Goal: Complete application form: Complete application form

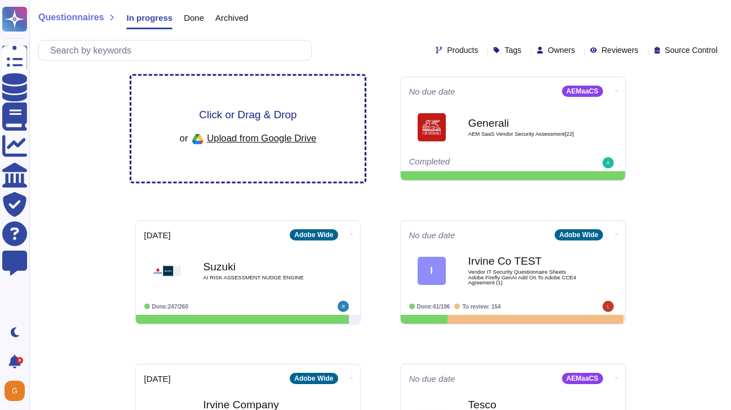
click at [255, 134] on span "Upload from Google Drive" at bounding box center [261, 138] width 109 height 10
click at [263, 105] on div "Click or Drag & Drop or Upload from Google Drive" at bounding box center [247, 129] width 233 height 106
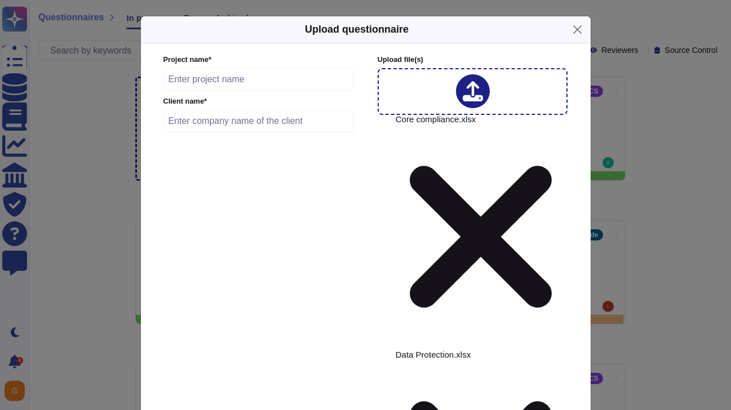
click at [262, 90] on input "text" at bounding box center [258, 79] width 190 height 23
paste input "Vodafone Magyarorszag"
type input "Vodafone Magyarorszag"
click at [211, 130] on input "text" at bounding box center [258, 121] width 190 height 23
paste input "Vodafone Magyarorszag"
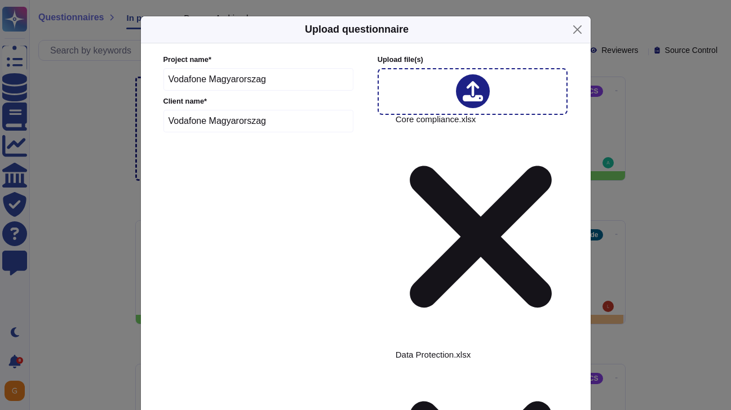
type input "Vodafone Magyarorszag"
type input "2025-08-23"
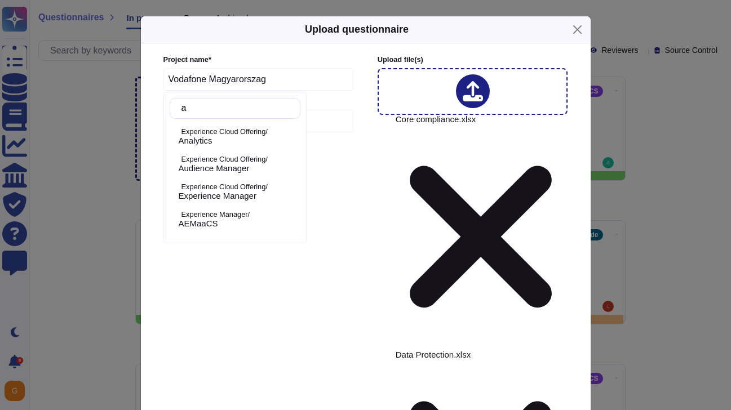
type input "an"
click at [204, 137] on span "Analytics" at bounding box center [196, 141] width 34 height 10
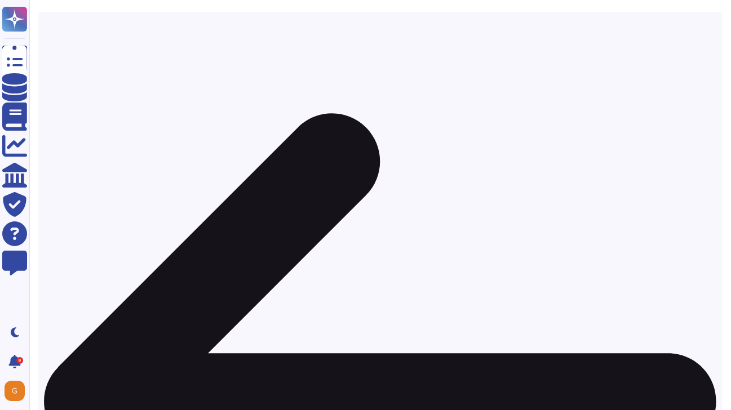
scroll to position [216, 0]
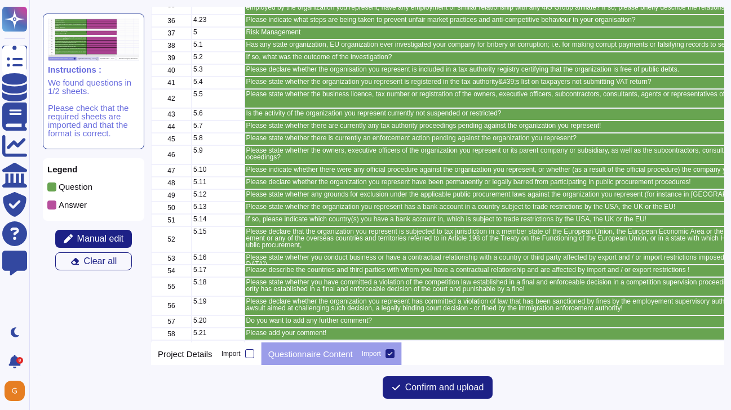
scroll to position [513, 0]
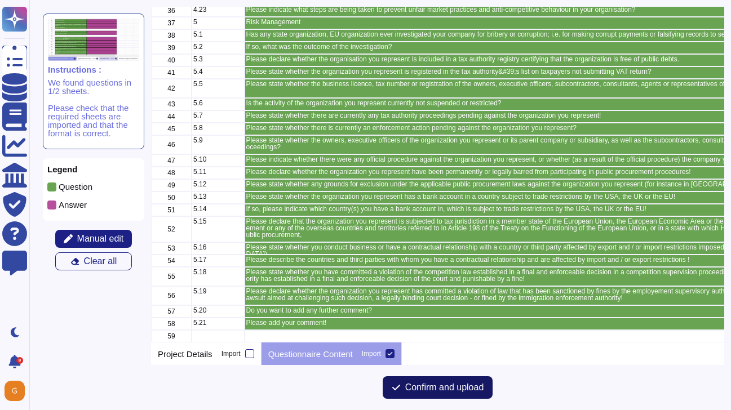
click at [429, 388] on span "Confirm and upload" at bounding box center [444, 387] width 79 height 9
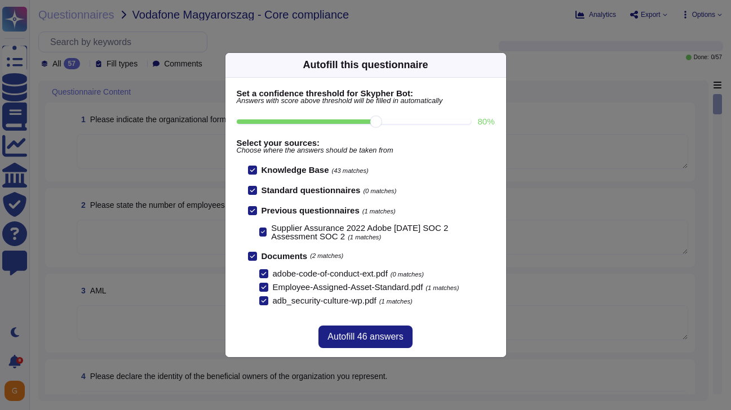
click at [416, 123] on input "80 %" at bounding box center [354, 121] width 234 height 5
click at [440, 122] on input "90 %" at bounding box center [354, 121] width 234 height 5
click at [465, 119] on input "90 %" at bounding box center [354, 121] width 234 height 5
click at [372, 123] on input "100 %" at bounding box center [352, 121] width 230 height 5
click at [331, 122] on input "80 %" at bounding box center [354, 121] width 234 height 5
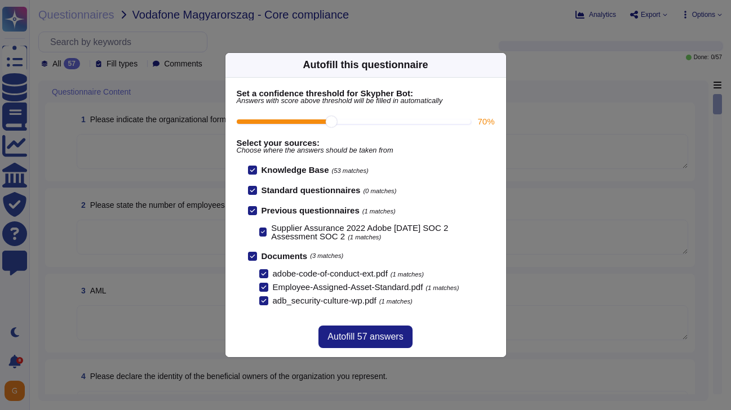
click at [354, 123] on input "70 %" at bounding box center [354, 121] width 234 height 5
type input "80"
click at [363, 332] on span "Autofill 46 answers" at bounding box center [365, 336] width 76 height 9
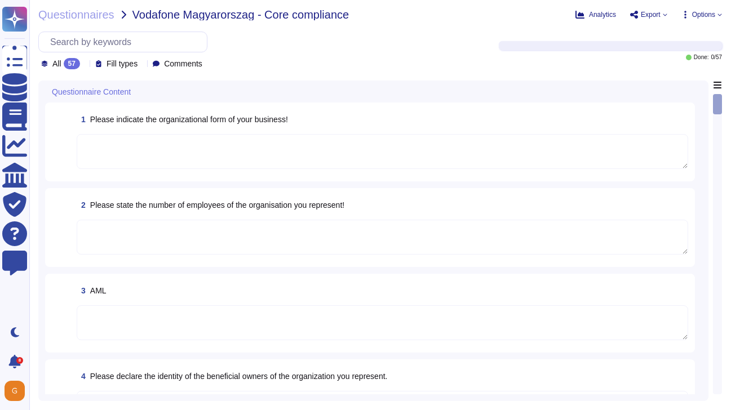
type textarea "Publicly held company"
type textarea "This is Adobe Confidential Information."
type textarea "ADBE"
type textarea "Adobe assets are owned by Adobe."
type textarea "This is Adobe Confidential Information."
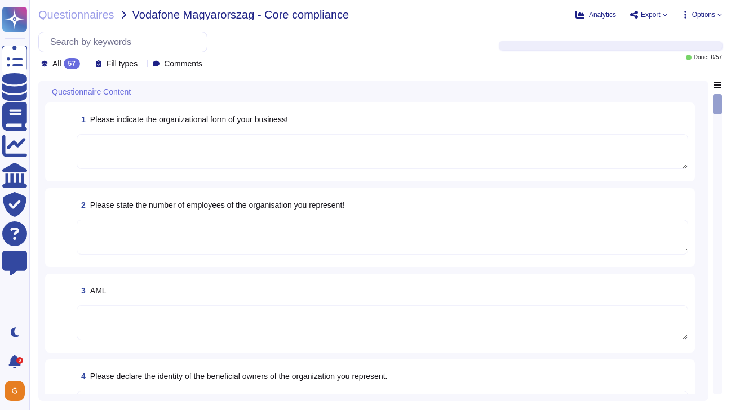
type textarea "Adobe's org chart can be found here: https://theorg.com/org/adobe-systems/org-c…"
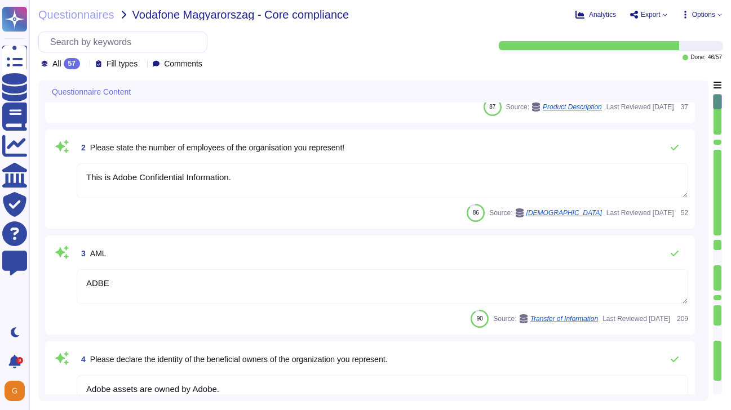
scroll to position [90, 0]
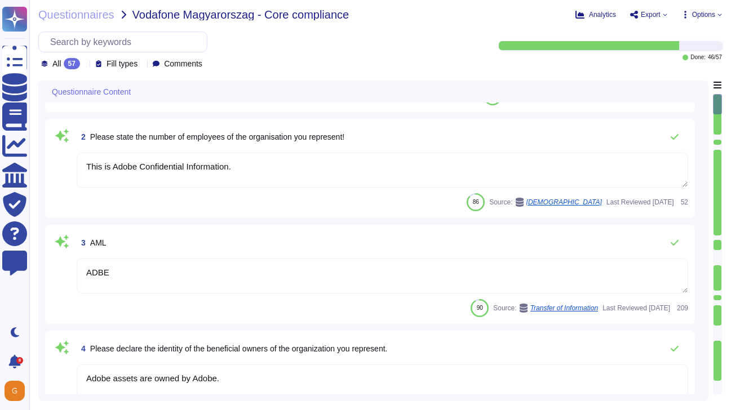
type textarea "Publicly held company"
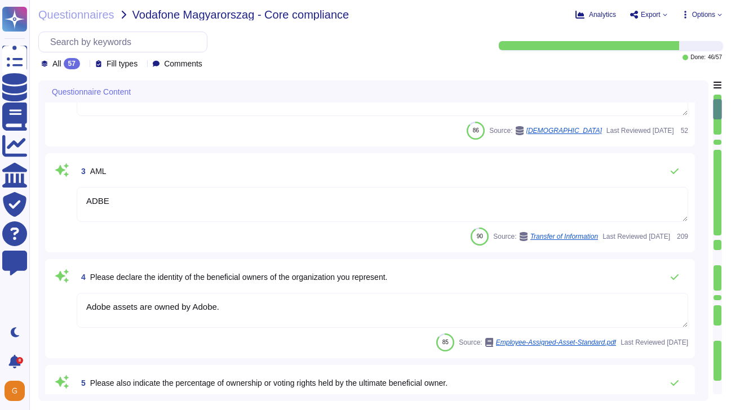
scroll to position [165, 0]
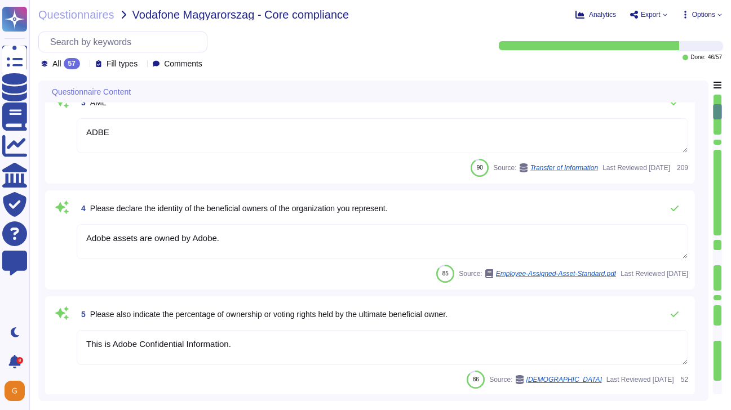
type textarea "Publicly held company"
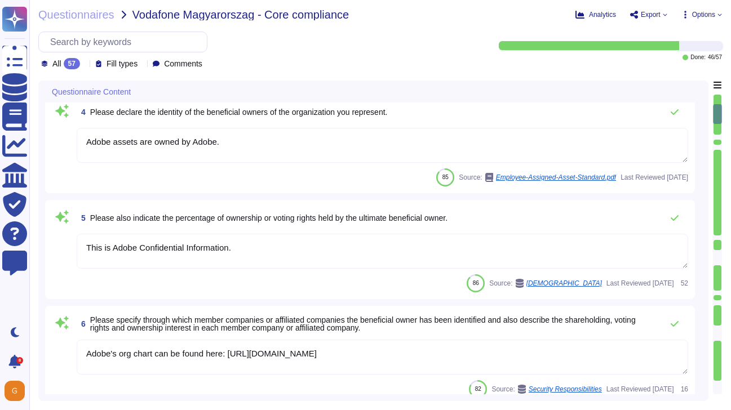
scroll to position [0, 0]
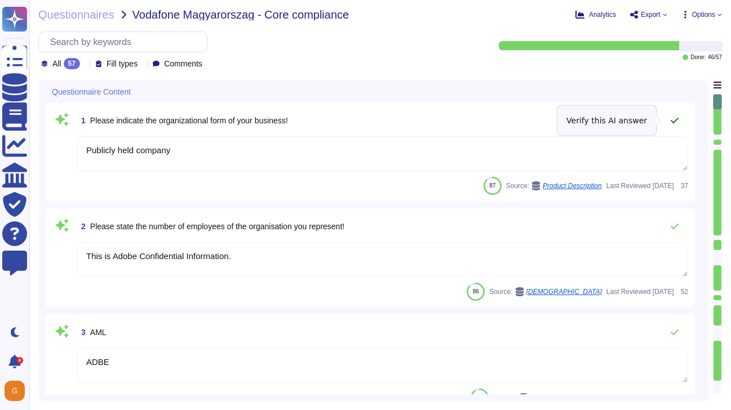
click at [674, 121] on icon at bounding box center [675, 121] width 8 height 6
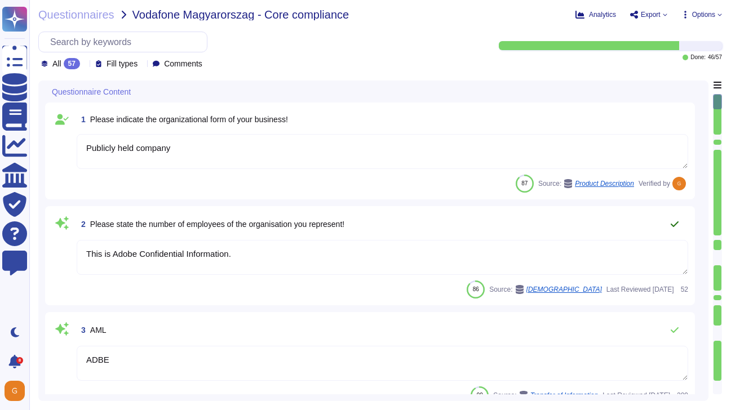
click at [676, 224] on icon at bounding box center [674, 224] width 9 height 9
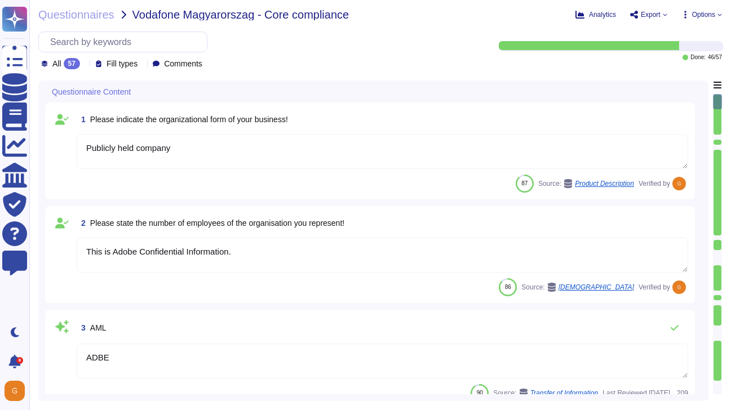
click at [677, 222] on div "2 Please state the number of employees of the organisation you represent!" at bounding box center [382, 223] width 611 height 20
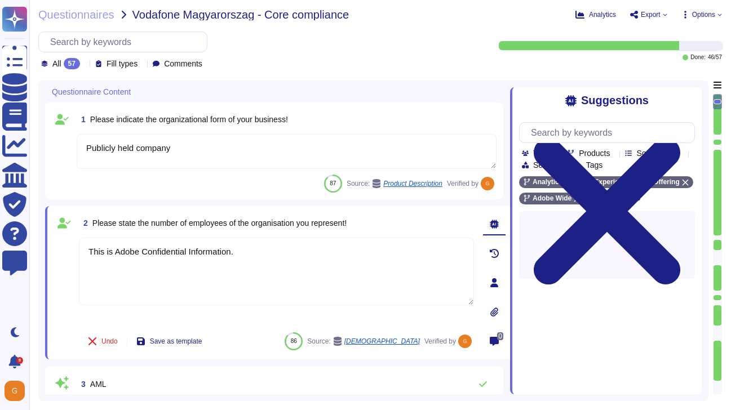
click at [689, 93] on div "Suggestions Team Products Source type Section Tags Analytics Experience Cloud O…" at bounding box center [606, 240] width 192 height 307
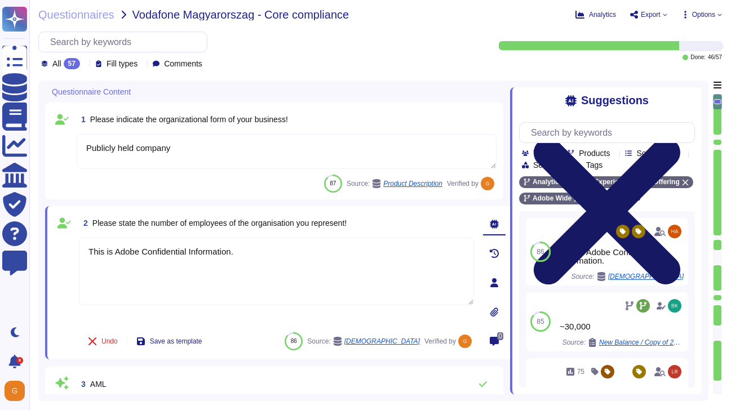
click at [680, 138] on icon at bounding box center [607, 211] width 147 height 147
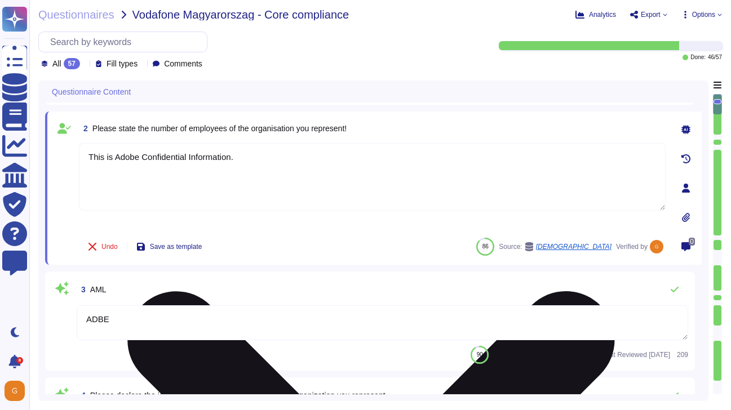
type textarea "Adobe's org chart can be found here: https://theorg.com/org/adobe-systems/org-c…"
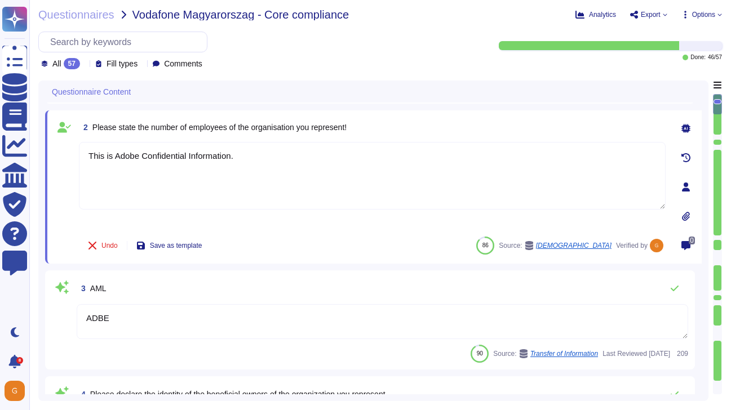
click at [166, 324] on textarea "ADBE" at bounding box center [382, 321] width 611 height 35
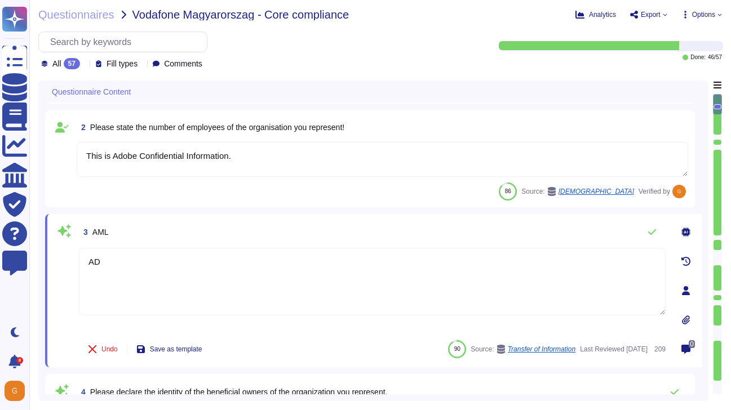
type textarea "A"
type textarea "Yes."
click at [650, 234] on icon at bounding box center [652, 232] width 8 height 6
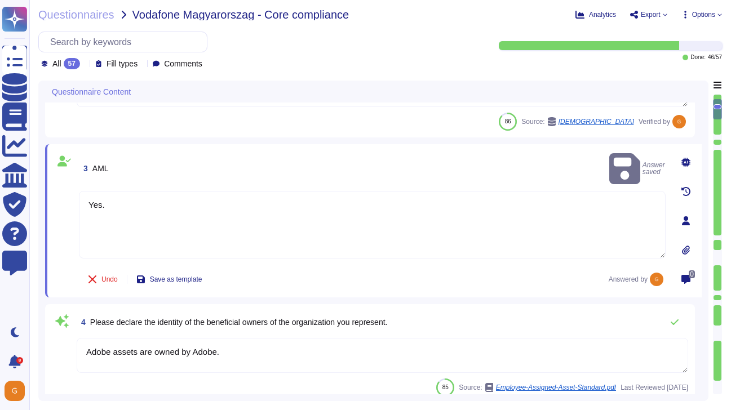
type textarea "Publicly held company"
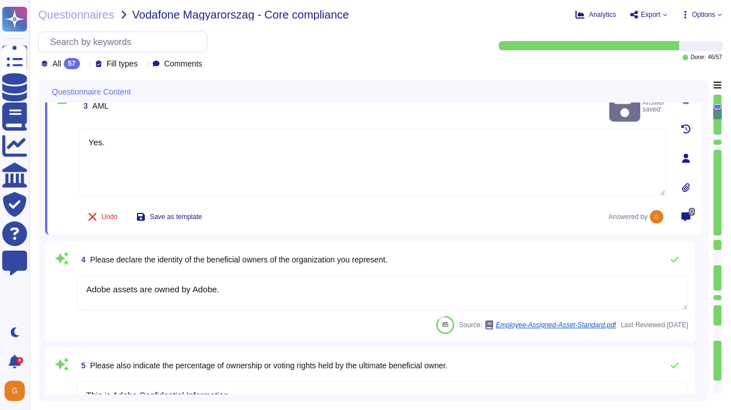
type textarea "Publicly held company"
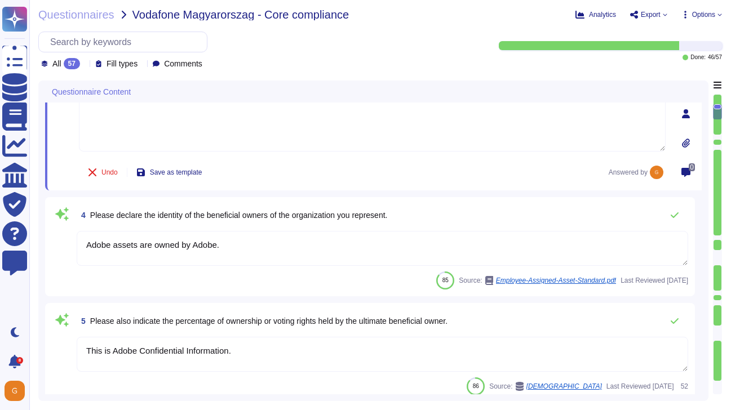
scroll to position [272, 0]
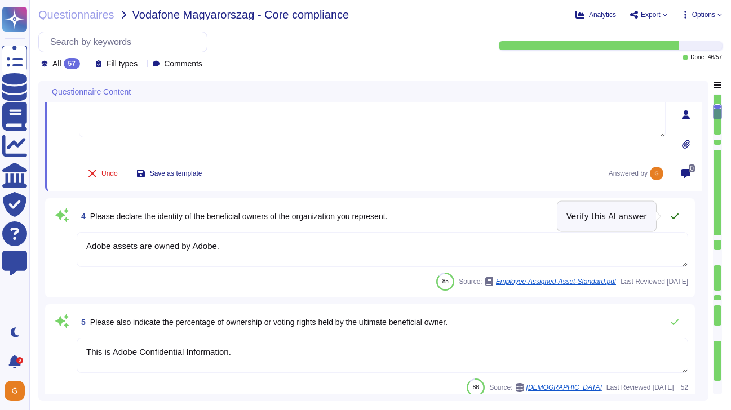
click at [675, 215] on icon at bounding box center [674, 216] width 9 height 9
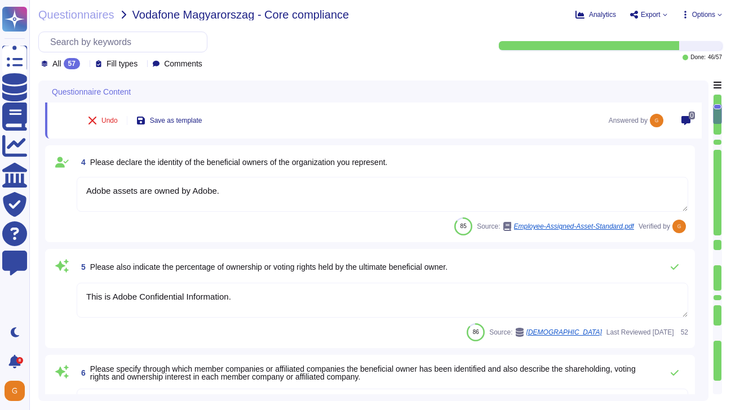
scroll to position [326, 0]
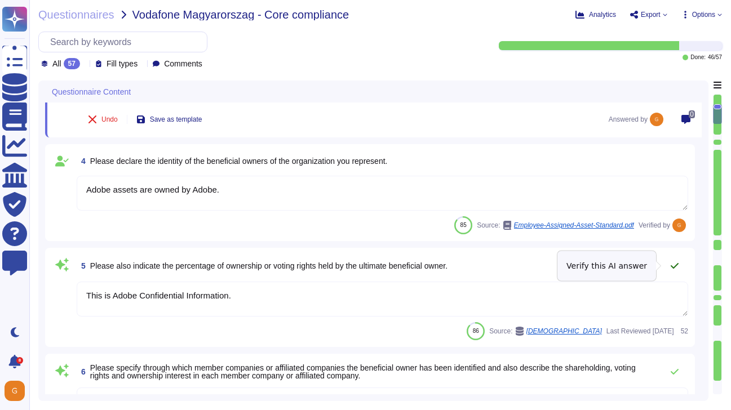
click at [673, 264] on icon at bounding box center [674, 265] width 9 height 9
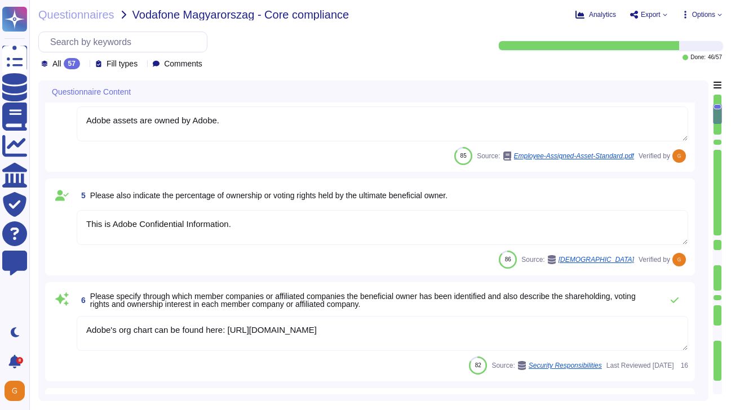
scroll to position [394, 0]
click at [675, 296] on icon at bounding box center [674, 300] width 9 height 9
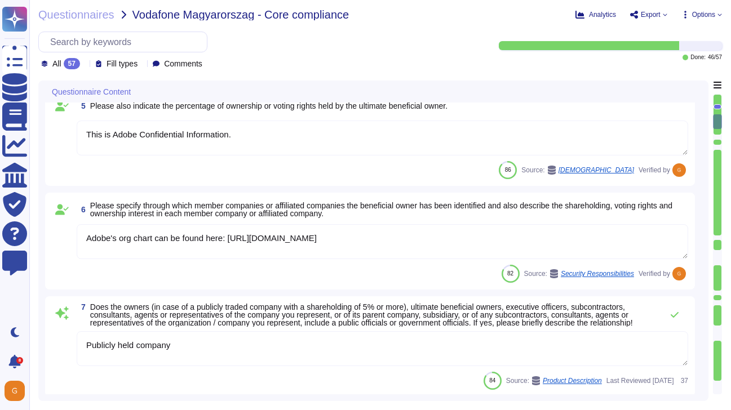
type textarea "Adobe liaises with external counsel, security and privacy organizations, and in…"
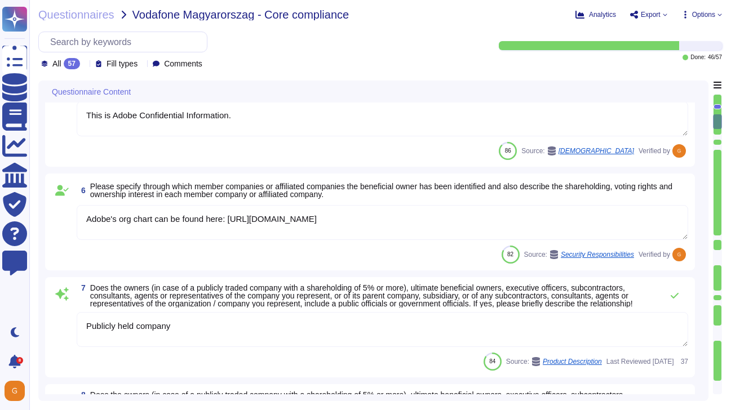
scroll to position [497, 0]
click at [673, 299] on icon at bounding box center [675, 296] width 8 height 6
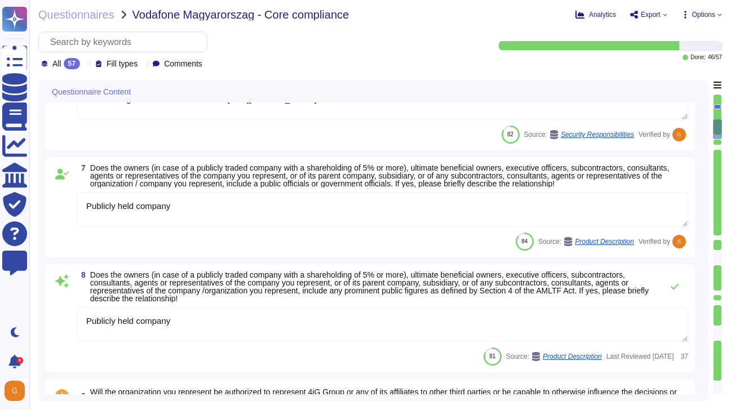
type textarea "You can find more information about our compliance programs in the Adobe Cloud …"
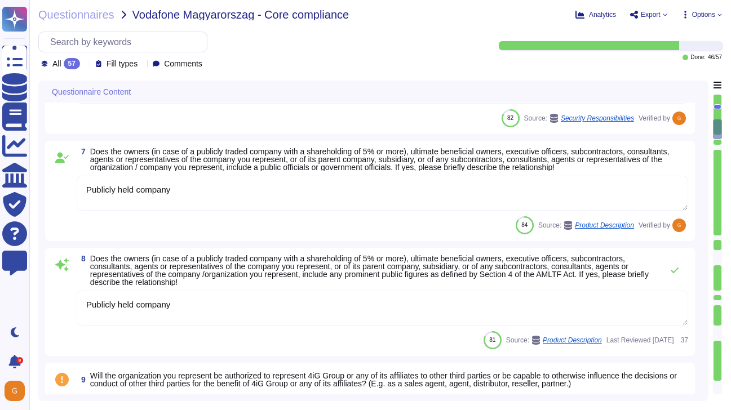
scroll to position [625, 0]
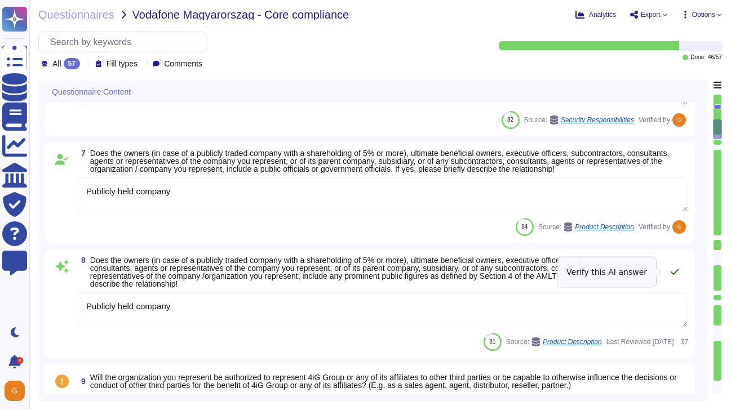
click at [673, 277] on button at bounding box center [674, 272] width 27 height 23
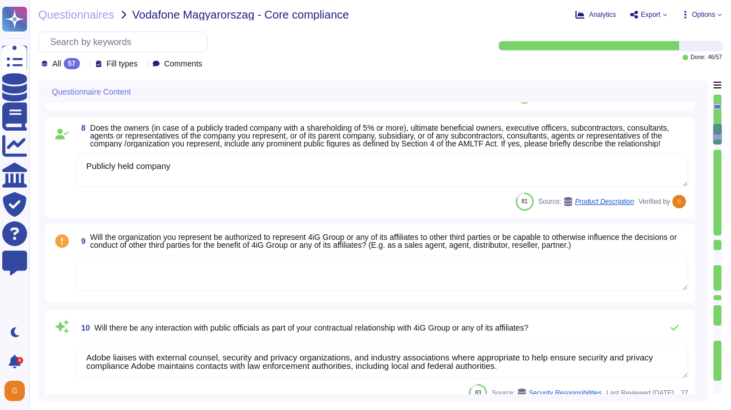
type textarea "Adobe has an easy to find Adobe Helpline (confidential means of escalation, whi…"
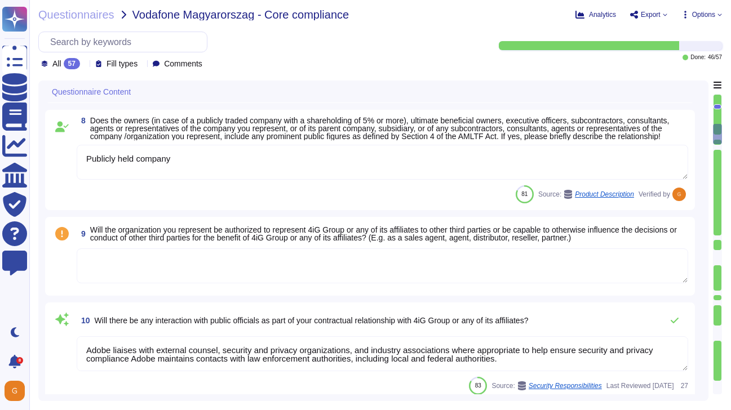
click at [558, 283] on textarea at bounding box center [382, 266] width 611 height 35
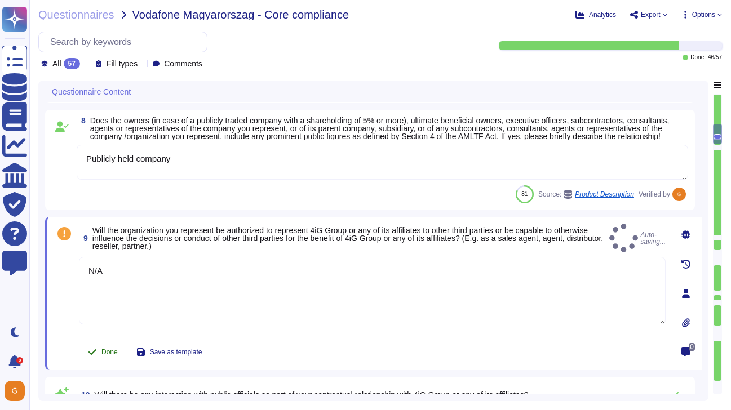
type textarea "N/A"
click at [100, 362] on button "Done" at bounding box center [103, 352] width 48 height 23
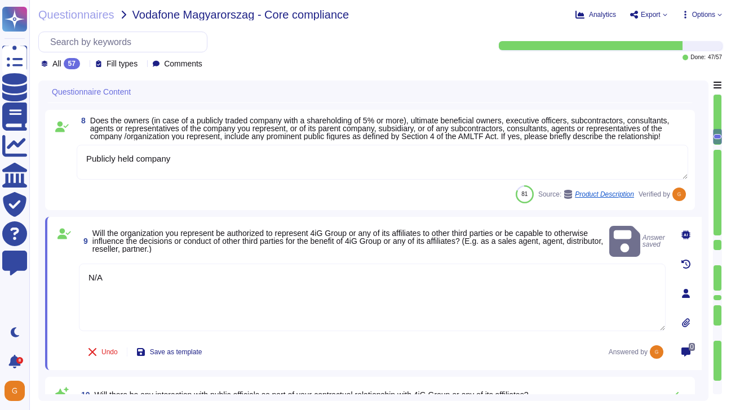
type textarea "Adobe has an easy to find Adobe Helpline (confidential means of escalation, whi…"
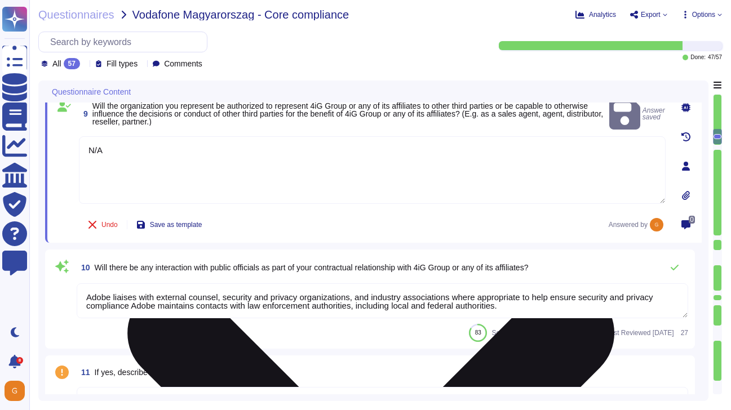
scroll to position [879, 0]
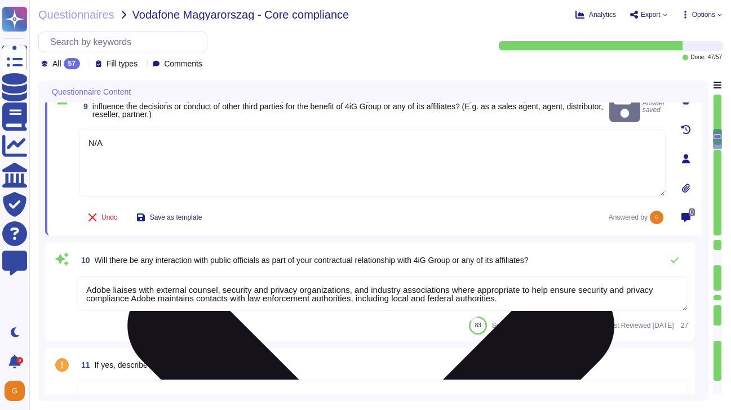
type textarea "Adobe has established policies and procedures that govern the Company’s offices…"
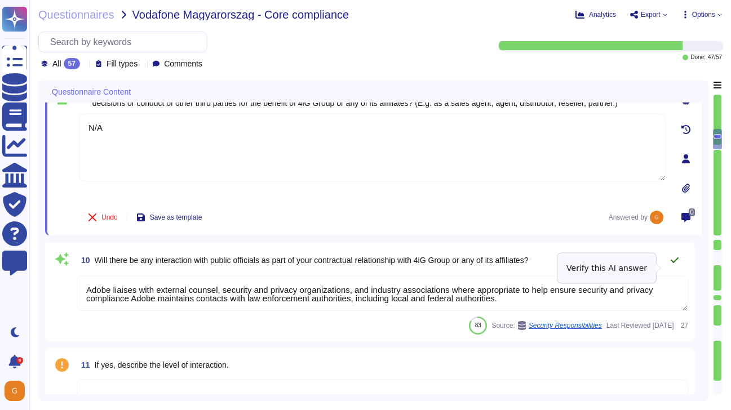
click at [675, 263] on icon at bounding box center [675, 261] width 8 height 6
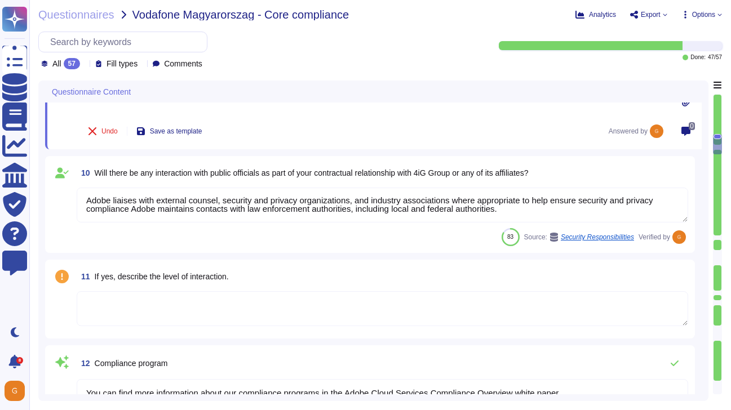
scroll to position [964, 0]
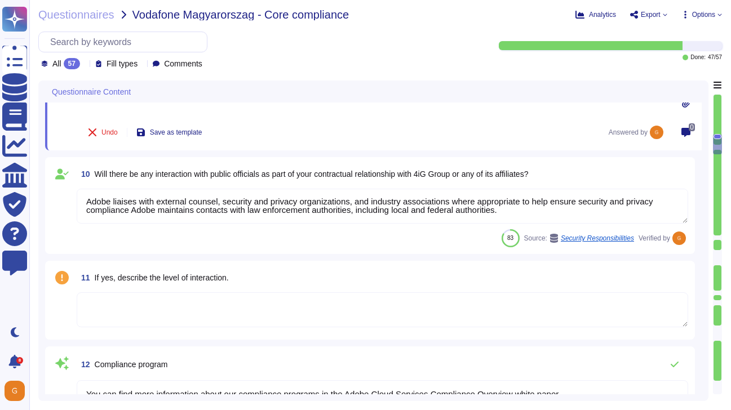
click at [331, 310] on textarea at bounding box center [382, 309] width 611 height 35
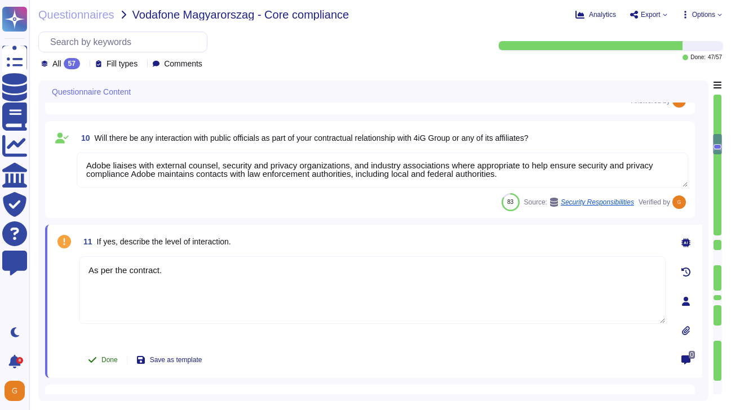
type textarea "As per the contract."
click at [108, 363] on span "Done" at bounding box center [109, 360] width 16 height 7
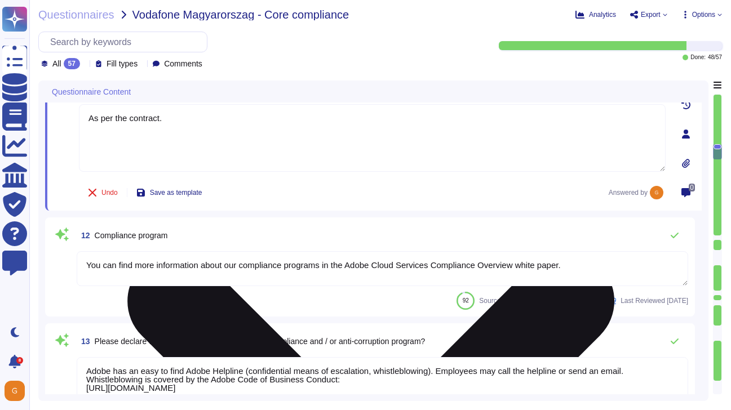
type textarea "The ISO-27001 Statement of Applicability (SOA) and the ISO-27001 certificate is…"
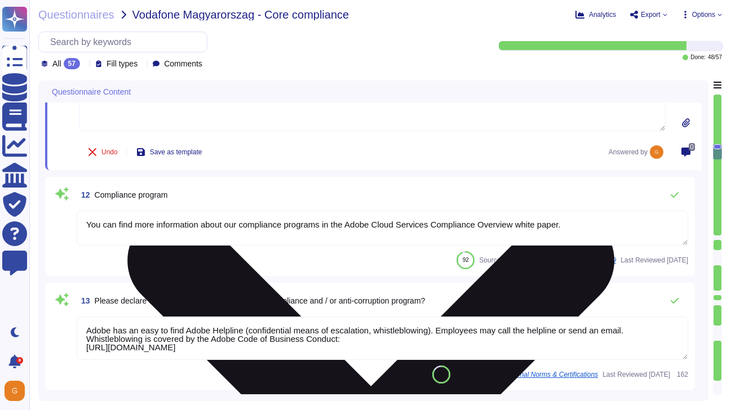
scroll to position [1166, 0]
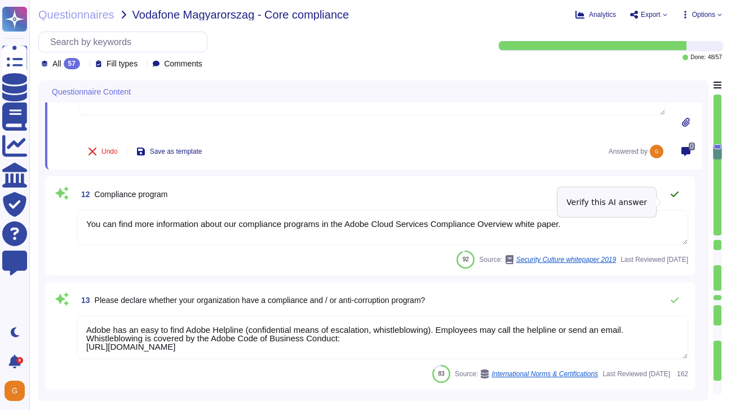
click at [677, 197] on icon at bounding box center [675, 195] width 8 height 6
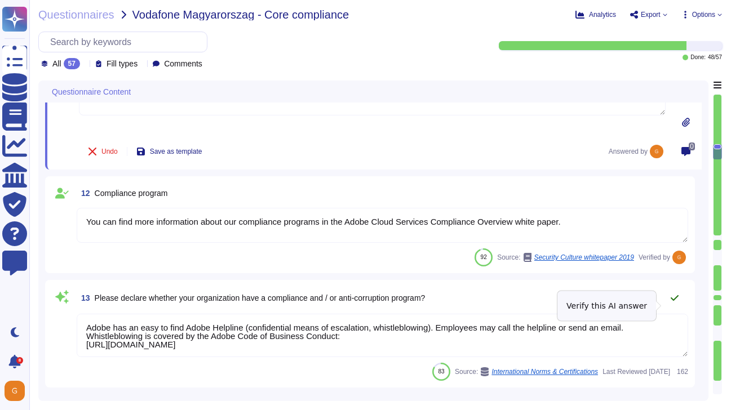
click at [668, 304] on button at bounding box center [674, 298] width 27 height 23
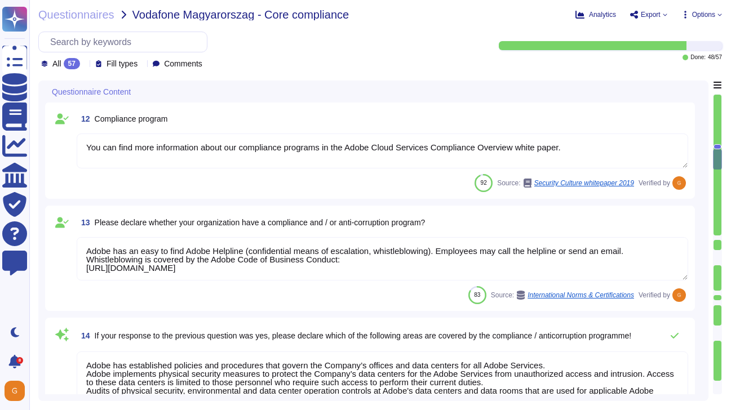
type textarea "Listing of standards, certifications and/or regulations that Adobe products and…"
type textarea "Adobe has a defined supplier code of conduct that is required of all suppliers.…"
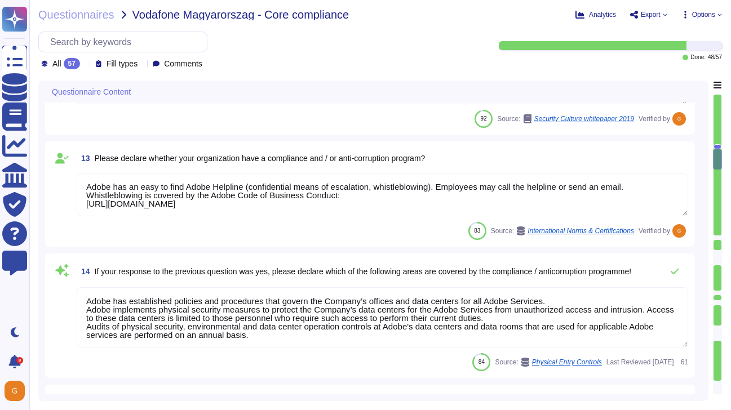
scroll to position [1302, 0]
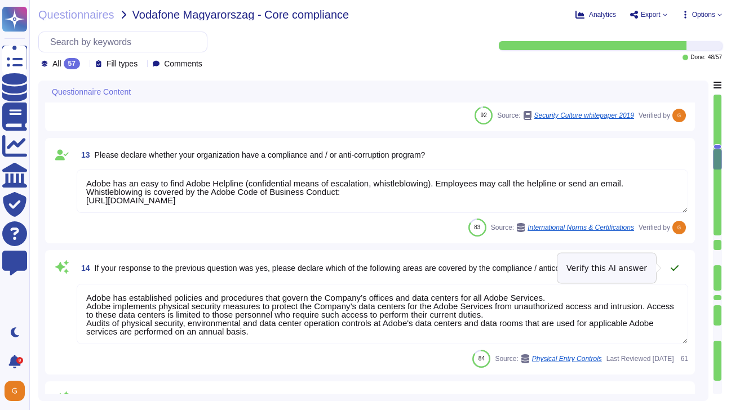
click at [677, 267] on icon at bounding box center [674, 268] width 9 height 9
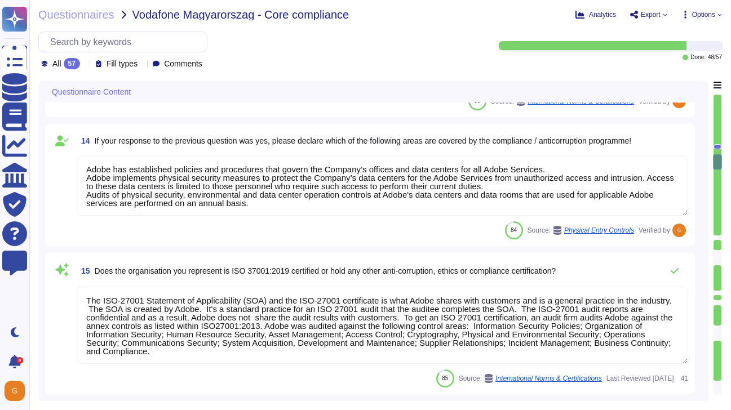
scroll to position [1, 0]
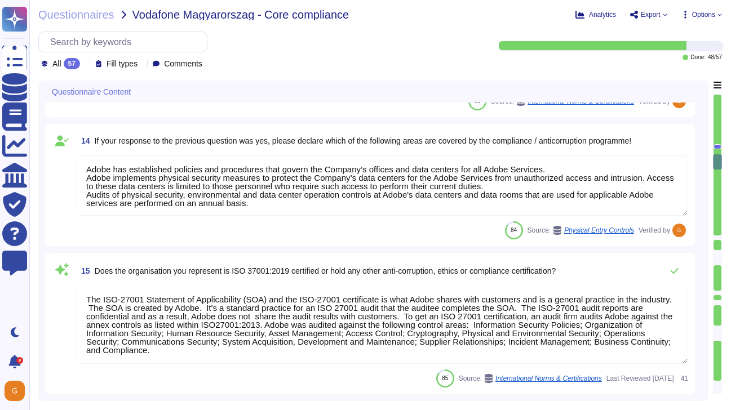
click at [339, 320] on textarea "The ISO-27001 Statement of Applicability (SOA) and the ISO-27001 certificate is…" at bounding box center [382, 325] width 611 height 77
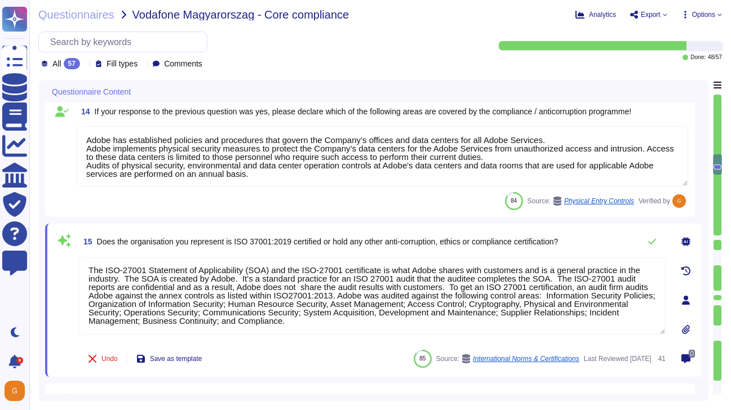
click at [684, 242] on icon at bounding box center [685, 241] width 9 height 9
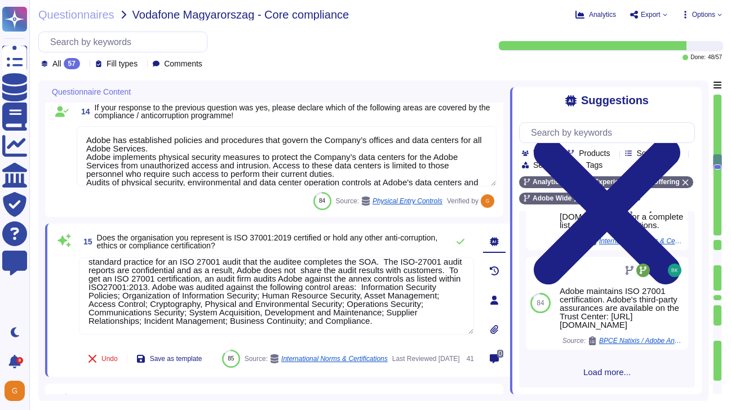
scroll to position [0, 0]
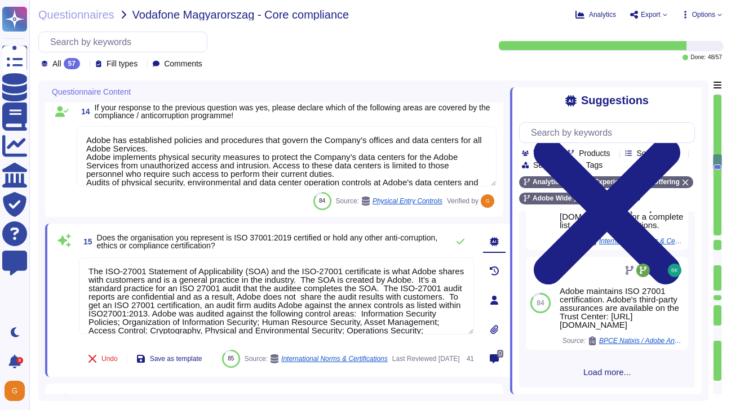
drag, startPoint x: 145, startPoint y: 325, endPoint x: 36, endPoint y: 221, distance: 150.7
click at [36, 221] on div "Questionnaires Vodafone Magyarorszag - Core compliance Analytics Export Options…" at bounding box center [380, 205] width 702 height 410
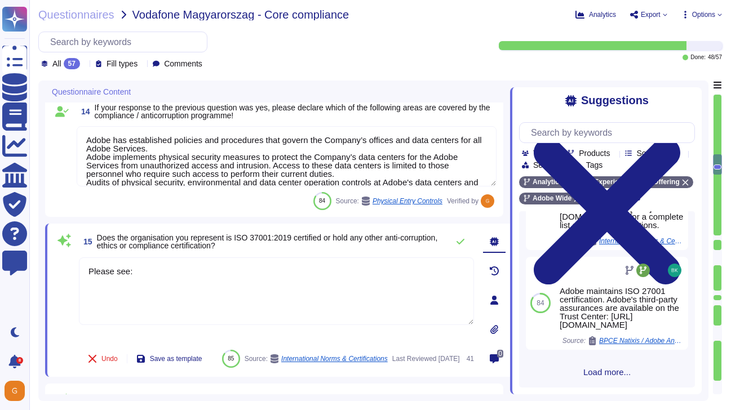
paste textarea "https://www.adobe.com/content/dam/acom/en/legal/documents/anticorruption_policy…"
click at [456, 241] on icon at bounding box center [460, 241] width 9 height 9
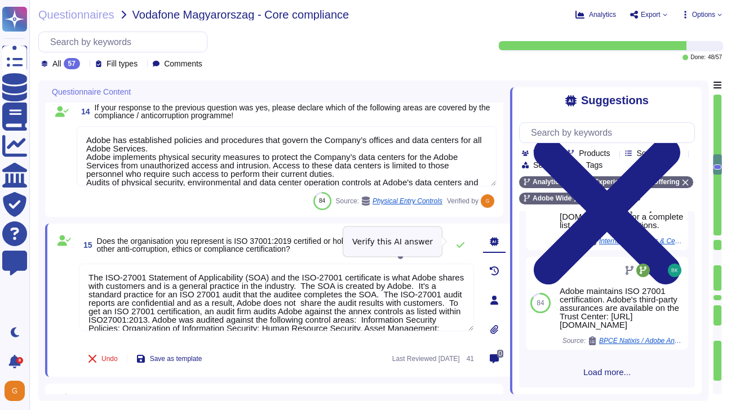
type textarea "Please see: https://www.adobe.com/content/dam/acom/en/legal/documents/anticorru…"
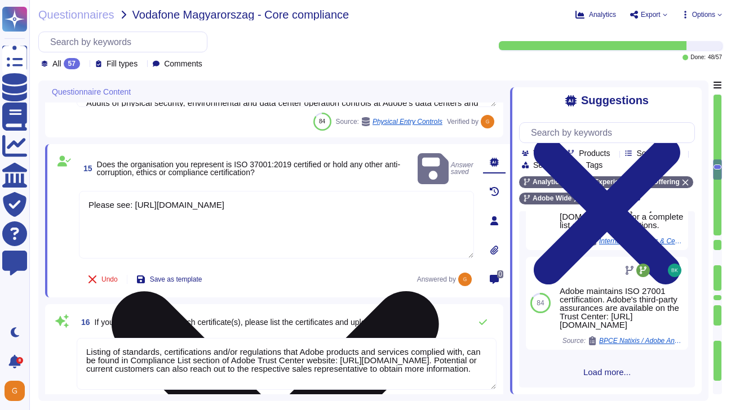
type textarea "Yes"
type textarea "Adobe has an easy to find Adobe Helpline (confidential means of escalation, whi…"
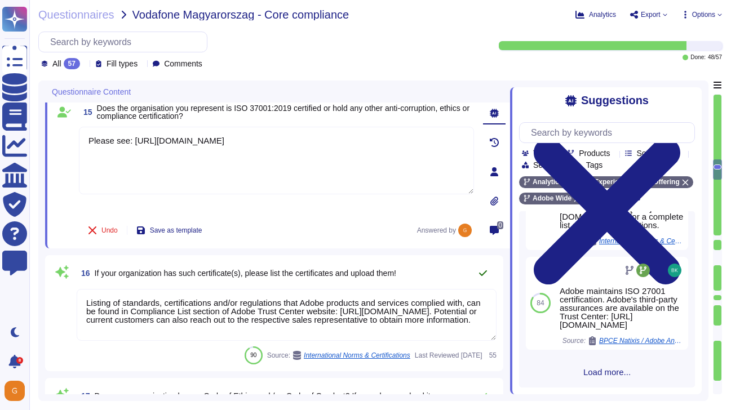
click at [483, 274] on icon at bounding box center [482, 273] width 9 height 9
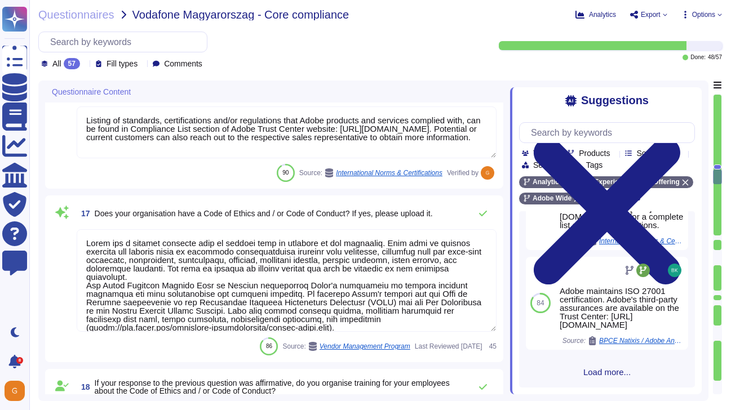
type textarea "Yes"
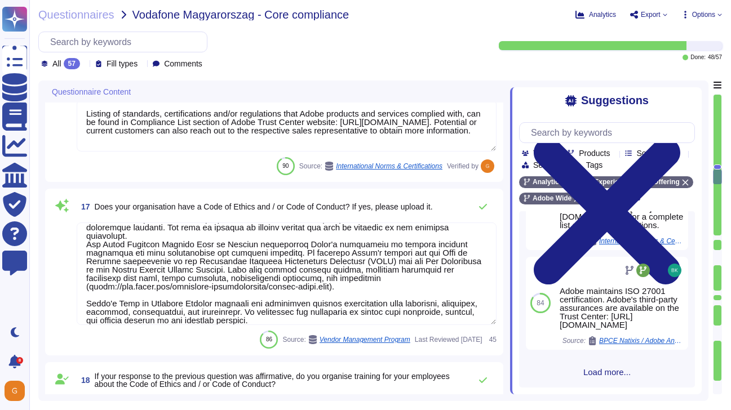
scroll to position [43, 0]
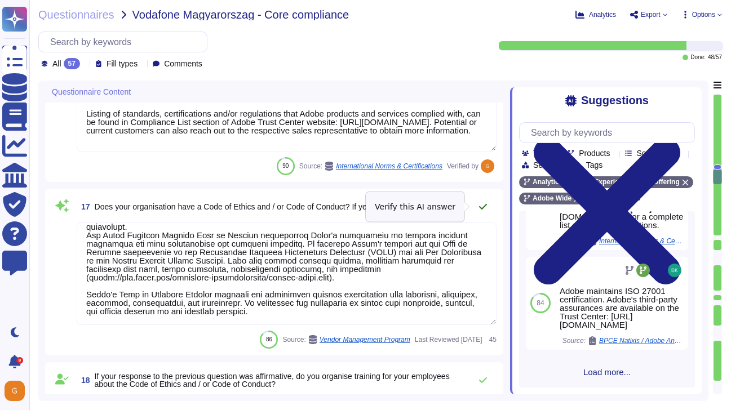
click at [486, 204] on icon at bounding box center [483, 207] width 8 height 6
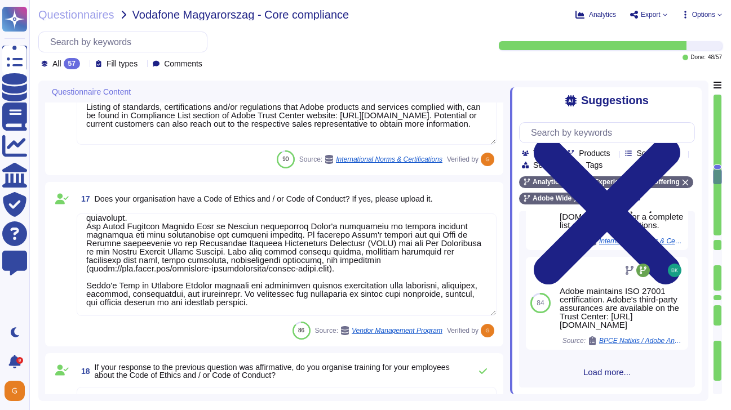
type textarea "Adobe has an easy to find Adobe Helpline (confidential means of escalation, whi…"
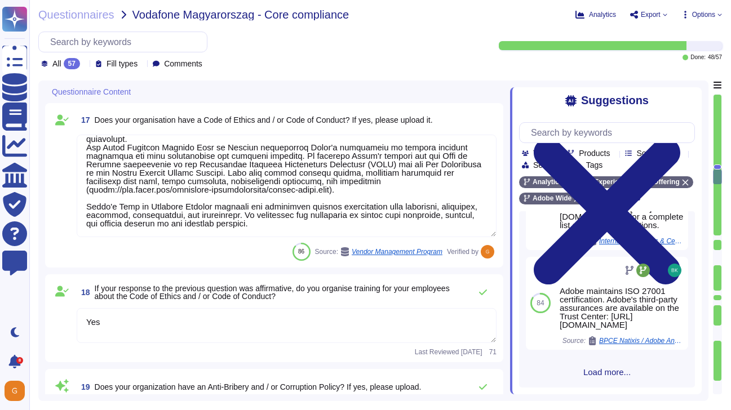
scroll to position [1809, 0]
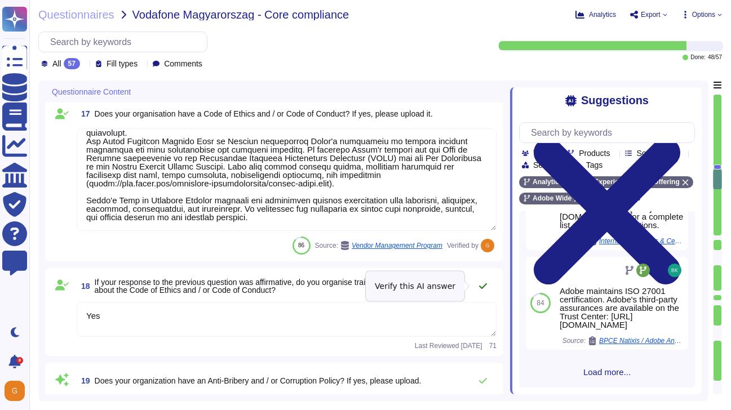
click at [480, 285] on icon at bounding box center [482, 286] width 9 height 9
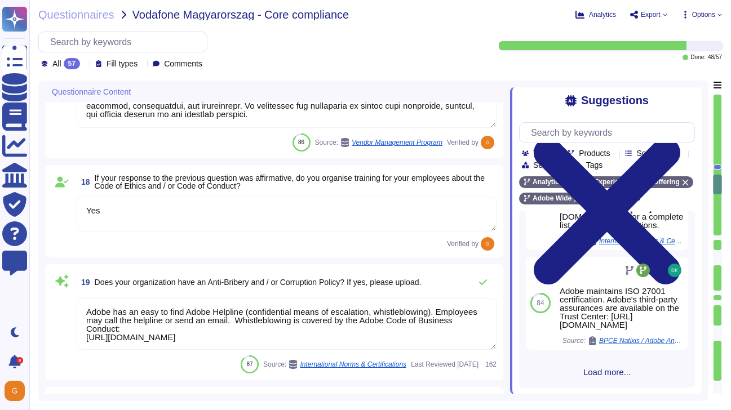
type textarea "ADBE"
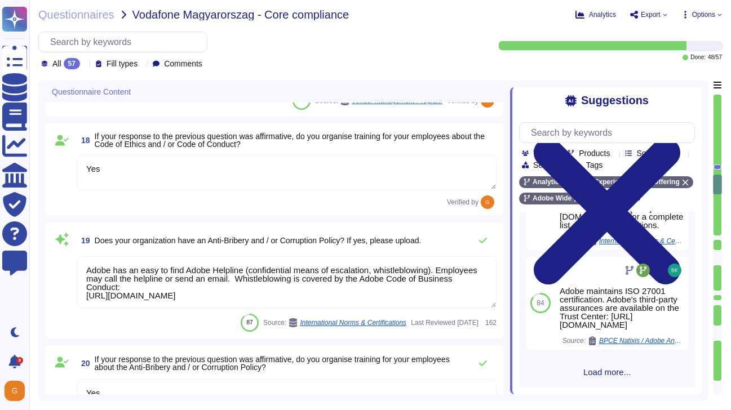
scroll to position [1947, 0]
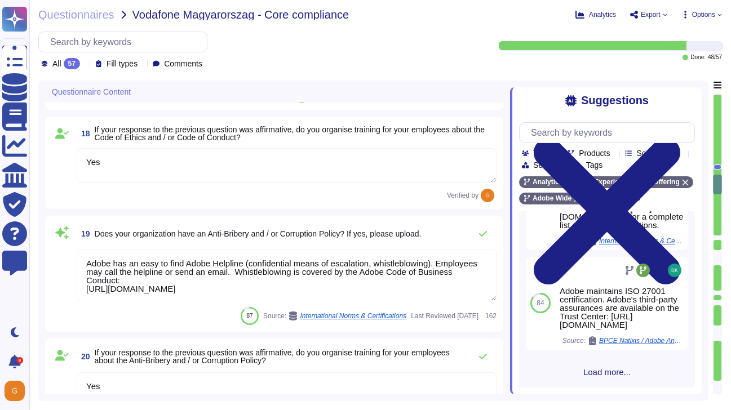
type textarea "Adobe has an easy to find Adobe Helpline (confidential means of escalation, whi…"
click at [481, 237] on icon at bounding box center [482, 233] width 9 height 9
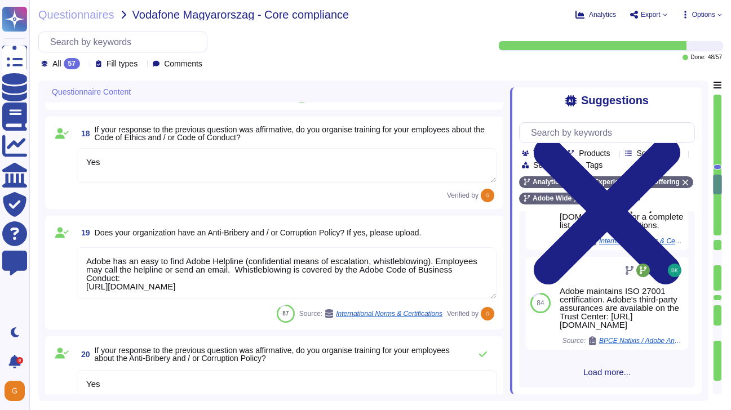
scroll to position [1, 0]
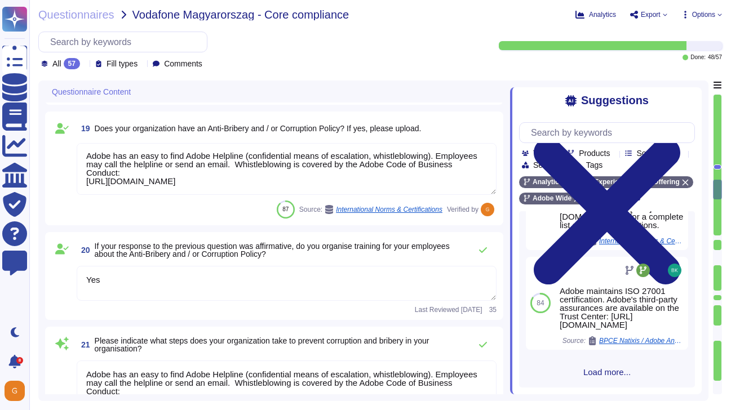
type textarea "Adobe has an easy to find Adobe Helpline (confidential means of escalation, whi…"
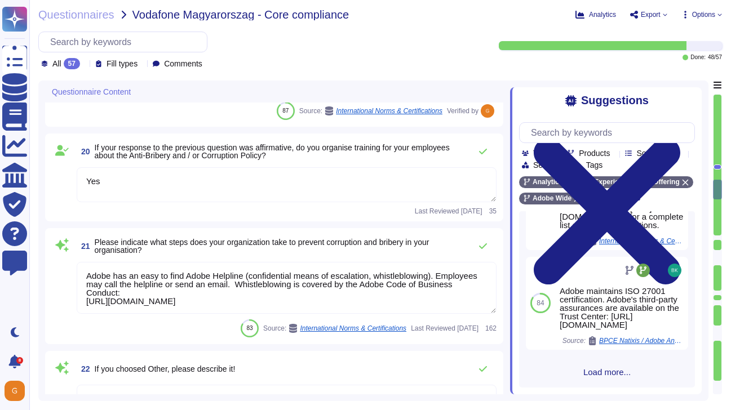
scroll to position [2147, 0]
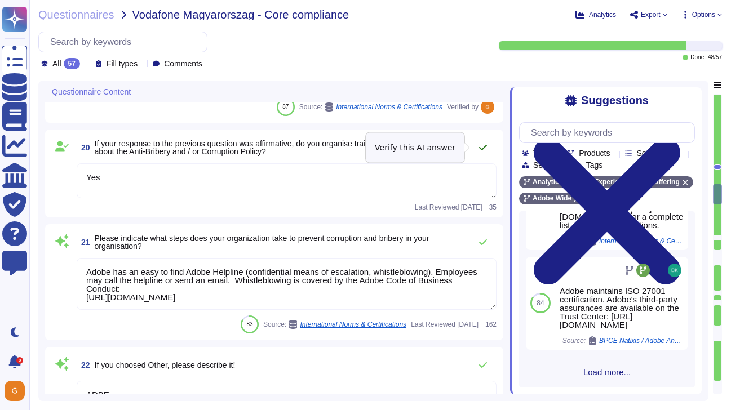
click at [483, 145] on icon at bounding box center [482, 147] width 9 height 9
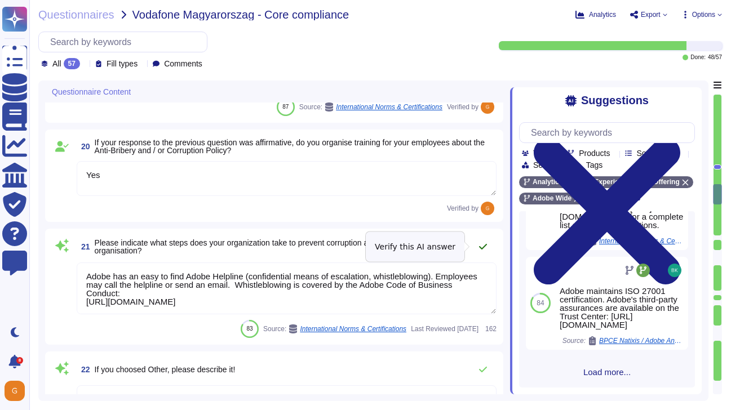
click at [483, 241] on button at bounding box center [482, 247] width 27 height 23
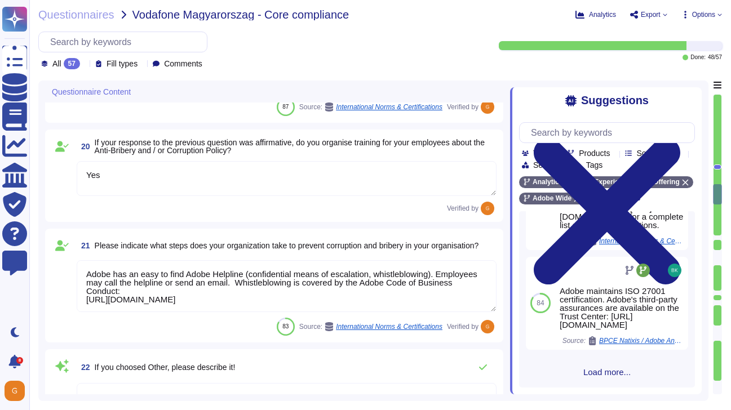
scroll to position [1, 0]
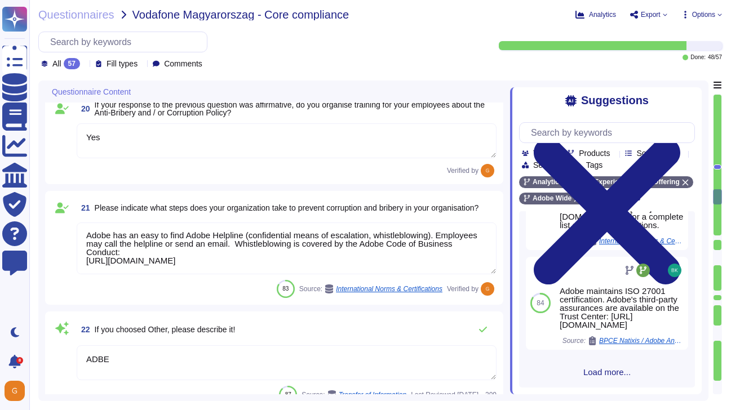
type textarea "Adobe has an easy to find Adobe Helpline (confidential means of escalation, whi…"
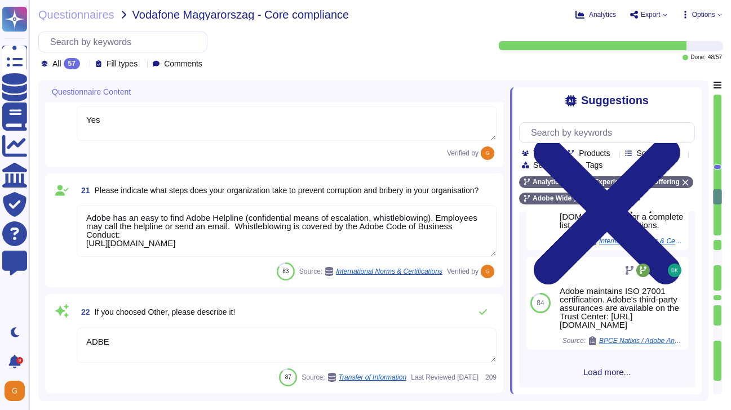
scroll to position [2203, 0]
drag, startPoint x: 87, startPoint y: 216, endPoint x: 473, endPoint y: 247, distance: 387.8
click at [473, 247] on textarea "Adobe has an easy to find Adobe Helpline (confidential means of escalation, whi…" at bounding box center [287, 230] width 420 height 52
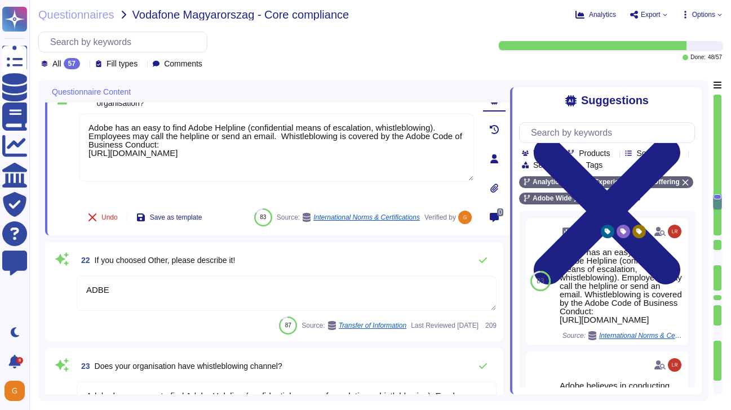
scroll to position [2294, 0]
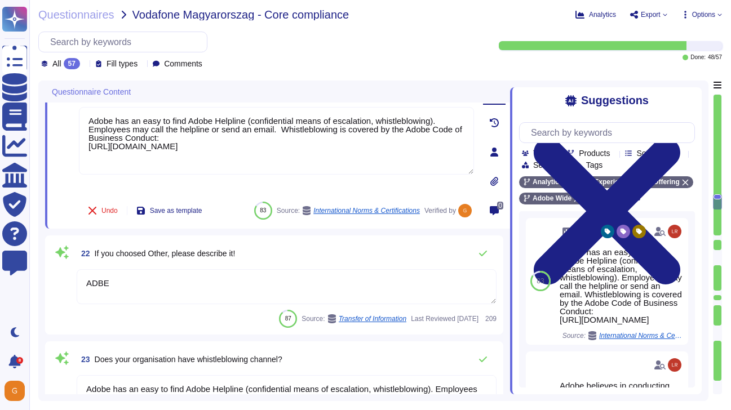
click at [165, 285] on textarea "ADBE" at bounding box center [287, 286] width 420 height 35
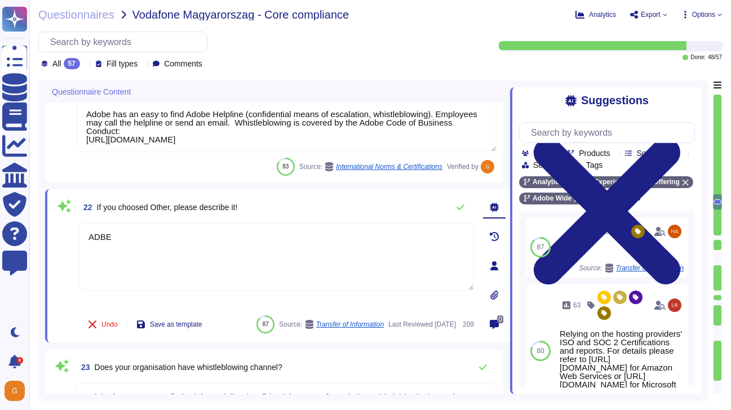
drag, startPoint x: 156, startPoint y: 250, endPoint x: 62, endPoint y: 236, distance: 94.7
click at [62, 236] on div "22 If you choosed Other, please describe it! ADBE Undo Save as template 87 Sour…" at bounding box center [264, 266] width 420 height 140
paste textarea "dobe has an easy to find Adobe Helpline (confidential means of escalation, whis…"
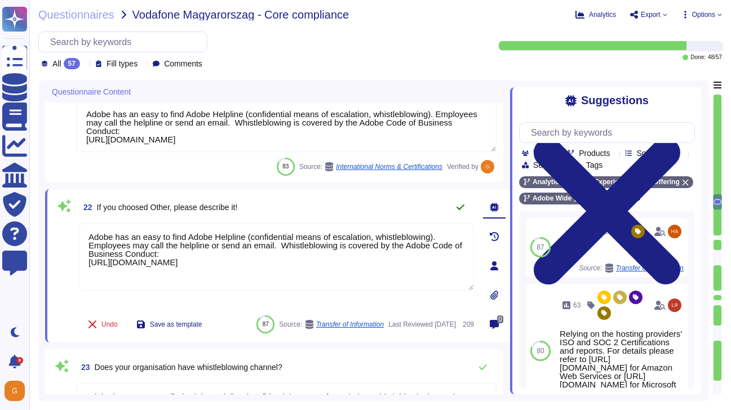
type textarea "Adobe has an easy to find Adobe Helpline (confidential means of escalation, whi…"
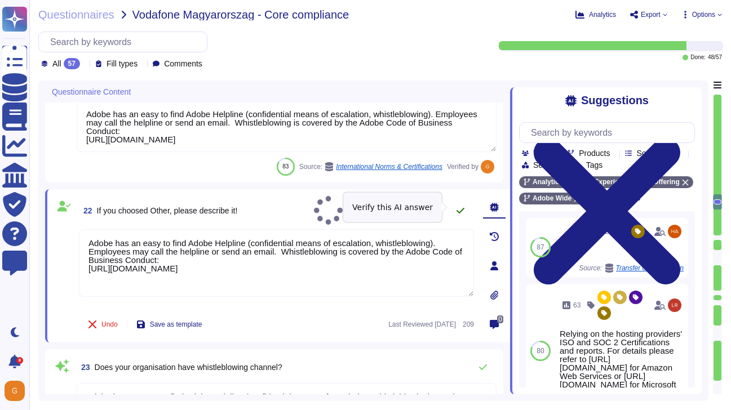
click at [467, 209] on button at bounding box center [460, 210] width 27 height 23
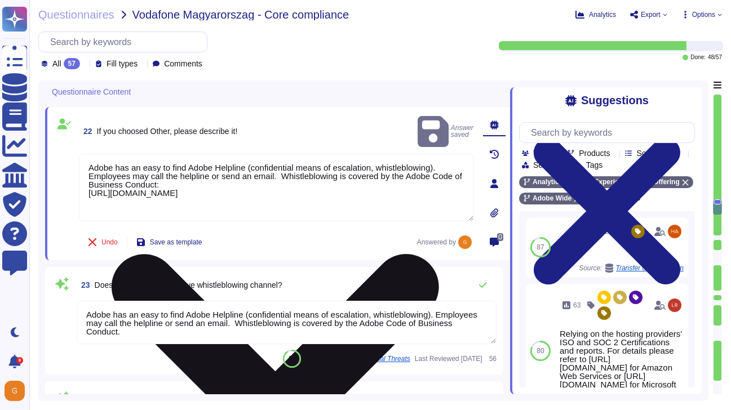
type textarea "Adobe has an easy to find Adobe Helpline (confidential means of escalation, whi…"
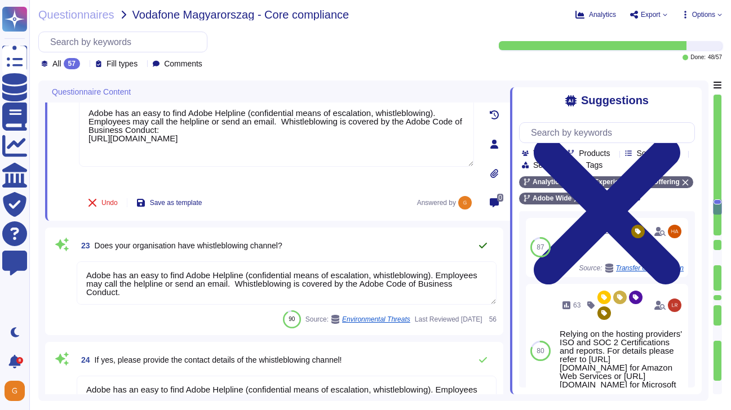
click at [485, 245] on icon at bounding box center [483, 246] width 8 height 6
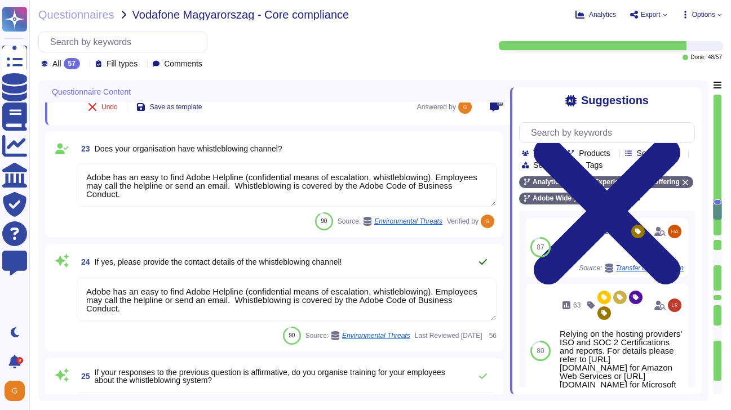
type textarea "ADBE"
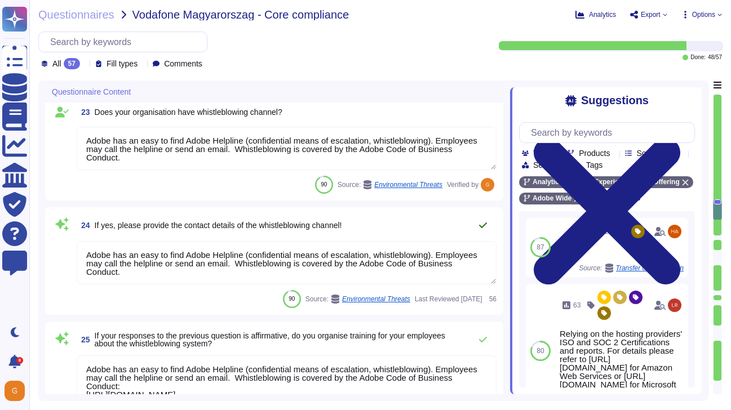
type textarea "Adobe has an easy to find Adobe Helpline (confidential means of escalation, whi…"
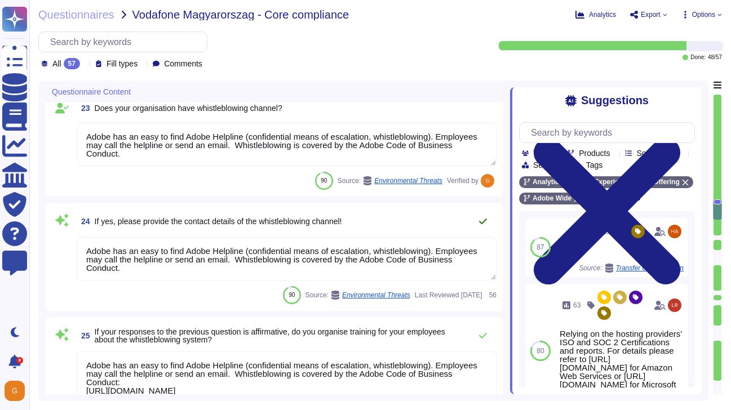
scroll to position [2540, 0]
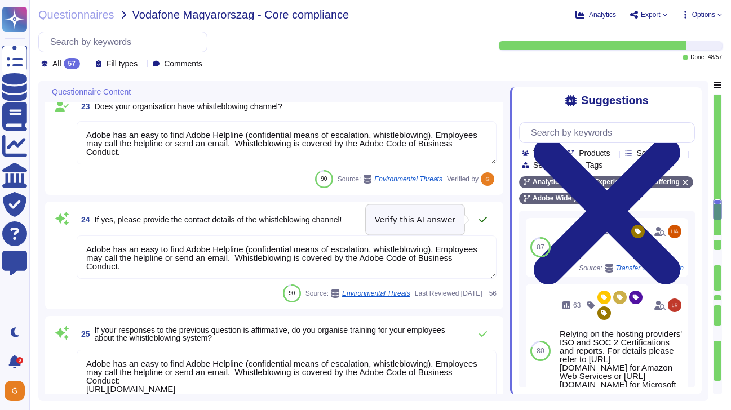
click at [483, 218] on icon at bounding box center [482, 219] width 9 height 9
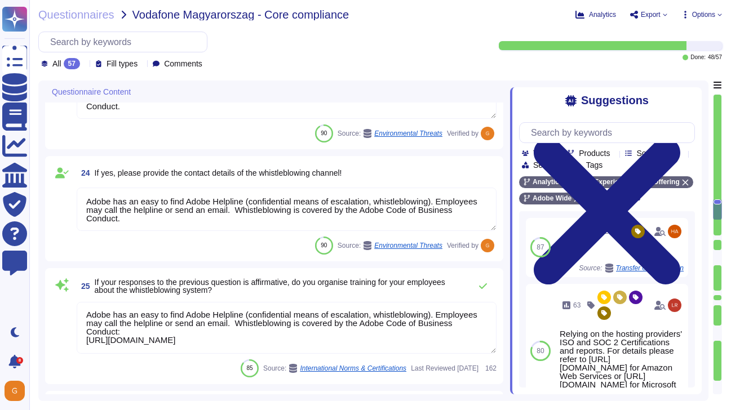
scroll to position [2588, 0]
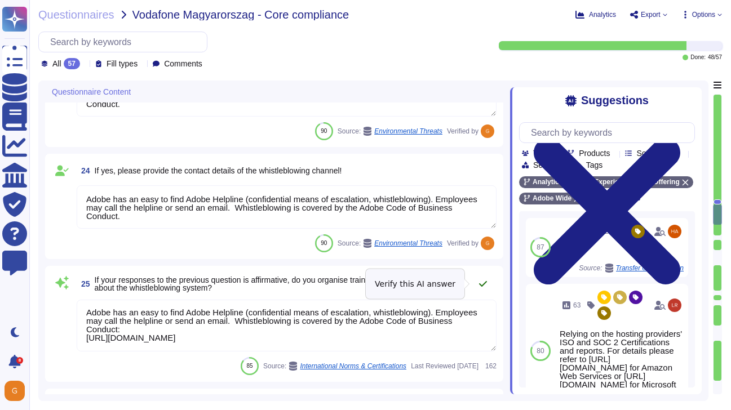
click at [482, 283] on icon at bounding box center [482, 284] width 9 height 9
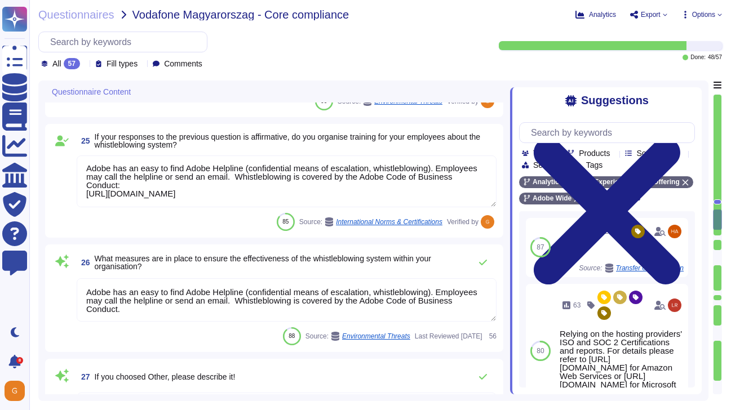
type textarea "The Adobe Conflict of Interest Policy is available here: https://www.adobe.com/…"
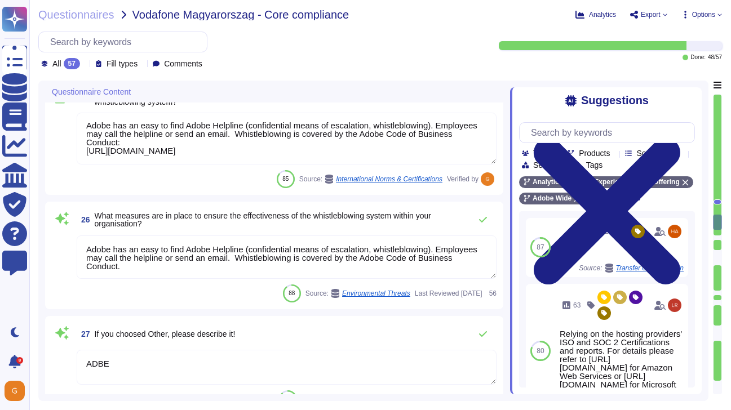
scroll to position [2766, 0]
click at [483, 220] on icon at bounding box center [483, 219] width 8 height 6
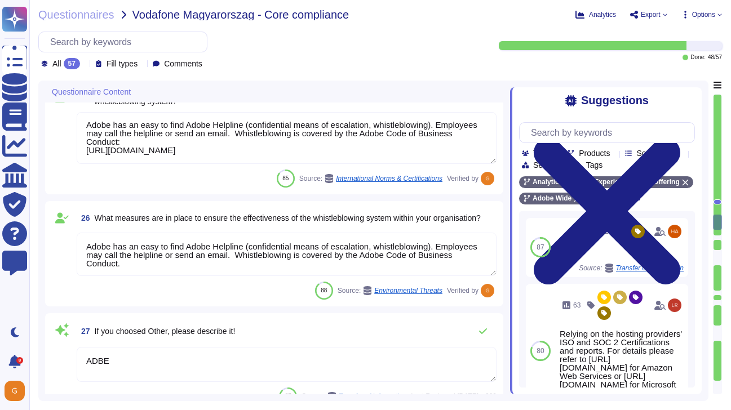
drag, startPoint x: 121, startPoint y: 357, endPoint x: 64, endPoint y: 354, distance: 56.4
click at [64, 354] on div "27 If you choosed Other, please describe it! ADBE 87 Source: Transfer of Inform…" at bounding box center [274, 363] width 445 height 86
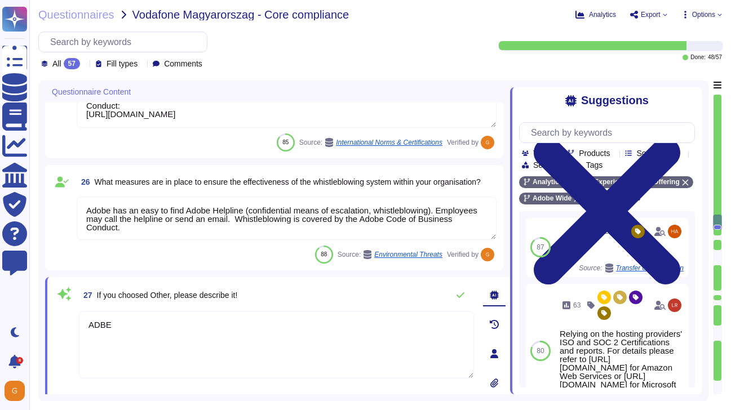
paste textarea "dobe has an easy to find Adobe Helpline (confidential means of escalation, whis…"
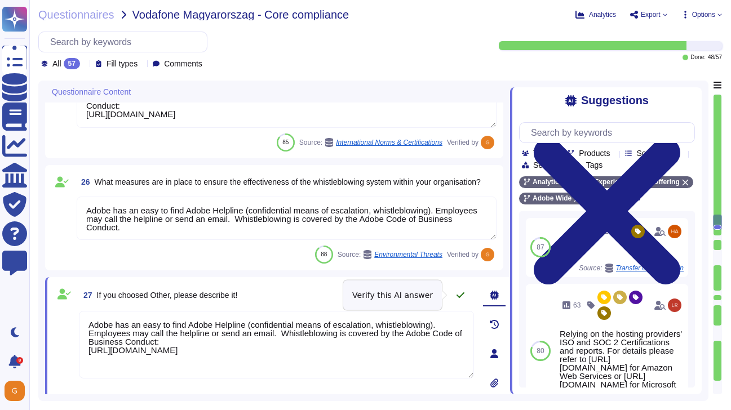
type textarea "Adobe has an easy to find Adobe Helpline (confidential means of escalation, whi…"
click at [454, 296] on button at bounding box center [460, 295] width 27 height 23
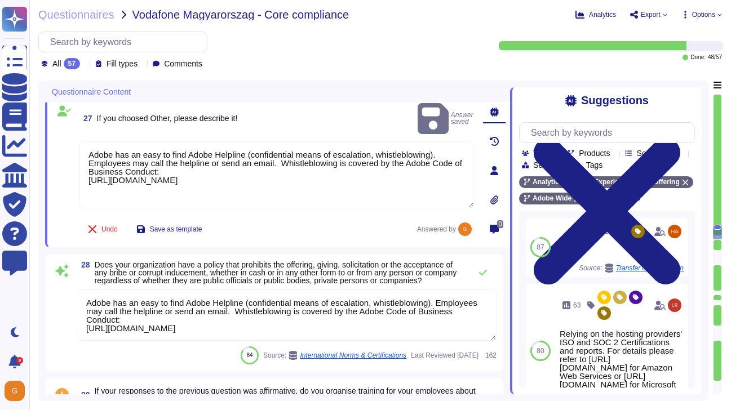
type textarea "The Adobe Conflict of Interest Policy is available here: https://www.adobe.com/…"
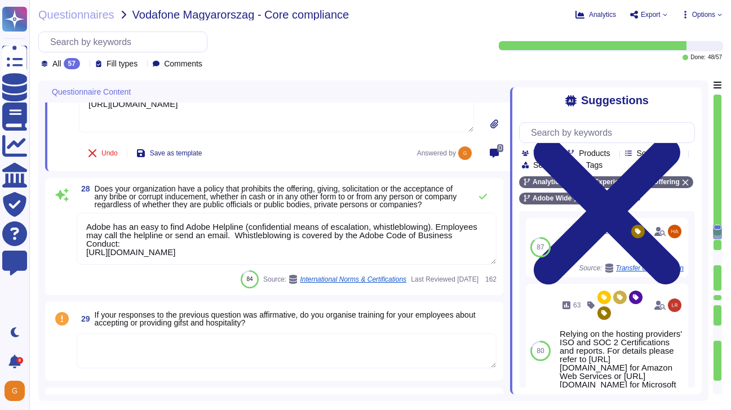
scroll to position [3013, 0]
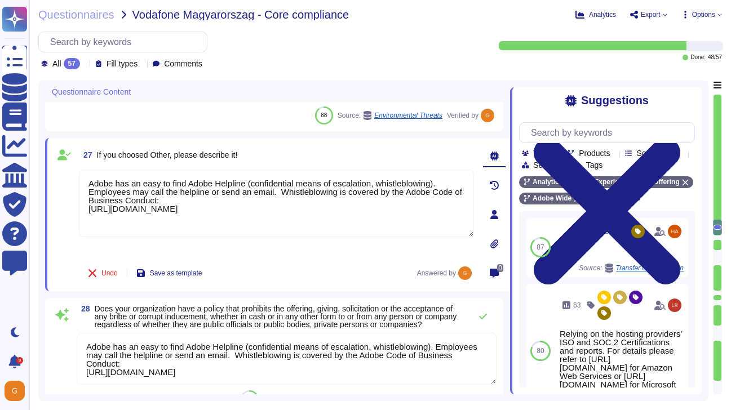
type textarea "Adobe has an easy to find Adobe Helpline (confidential means of escalation, whi…"
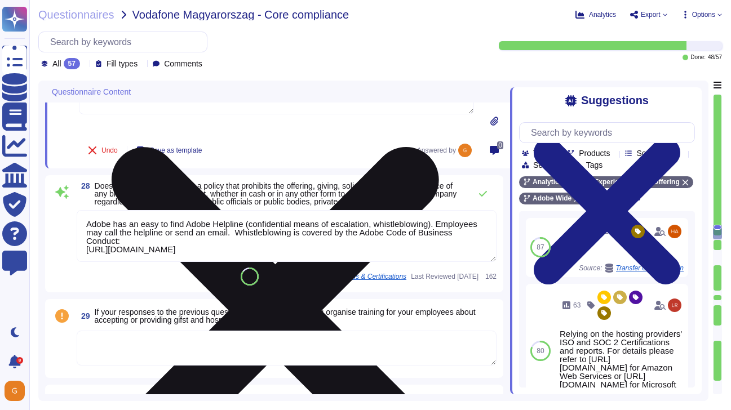
scroll to position [3016, 0]
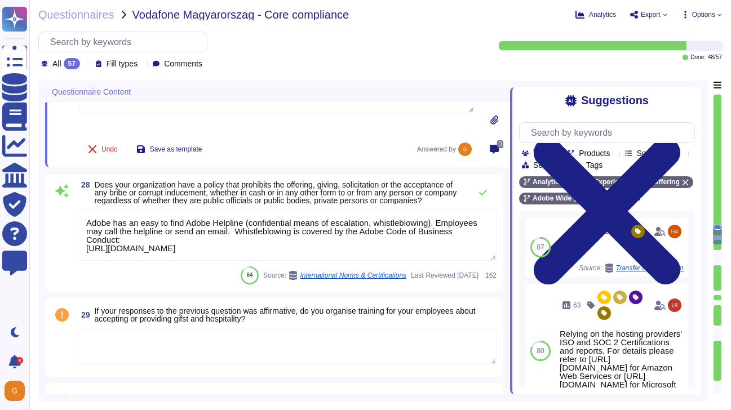
drag, startPoint x: 473, startPoint y: 258, endPoint x: 47, endPoint y: 202, distance: 429.7
click at [47, 202] on div "28 Does your organization have a policy that prohibits the offering, giving, so…" at bounding box center [274, 232] width 458 height 117
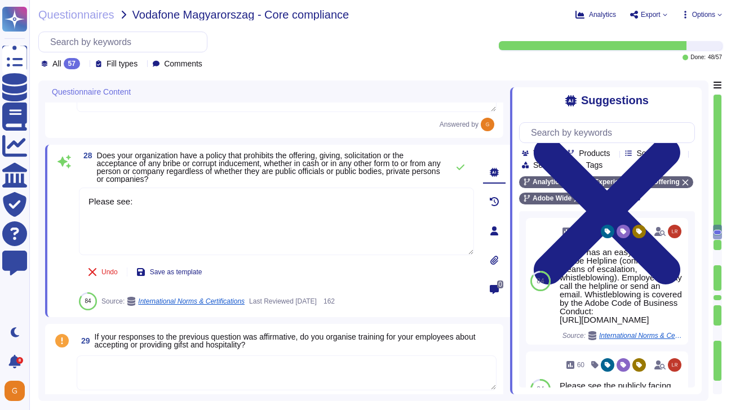
paste textarea "https://www.adobe.com/about-adobe/ethicsandintegrity.html"
type textarea "Please see: https://www.adobe.com/about-adobe/ethicsandintegrity.html"
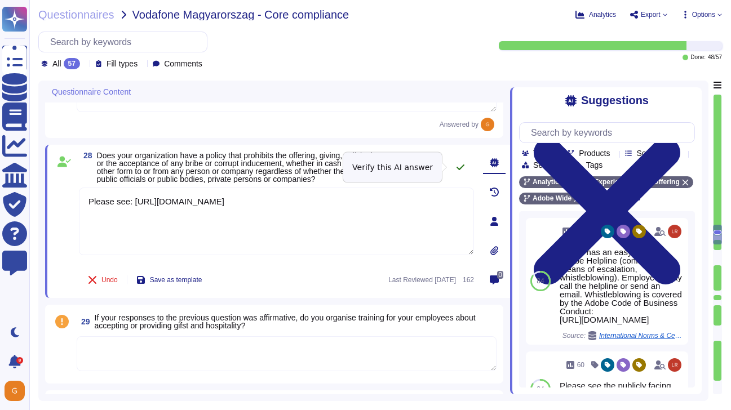
click at [459, 167] on icon at bounding box center [460, 167] width 9 height 9
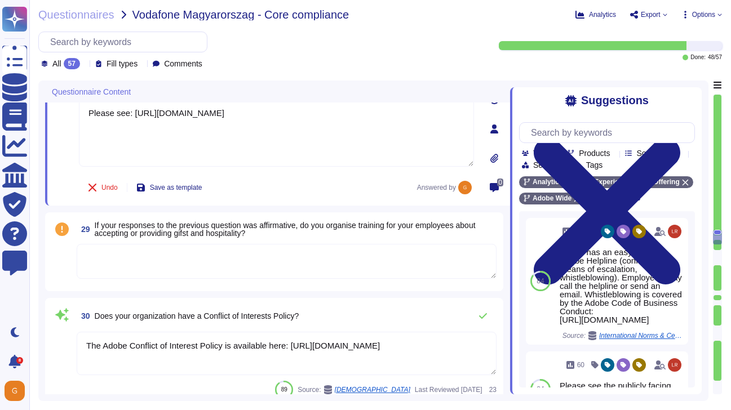
scroll to position [3113, 0]
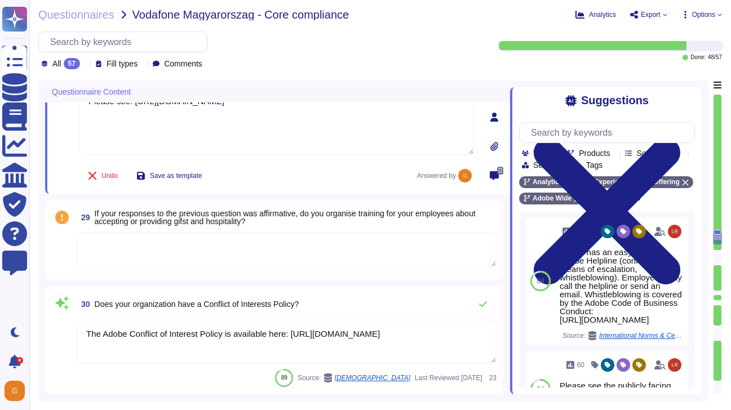
click at [184, 253] on textarea at bounding box center [287, 249] width 420 height 35
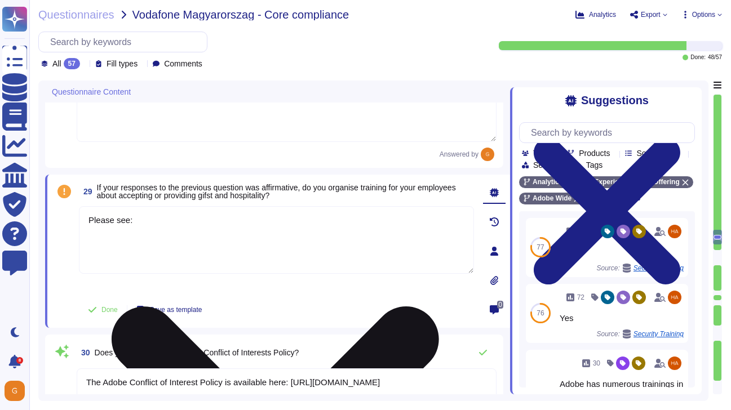
paste textarea "https://www.adobe.com/about-adobe/ethicsandintegrity.html"
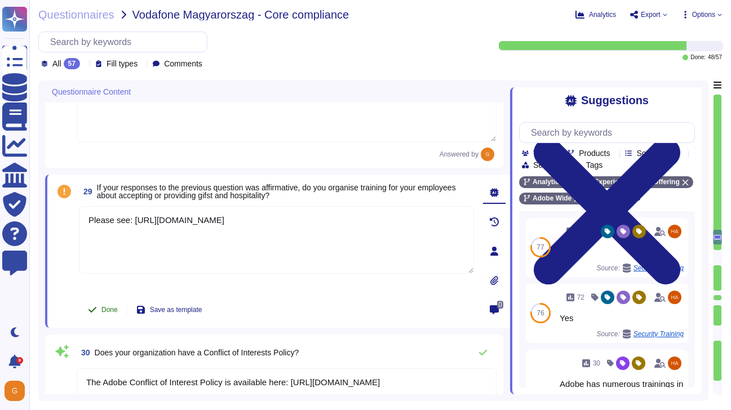
type textarea "Please see: https://www.adobe.com/about-adobe/ethicsandintegrity.html"
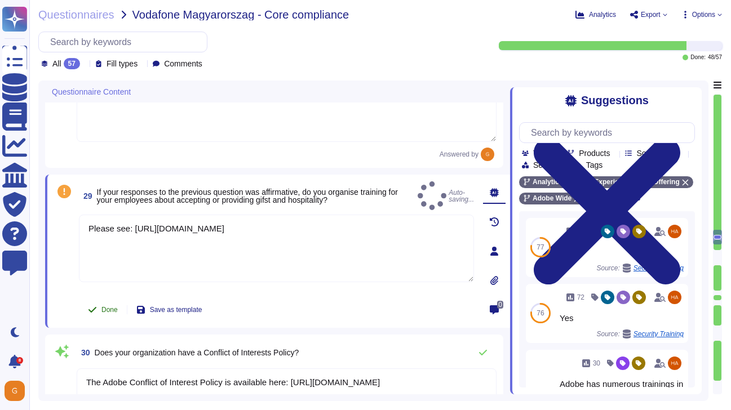
click at [98, 312] on button "Done" at bounding box center [103, 310] width 48 height 23
type textarea "Please see: https://www.adobe.com/about-adobe/ethicsandintegrity.html"
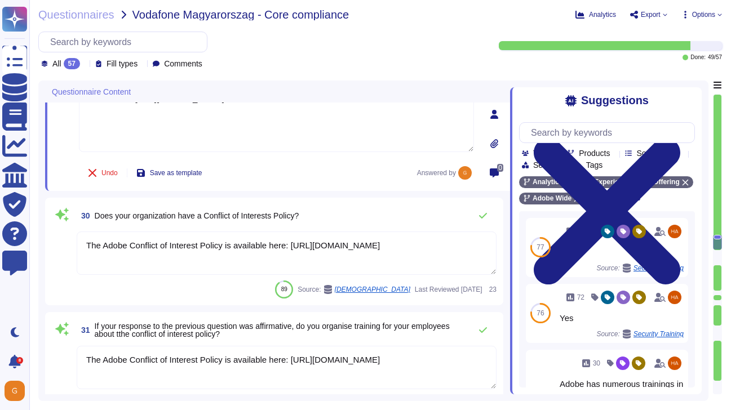
scroll to position [3245, 0]
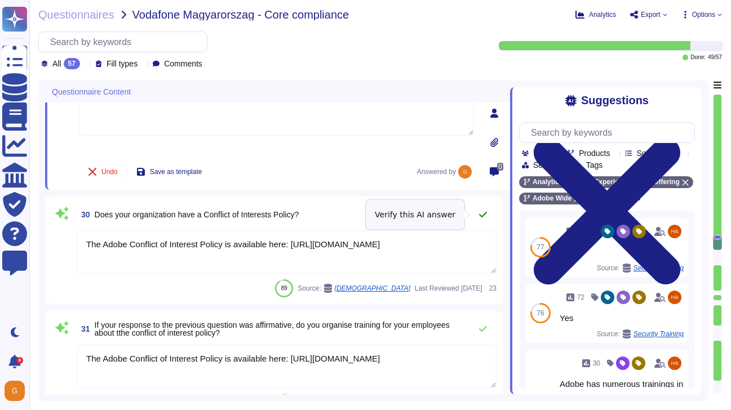
click at [487, 214] on icon at bounding box center [482, 214] width 9 height 9
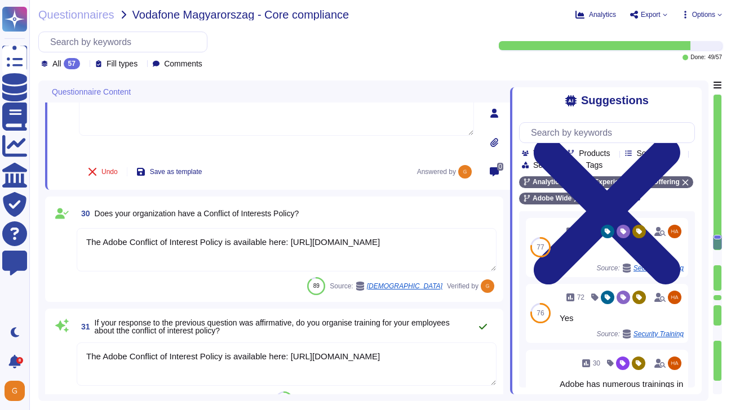
click at [486, 323] on icon at bounding box center [482, 326] width 9 height 9
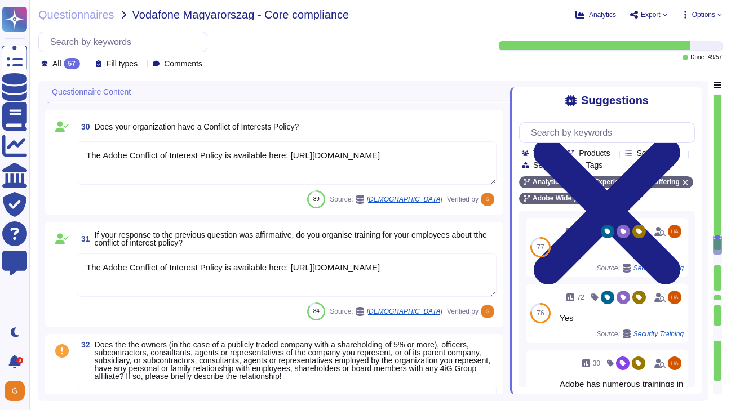
scroll to position [3400, 0]
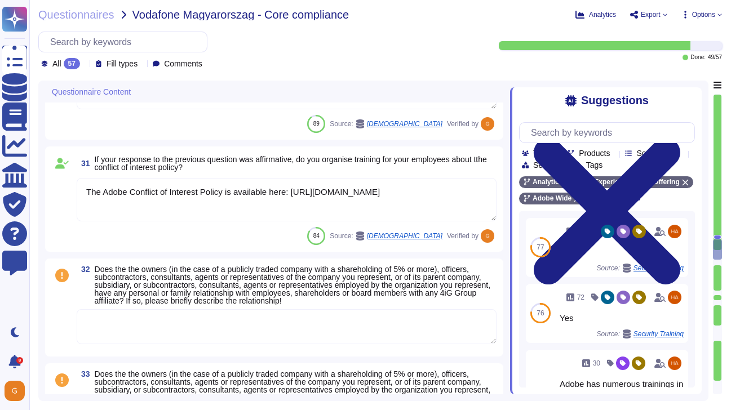
type textarea "Please see the publicly facing information here: https://www.adobe.com/content/…"
click at [348, 322] on textarea at bounding box center [287, 326] width 420 height 35
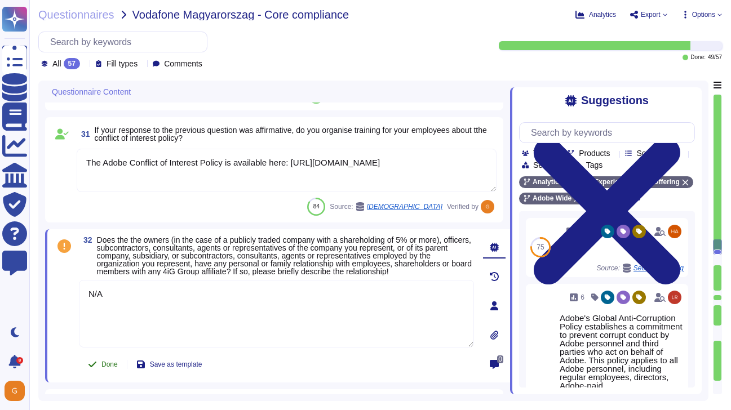
type textarea "N/A"
click at [97, 376] on button "Done" at bounding box center [103, 364] width 48 height 23
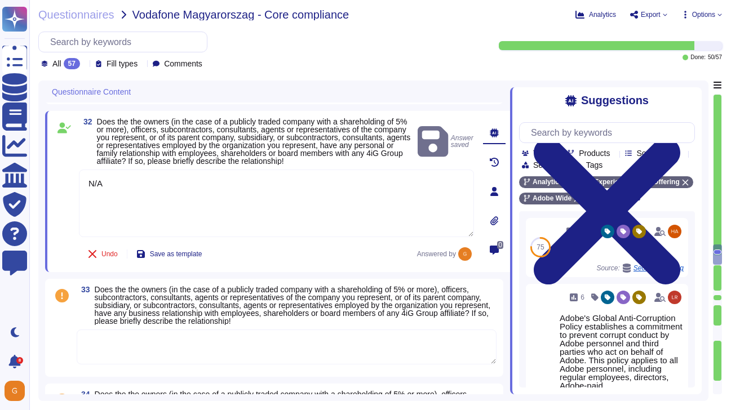
type textarea "Enterprise Risk Management (ERM) incorporates an organization’s methods and pro…"
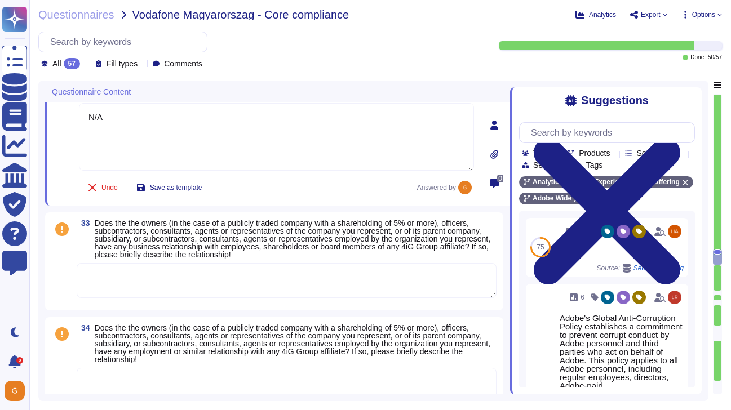
scroll to position [3604, 0]
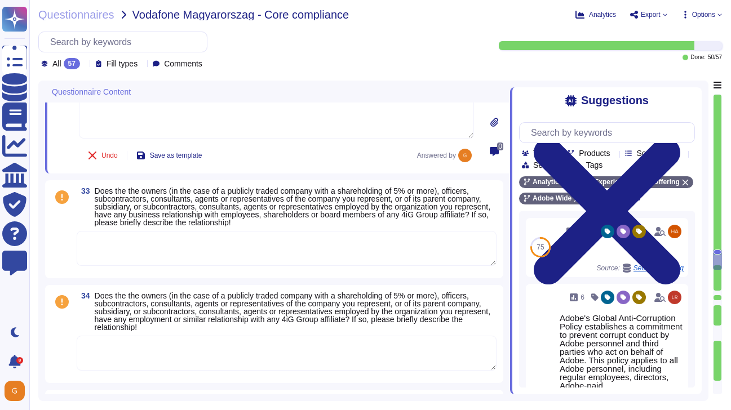
type textarea "Adobe has nothing to report at this time with respect to any supervisory author…"
click at [339, 240] on textarea at bounding box center [287, 248] width 420 height 35
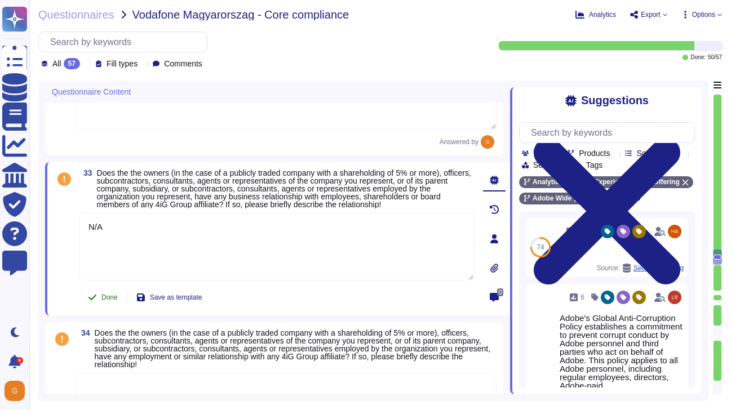
type textarea "N/A"
click at [96, 301] on icon at bounding box center [92, 297] width 9 height 9
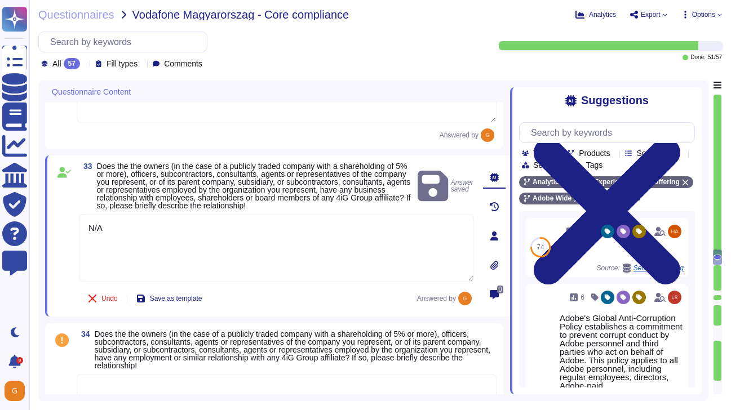
type textarea "Adobe has nothing to report at this time with respect to any supervisory author…"
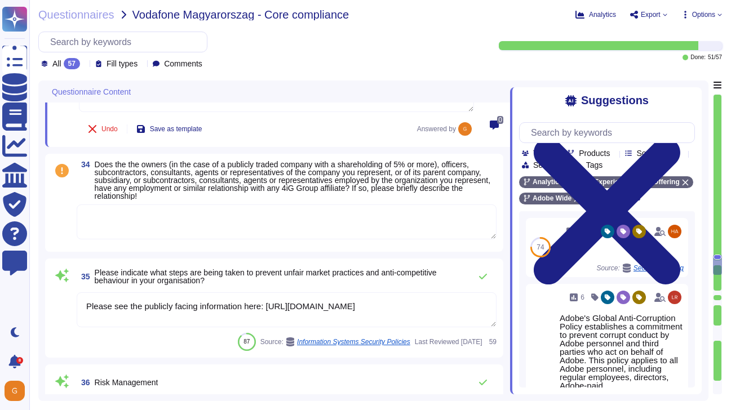
scroll to position [3780, 0]
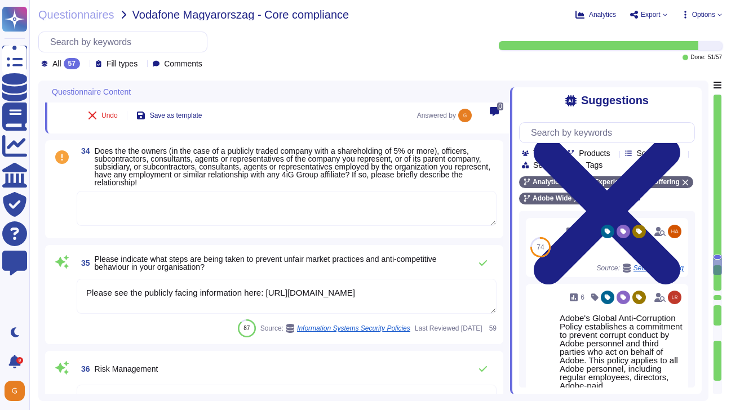
type textarea "There have been no losses or breaches experienced by Adobe in the last five yea…"
click at [254, 197] on textarea at bounding box center [287, 208] width 420 height 35
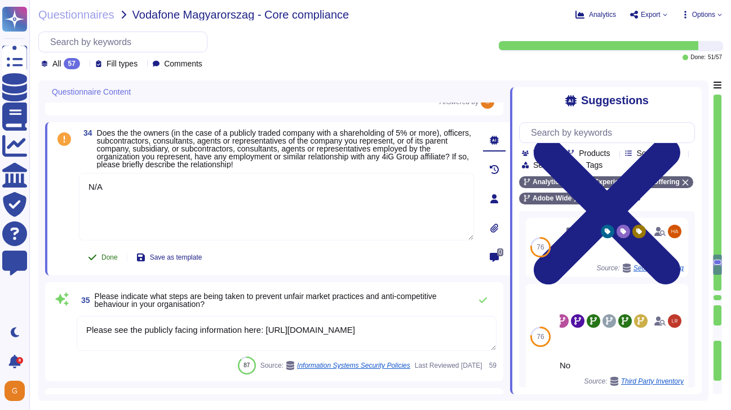
type textarea "N/A"
click at [102, 255] on button "Done" at bounding box center [103, 257] width 48 height 23
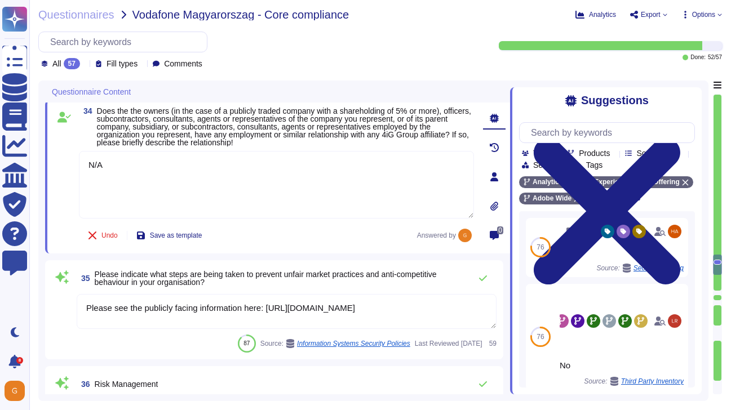
scroll to position [3818, 0]
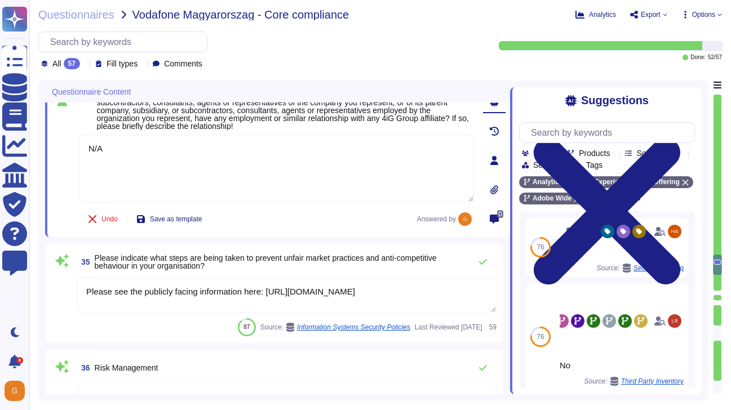
type textarea "There have been no losses or breaches experienced by Adobe in the last five yea…"
click at [478, 261] on icon at bounding box center [482, 262] width 9 height 9
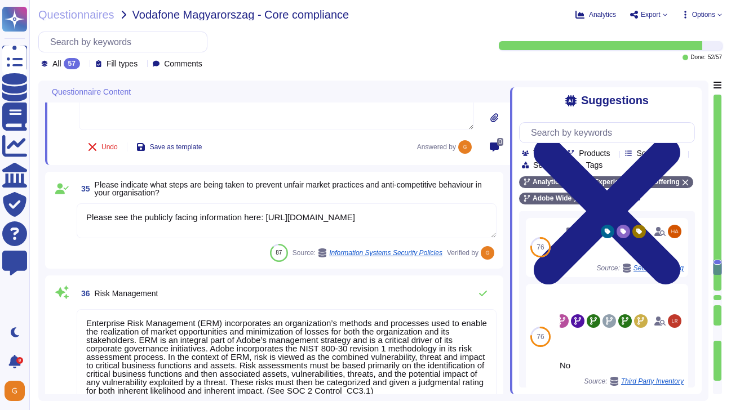
scroll to position [1, 0]
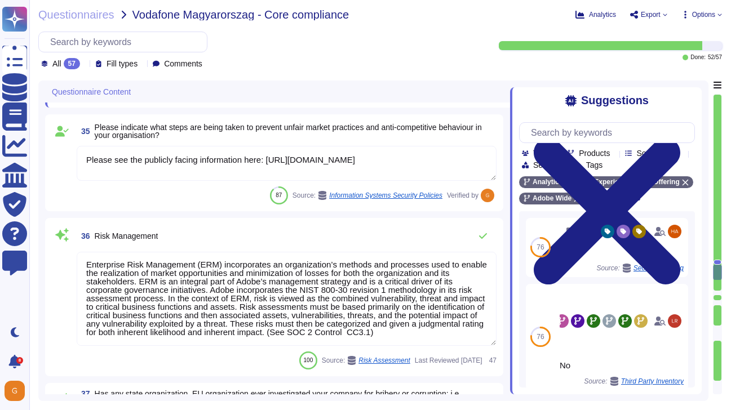
type textarea "Adobe is required by law to file public reports and communications with the U.S…"
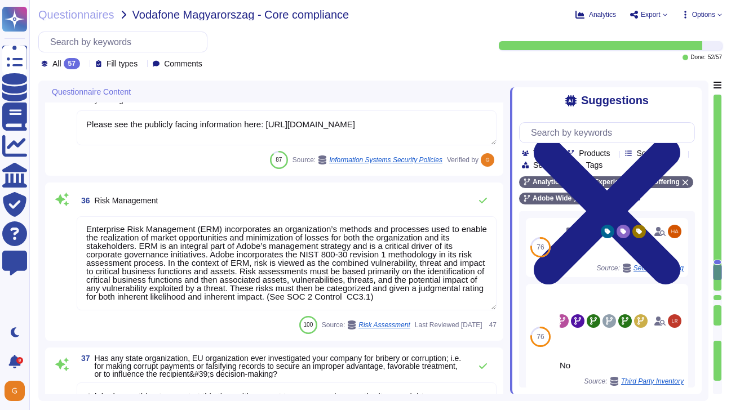
scroll to position [3978, 0]
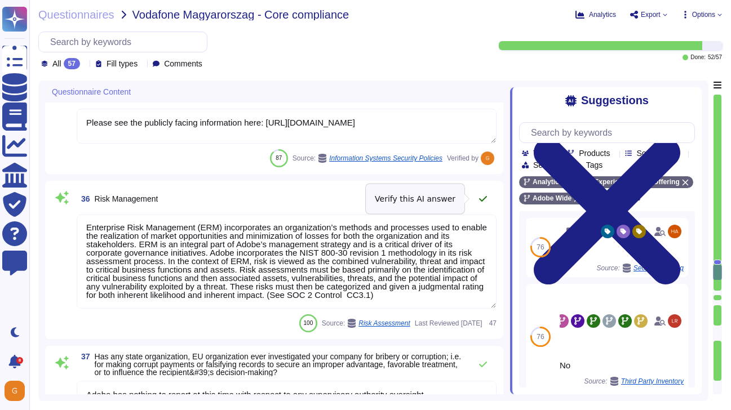
click at [484, 199] on icon at bounding box center [483, 199] width 8 height 6
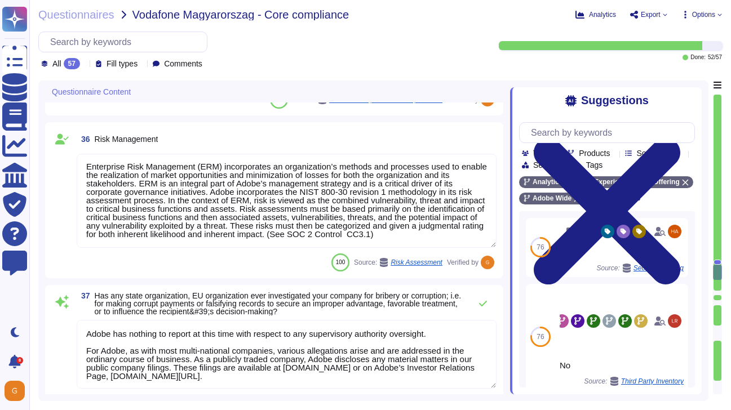
scroll to position [4038, 0]
click at [485, 300] on icon at bounding box center [482, 303] width 9 height 9
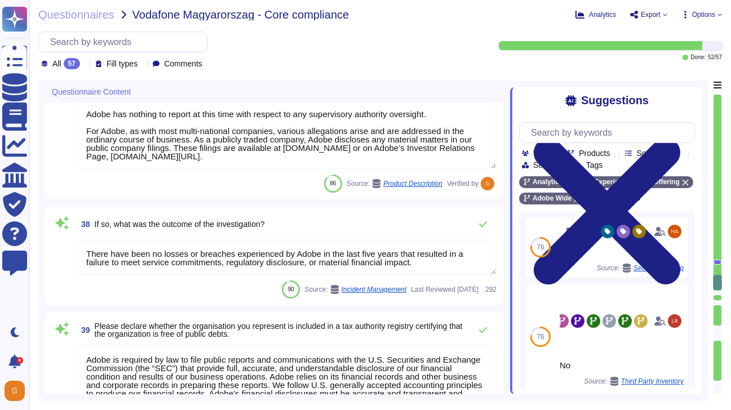
type textarea "No"
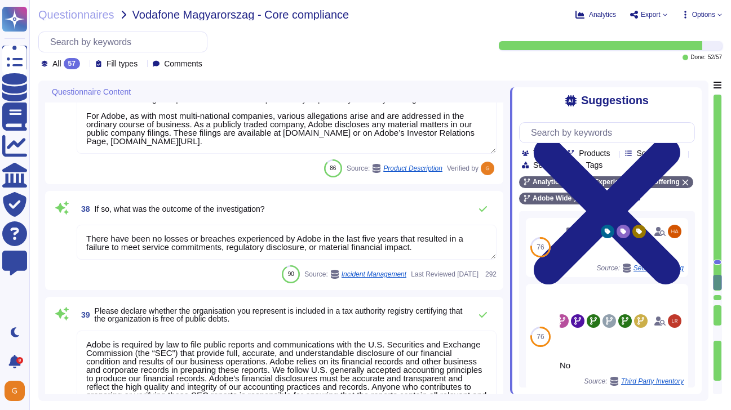
scroll to position [4265, 0]
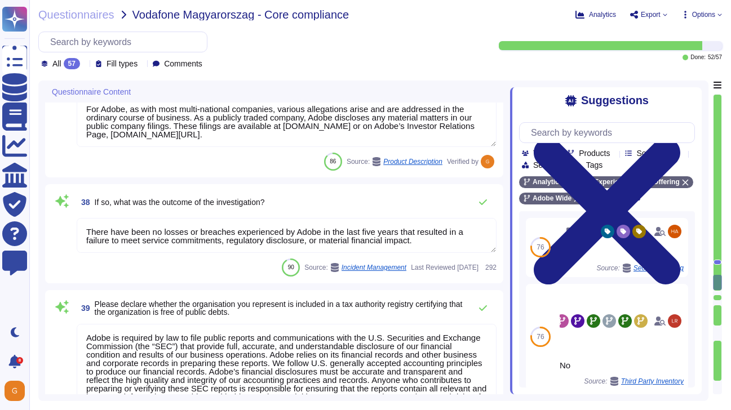
drag, startPoint x: 428, startPoint y: 240, endPoint x: 51, endPoint y: 224, distance: 377.3
click at [51, 224] on div "38 If so, what was the outcome of the investigation? There have been no losses …" at bounding box center [274, 233] width 458 height 99
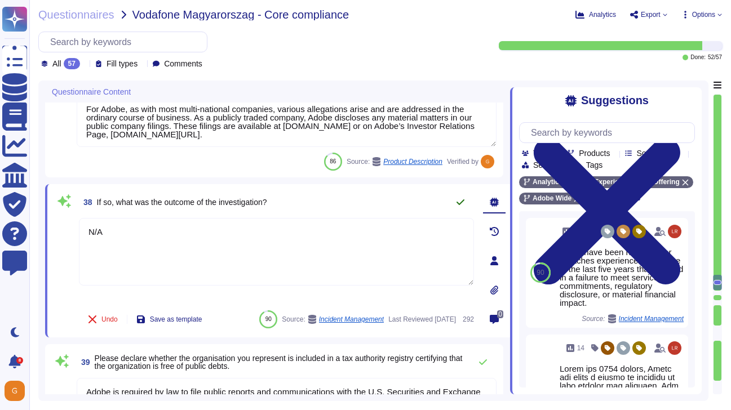
type textarea "N/A"
click at [462, 202] on icon at bounding box center [460, 202] width 8 height 6
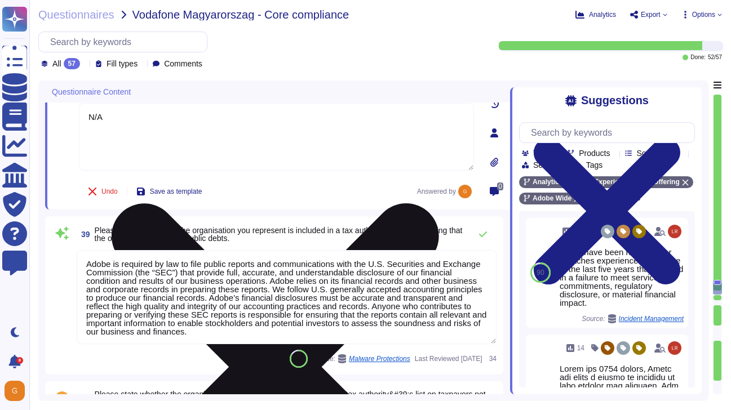
type textarea "Adobe has nothing to report at this time with respect to any supervisory author…"
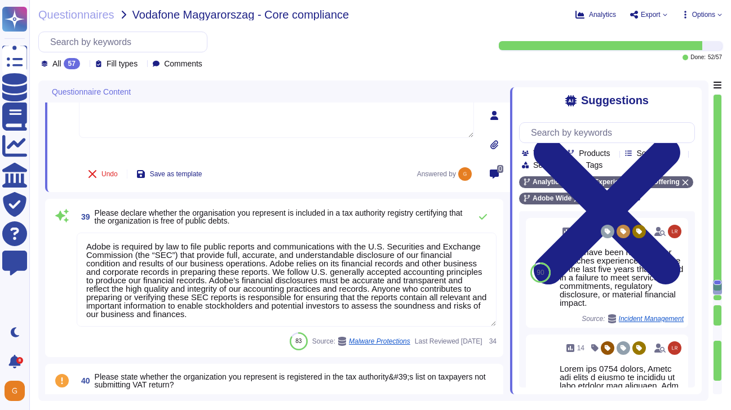
scroll to position [4404, 0]
click at [483, 215] on icon at bounding box center [482, 216] width 9 height 9
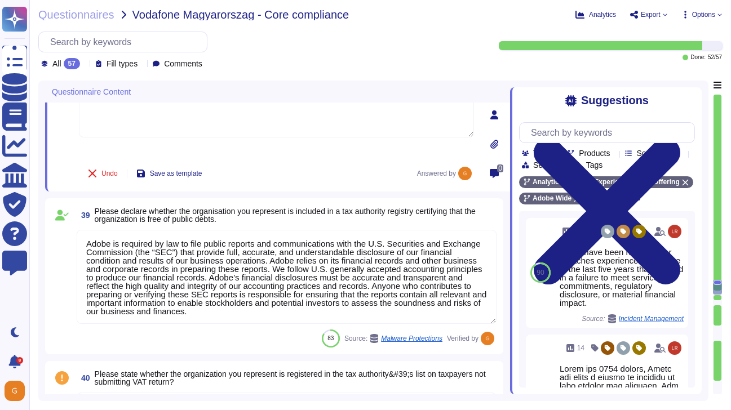
click at [476, 215] on span "Please declare whether the organisation you represent is included in a tax auth…" at bounding box center [285, 215] width 381 height 17
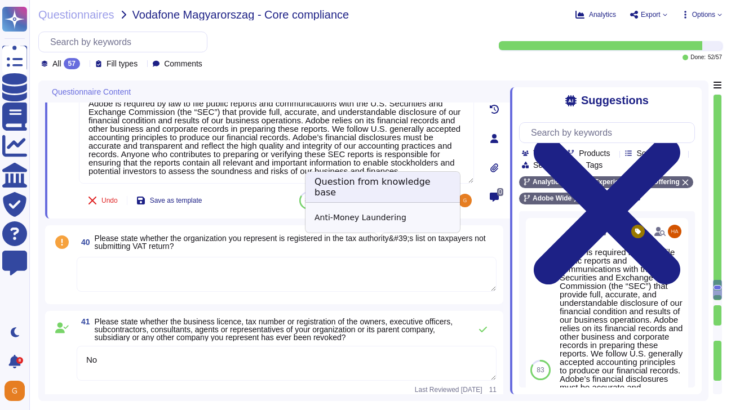
scroll to position [4521, 0]
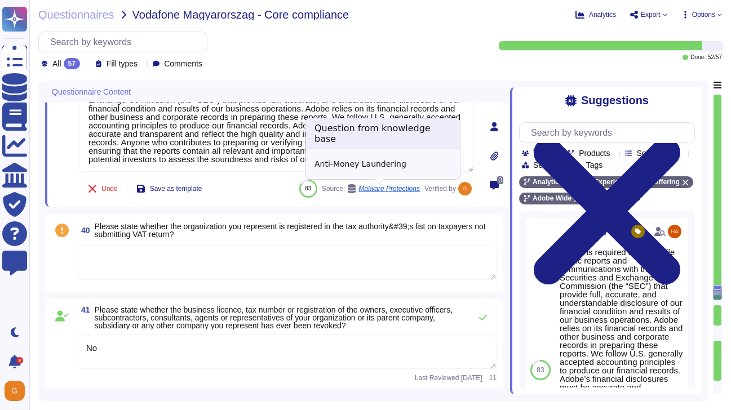
type textarea "Adobe has nothing to report at this time with respect to any supervisory author…"
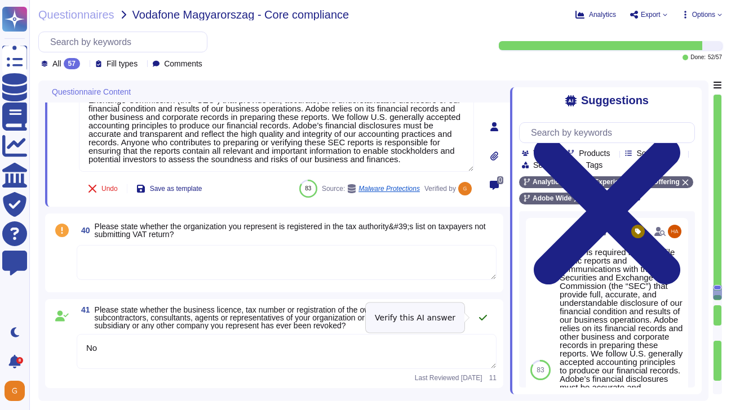
click at [485, 317] on icon at bounding box center [483, 318] width 8 height 6
click at [334, 269] on textarea at bounding box center [287, 262] width 420 height 35
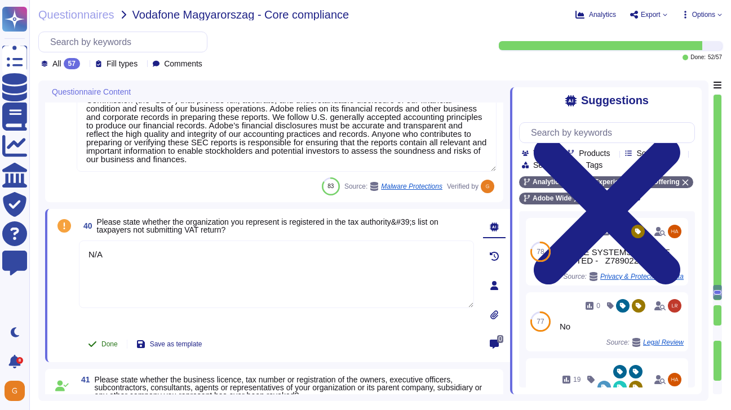
type textarea "N/A"
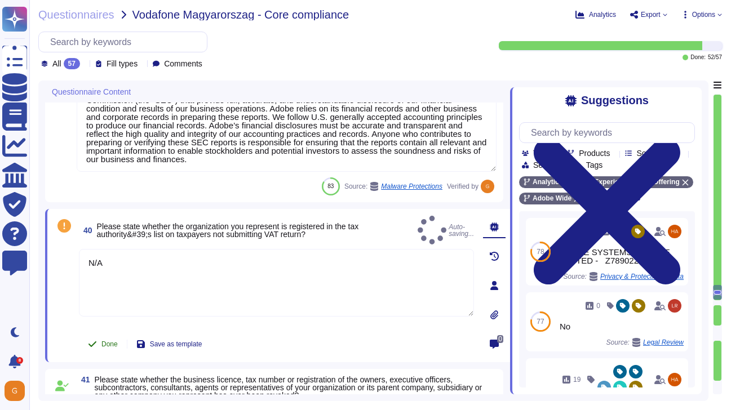
click at [96, 345] on icon at bounding box center [92, 344] width 9 height 9
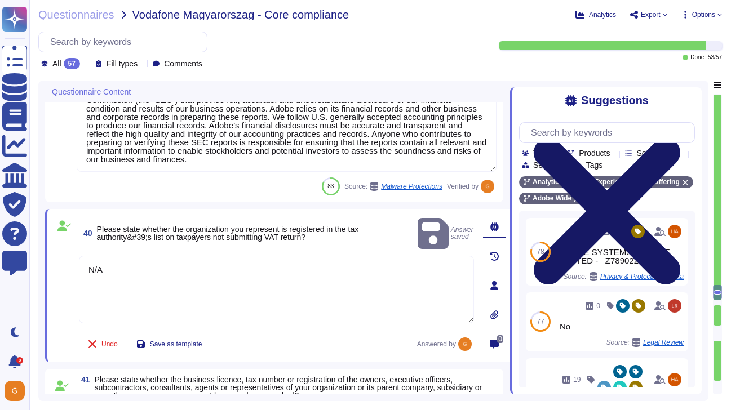
click at [690, 96] on icon at bounding box center [607, 211] width 176 height 234
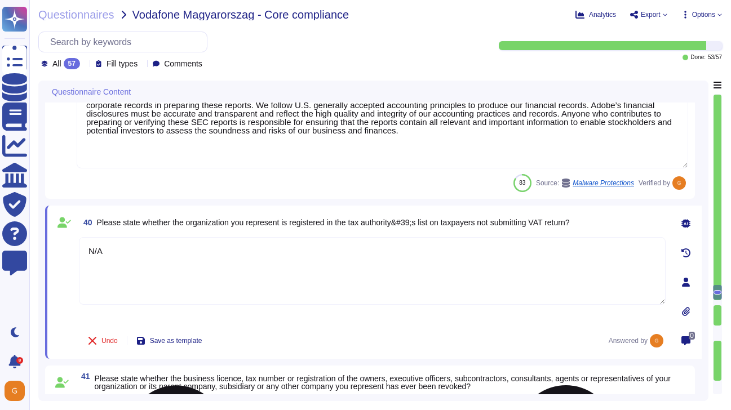
type textarea "Adobe has nothing to report at this time with respect to any supervisory author…"
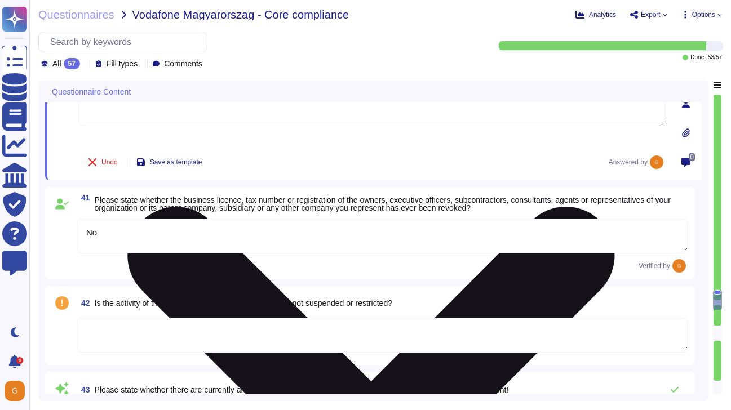
type textarea "Adobe has nothing to report at this time with respect to any supervisory author…"
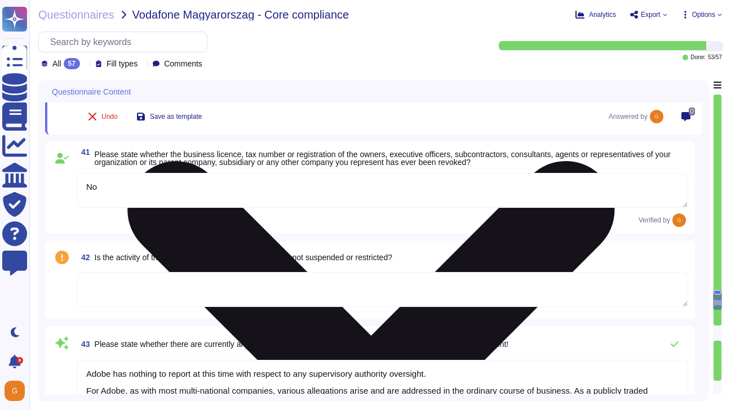
scroll to position [4740, 0]
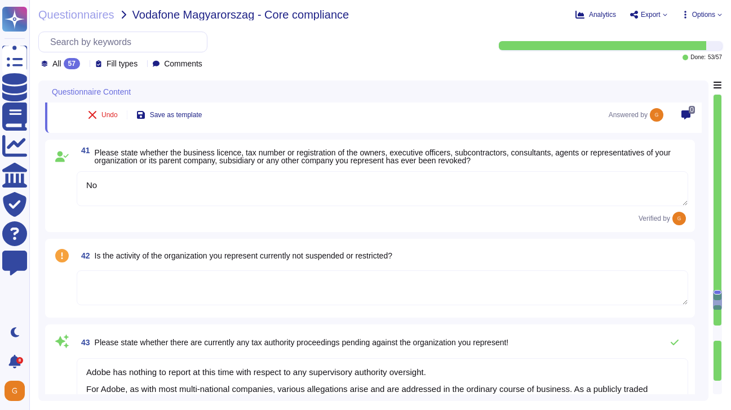
click at [388, 277] on textarea at bounding box center [382, 287] width 611 height 35
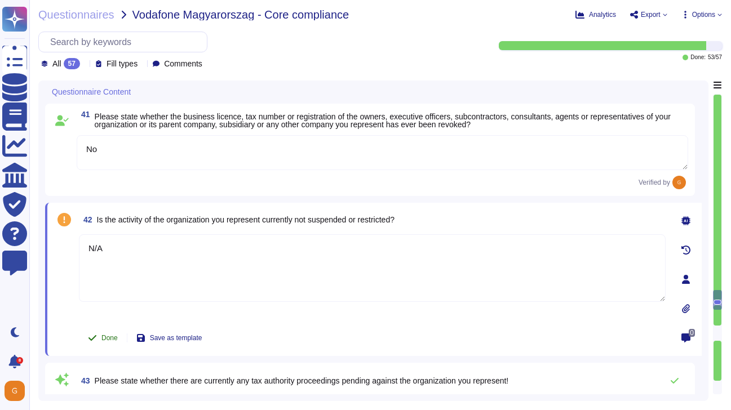
type textarea "N/A"
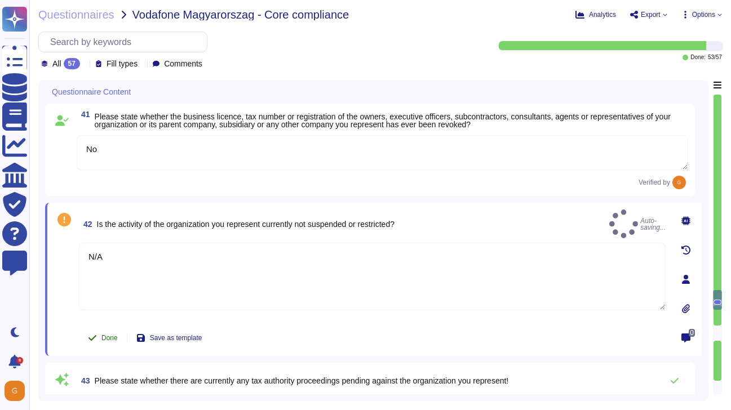
click at [110, 339] on span "Done" at bounding box center [109, 338] width 16 height 7
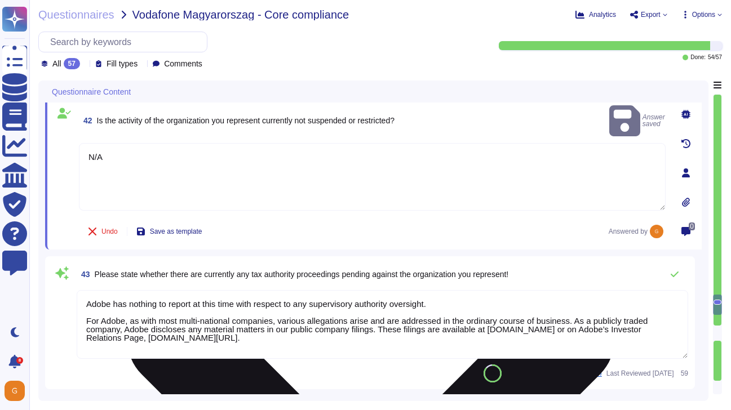
type textarea "Adobe has nothing to report at this time with respect to any supervisory author…"
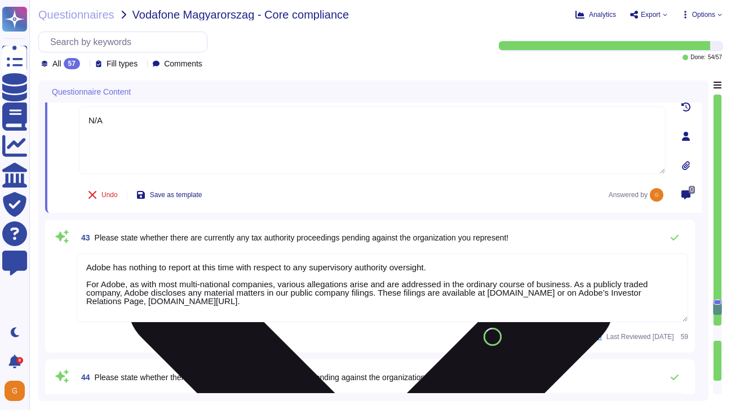
scroll to position [4883, 0]
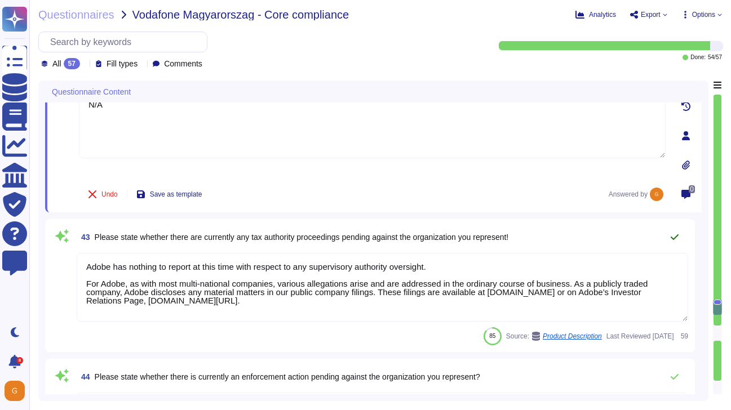
click at [676, 236] on icon at bounding box center [675, 237] width 8 height 6
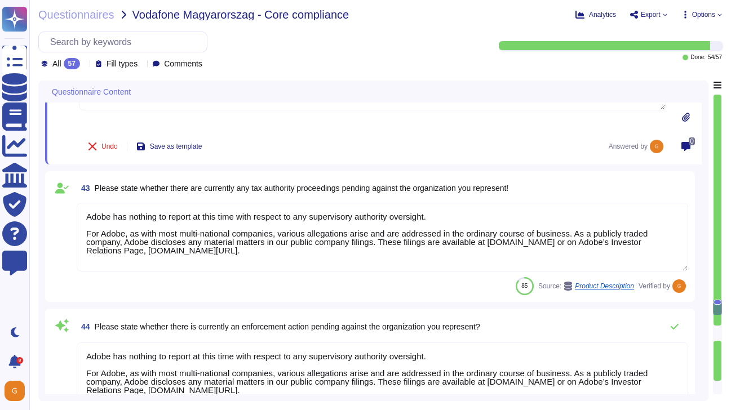
scroll to position [4984, 0]
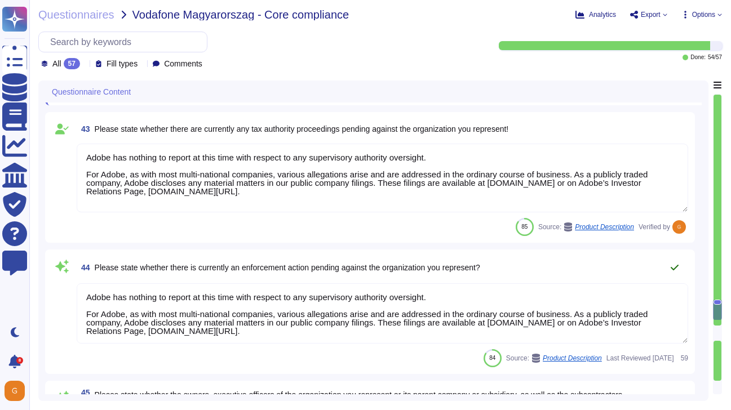
click at [673, 273] on button at bounding box center [674, 267] width 27 height 23
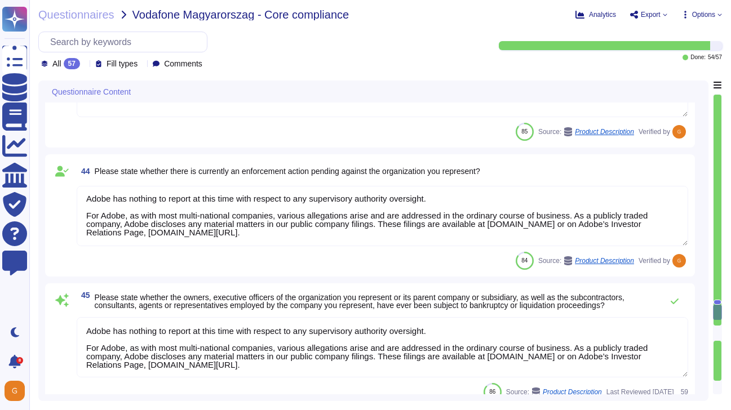
scroll to position [5075, 0]
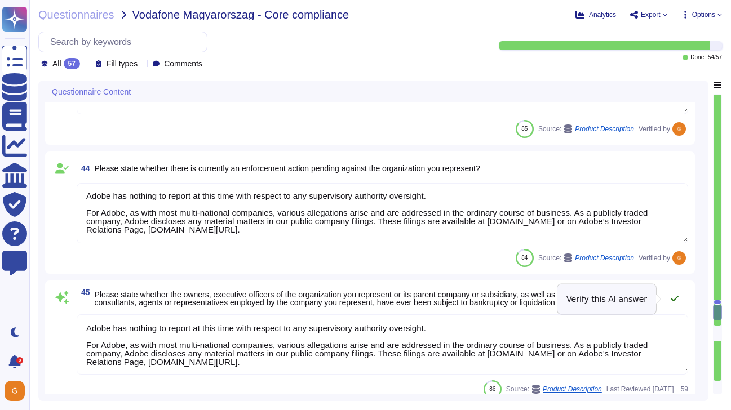
click at [675, 298] on icon at bounding box center [674, 298] width 9 height 9
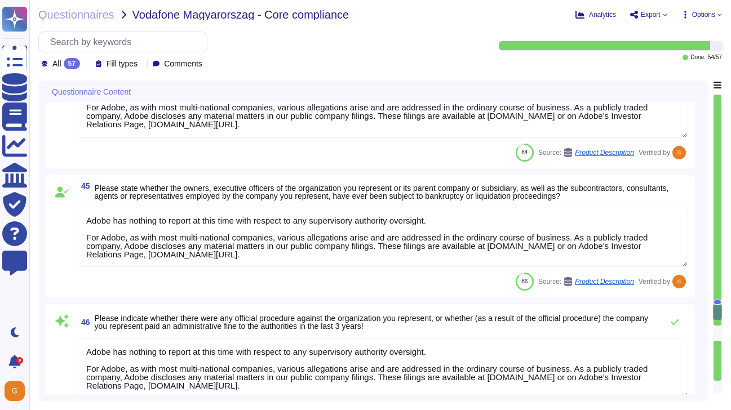
scroll to position [5185, 0]
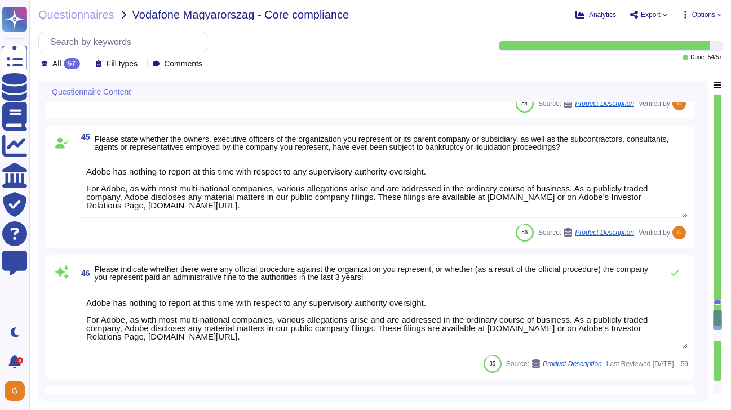
type textarea "The US Government prohibits nearly all transactions dealings in and with countr…"
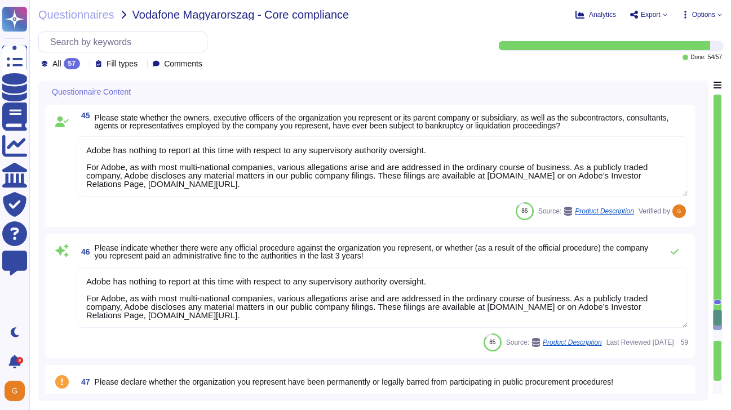
scroll to position [5245, 0]
click at [672, 252] on icon at bounding box center [675, 252] width 8 height 6
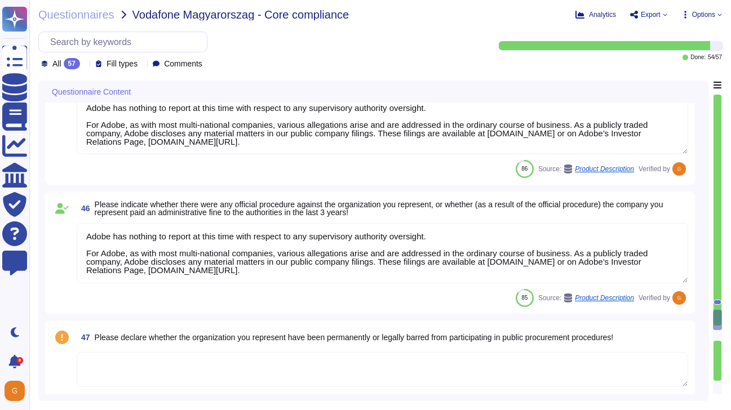
scroll to position [5325, 0]
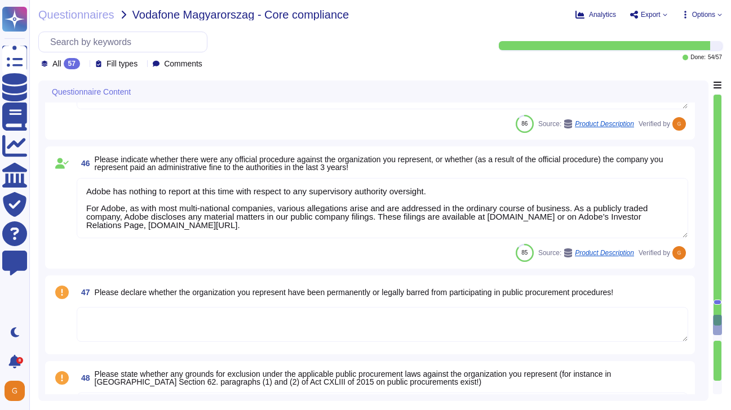
type textarea "Adobe has no reason to believe that any legislation prevents it from fulfilling…"
click at [365, 328] on textarea at bounding box center [382, 324] width 611 height 35
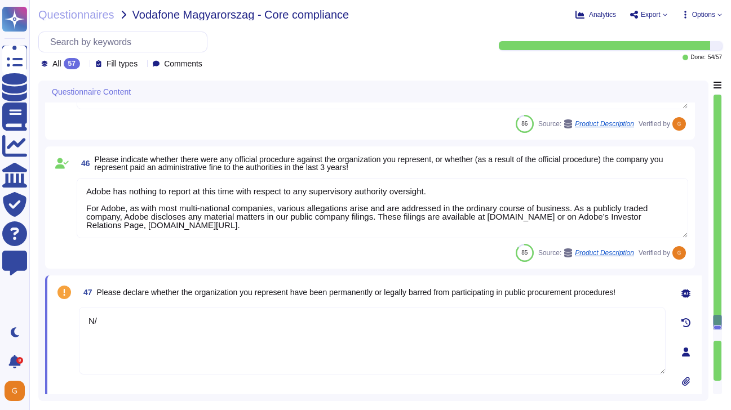
type textarea "N/A"
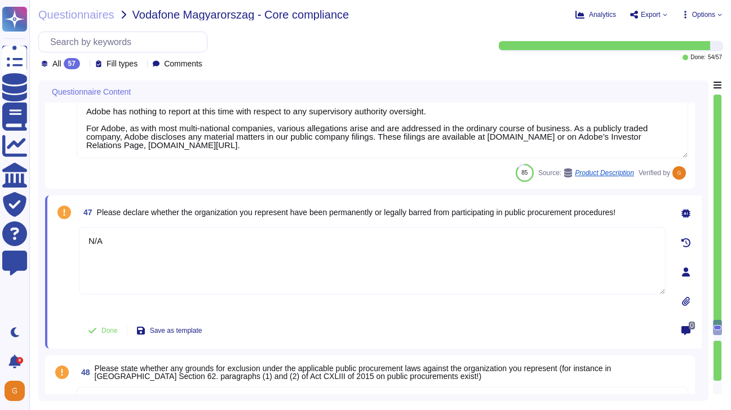
type textarea "Adobe has no reason to believe that any legislation prevents it from fulfilling…"
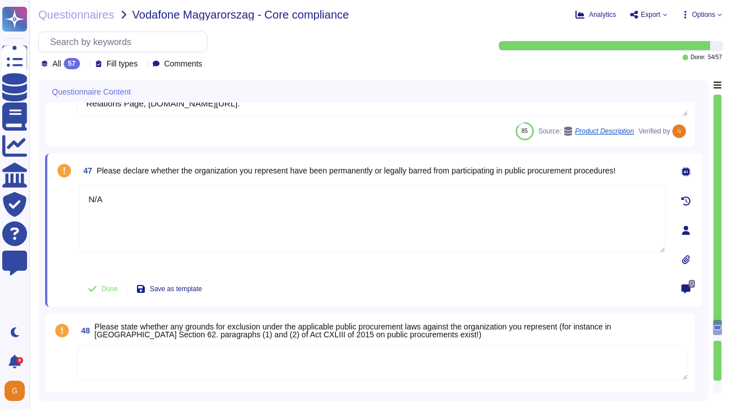
scroll to position [5471, 0]
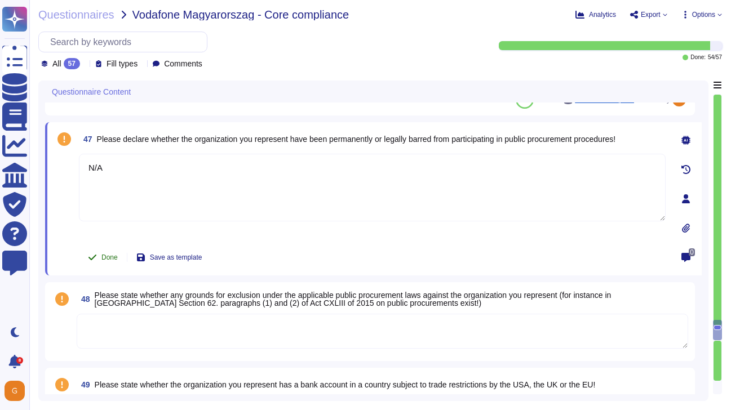
type textarea "N/A"
click at [95, 255] on icon at bounding box center [92, 258] width 8 height 6
type textarea "N/A"
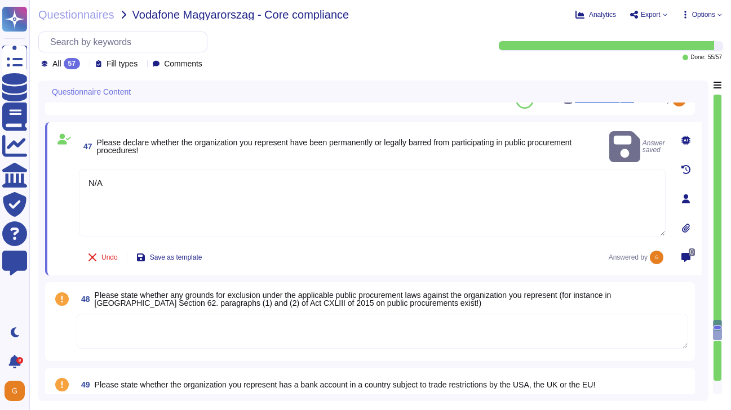
click at [137, 325] on textarea at bounding box center [382, 331] width 611 height 35
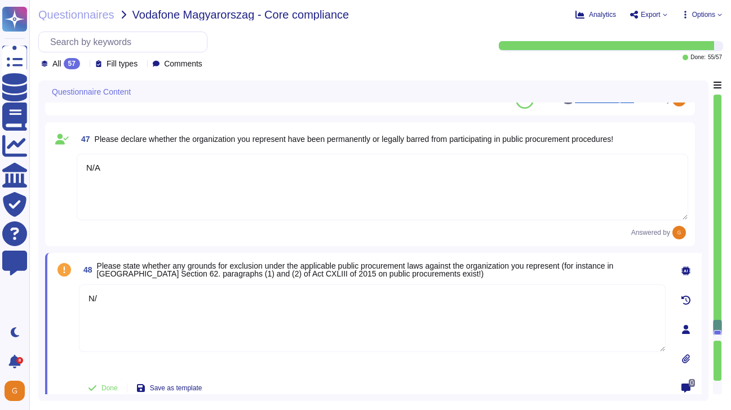
type textarea "N/A"
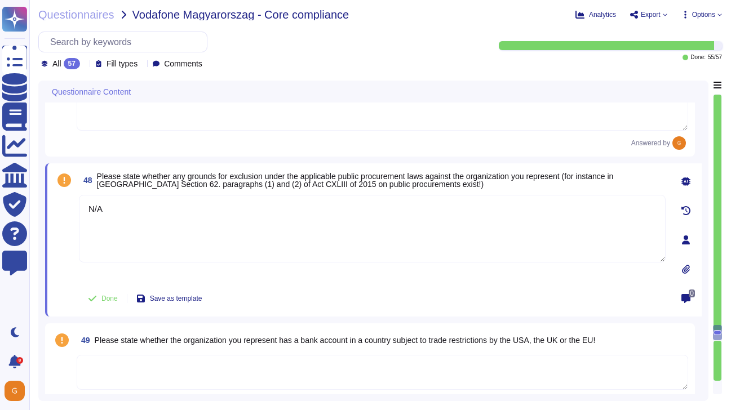
type textarea "The US Government prohibits nearly all transactions dealings in and with countr…"
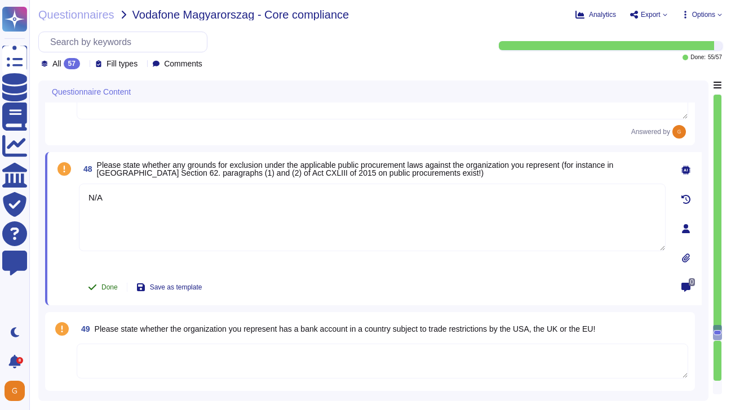
scroll to position [5566, 0]
type textarea "N/A"
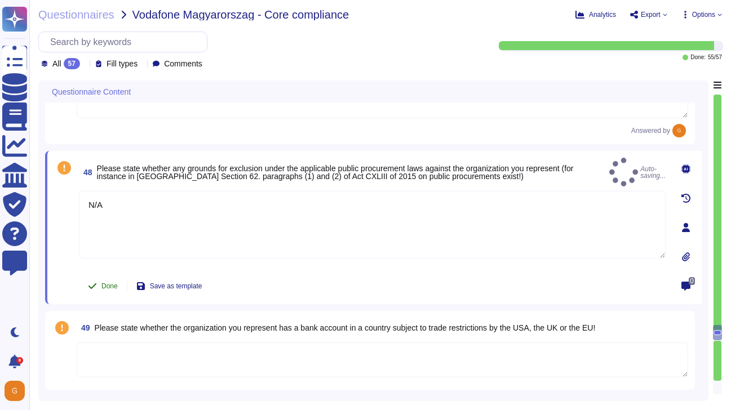
click at [101, 290] on span "Done" at bounding box center [109, 286] width 16 height 7
type textarea "N/A"
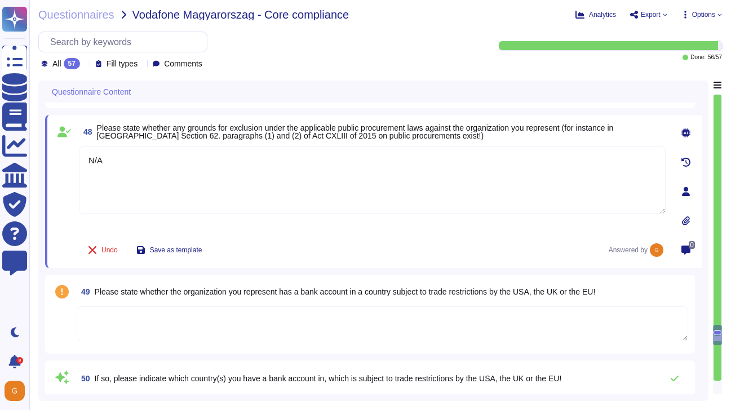
scroll to position [5621, 0]
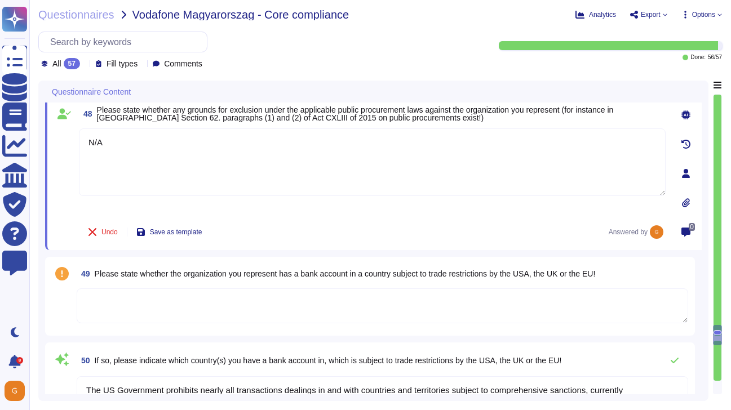
click at [304, 313] on textarea at bounding box center [382, 306] width 611 height 35
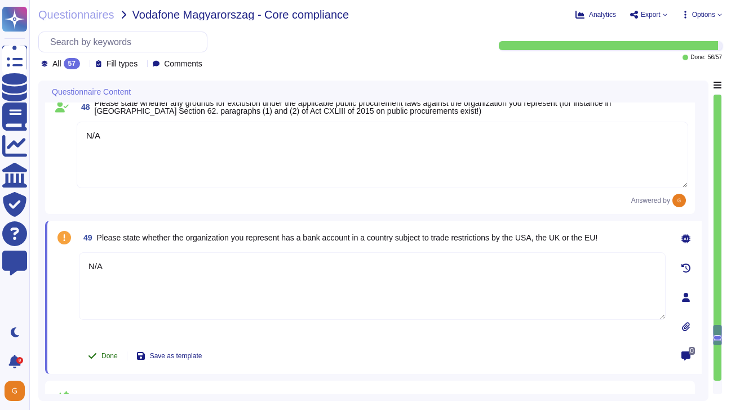
type textarea "N/A"
click at [99, 354] on button "Done" at bounding box center [103, 356] width 48 height 23
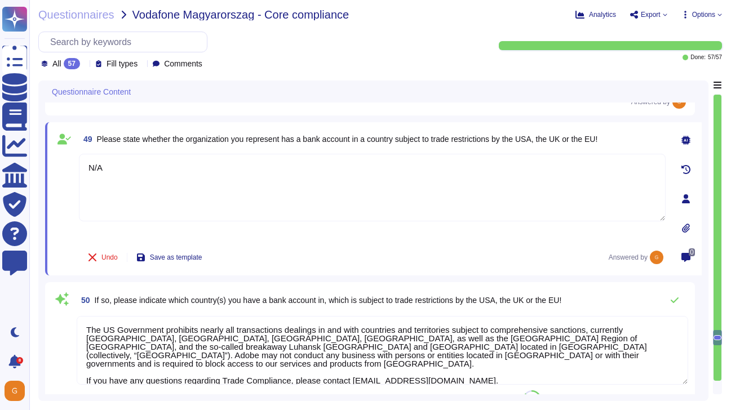
scroll to position [1, 0]
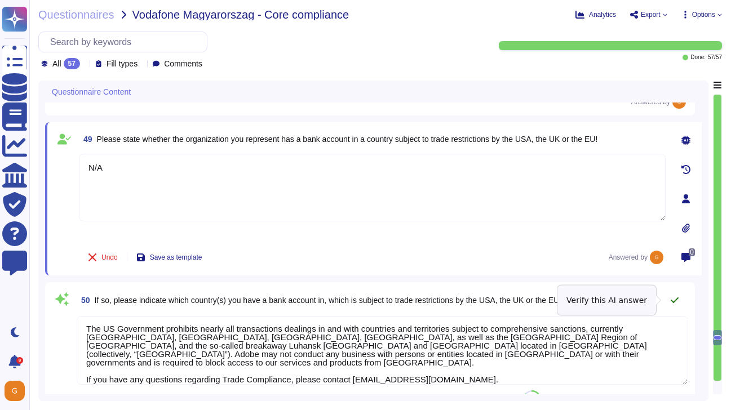
click at [675, 304] on icon at bounding box center [674, 300] width 9 height 9
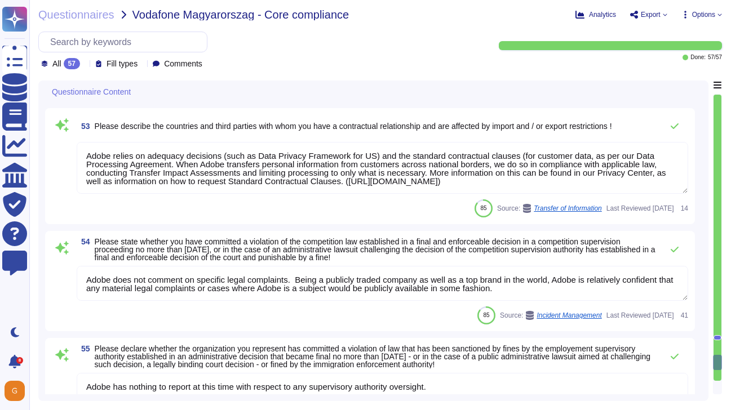
type textarea "Adobe relies on adequacy decisions (such as Data Privacy Framework for US) and …"
type textarea "Adobe does not comment on specific legal complaints. Being a publicly traded co…"
type textarea "Adobe has nothing to report at this time with respect to any supervisory author…"
type textarea "Adobe does not comment on specific legal complaints. For Adobe, as with most mu…"
type textarea "ADBE"
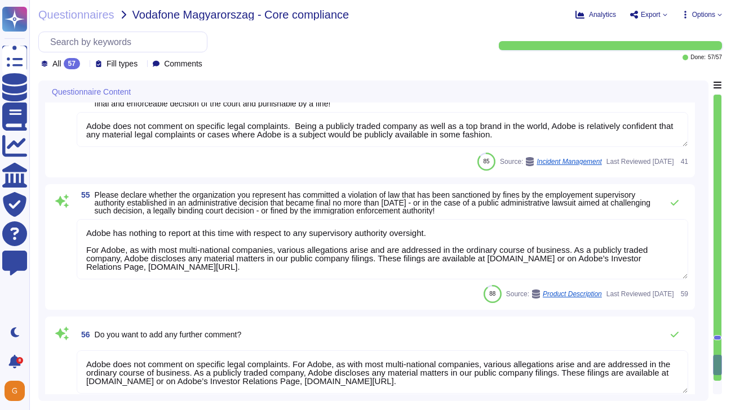
type textarea "Adobe has no reason to believe that any legislation prevents it from fulfilling…"
type textarea "The US Government prohibits nearly all transactions dealings in and with countr…"
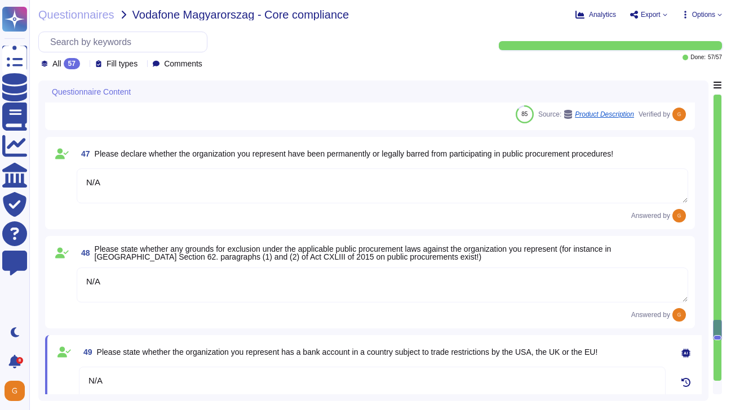
type textarea "Adobe has nothing to report at this time with respect to any supervisory author…"
type textarea "N/A"
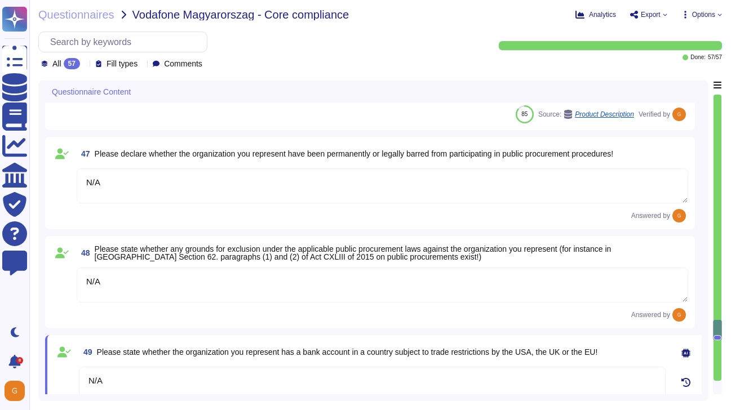
type textarea "N/A"
type textarea "The US Government prohibits nearly all transactions dealings in and with countr…"
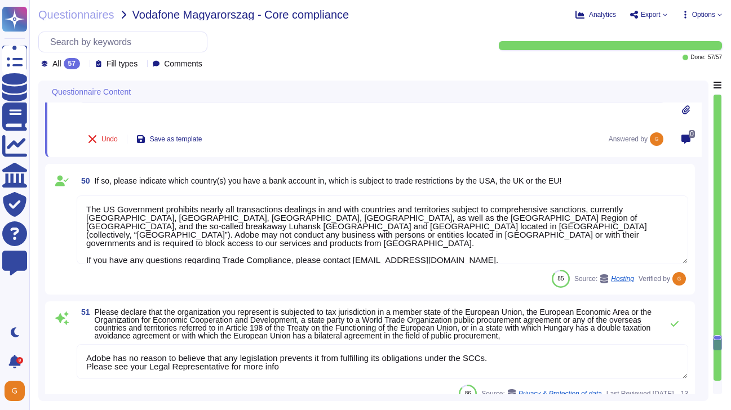
type textarea "The US Government prohibits nearly all transactions dealings in and with countr…"
type textarea "Adobe relies on adequacy decisions (such as Data Privacy Framework for US) and …"
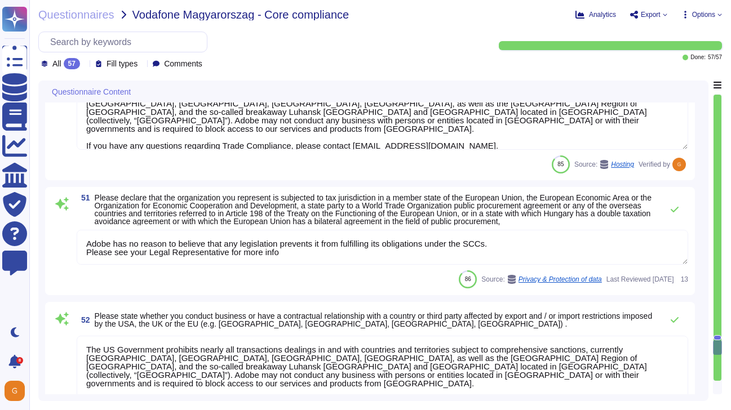
type textarea "Adobe does not comment on specific legal complaints. Being a publicly traded co…"
type textarea "Adobe has nothing to report at this time with respect to any supervisory author…"
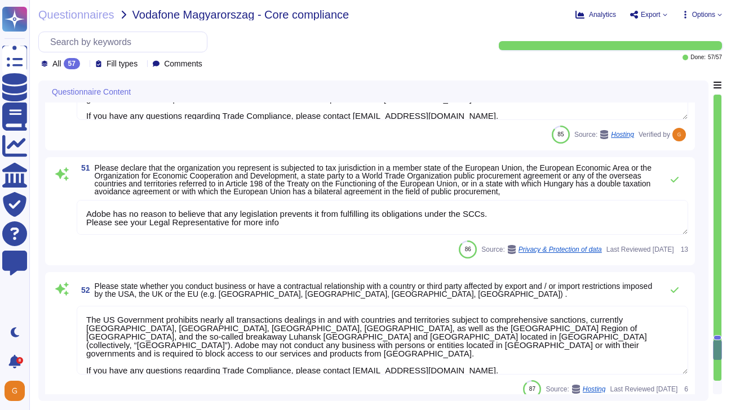
scroll to position [5543, 0]
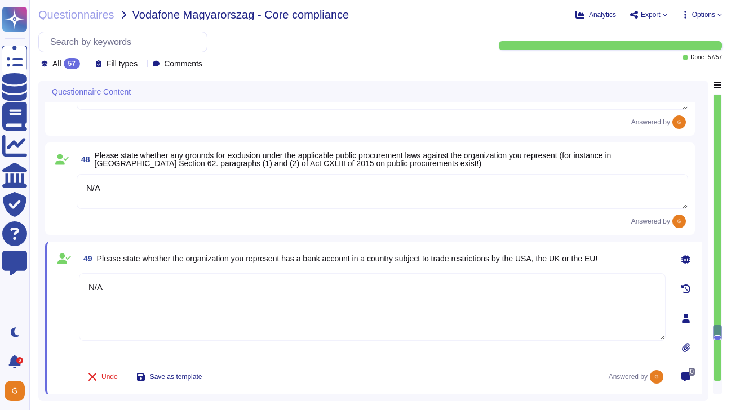
type textarea "Adobe has nothing to report at this time with respect to any supervisory author…"
type textarea "N/A"
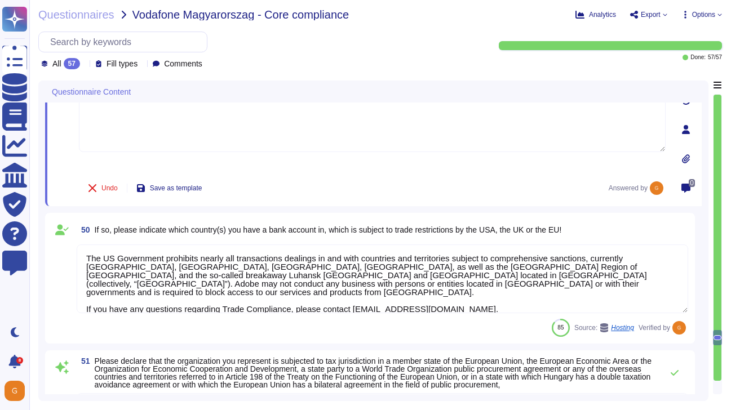
scroll to position [5734, 0]
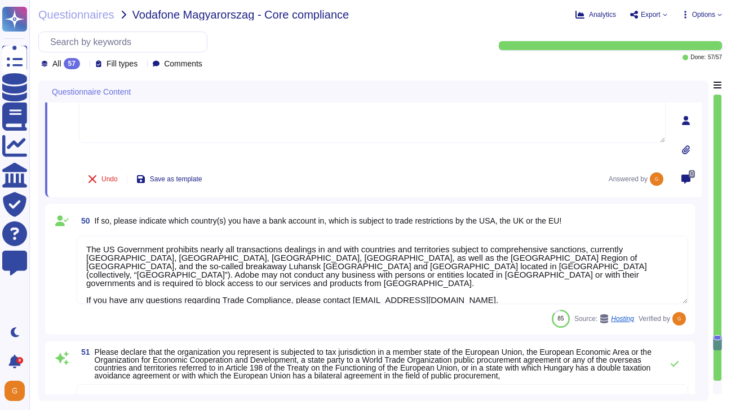
type textarea "Adobe relies on adequacy decisions (such as Data Privacy Framework for US) and …"
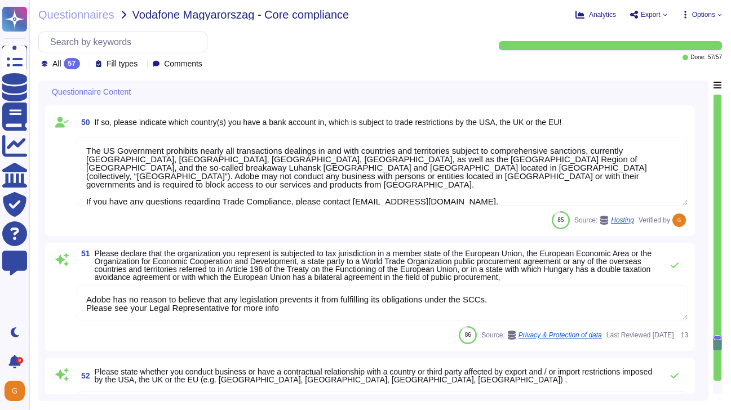
type textarea "Adobe does not comment on specific legal complaints. Being a publicly traded co…"
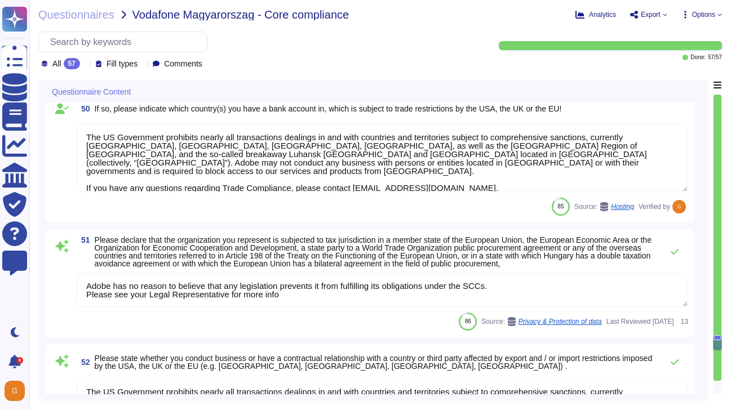
scroll to position [5836, 0]
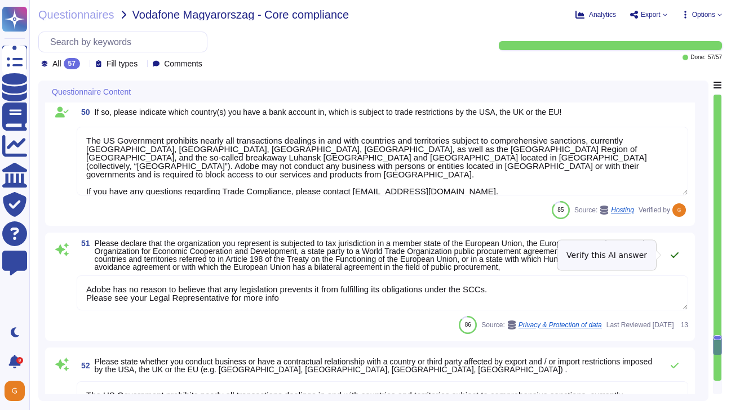
click at [675, 254] on icon at bounding box center [674, 255] width 9 height 9
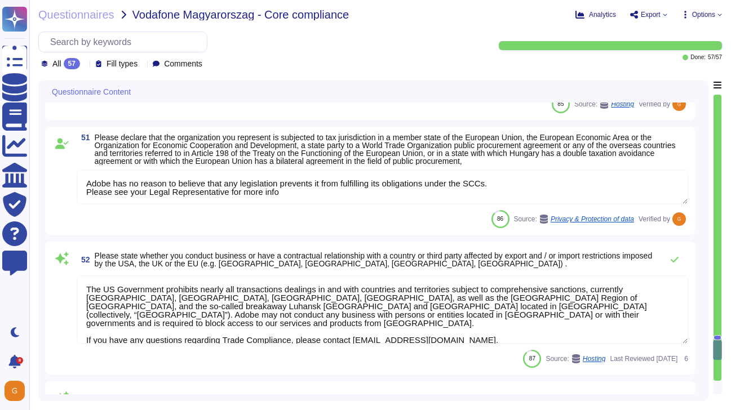
scroll to position [5939, 0]
type textarea "Adobe has nothing to report at this time with respect to any supervisory author…"
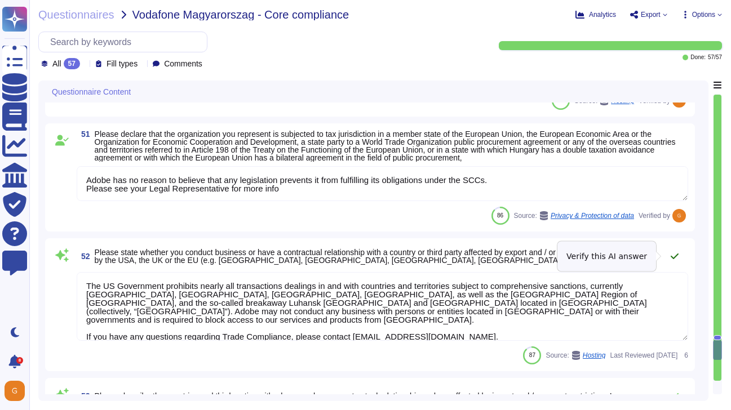
click at [675, 255] on icon at bounding box center [674, 256] width 9 height 9
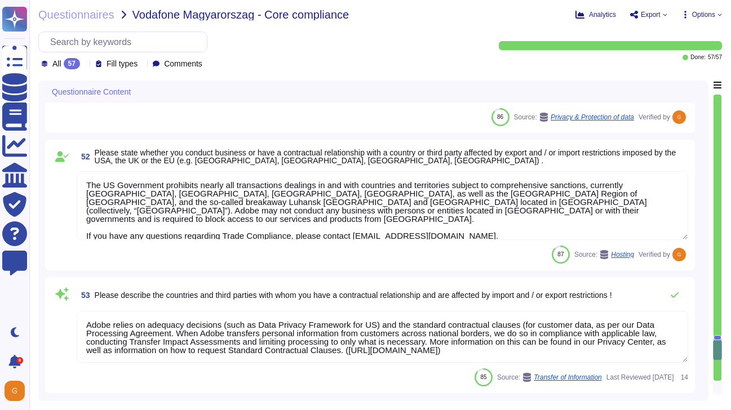
scroll to position [6055, 0]
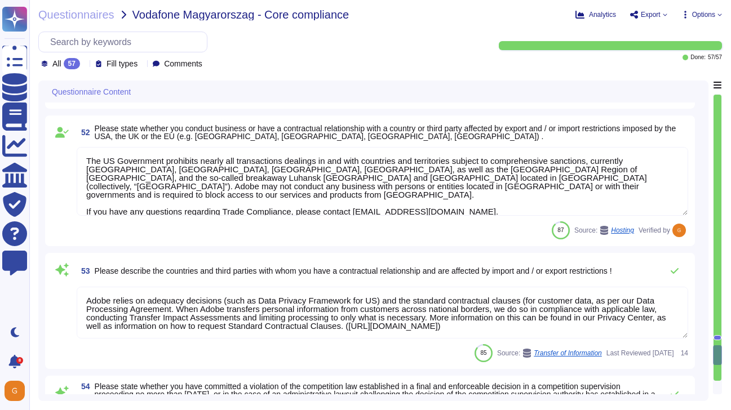
type textarea "Adobe does not comment on specific legal complaints. For Adobe, as with most mu…"
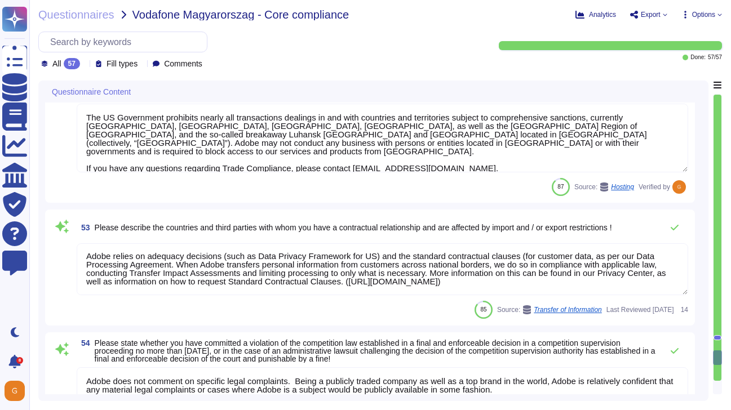
scroll to position [0, 0]
drag, startPoint x: 582, startPoint y: 281, endPoint x: 122, endPoint y: 252, distance: 460.8
click at [122, 252] on textarea "Adobe relies on adequacy decisions (such as Data Privacy Framework for US) and …" at bounding box center [382, 269] width 611 height 52
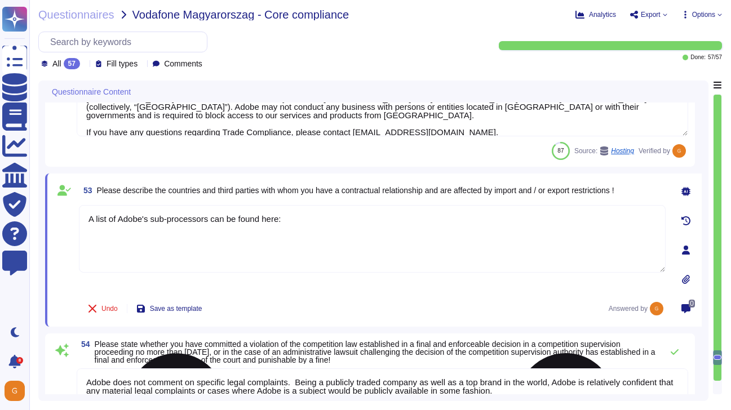
click at [301, 225] on textarea "A list of Adobe's sub-processors can be found here:" at bounding box center [372, 239] width 587 height 68
paste textarea "https://www.adobe.com/privacy/sub-processors.html#"
type textarea "A list of Adobe's sub-processors can be found here: https://www.adobe.com/priva…"
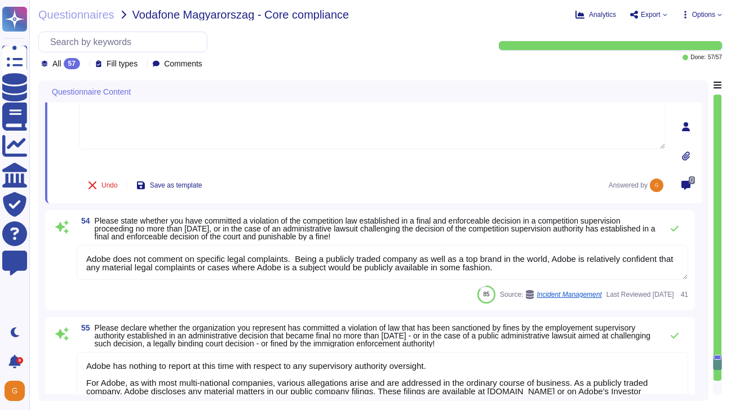
scroll to position [6229, 0]
type textarea "ADBE"
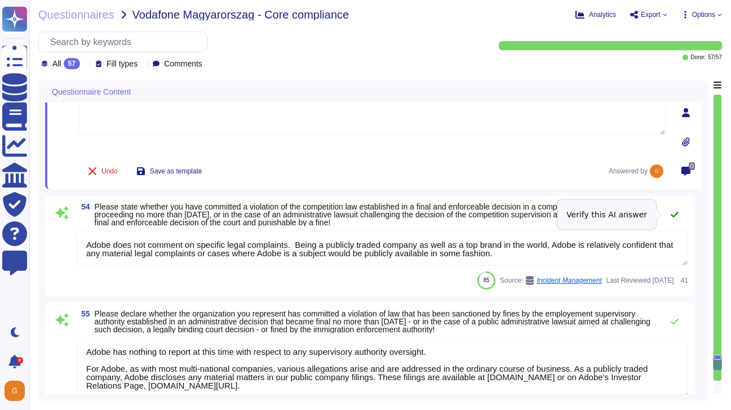
type textarea "A list of Adobe's sub-processors can be found here: https://www.adobe.com/priva…"
click at [672, 219] on icon at bounding box center [674, 214] width 9 height 9
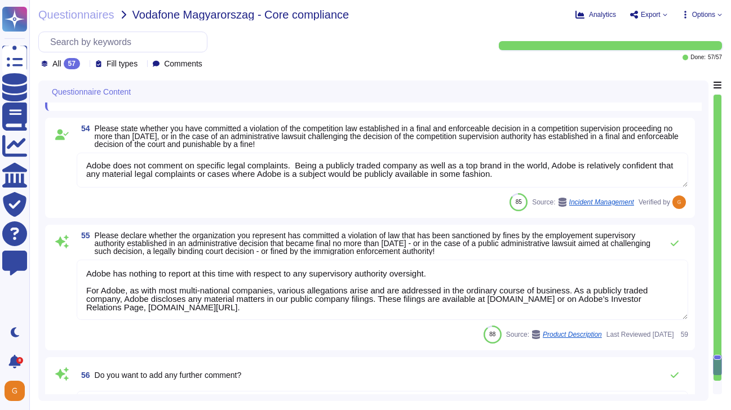
scroll to position [6303, 0]
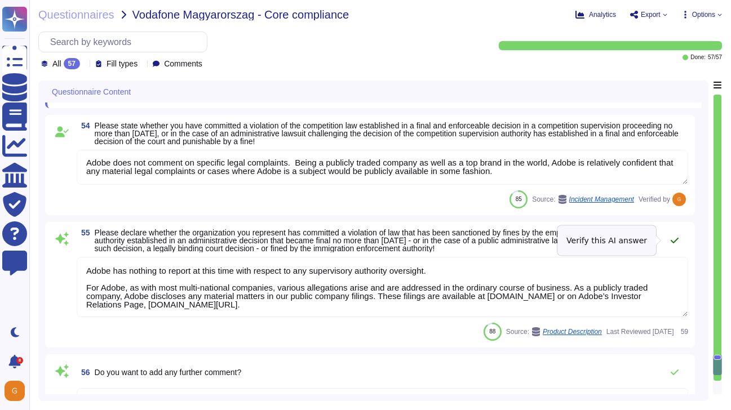
click at [671, 244] on icon at bounding box center [674, 240] width 9 height 9
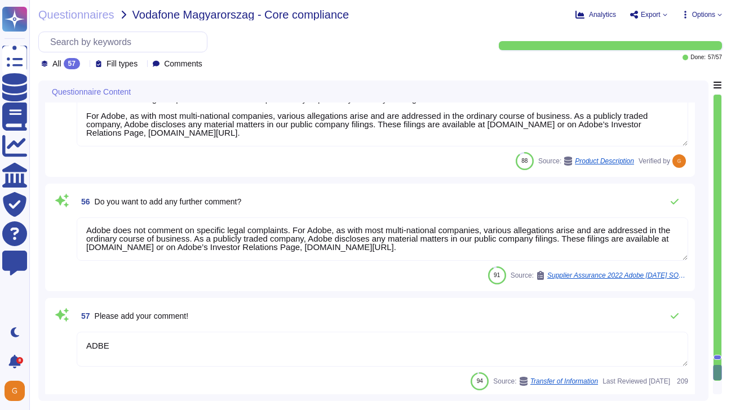
scroll to position [0, 0]
drag, startPoint x: 425, startPoint y: 246, endPoint x: 137, endPoint y: 212, distance: 289.9
click at [137, 212] on div "56 Do you want to add any further comment? Adobe does not comment on specific l…" at bounding box center [370, 237] width 636 height 94
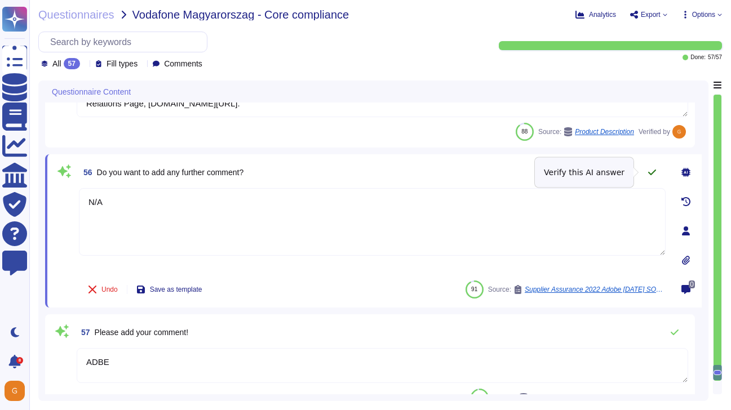
click at [655, 170] on icon at bounding box center [652, 173] width 8 height 6
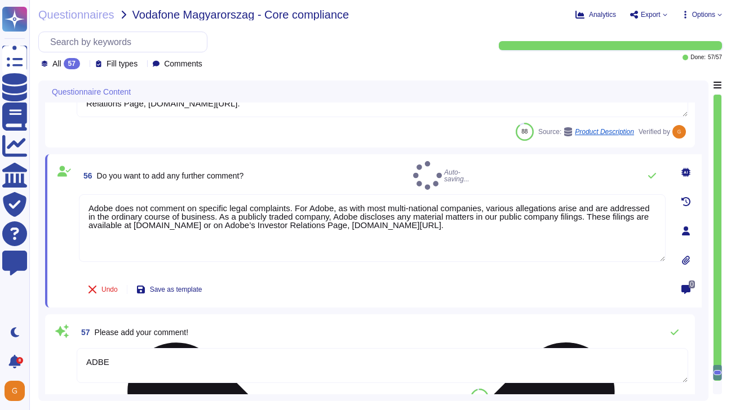
type textarea "N/A"
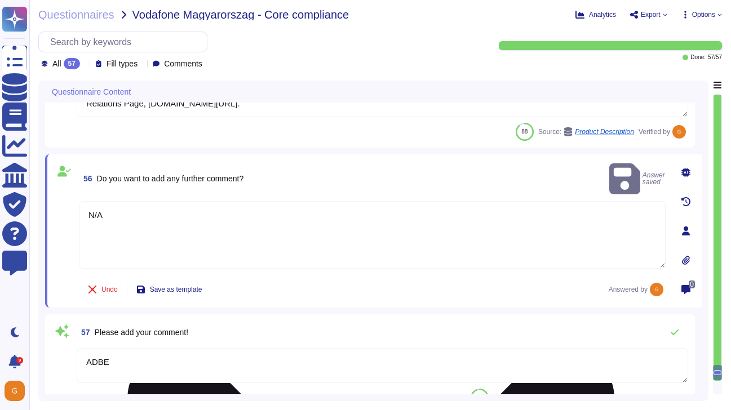
scroll to position [6487, 0]
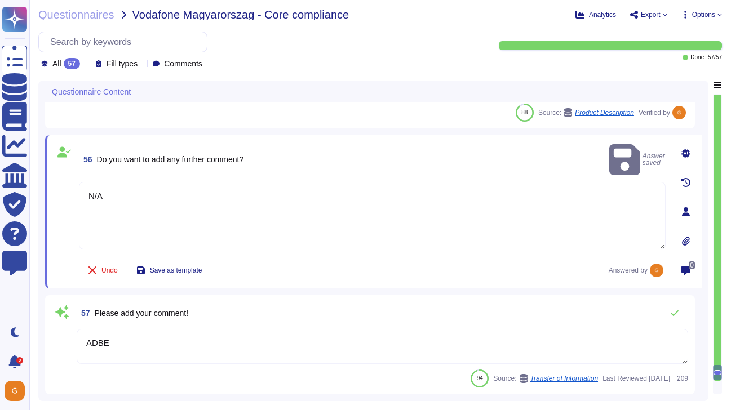
drag, startPoint x: 115, startPoint y: 344, endPoint x: 54, endPoint y: 342, distance: 61.4
click at [54, 342] on div "57 Please add your comment! ADBE 94 Source: Transfer of Information Last Review…" at bounding box center [370, 345] width 636 height 86
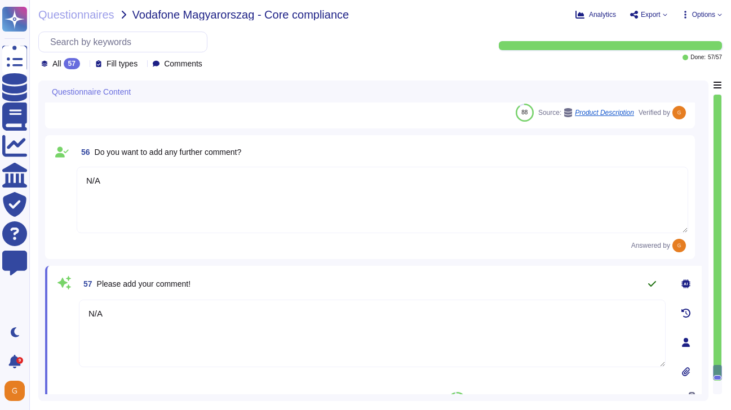
type textarea "N/A"
click at [650, 280] on icon at bounding box center [651, 284] width 9 height 9
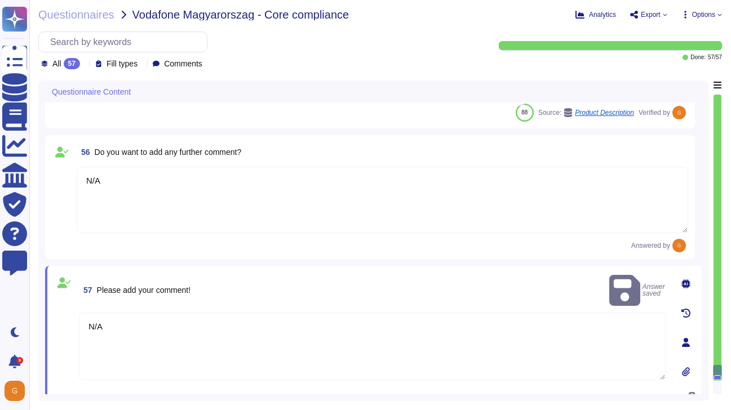
scroll to position [6511, 0]
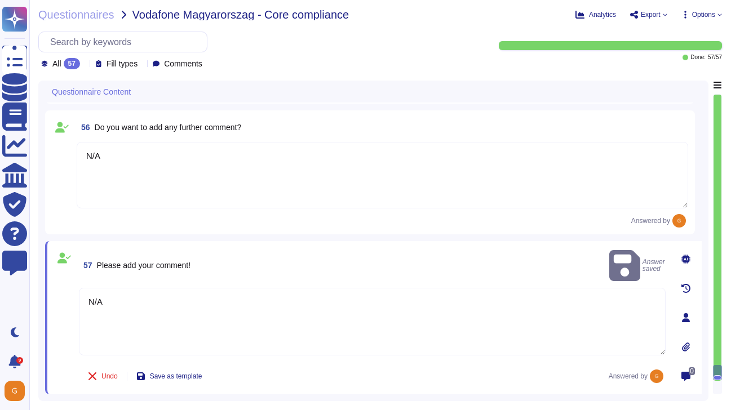
click at [717, 15] on icon at bounding box center [719, 14] width 5 height 5
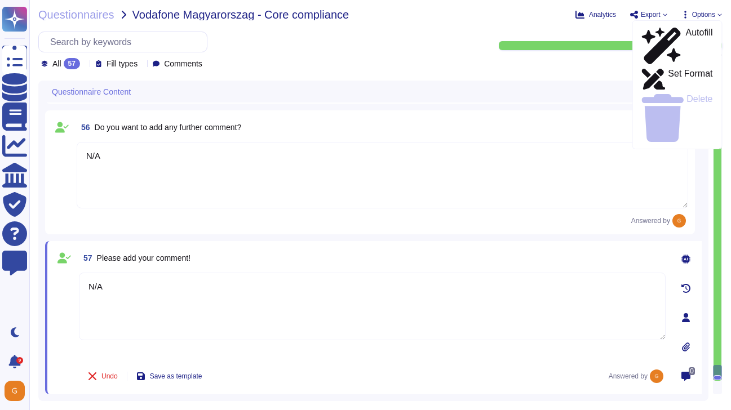
click at [124, 94] on span "Questionnaire Content" at bounding box center [91, 92] width 79 height 8
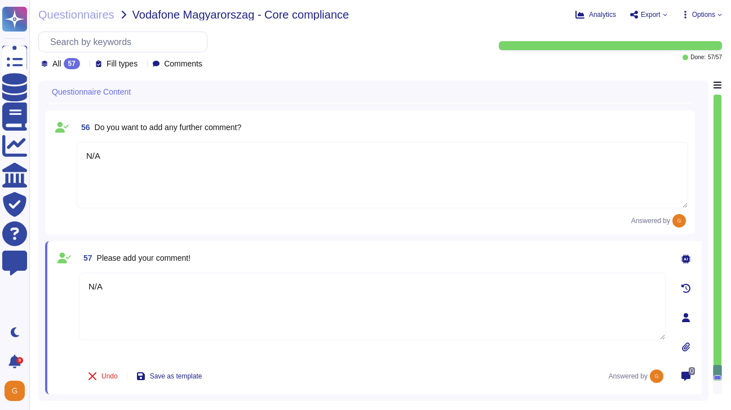
click at [137, 92] on icon at bounding box center [137, 92] width 0 height 0
click at [242, 84] on div "Questionnaire Content" at bounding box center [294, 92] width 499 height 22
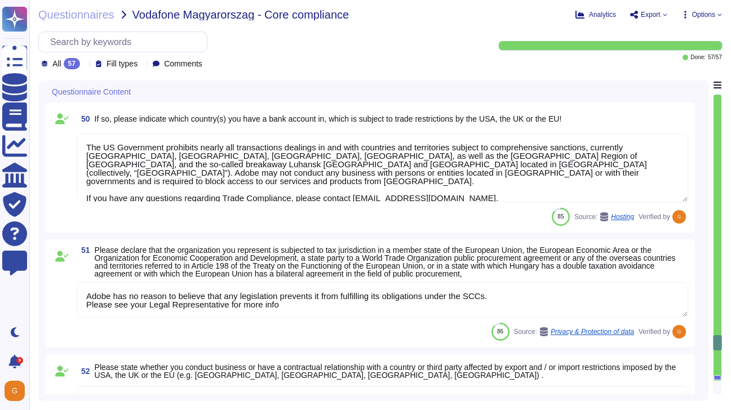
type textarea "N/A"
type textarea "The US Government prohibits nearly all transactions dealings in and with countr…"
type textarea "Adobe has no reason to believe that any legislation prevents it from fulfilling…"
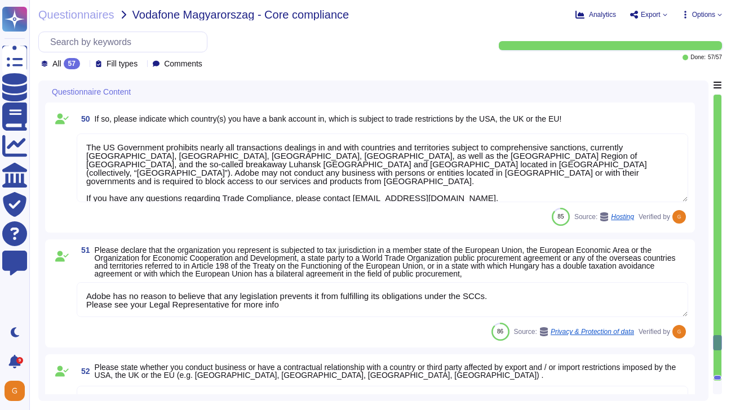
type textarea "The US Government prohibits nearly all transactions dealings in and with countr…"
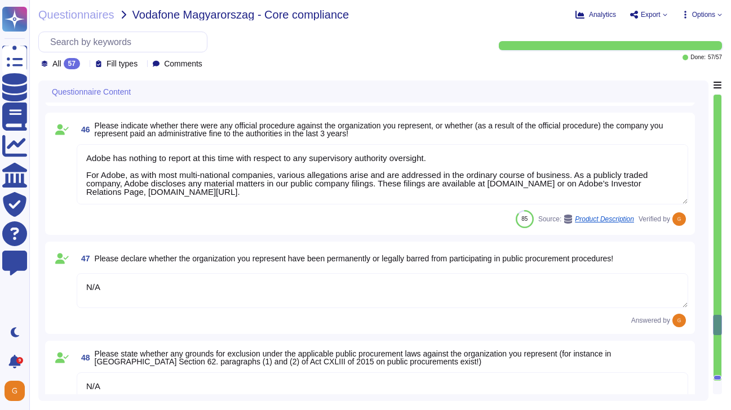
type textarea "Adobe has nothing to report at this time with respect to any supervisory author…"
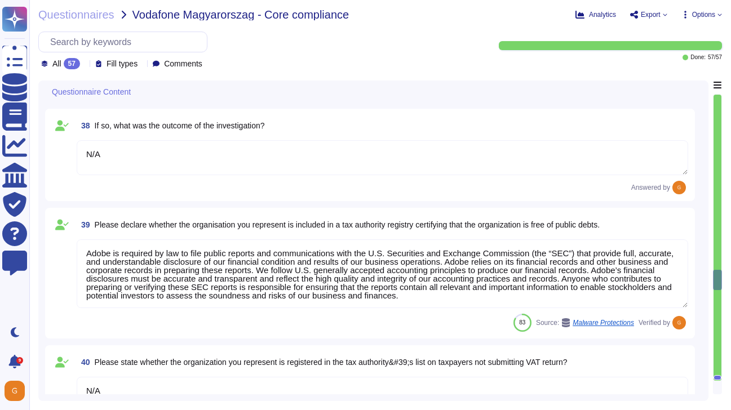
type textarea "Please see the publicly facing information here: https://www.adobe.com/content/…"
type textarea "Enterprise Risk Management (ERM) incorporates an organization’s methods and pro…"
type textarea "Adobe has nothing to report at this time with respect to any supervisory author…"
type textarea "N/A"
type textarea "Adobe is required by law to file public reports and communications with the U.S…"
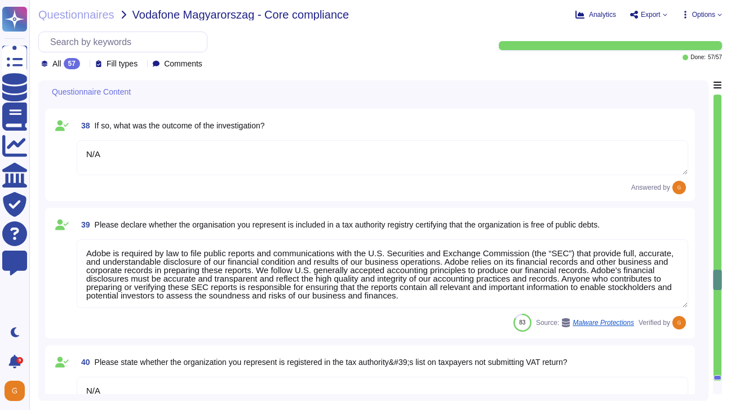
type textarea "N/A"
type textarea "No"
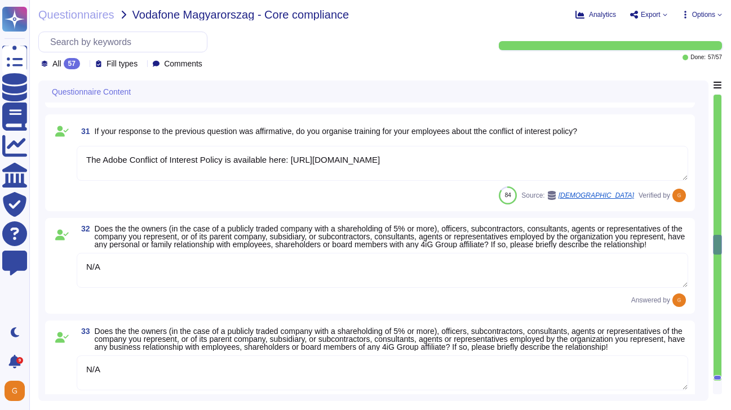
type textarea "Adobe has an easy to find Adobe Helpline (confidential means of escalation, whi…"
type textarea "Please see: https://www.adobe.com/about-adobe/ethicsandintegrity.html"
type textarea "The Adobe Conflict of Interest Policy is available here: https://www.adobe.com/…"
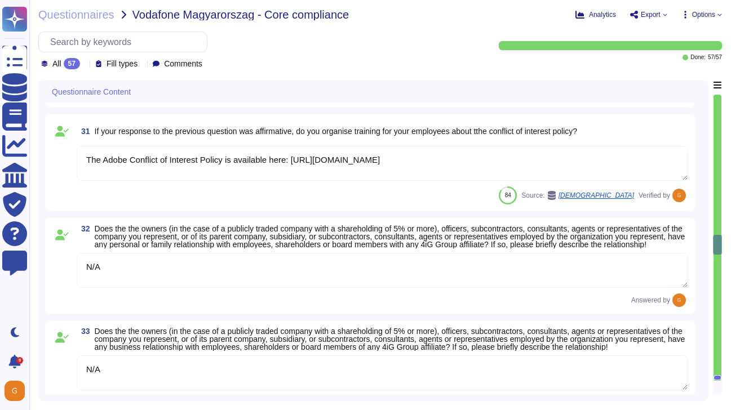
type textarea "N/A"
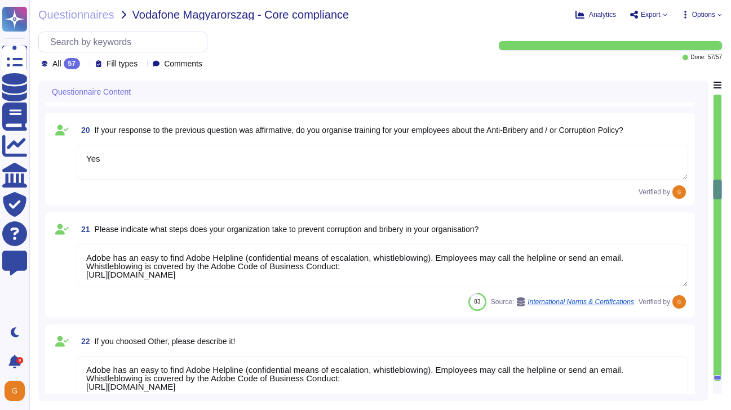
type textarea "Adobe has a defined supplier code of conduct that is required of all suppliers.…"
type textarea "Yes"
type textarea "Adobe has an easy to find Adobe Helpline (confidential means of escalation, whi…"
type textarea "Yes"
type textarea "Adobe has an easy to find Adobe Helpline (confidential means of escalation, whi…"
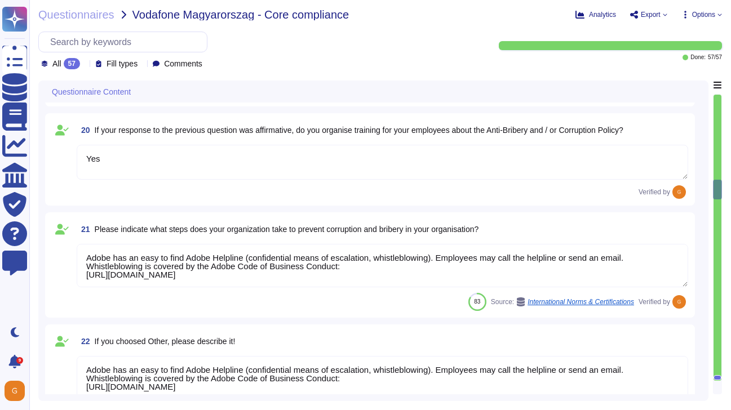
type textarea "Adobe has an easy to find Adobe Helpline (confidential means of escalation, whi…"
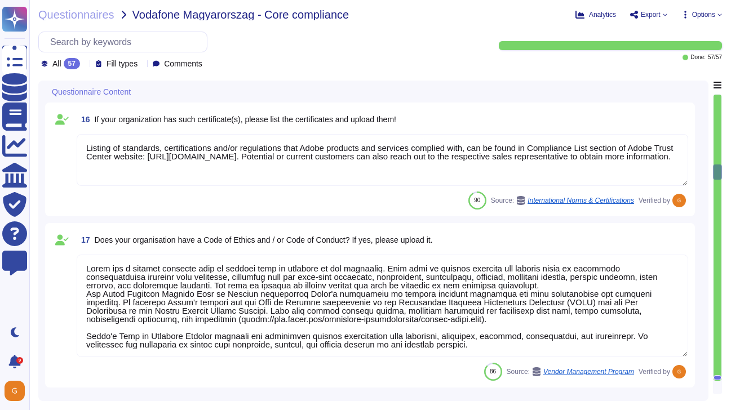
type textarea "Adobe has an easy to find Adobe Helpline (confidential means of escalation, whi…"
type textarea "Adobe has established policies and procedures that govern the Company’s offices…"
type textarea "Please see: https://www.adobe.com/content/dam/acom/en/legal/documents/anticorru…"
type textarea "Listing of standards, certifications and/or regulations that Adobe products and…"
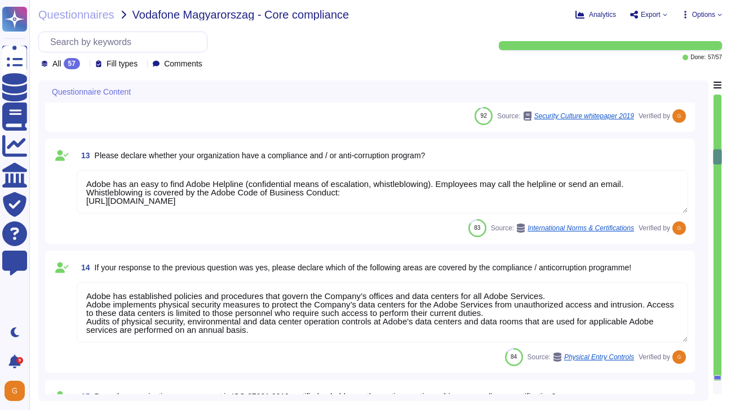
type textarea "Adobe liaises with external counsel, security and privacy organizations, and in…"
type textarea "As per the contract."
type textarea "You can find more information about our compliance programs in the Adobe Cloud …"
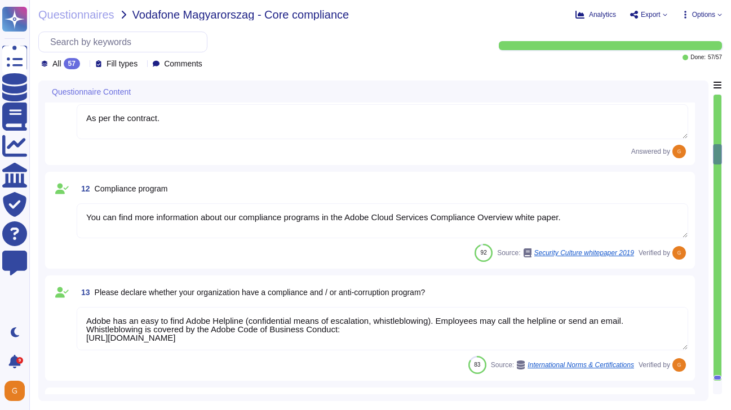
type textarea "Publicly held company"
type textarea "N/A"
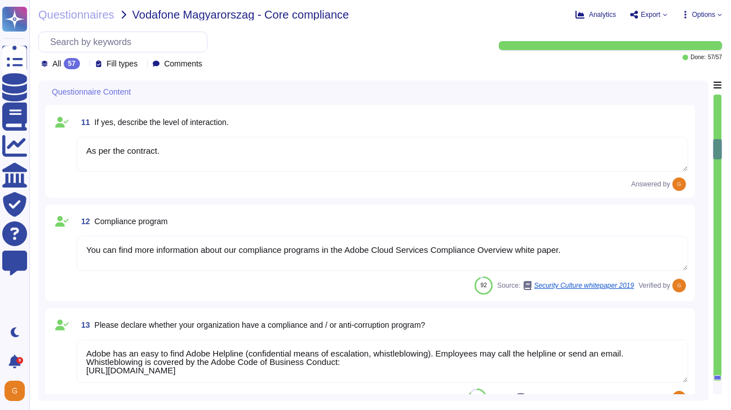
type textarea "Publicly held company"
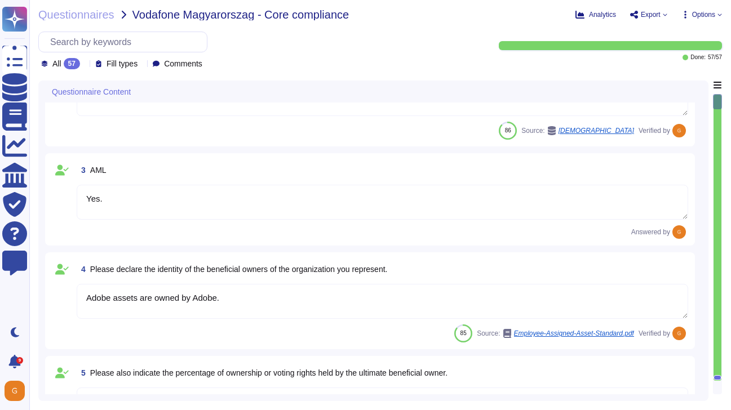
scroll to position [0, 0]
type textarea "Publicly held company"
type textarea "This is Adobe Confidential Information."
type textarea "Yes."
type textarea "Adobe assets are owned by Adobe."
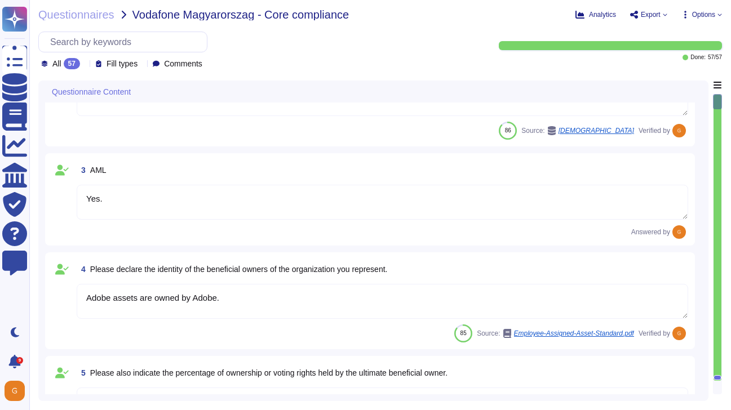
type textarea "This is Adobe Confidential Information."
type textarea "Adobe's org chart can be found here: https://theorg.com/org/adobe-systems/org-c…"
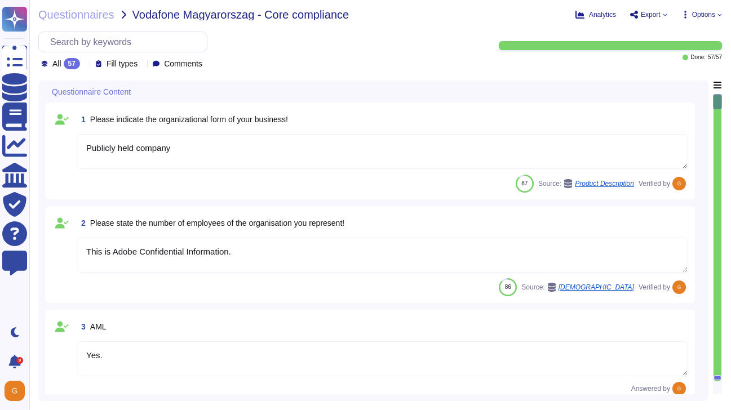
click at [663, 13] on icon at bounding box center [665, 14] width 5 height 5
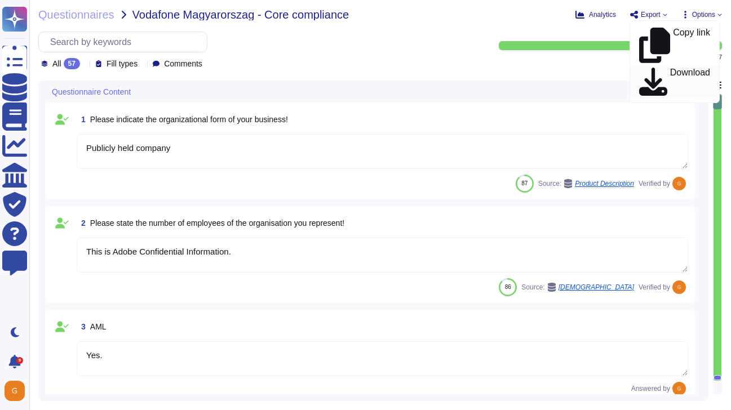
click at [670, 68] on p "Download" at bounding box center [690, 82] width 40 height 28
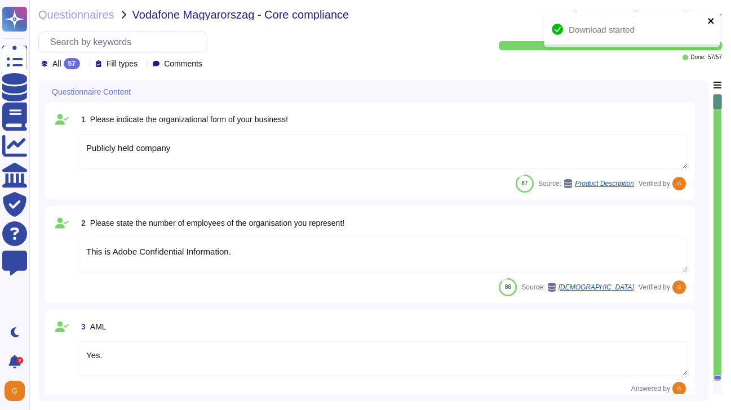
click at [710, 21] on icon "close" at bounding box center [711, 21] width 6 height 6
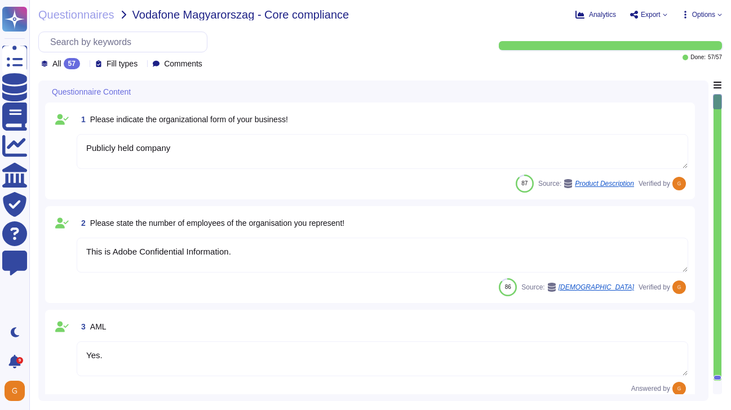
click at [716, 14] on span "Options" at bounding box center [701, 14] width 41 height 9
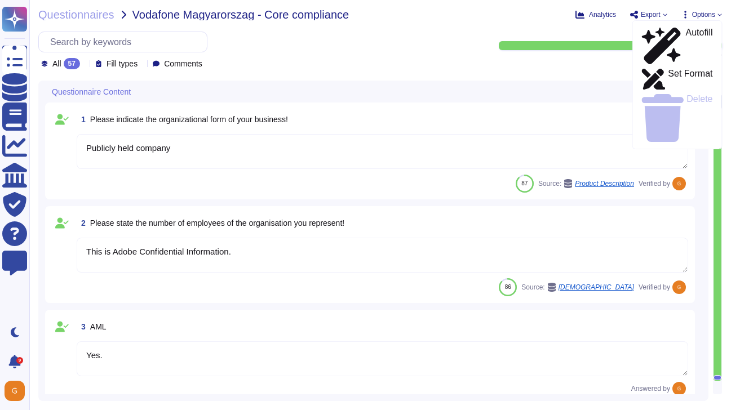
click at [716, 14] on span "Options" at bounding box center [701, 14] width 41 height 9
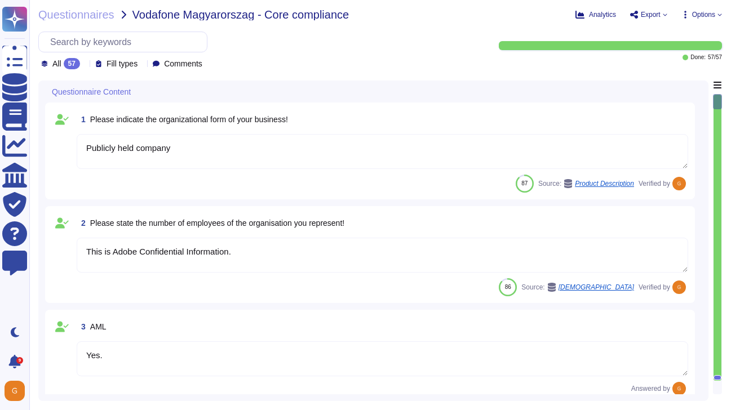
click at [686, 16] on icon at bounding box center [685, 14] width 9 height 9
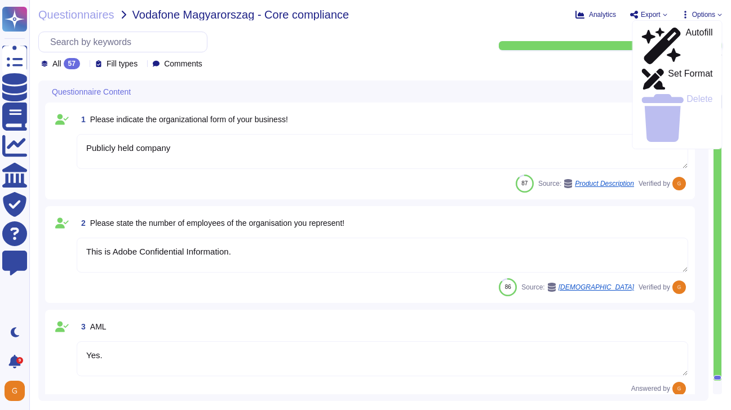
click at [686, 16] on icon at bounding box center [685, 14] width 9 height 9
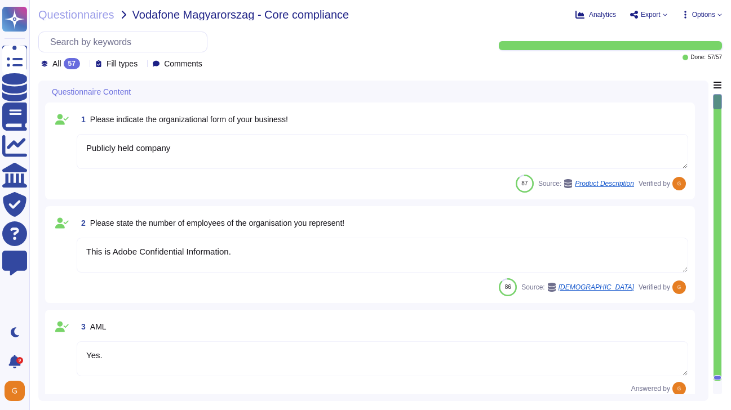
click at [82, 63] on div "All 57" at bounding box center [62, 63] width 43 height 11
click at [179, 18] on span "Vodafone Magyarorszag - Core compliance" at bounding box center [240, 14] width 217 height 11
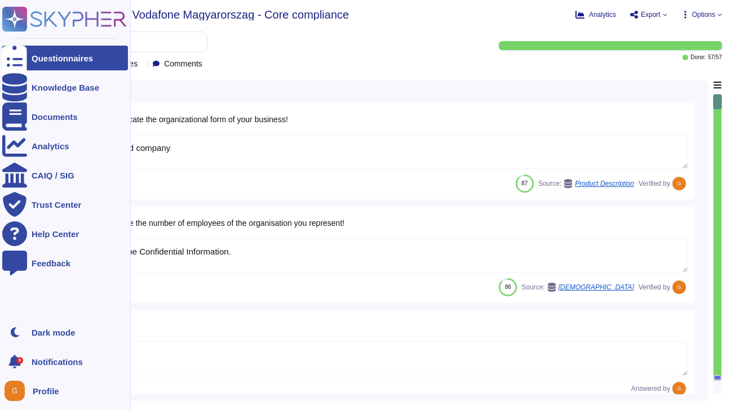
click at [50, 59] on div "Questionnaires" at bounding box center [62, 58] width 61 height 8
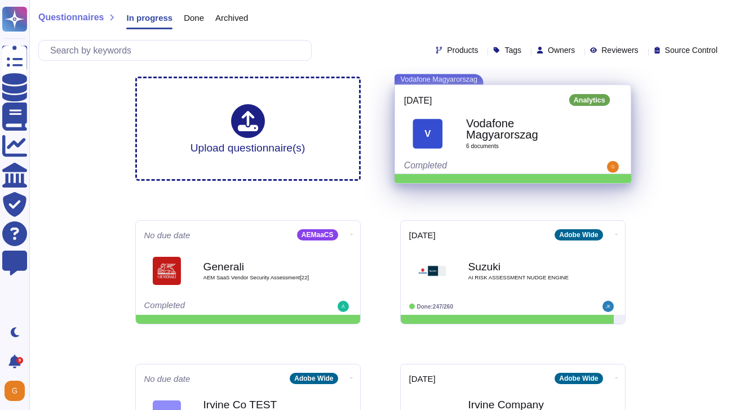
click at [479, 129] on b "Vodafone Magyarorszag" at bounding box center [525, 129] width 118 height 23
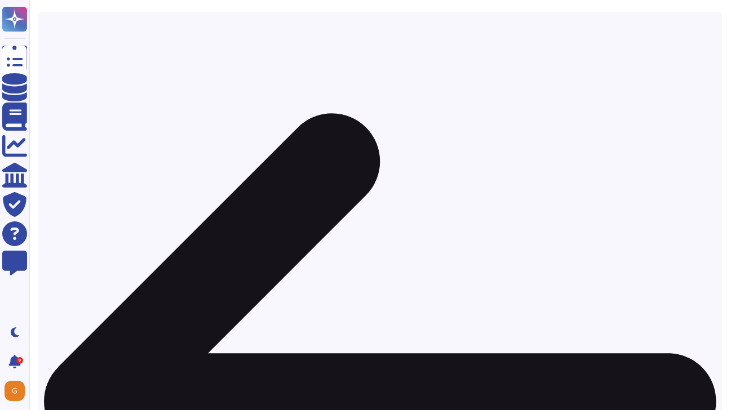
scroll to position [122, 0]
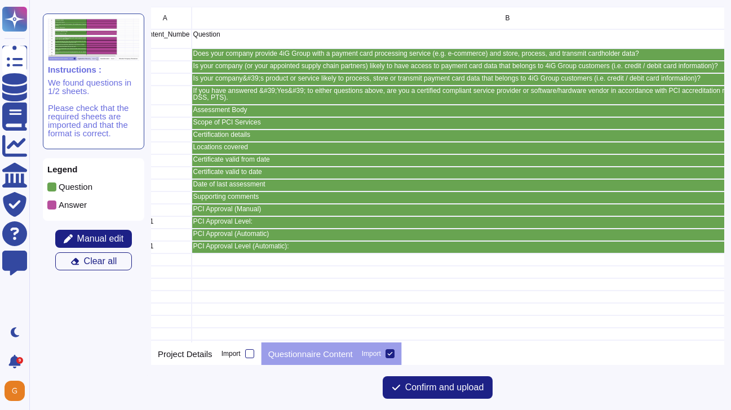
scroll to position [0, 52]
click at [451, 392] on span "Confirm and upload" at bounding box center [444, 387] width 79 height 9
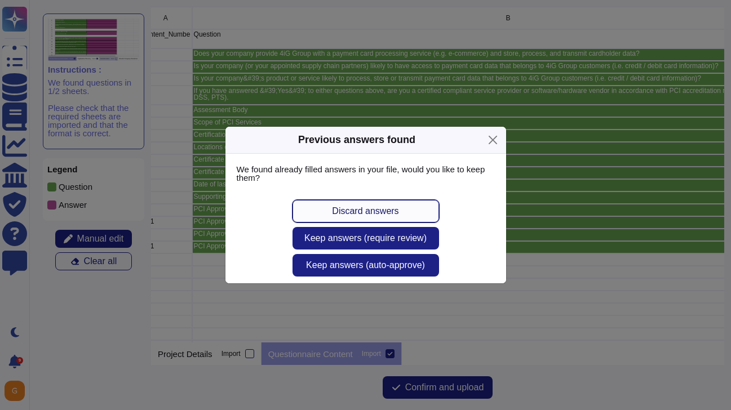
click at [395, 209] on span "Discard answers" at bounding box center [365, 211] width 66 height 9
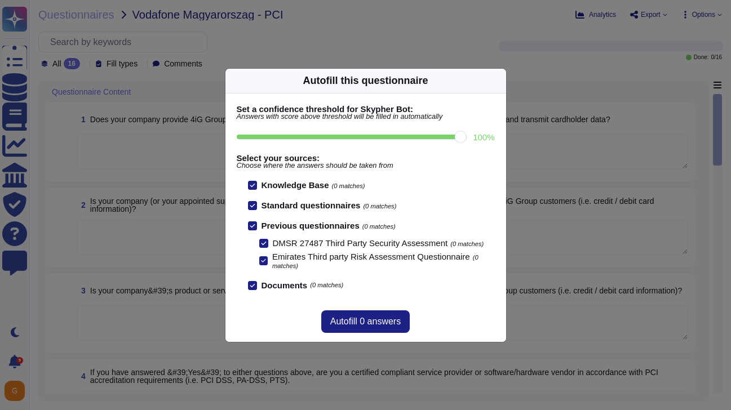
click at [467, 137] on input "100 %" at bounding box center [352, 137] width 230 height 5
type input "100"
click at [356, 320] on span "Autofill 0 answers" at bounding box center [365, 321] width 70 height 9
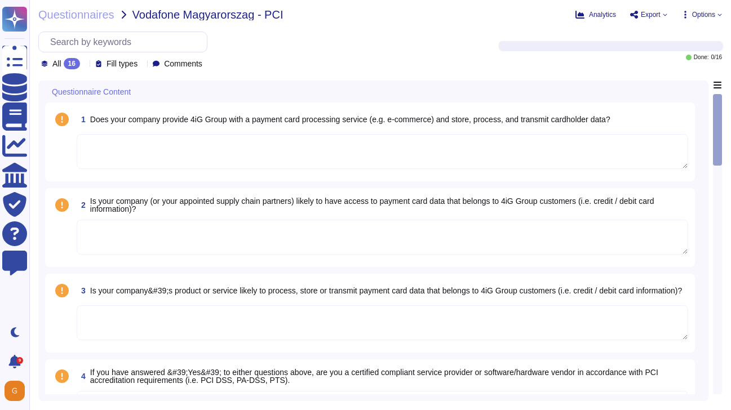
click at [153, 157] on textarea at bounding box center [382, 151] width 611 height 35
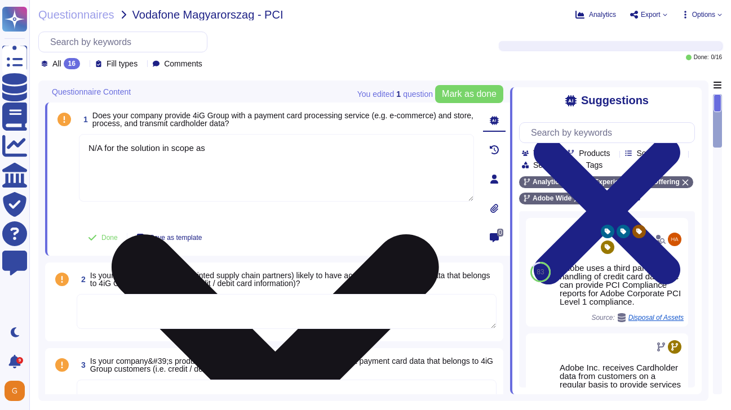
click at [285, 154] on textarea "N/A for the solution in scope as" at bounding box center [276, 168] width 395 height 68
paste textarea "Adobe Analytics does not store or process credit card information. According to…"
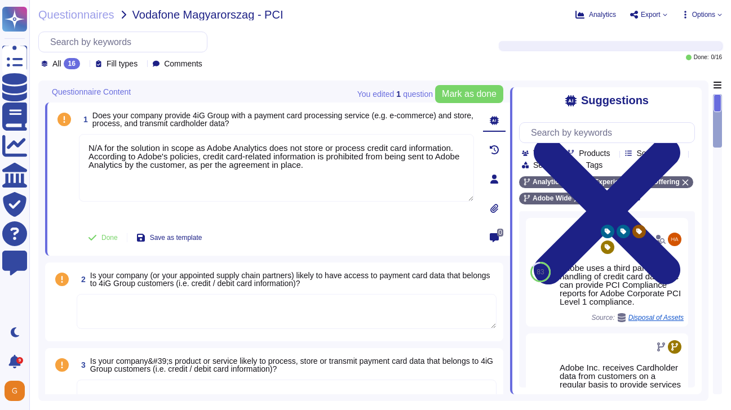
drag, startPoint x: 392, startPoint y: 164, endPoint x: 107, endPoint y: 133, distance: 286.3
click at [107, 133] on div "1 Does your company provide 4iG Group with a payment card processing service (e…" at bounding box center [264, 179] width 420 height 140
type textarea "N/A for the solution in scope as Adobe Analytics does not store or process cred…"
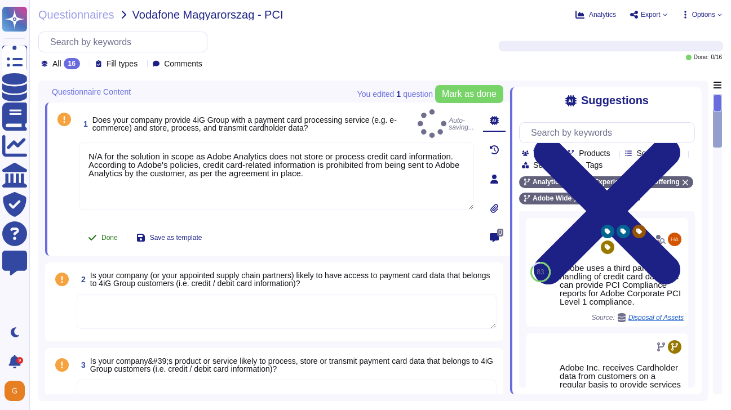
click at [103, 236] on span "Done" at bounding box center [109, 237] width 16 height 7
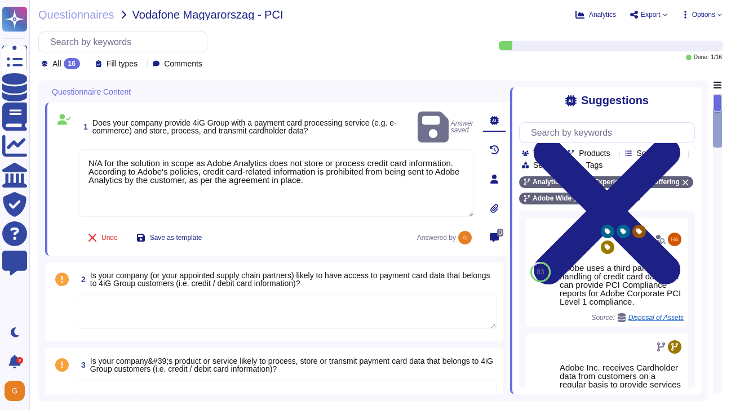
click at [154, 312] on textarea at bounding box center [287, 311] width 420 height 35
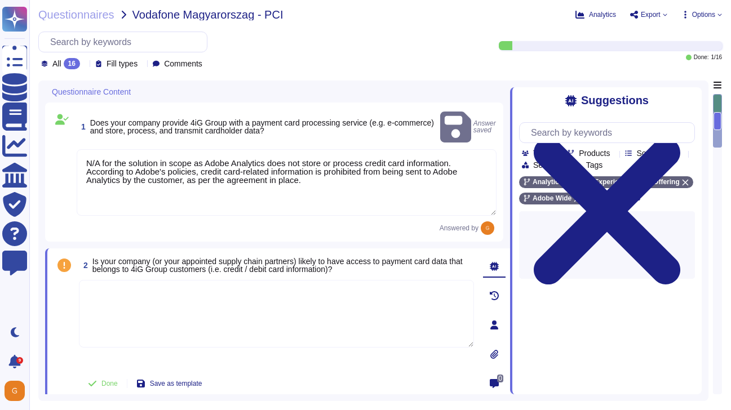
paste textarea "N/A for the solution in scope as Adobe Analytics does not store or process cred…"
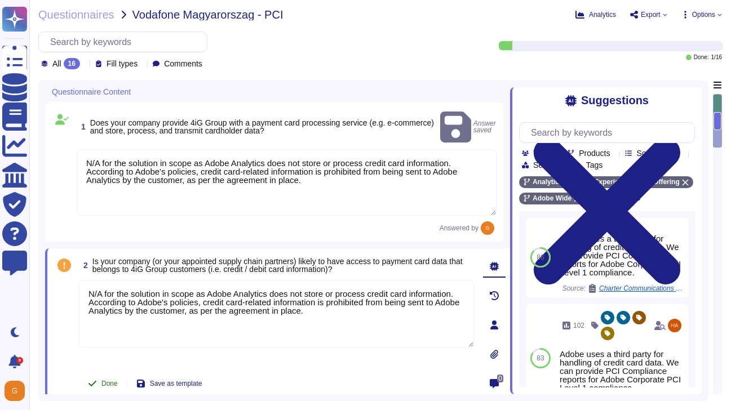
type textarea "N/A for the solution in scope as Adobe Analytics does not store or process cred…"
click at [99, 373] on button "Done" at bounding box center [103, 383] width 48 height 23
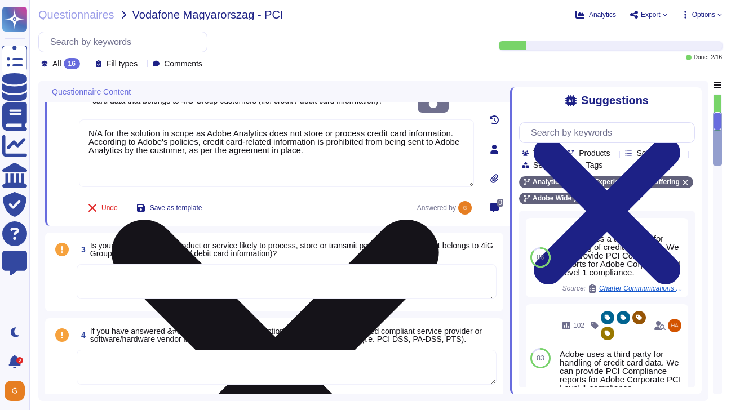
scroll to position [184, 0]
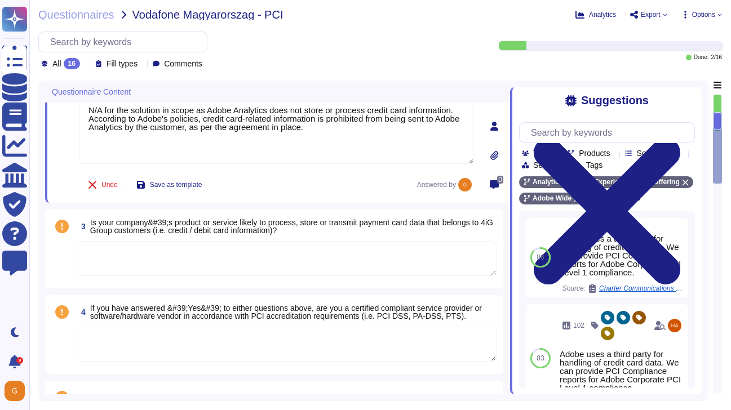
click at [165, 262] on textarea at bounding box center [287, 258] width 420 height 35
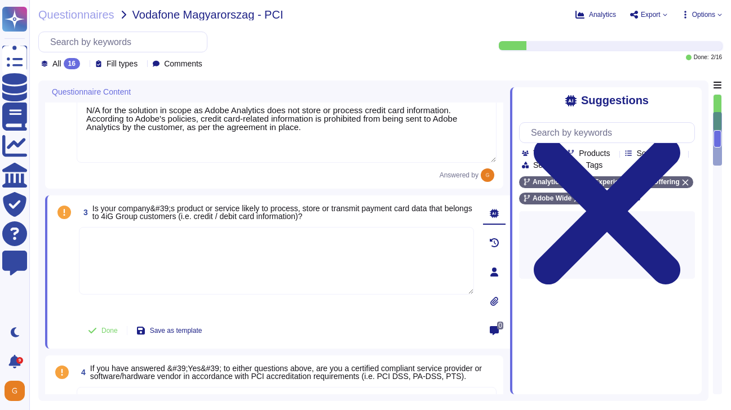
paste textarea "N/A for the solution in scope as Adobe Analytics does not store or process cred…"
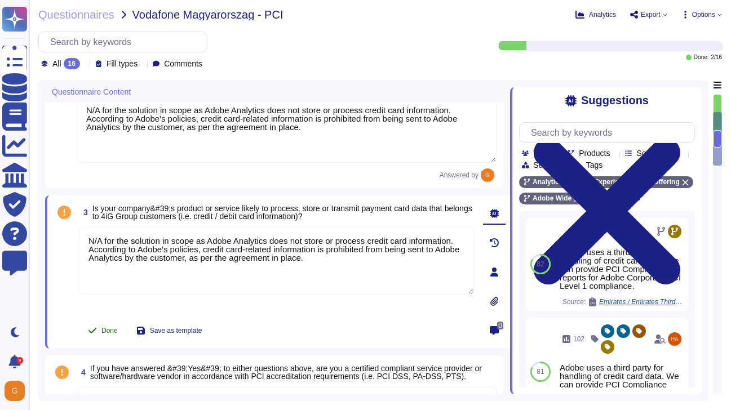
type textarea "N/A for the solution in scope as Adobe Analytics does not store or process cred…"
click at [97, 320] on button "Done" at bounding box center [103, 331] width 48 height 23
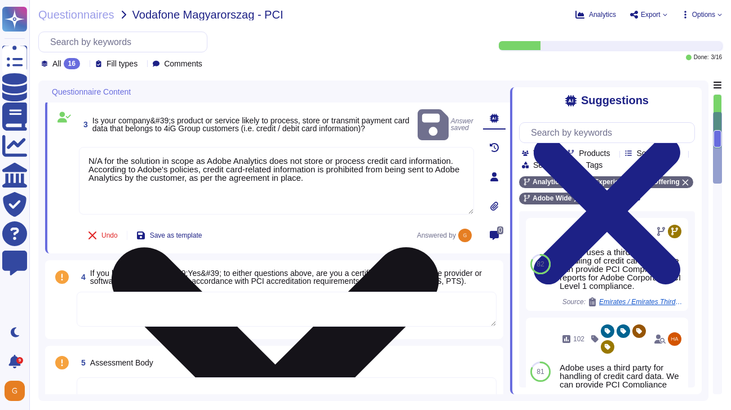
scroll to position [267, 0]
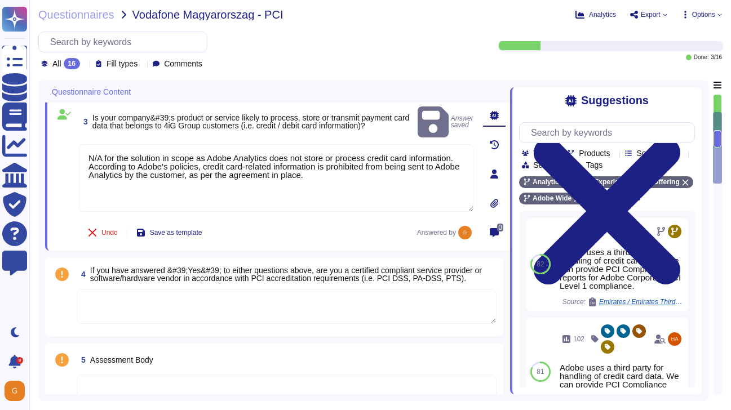
click at [159, 322] on textarea at bounding box center [287, 306] width 420 height 35
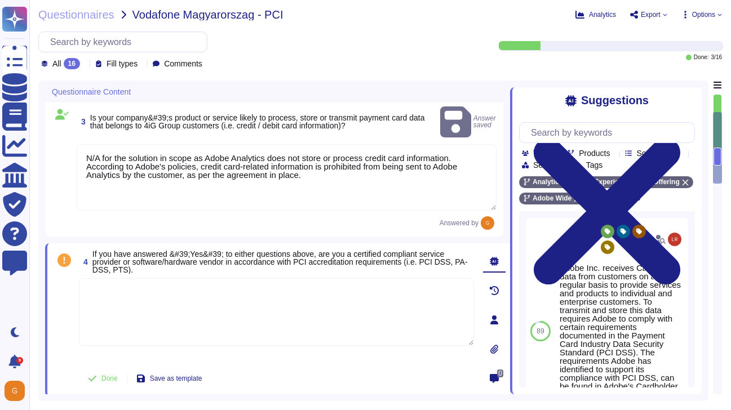
paste textarea "N/A for the solution in scope as Adobe Analytics does not store or process cred…"
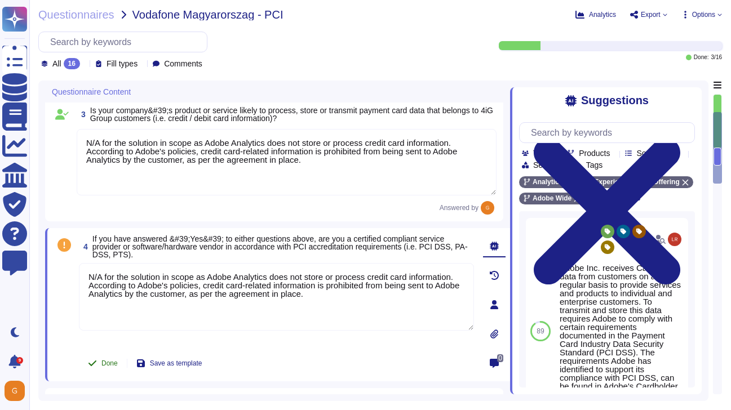
type textarea "N/A for the solution in scope as Adobe Analytics does not store or process cred…"
click at [105, 362] on span "Done" at bounding box center [109, 363] width 16 height 7
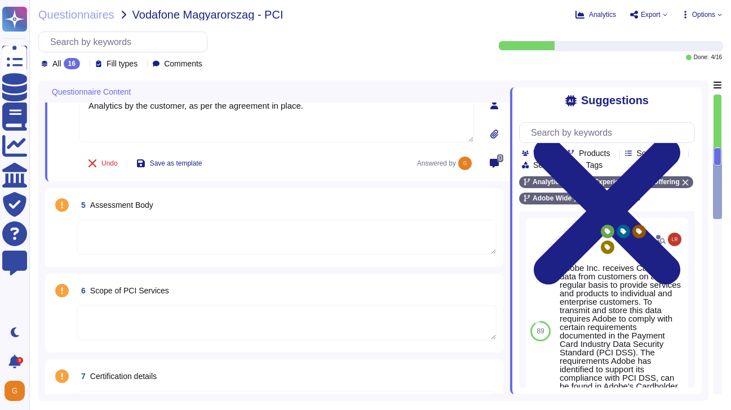
scroll to position [479, 0]
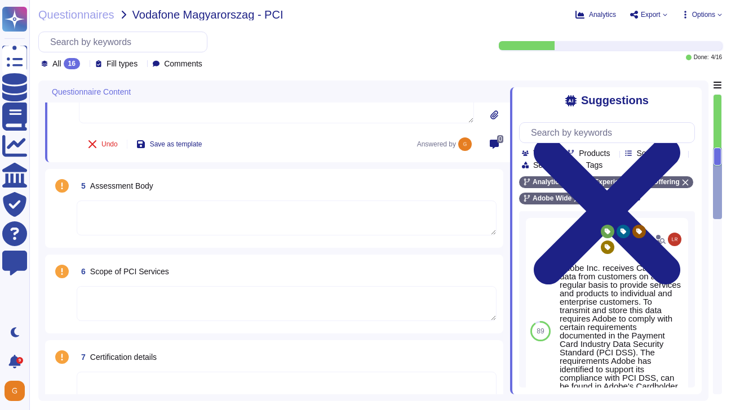
click at [206, 218] on textarea at bounding box center [287, 218] width 420 height 35
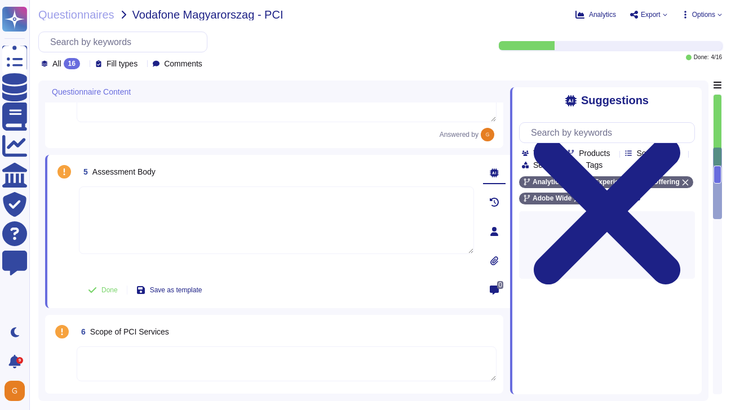
paste textarea "N/A for the solution in scope as Adobe Analytics does not store or process cred…"
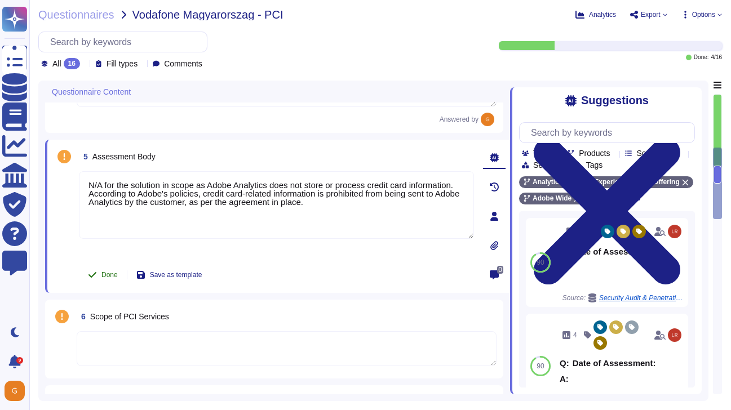
type textarea "N/A for the solution in scope as Adobe Analytics does not store or process cred…"
click at [101, 276] on button "Done" at bounding box center [103, 275] width 48 height 23
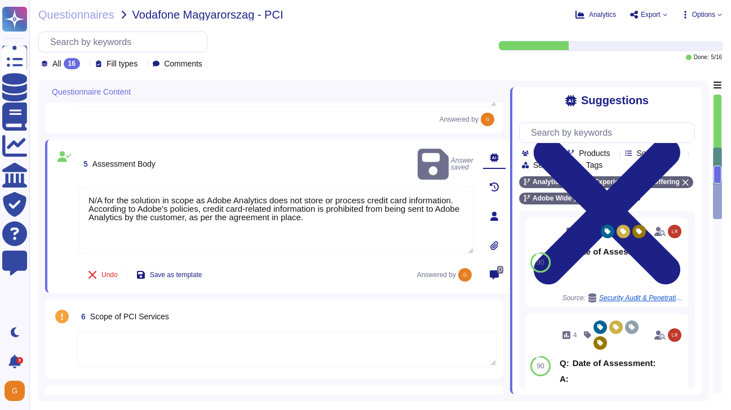
click at [145, 345] on textarea at bounding box center [287, 348] width 420 height 35
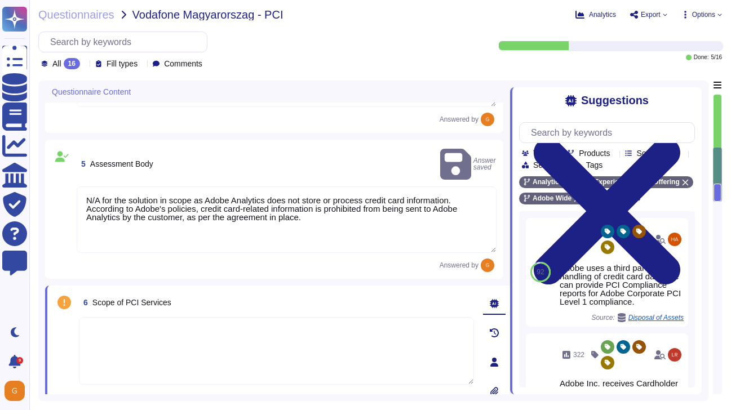
paste textarea "N/A for the solution in scope as Adobe Analytics does not store or process cred…"
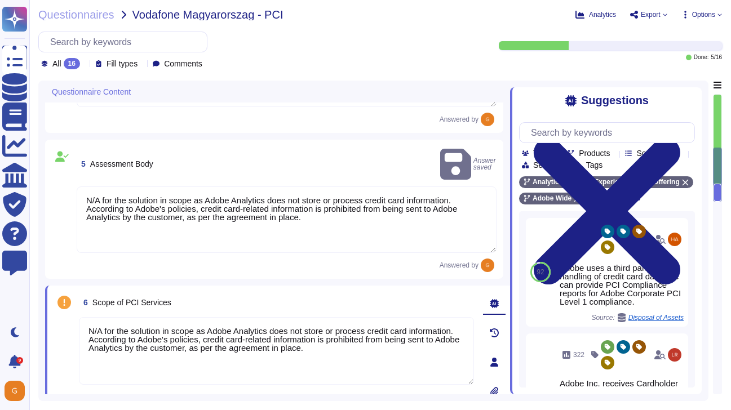
scroll to position [536, 0]
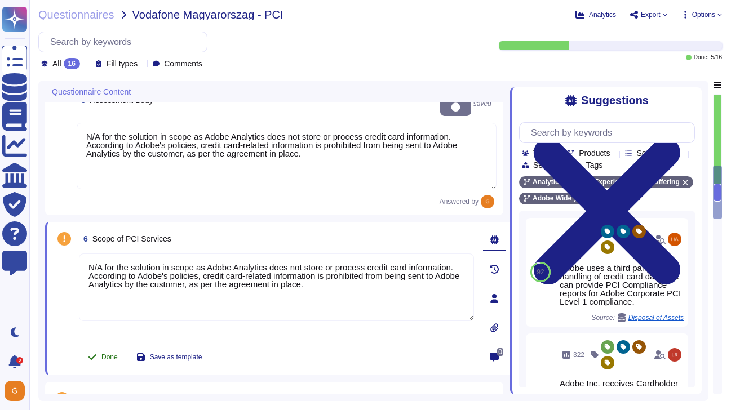
type textarea "N/A for the solution in scope as Adobe Analytics does not store or process cred…"
click at [103, 354] on span "Done" at bounding box center [109, 357] width 16 height 7
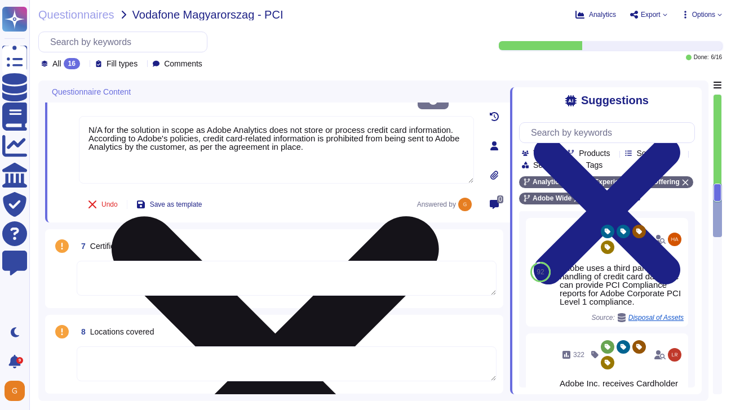
scroll to position [680, 0]
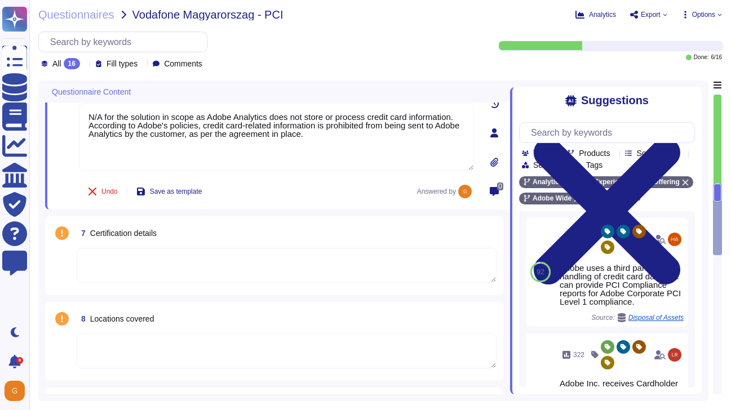
click at [214, 277] on textarea at bounding box center [287, 265] width 420 height 35
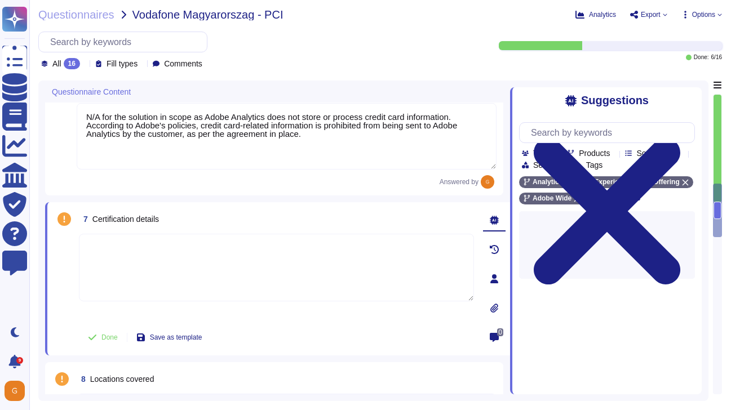
paste textarea "N/A for the solution in scope as Adobe Analytics does not store or process cred…"
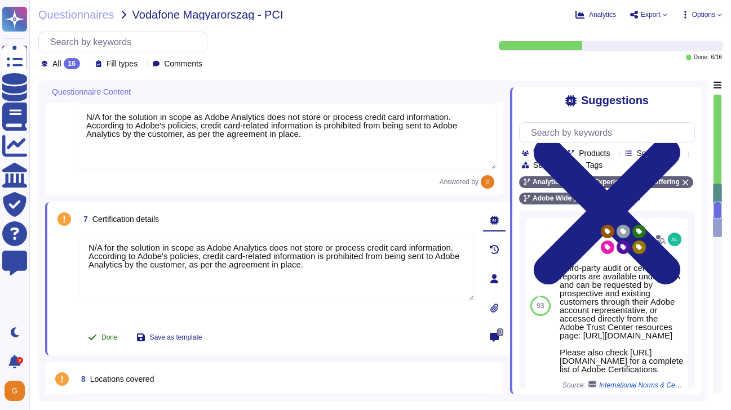
type textarea "N/A for the solution in scope as Adobe Analytics does not store or process cred…"
click at [107, 326] on button "Done" at bounding box center [103, 337] width 48 height 23
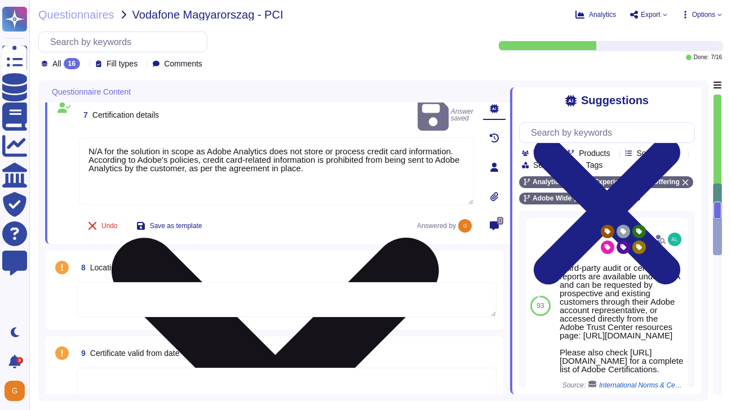
scroll to position [788, 0]
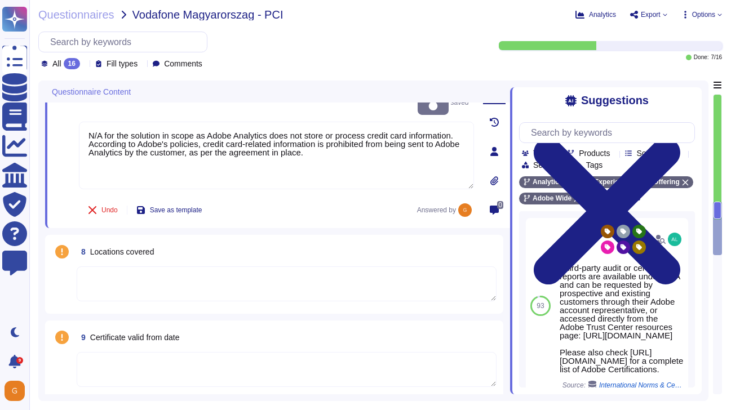
click at [190, 283] on textarea at bounding box center [287, 284] width 420 height 35
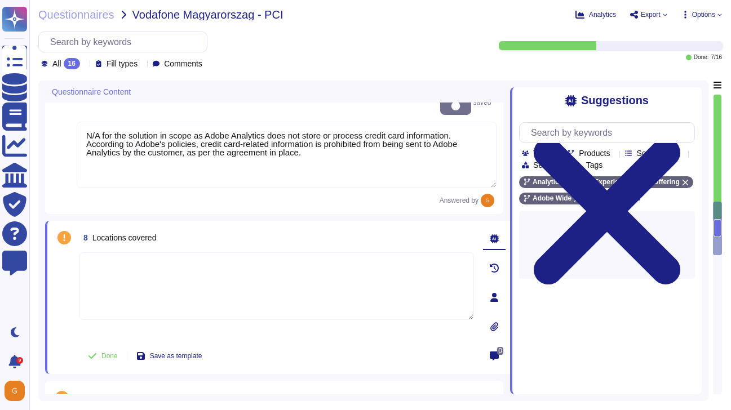
paste textarea "N/A for the solution in scope as Adobe Analytics does not store or process cred…"
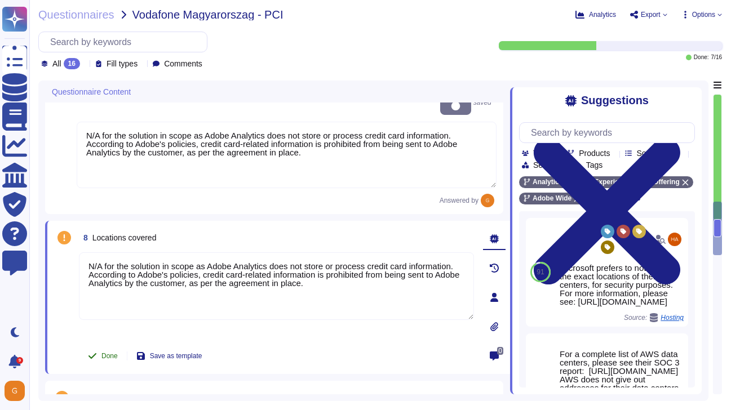
type textarea "N/A for the solution in scope as Adobe Analytics does not store or process cred…"
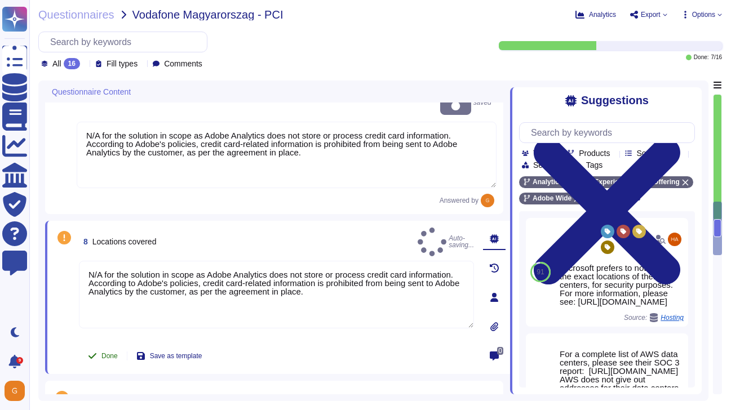
click at [101, 353] on span "Done" at bounding box center [109, 356] width 16 height 7
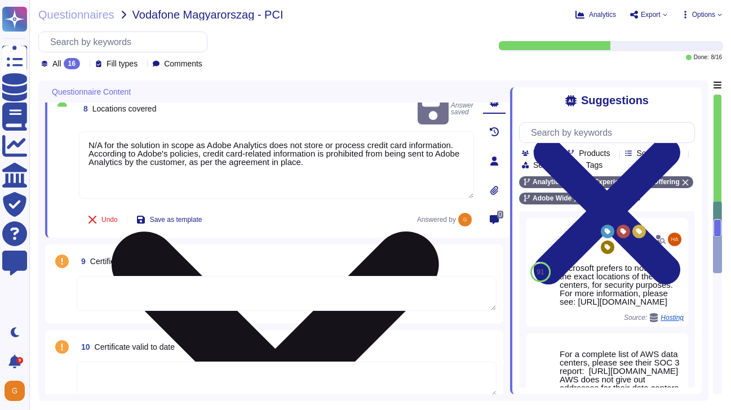
scroll to position [904, 0]
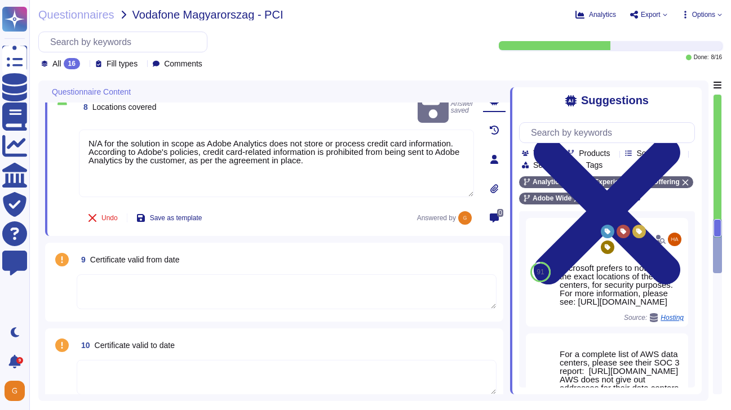
click at [209, 290] on textarea at bounding box center [287, 291] width 420 height 35
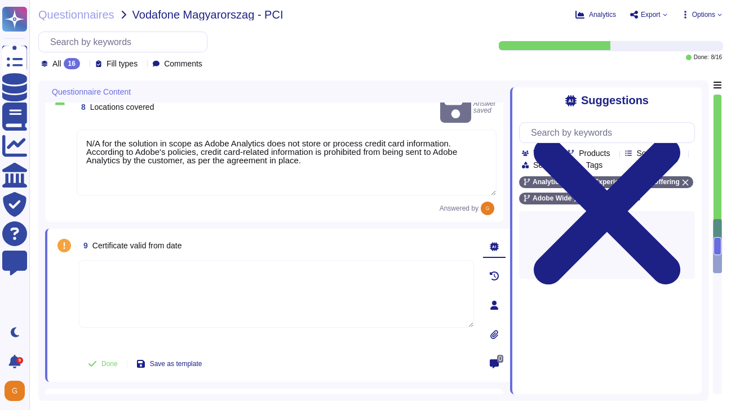
paste textarea "N/A for the solution in scope as Adobe Analytics does not store or process cred…"
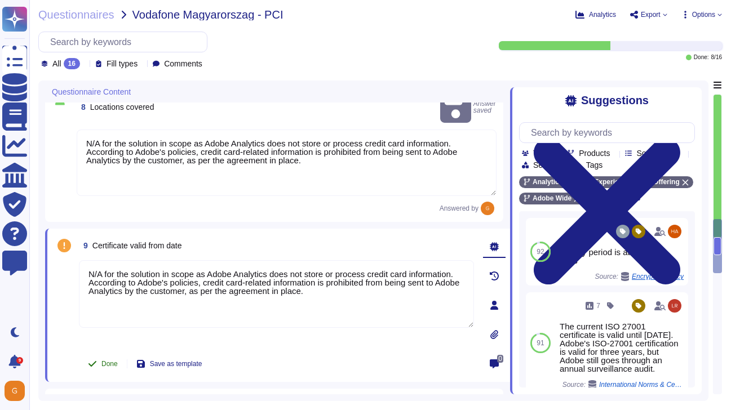
type textarea "N/A for the solution in scope as Adobe Analytics does not store or process cred…"
click at [107, 361] on span "Done" at bounding box center [109, 364] width 16 height 7
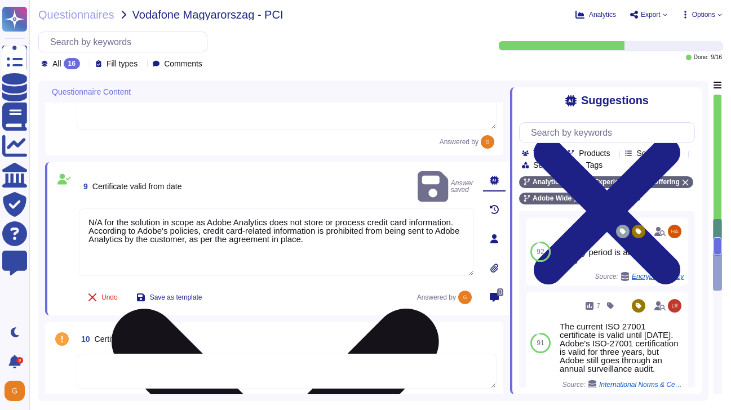
scroll to position [970, 0]
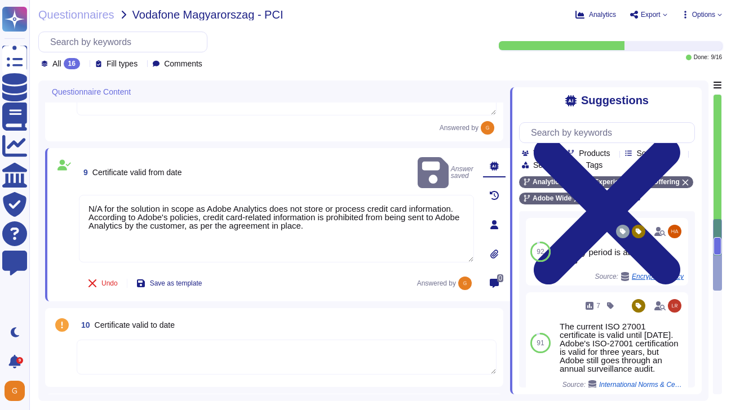
click at [173, 350] on textarea at bounding box center [287, 357] width 420 height 35
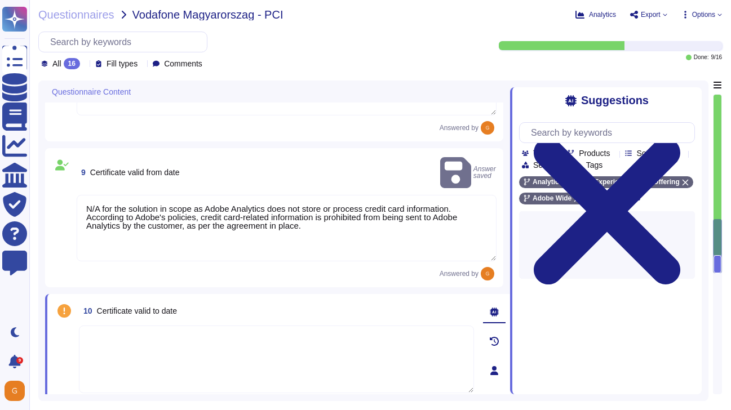
paste textarea "N/A for the solution in scope as Adobe Analytics does not store or process cred…"
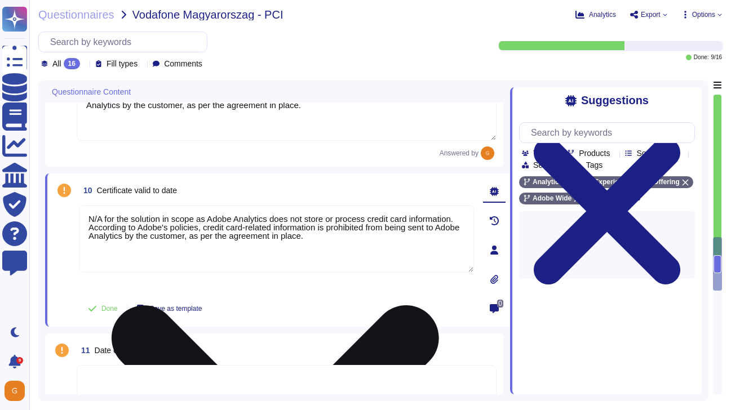
scroll to position [1088, 0]
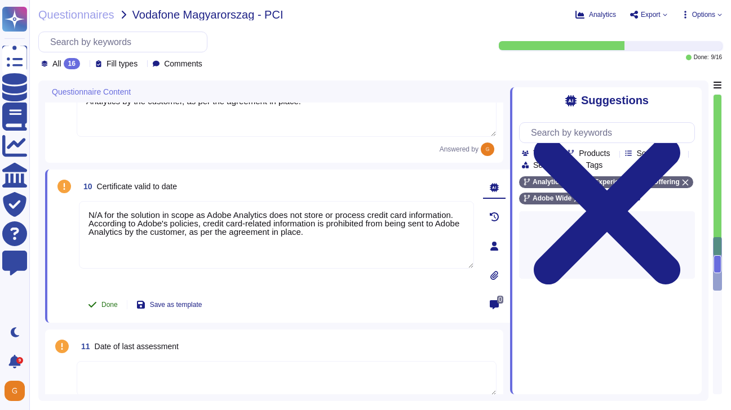
type textarea "N/A for the solution in scope as Adobe Analytics does not store or process cred…"
click at [107, 301] on span "Done" at bounding box center [109, 304] width 16 height 7
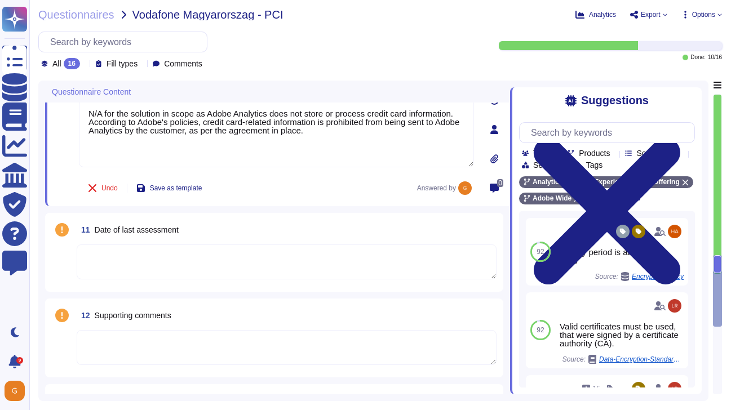
scroll to position [1195, 0]
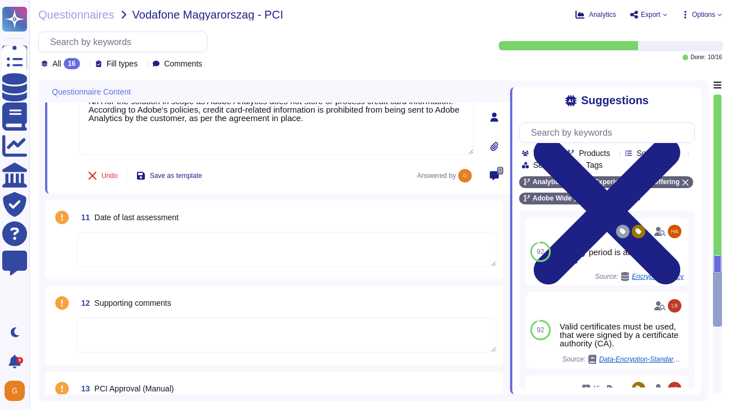
click at [190, 240] on textarea at bounding box center [287, 249] width 420 height 35
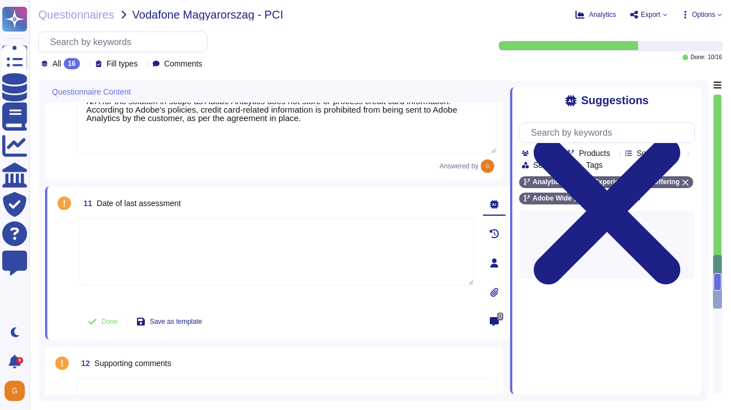
paste textarea "N/A for the solution in scope as Adobe Analytics does not store or process cred…"
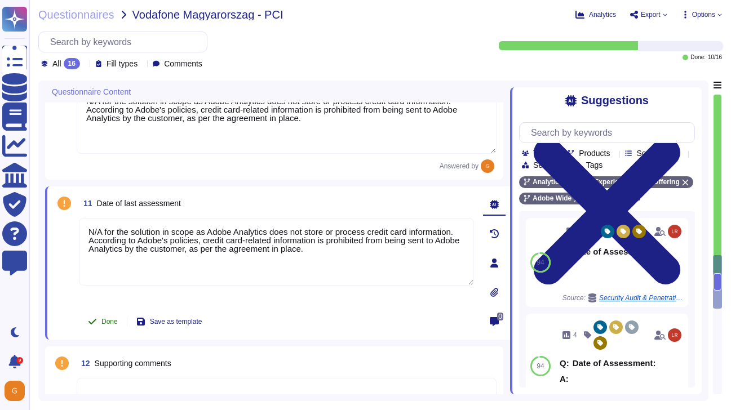
type textarea "N/A for the solution in scope as Adobe Analytics does not store or process cred…"
click at [111, 318] on span "Done" at bounding box center [109, 321] width 16 height 7
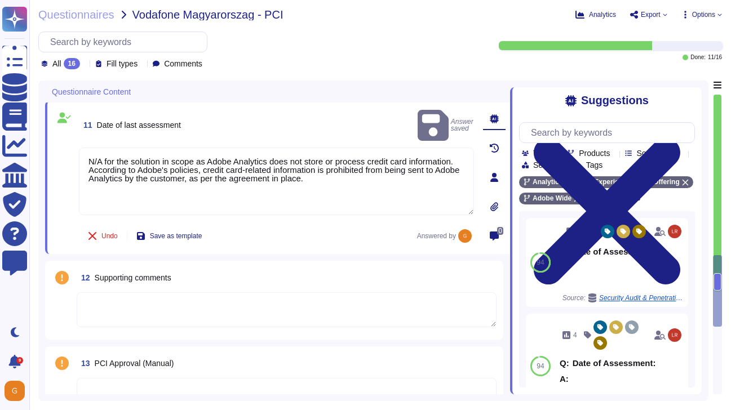
scroll to position [1273, 0]
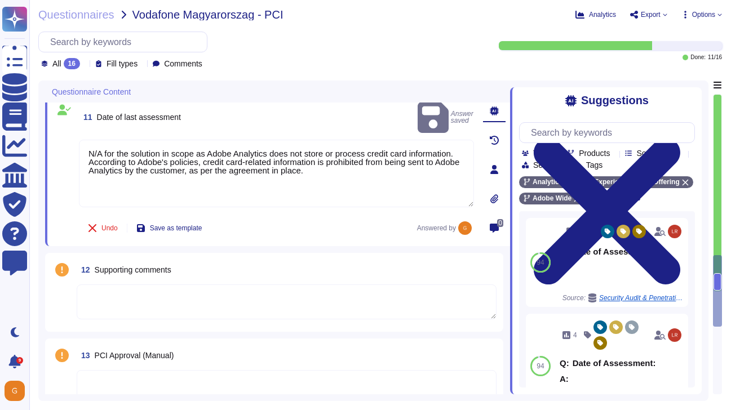
click at [175, 302] on textarea at bounding box center [287, 302] width 420 height 35
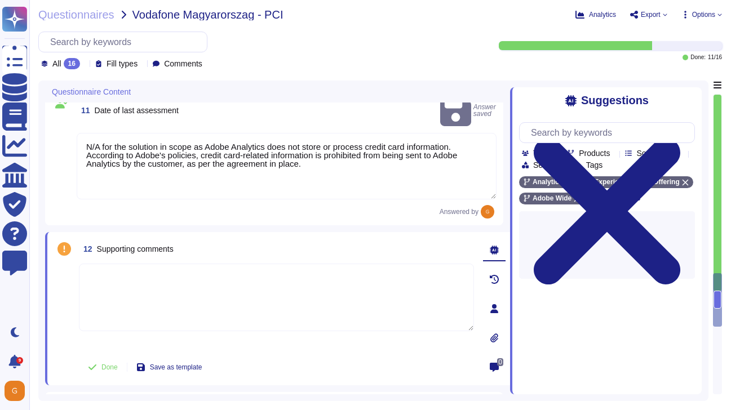
paste textarea "N/A for the solution in scope as Adobe Analytics does not store or process cred…"
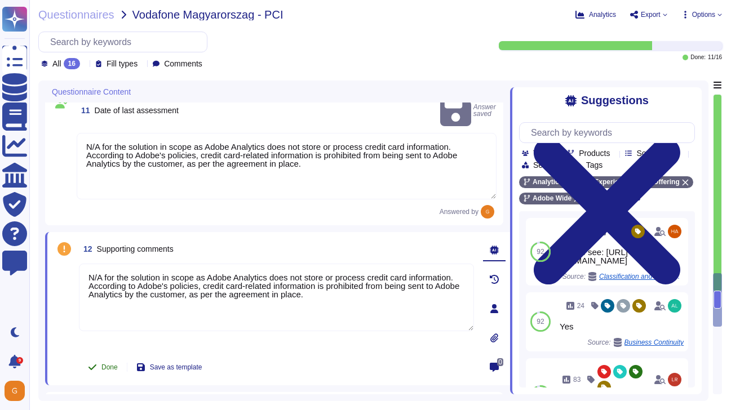
type textarea "N/A for the solution in scope as Adobe Analytics does not store or process cred…"
click at [103, 364] on span "Done" at bounding box center [109, 367] width 16 height 7
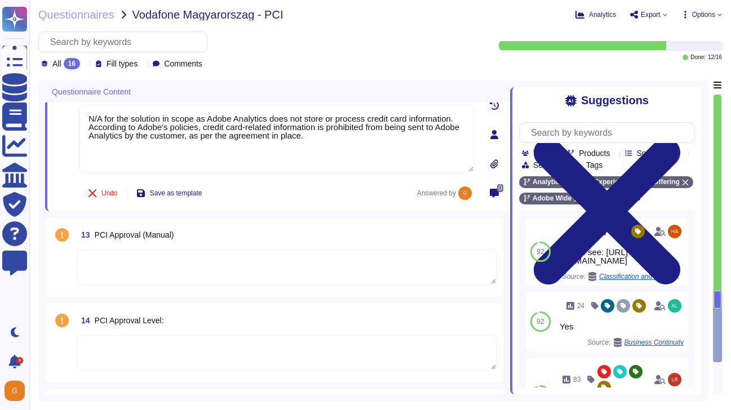
scroll to position [1429, 0]
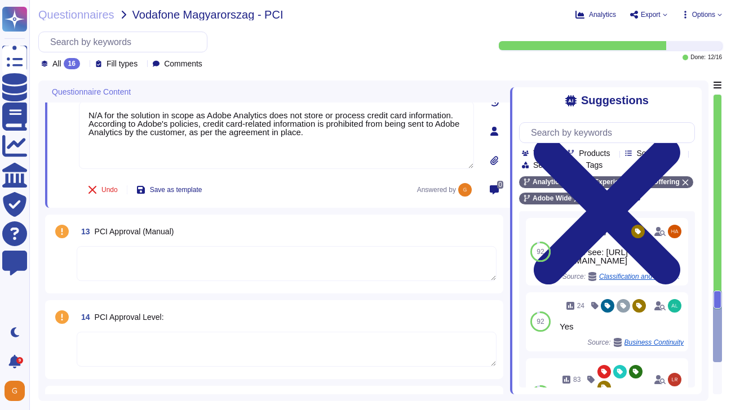
click at [197, 260] on textarea at bounding box center [287, 263] width 420 height 35
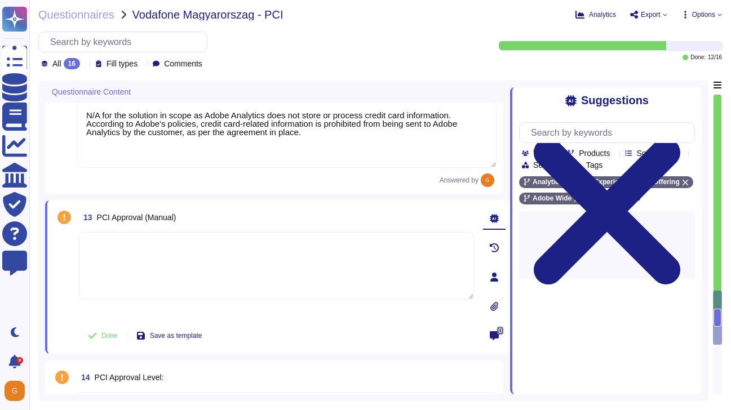
paste textarea "N/A for the solution in scope as Adobe Analytics does not store or process cred…"
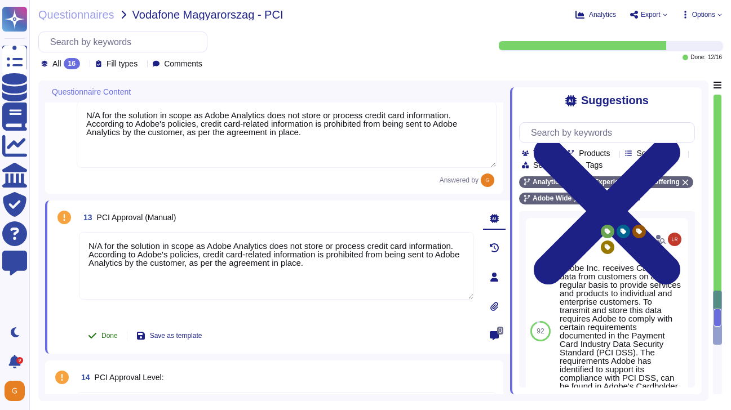
type textarea "N/A for the solution in scope as Adobe Analytics does not store or process cred…"
click at [103, 325] on button "Done" at bounding box center [103, 336] width 48 height 23
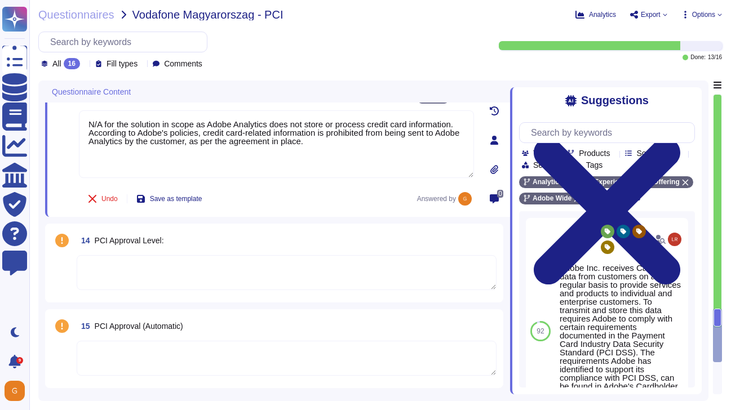
scroll to position [1547, 0]
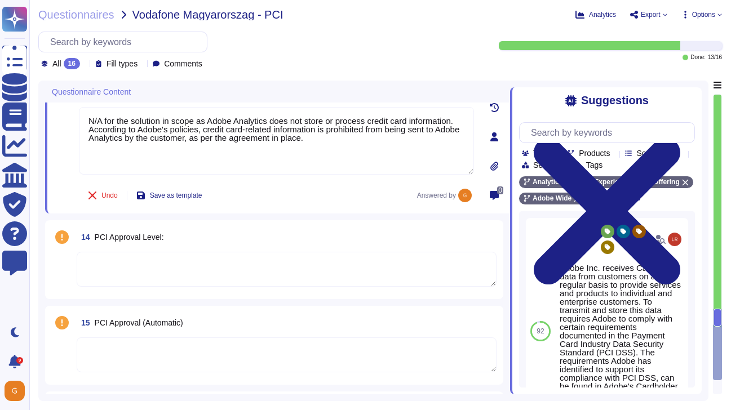
click at [197, 266] on textarea at bounding box center [287, 269] width 420 height 35
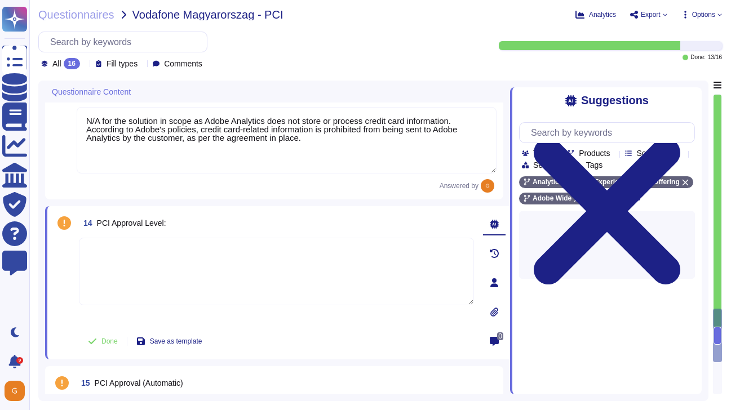
paste textarea "N/A for the solution in scope as Adobe Analytics does not store or process cred…"
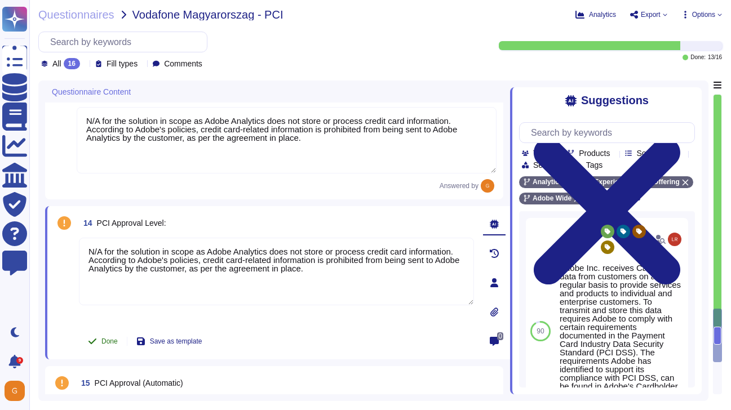
type textarea "N/A for the solution in scope as Adobe Analytics does not store or process cred…"
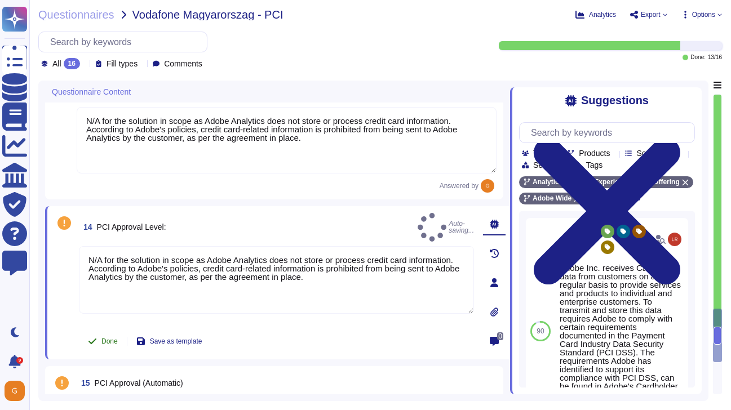
click at [106, 334] on button "Done" at bounding box center [103, 341] width 48 height 23
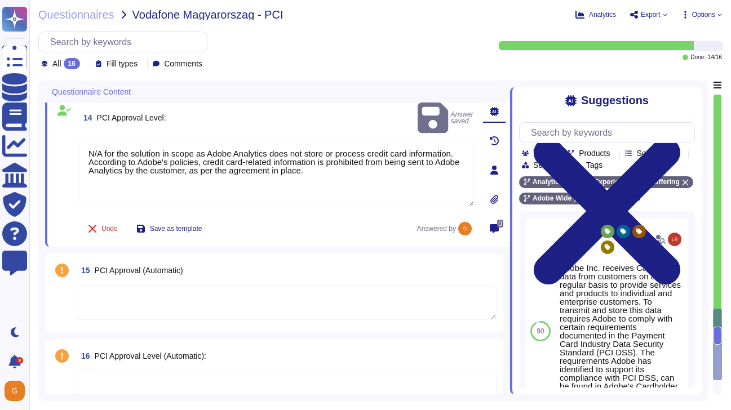
scroll to position [1661, 0]
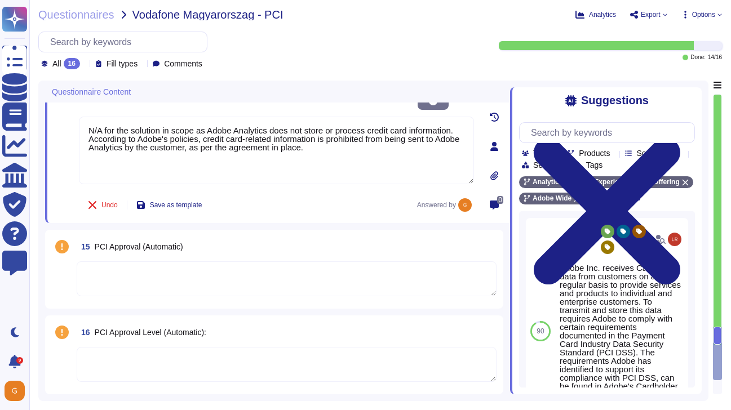
click at [213, 286] on textarea at bounding box center [287, 278] width 420 height 35
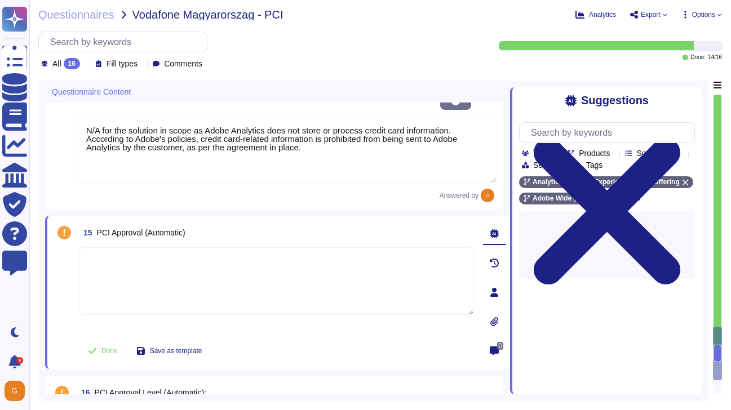
paste textarea "N/A for the solution in scope as Adobe Analytics does not store or process cred…"
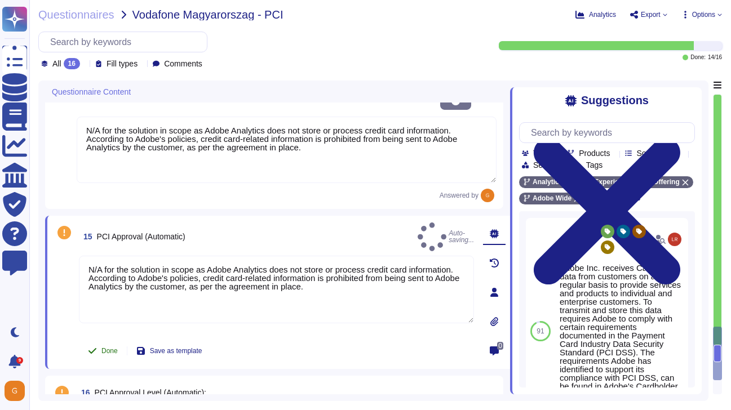
type textarea "N/A for the solution in scope as Adobe Analytics does not store or process cred…"
click at [114, 340] on button "Done" at bounding box center [103, 351] width 48 height 23
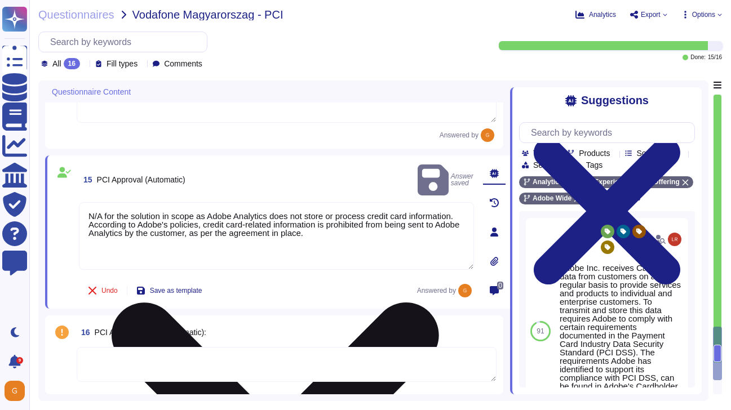
scroll to position [1705, 0]
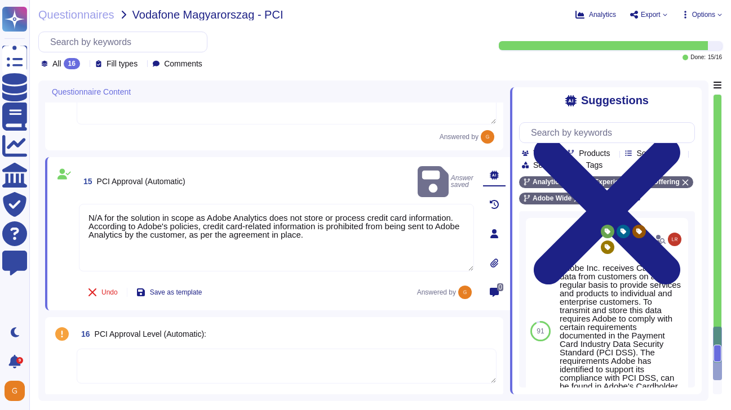
click at [161, 369] on textarea at bounding box center [287, 366] width 420 height 35
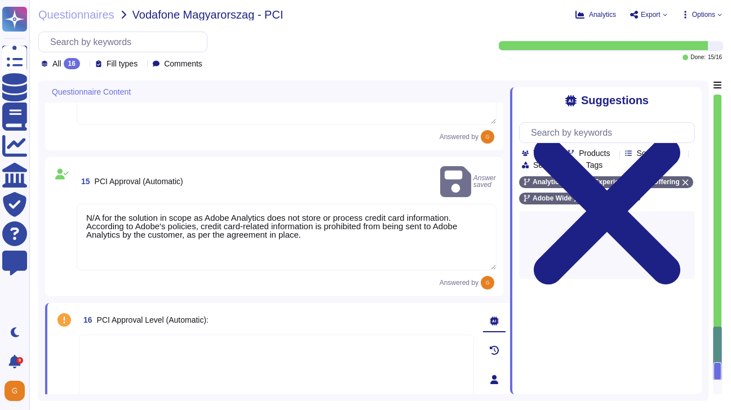
paste textarea "N/A for the solution in scope as Adobe Analytics does not store or process cred…"
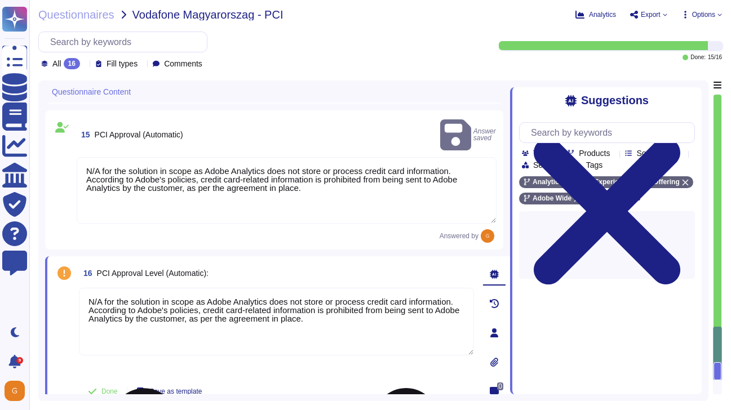
scroll to position [1744, 0]
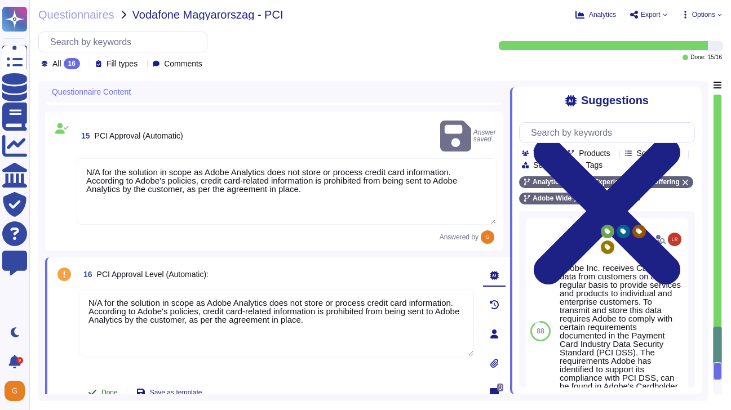
type textarea "N/A for the solution in scope as Adobe Analytics does not store or process cred…"
click at [97, 382] on button "Done" at bounding box center [103, 393] width 48 height 23
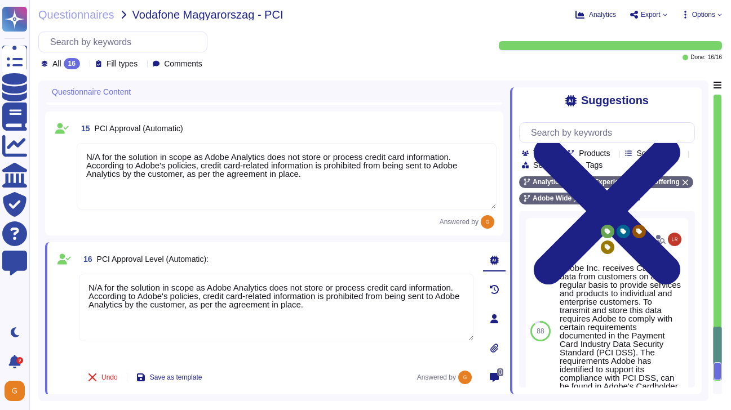
click at [663, 14] on icon at bounding box center [665, 14] width 5 height 5
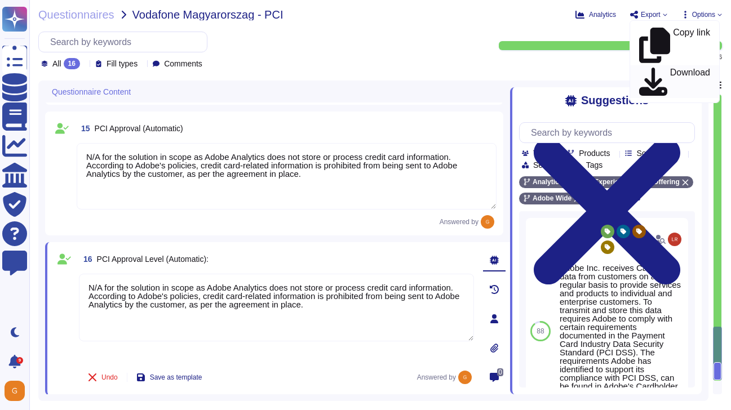
click at [670, 68] on p "Download" at bounding box center [690, 82] width 40 height 28
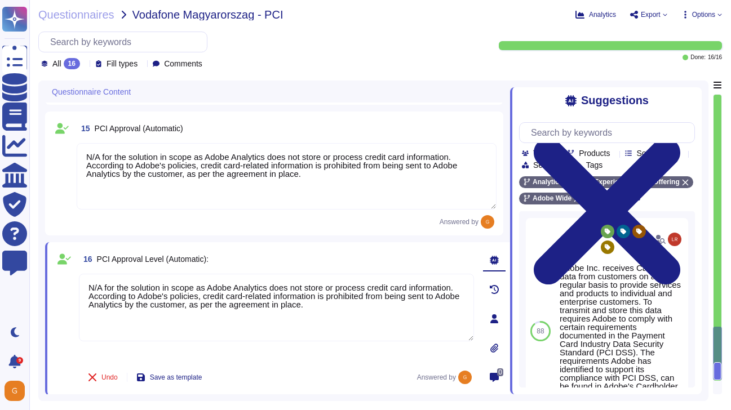
click at [713, 14] on span "Options" at bounding box center [703, 14] width 23 height 7
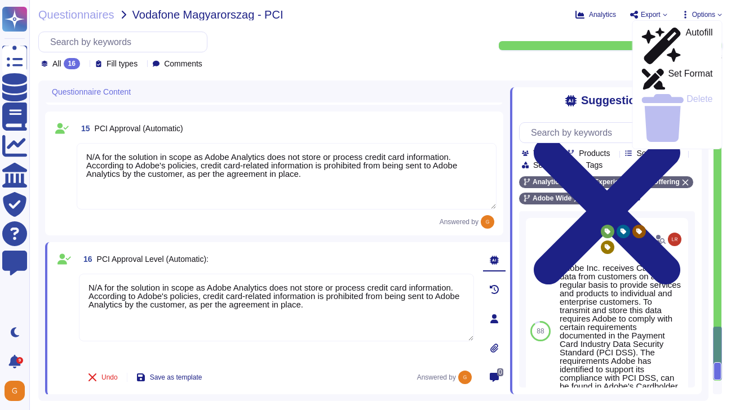
click at [174, 10] on span "Vodafone Magyarorszag - PCI" at bounding box center [207, 14] width 151 height 11
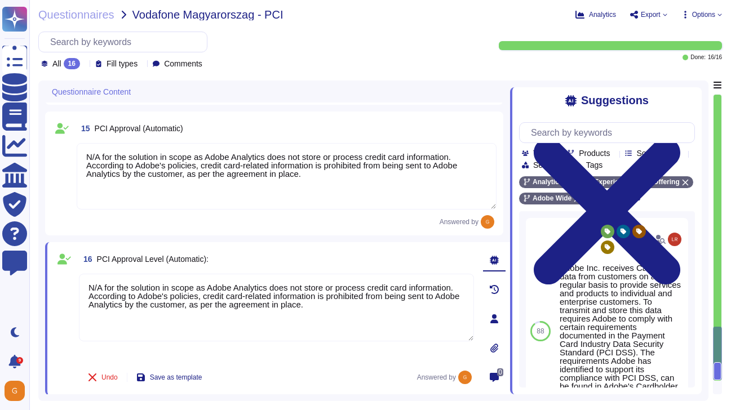
click at [171, 12] on span "Vodafone Magyarorszag - PCI" at bounding box center [207, 14] width 151 height 11
click at [94, 19] on span "Questionnaires" at bounding box center [76, 14] width 76 height 11
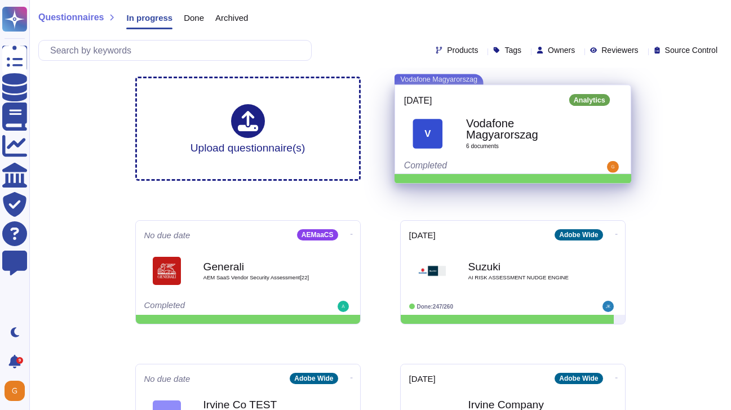
click at [456, 86] on div "2025-08-23 Analytics V Vodafone Magyarorszag 6 document s Completed" at bounding box center [513, 129] width 236 height 88
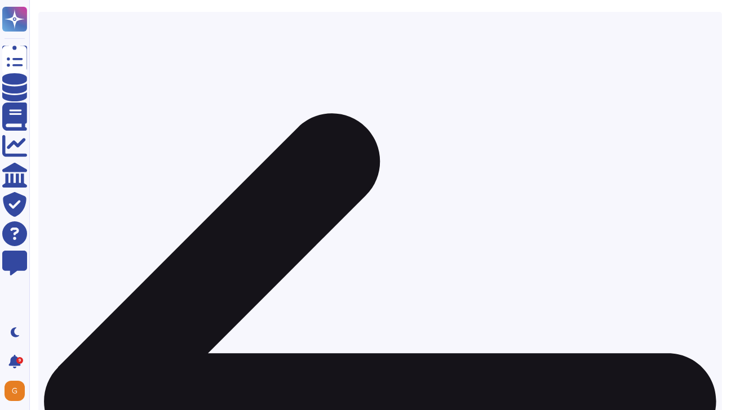
scroll to position [201, 0]
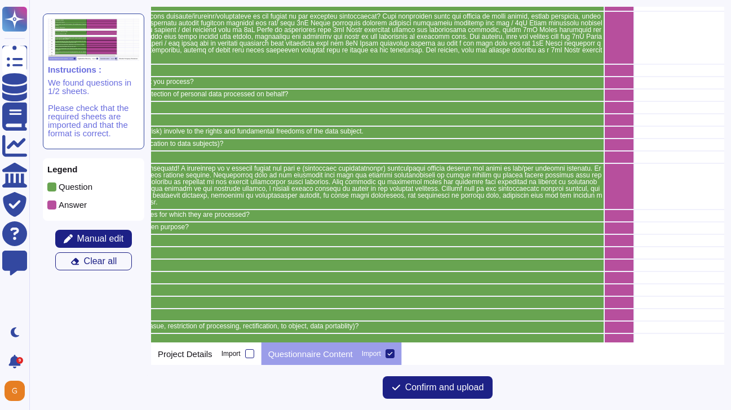
scroll to position [323, 505]
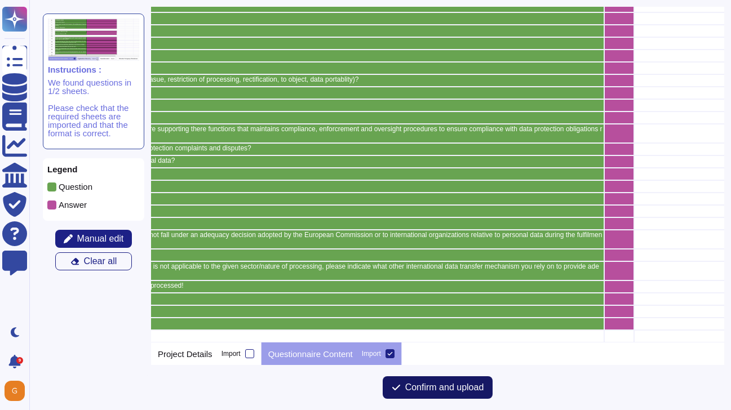
click at [423, 383] on span "Confirm and upload" at bounding box center [444, 387] width 79 height 9
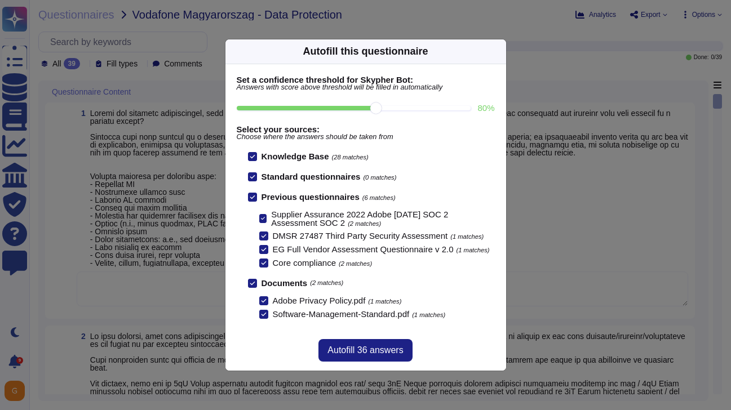
click at [420, 109] on input "80 %" at bounding box center [354, 108] width 234 height 5
click at [449, 109] on input "90 %" at bounding box center [354, 108] width 234 height 5
click at [380, 109] on input "80 %" at bounding box center [354, 108] width 234 height 5
type input "80"
click at [362, 352] on span "Autofill 36 answers" at bounding box center [365, 350] width 76 height 9
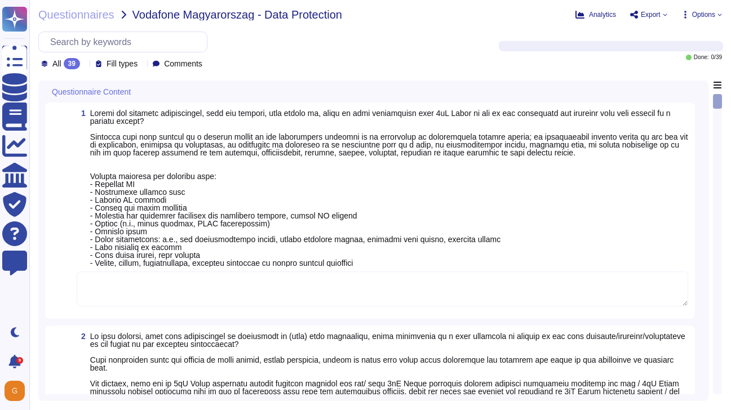
type textarea "In contrast, Adobe is considered the “data processor” and not the data controll…"
type textarea "To protect from the physical layer up, Adobe has implemented a foundational fra…"
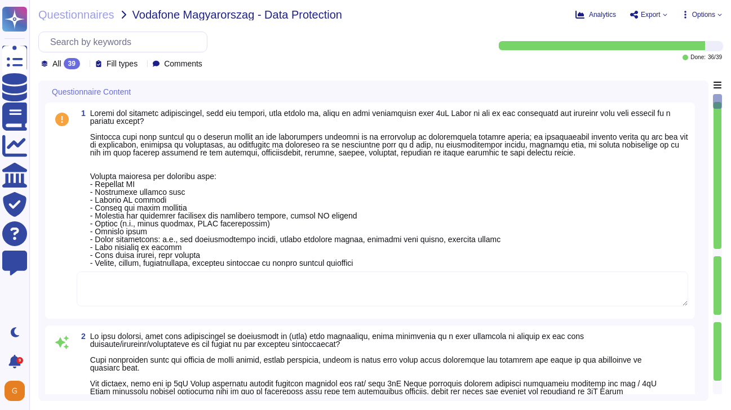
click at [404, 292] on textarea at bounding box center [382, 289] width 611 height 35
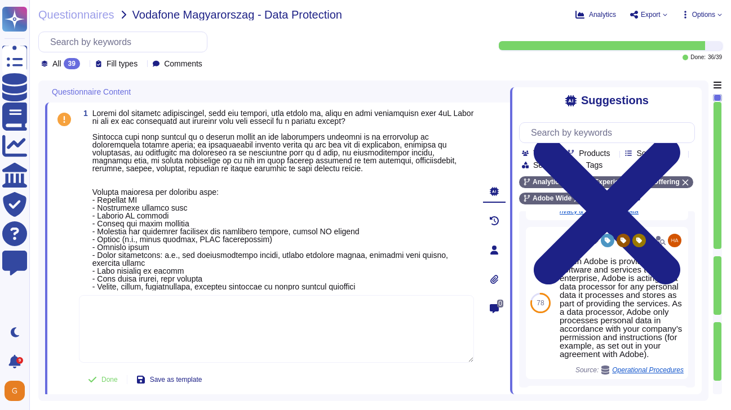
scroll to position [334, 0]
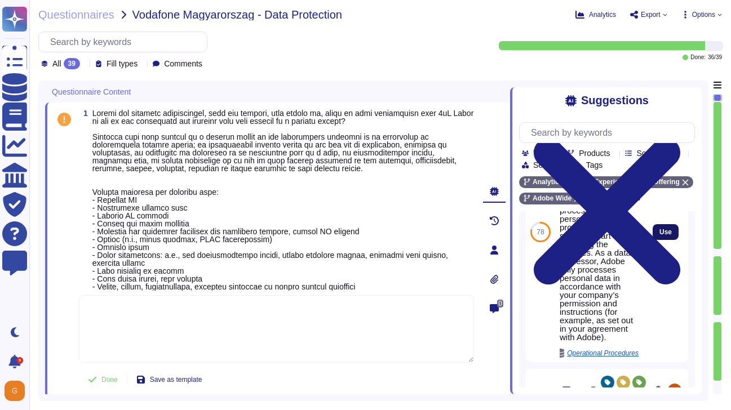
click at [664, 236] on span "Use" at bounding box center [665, 232] width 12 height 7
type textarea "When Adobe is providing software and services to an enterprise, Adobe is acting…"
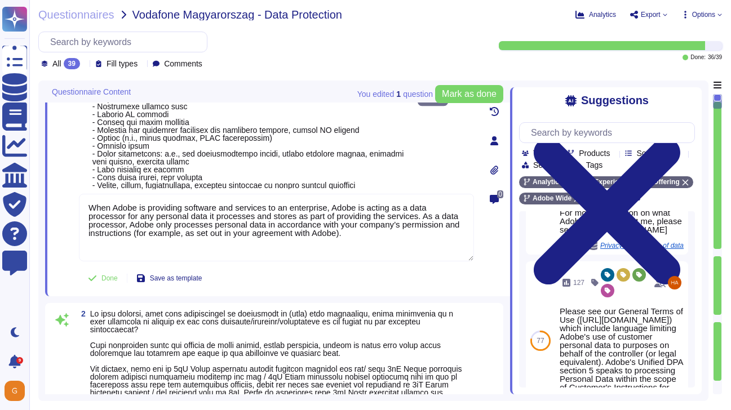
type textarea "To protect from the physical layer up, Adobe has implemented a foundational fra…"
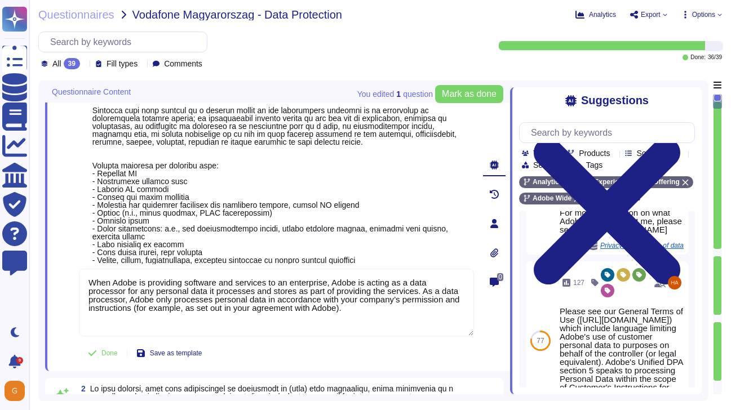
scroll to position [17, 0]
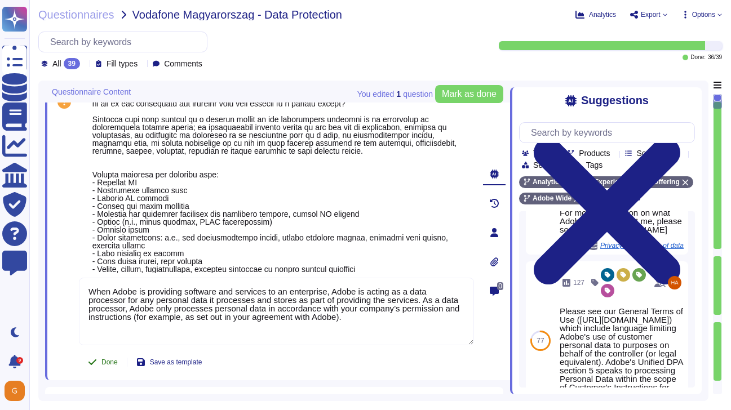
click at [96, 360] on icon at bounding box center [92, 362] width 9 height 9
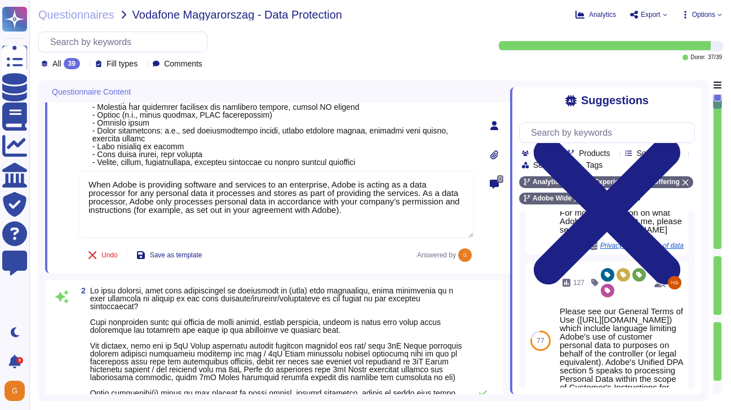
type textarea "To protect from the physical layer up, Adobe has implemented a foundational fra…"
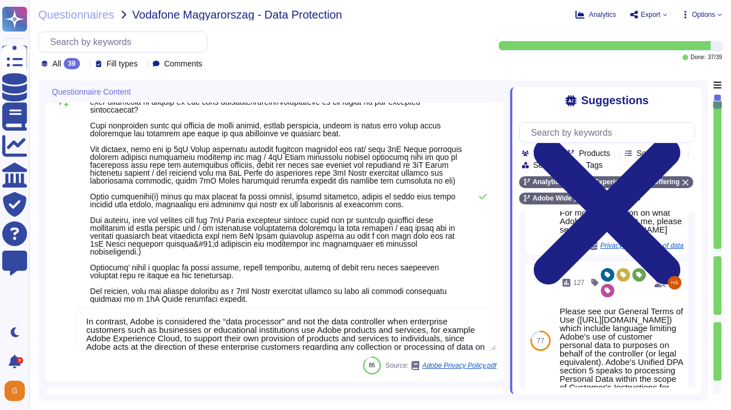
scroll to position [322, 0]
type textarea "Adobes privacy policy is available here: http://www.adobe.com/privacy/policy.ht…"
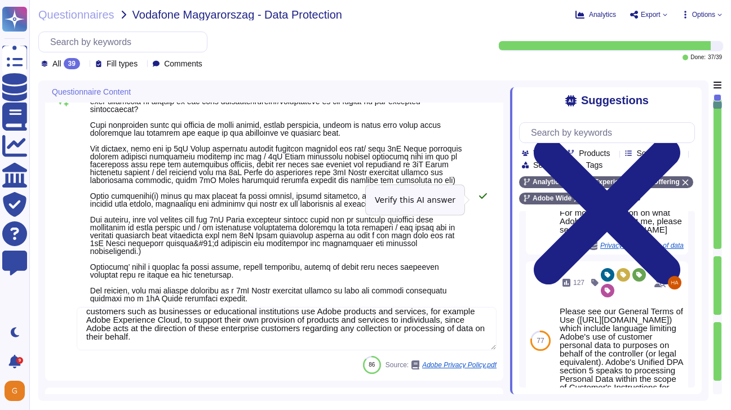
click at [484, 201] on icon at bounding box center [482, 196] width 9 height 9
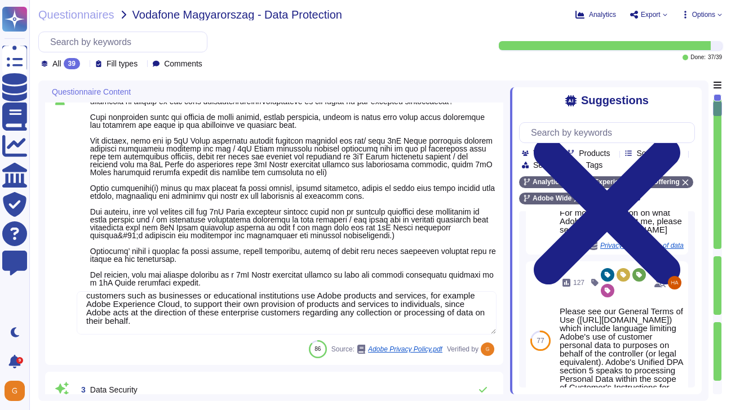
type textarea "Please see our General Terms of Use (https://www.adobe.com/legal/terms.html) wh…"
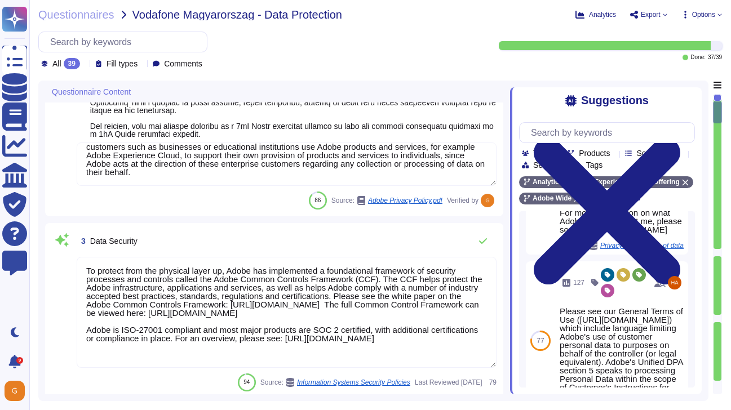
scroll to position [484, 0]
type textarea "To better protect our customers’ data from the physical layer up, we’ve impleme…"
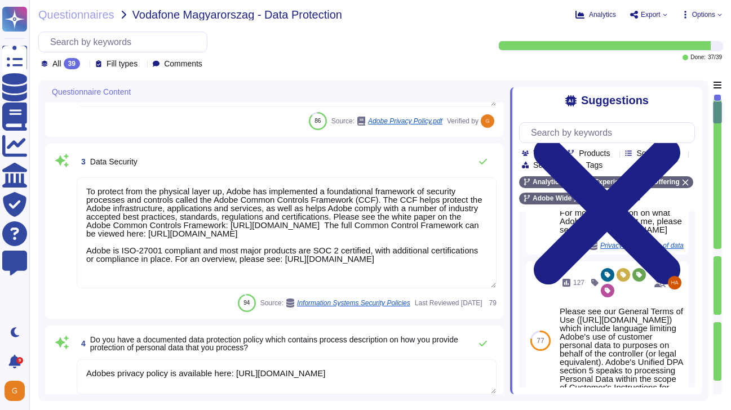
scroll to position [559, 0]
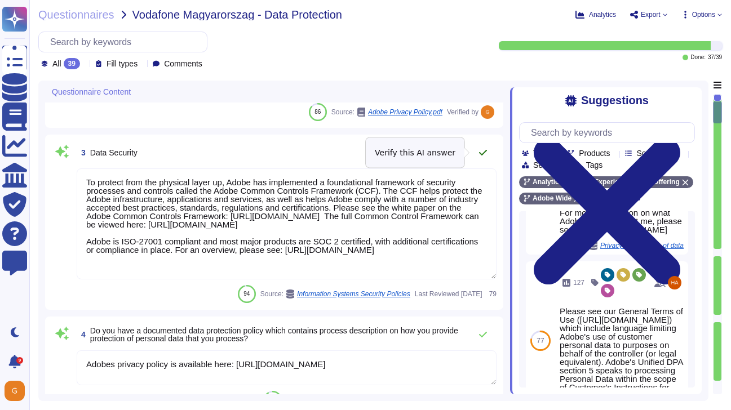
click at [480, 154] on icon at bounding box center [483, 153] width 8 height 6
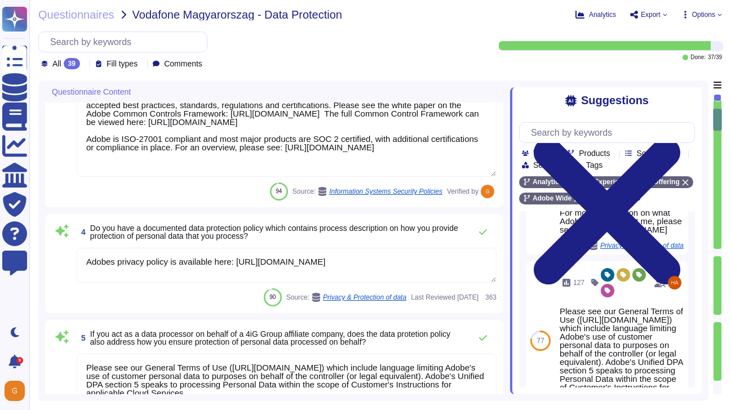
type textarea "No."
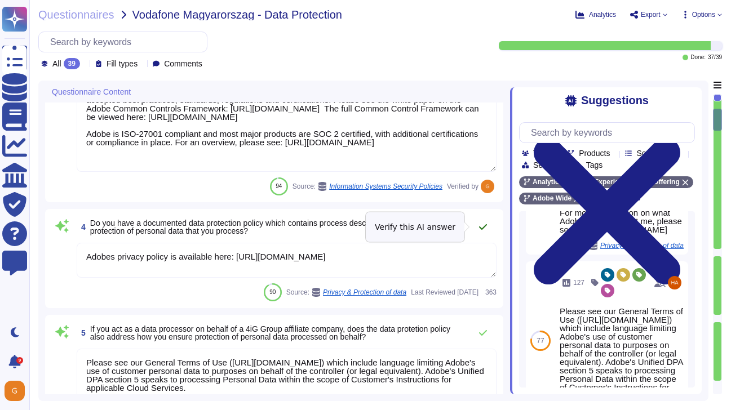
click at [482, 225] on icon at bounding box center [482, 227] width 9 height 9
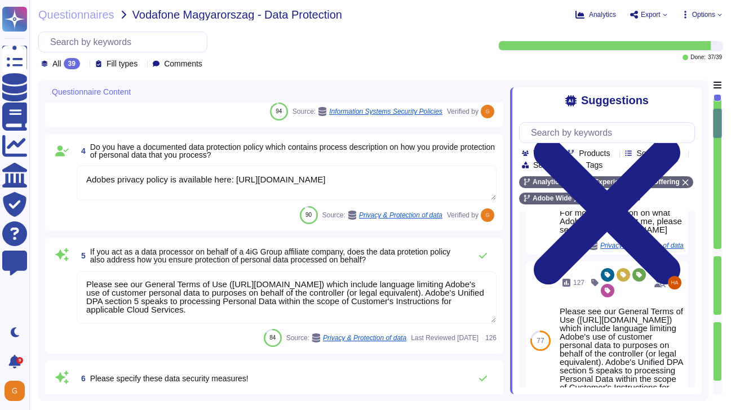
scroll to position [740, 0]
type textarea "Since the 2013 breach, Adobe has taken a number of measures to help improve our…"
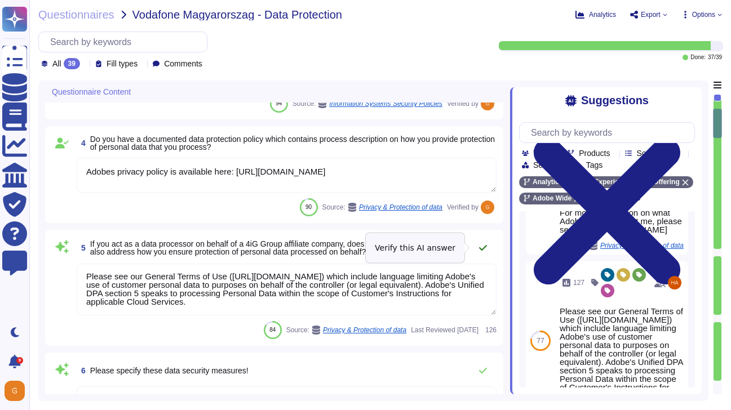
click at [481, 250] on icon at bounding box center [483, 248] width 8 height 6
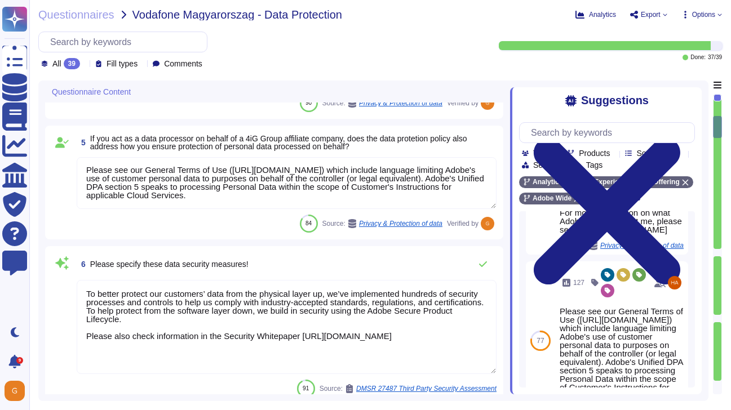
scroll to position [845, 0]
click at [483, 266] on icon at bounding box center [482, 263] width 9 height 9
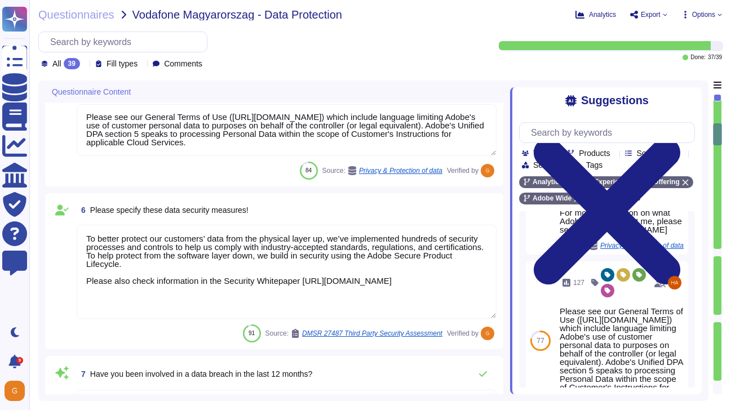
type textarea "Specific breach notification obligations between Adobe and a customer are inclu…"
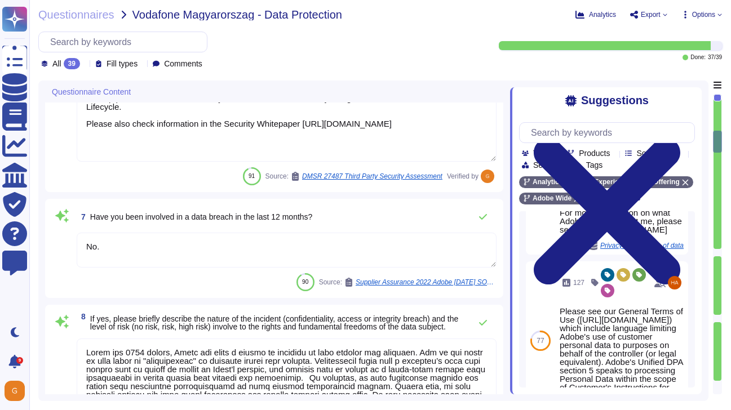
type textarea "To protect from the physical layer up, Adobe has implemented a foundational fra…"
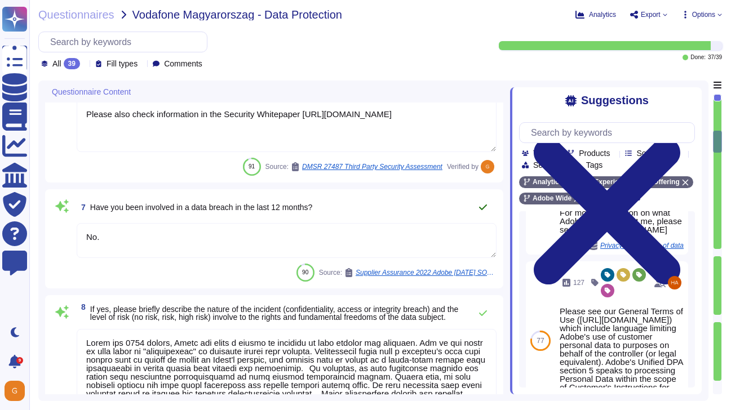
click at [484, 209] on icon at bounding box center [482, 207] width 9 height 9
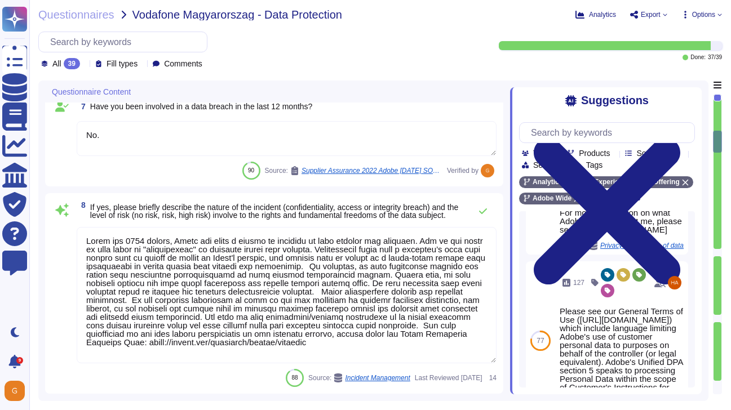
scroll to position [1152, 0]
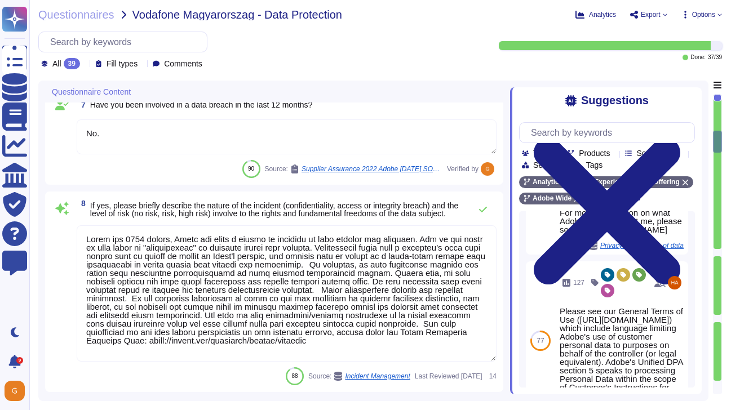
drag, startPoint x: 272, startPoint y: 351, endPoint x: 65, endPoint y: 238, distance: 235.3
click at [65, 238] on div "8 If yes, please briefly describe the nature of the incident (confidentiality, …" at bounding box center [274, 291] width 445 height 187
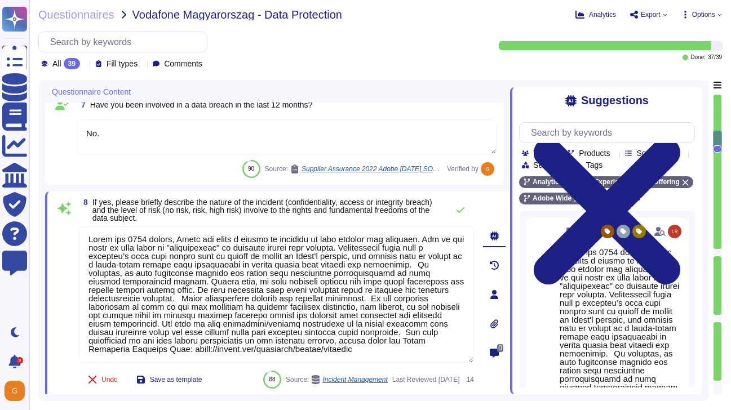
scroll to position [0, 0]
type textarea "N​"
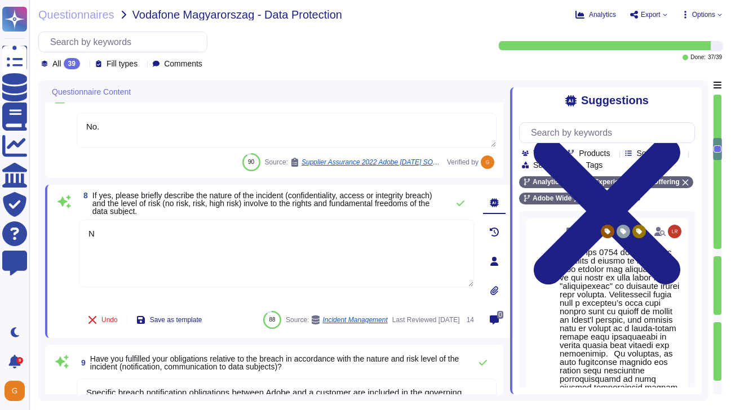
type textarea "When Adobe is providing software and services to an enterprise, Adobe is acting…"
type textarea "N/A​"
click at [457, 202] on icon at bounding box center [460, 203] width 9 height 9
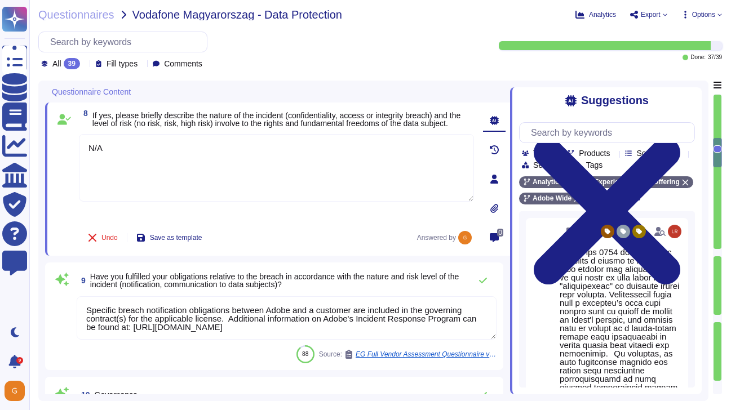
scroll to position [1, 0]
click at [235, 319] on textarea "Specific breach notification obligations between Adobe and a customer are inclu…" at bounding box center [287, 317] width 420 height 43
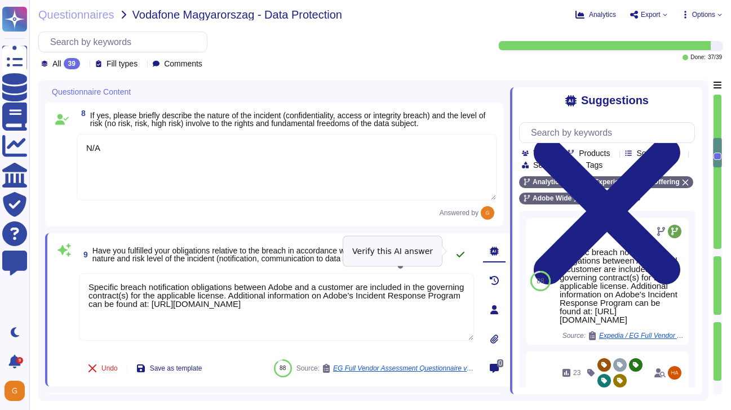
type textarea "Specific breach notification obligations between Adobe and a customer are inclu…"
click at [464, 251] on icon at bounding box center [460, 254] width 9 height 9
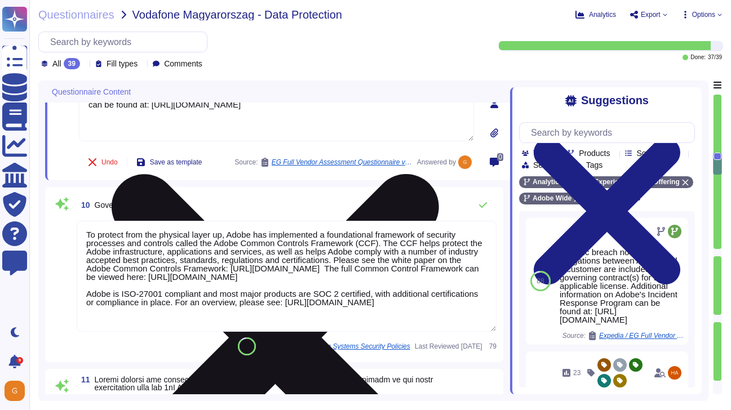
scroll to position [1440, 0]
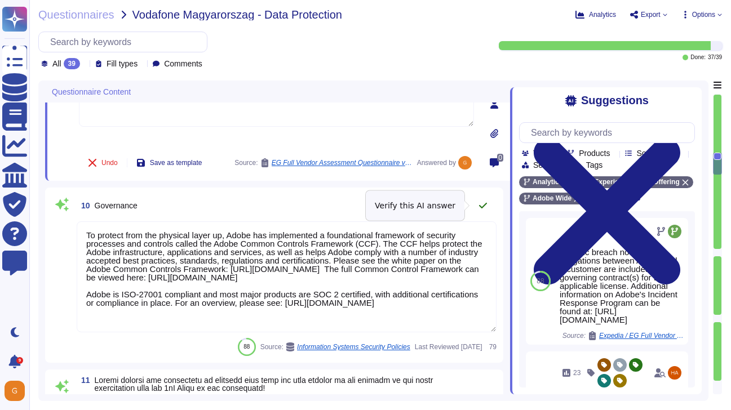
click at [478, 207] on icon at bounding box center [482, 205] width 9 height 9
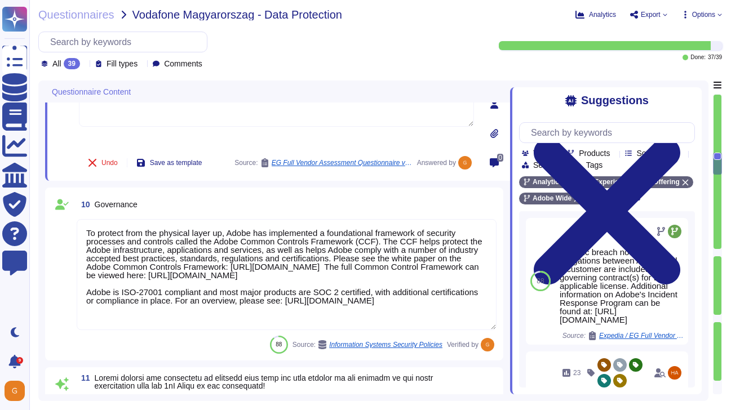
scroll to position [1, 0]
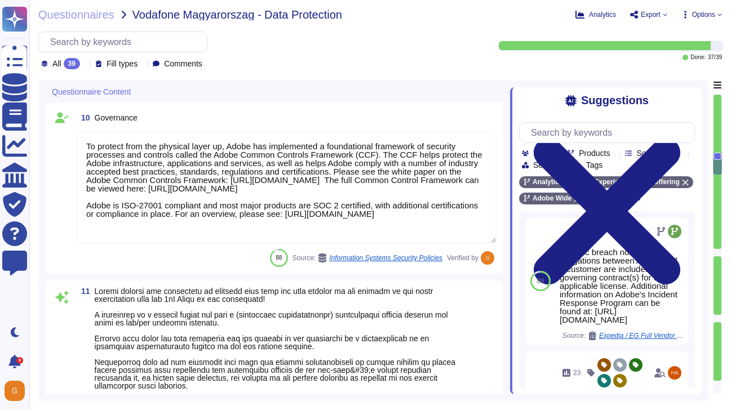
type textarea "As defined in the Data Processing Agreement between Adobe and the client."
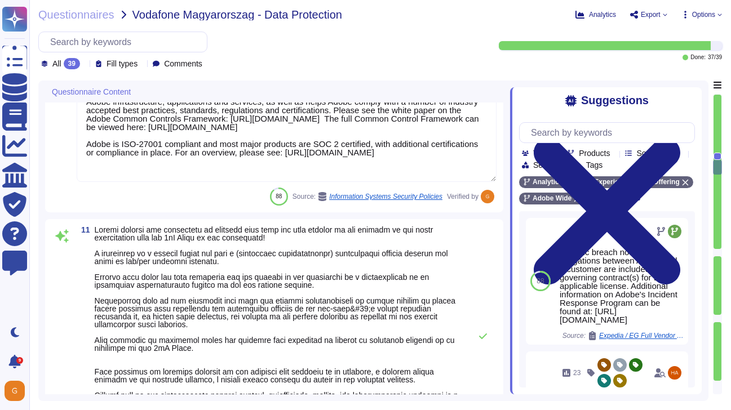
type textarea "Data retention is defined in the agreements, including all applicable PSLTs (Pr…"
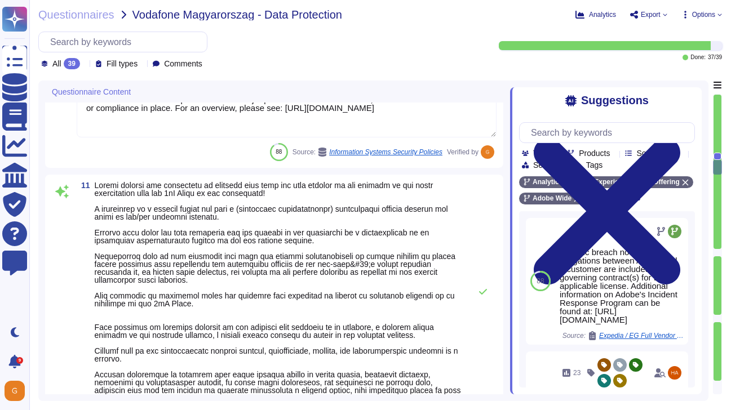
scroll to position [1612, 0]
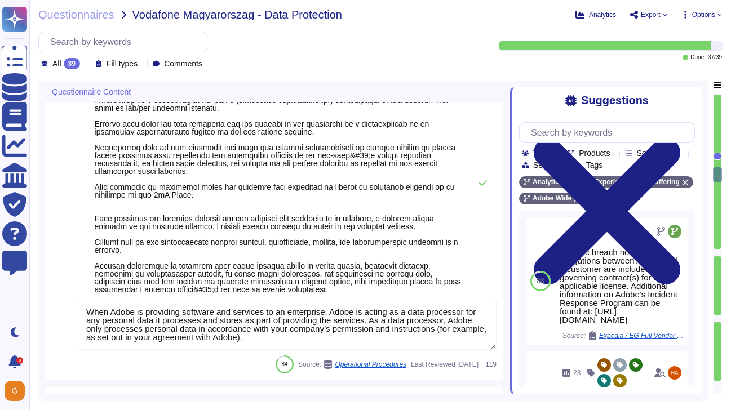
type textarea "Policies and procedures for the secure disposal of equipment used outside the o…"
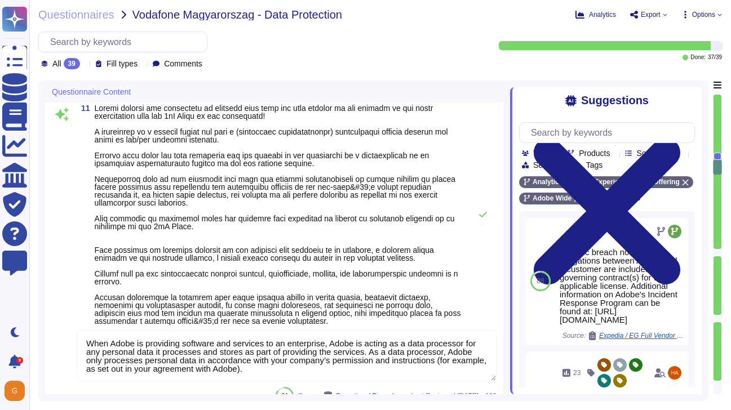
scroll to position [1669, 0]
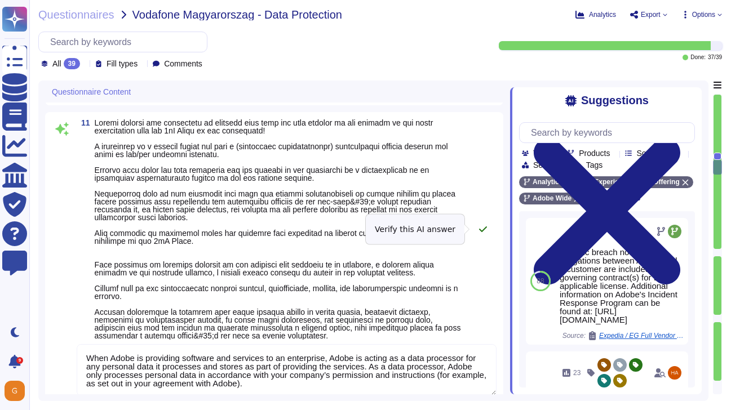
click at [481, 228] on icon at bounding box center [482, 229] width 9 height 9
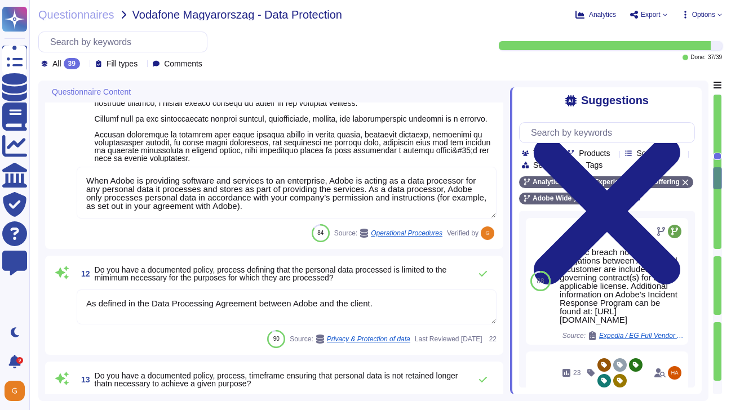
type textarea "Adobe has a documented and approved incident response plan in place to assist d…"
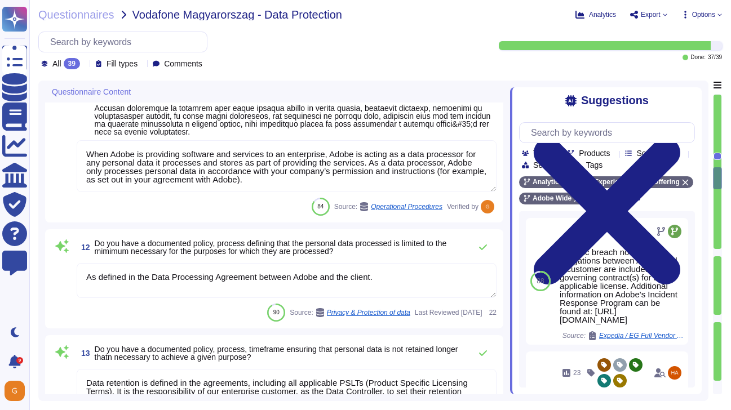
scroll to position [1851, 0]
click at [483, 251] on icon at bounding box center [482, 246] width 9 height 9
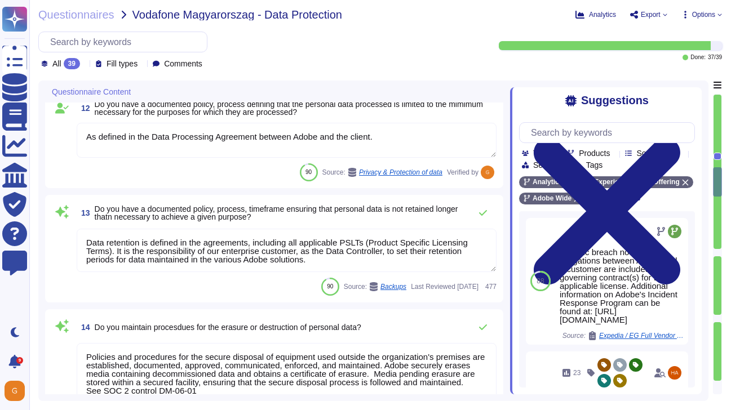
scroll to position [1989, 0]
click at [481, 217] on icon at bounding box center [482, 212] width 9 height 9
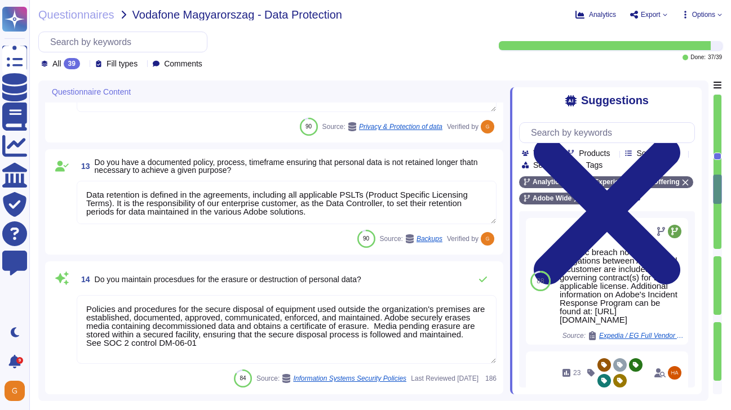
type textarea "The Adobe Article 30 Records are updated and maintained on an ongoing basis and…"
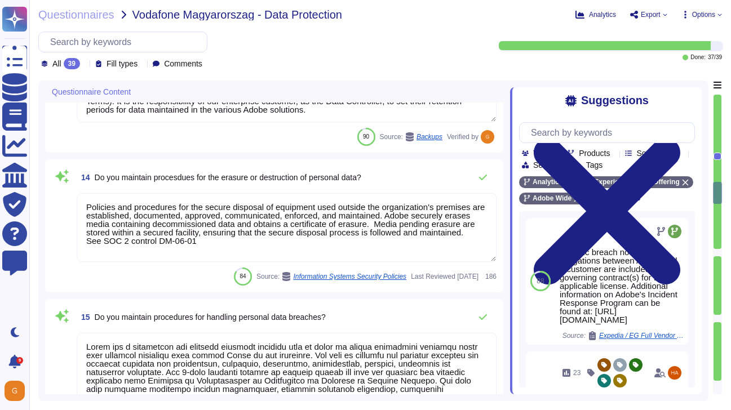
scroll to position [2130, 0]
click at [480, 181] on icon at bounding box center [482, 176] width 9 height 9
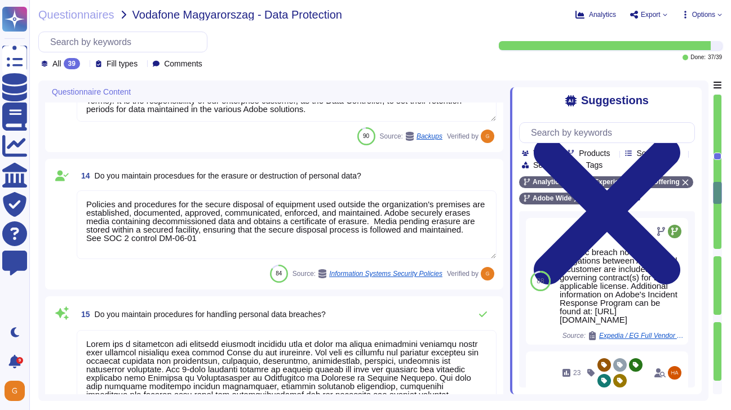
scroll to position [1, 0]
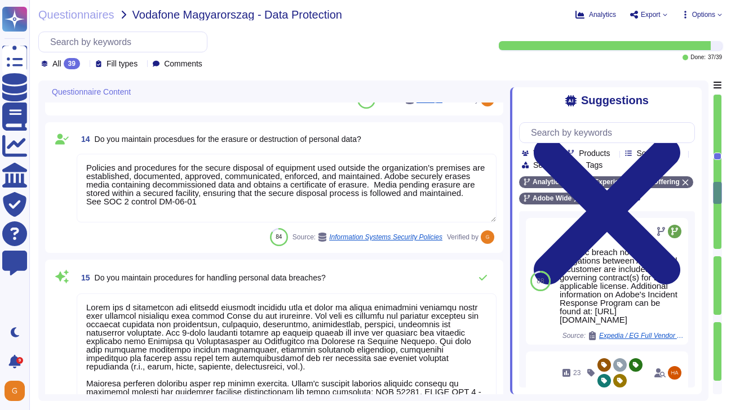
type textarea "Like all service providers, Adobe is legally required to turn over customer dat…"
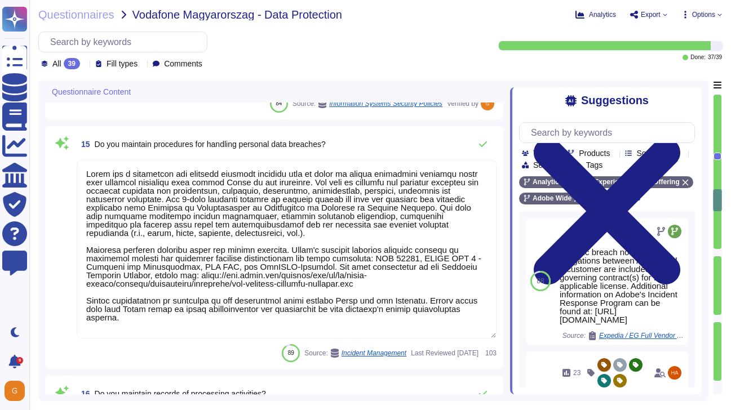
scroll to position [2310, 0]
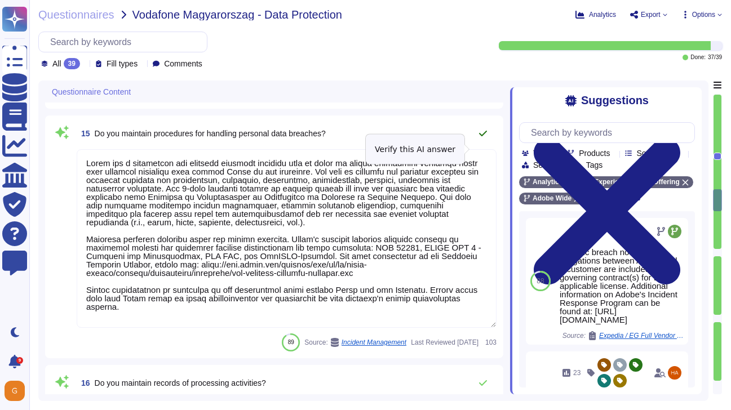
click at [485, 138] on icon at bounding box center [482, 133] width 9 height 9
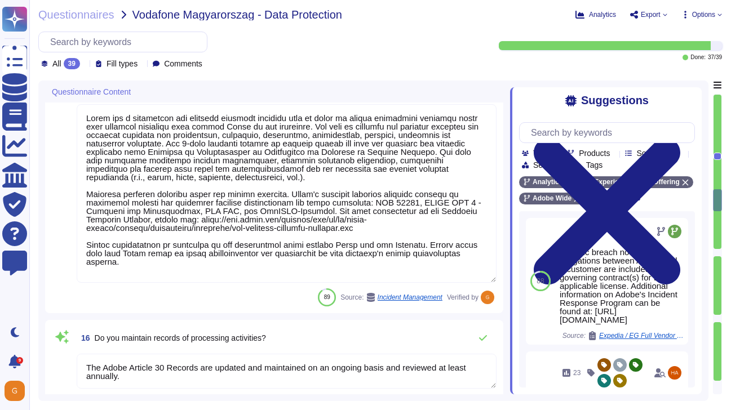
type textarea "Regular privacy impact risk assessments are conducted at Adobe. Frequency: Init…"
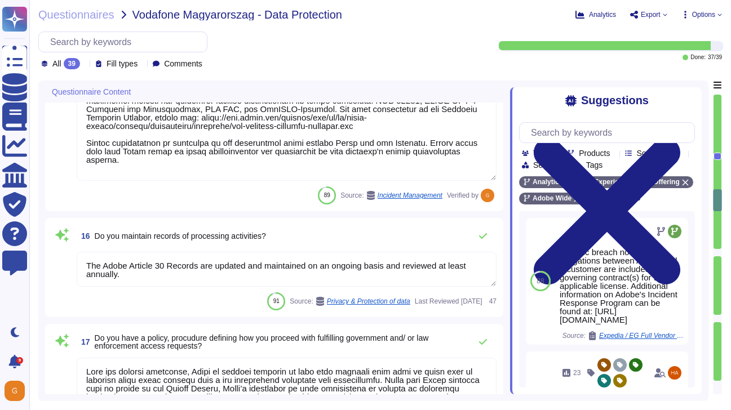
scroll to position [2461, 0]
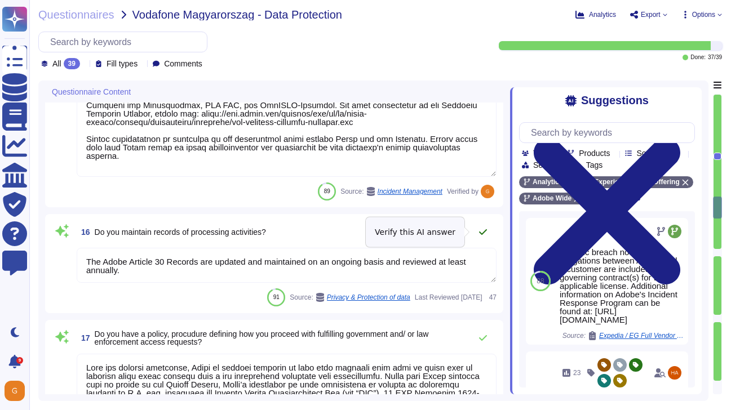
click at [478, 232] on icon at bounding box center [482, 232] width 9 height 9
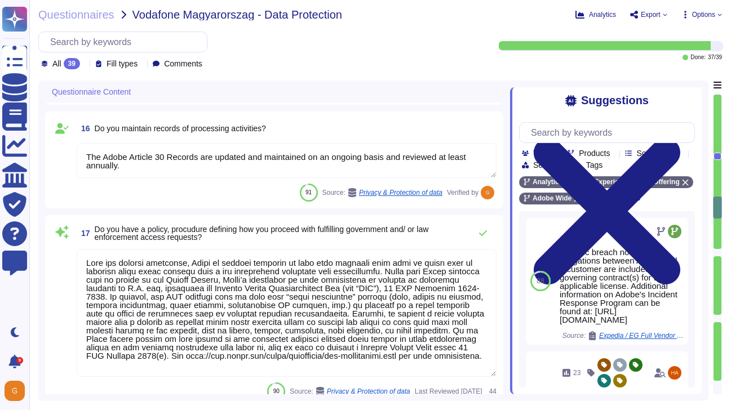
scroll to position [2568, 0]
type textarea "Monthly"
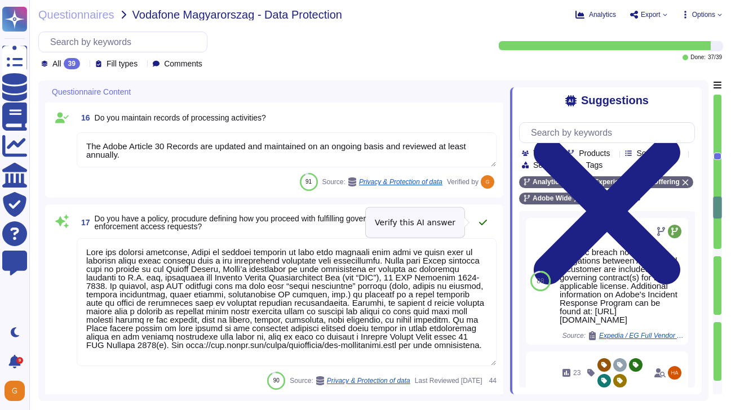
click at [483, 222] on icon at bounding box center [482, 222] width 9 height 9
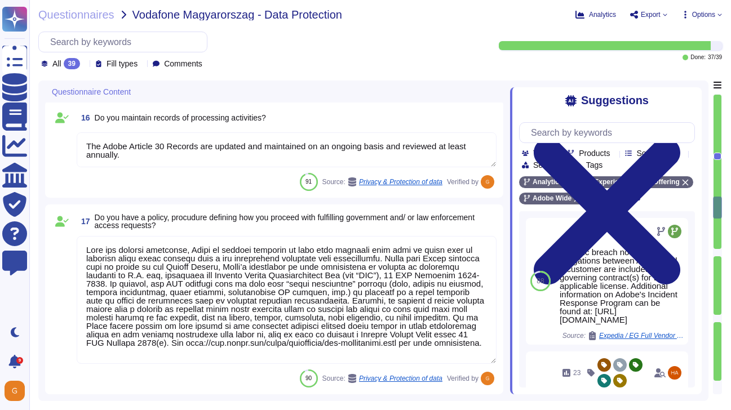
scroll to position [1, 0]
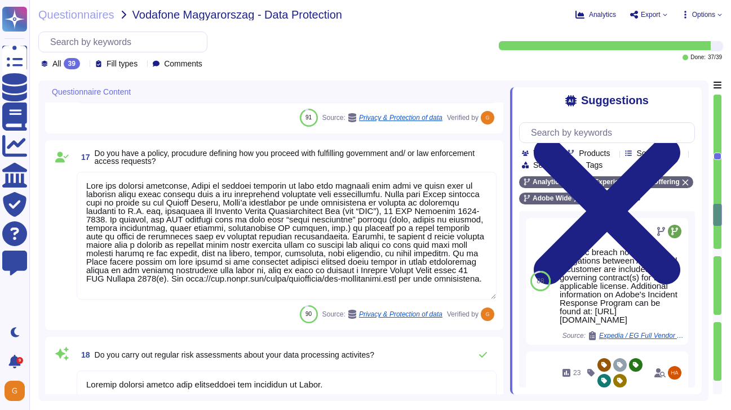
type textarea "Adobe regularly conducts Data Privacy Impact Assessments (DPIAs), wherever nece…"
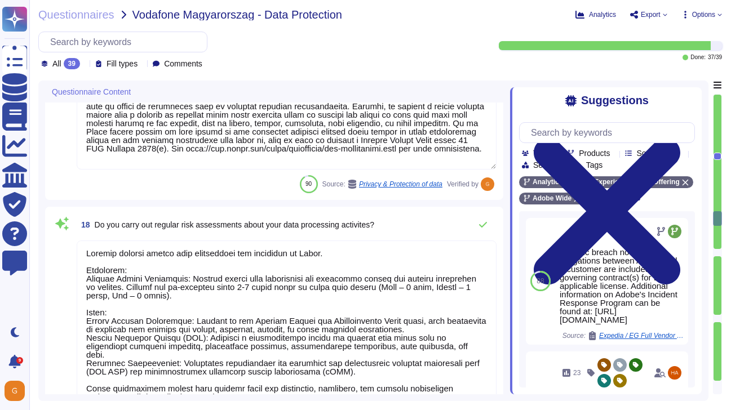
type textarea "Adobe has a service and processes in place to help customers respond to individ…"
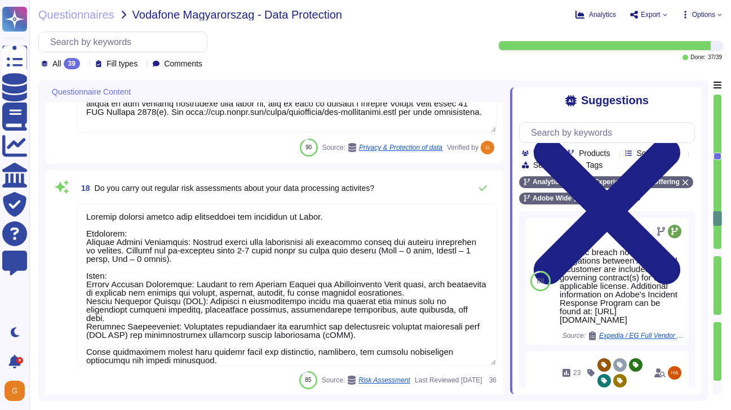
scroll to position [2796, 0]
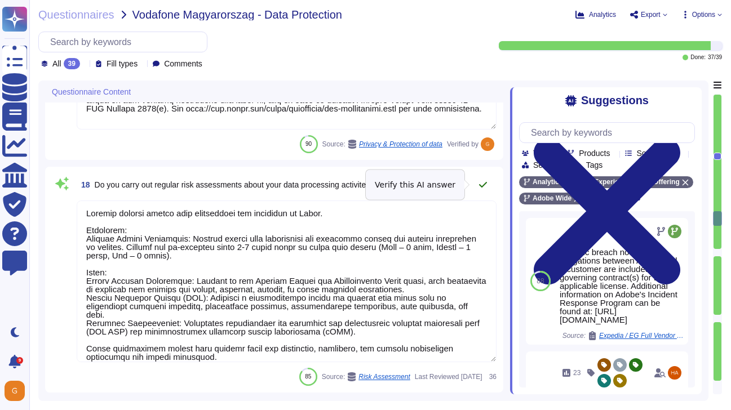
click at [483, 183] on icon at bounding box center [482, 184] width 9 height 9
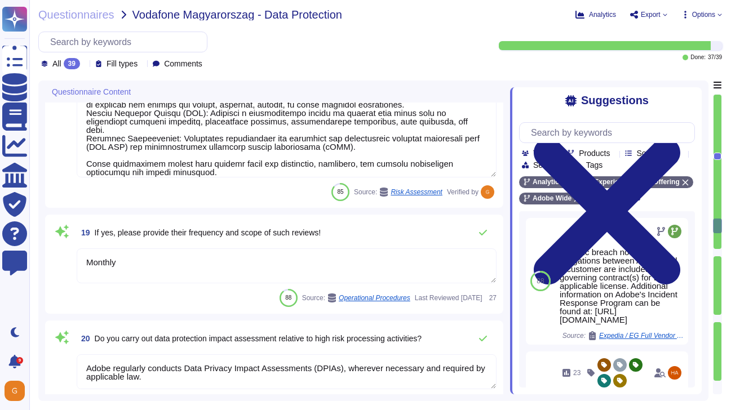
scroll to position [2976, 0]
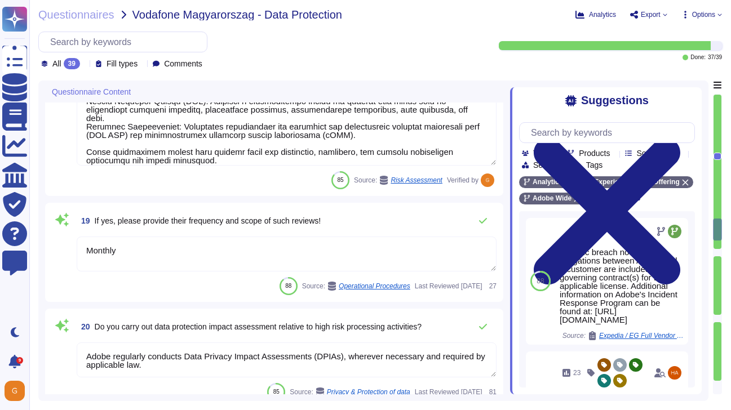
type textarea "Nubiaa Shabaka is Adobe's Vice President, Chief Privacy Officer (CPO) and Chief…"
click at [485, 222] on icon at bounding box center [482, 220] width 9 height 9
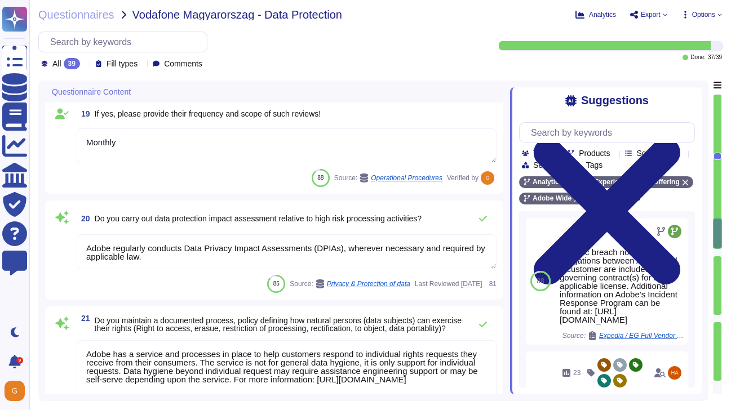
type textarea "Our team of security experts strives to quickly address security issues involvi…"
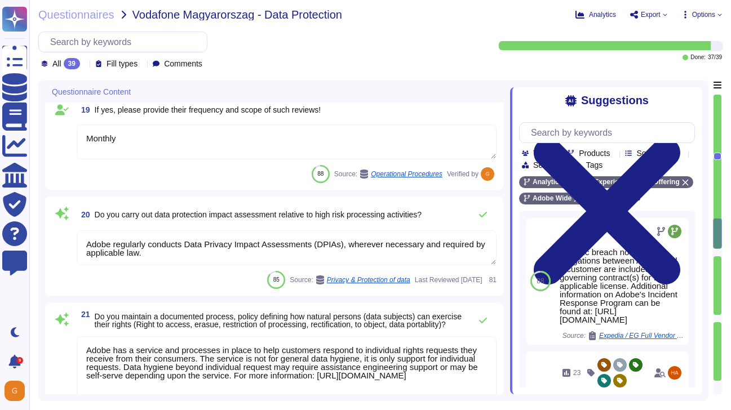
scroll to position [3087, 0]
click at [487, 219] on button at bounding box center [482, 214] width 27 height 23
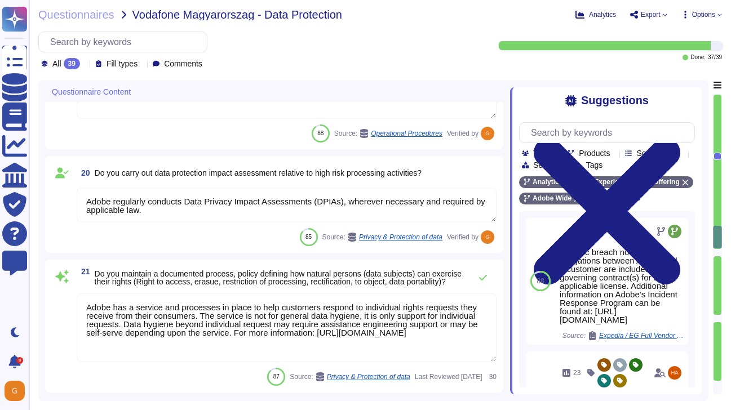
scroll to position [3134, 0]
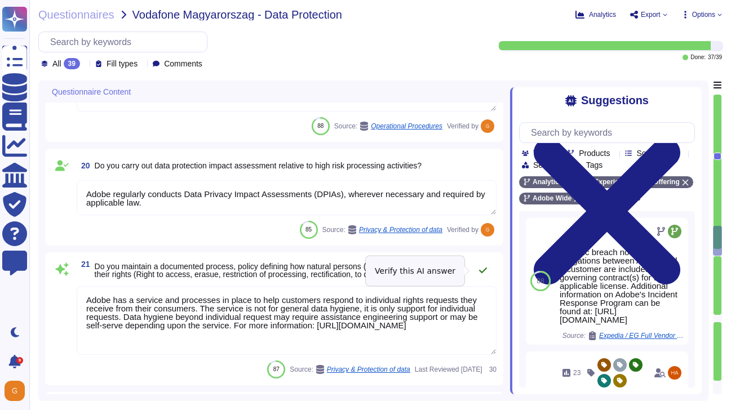
click at [486, 269] on icon at bounding box center [483, 271] width 8 height 6
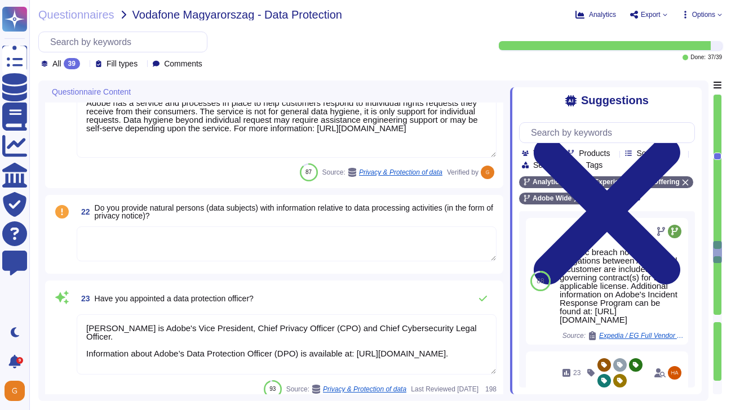
scroll to position [3326, 0]
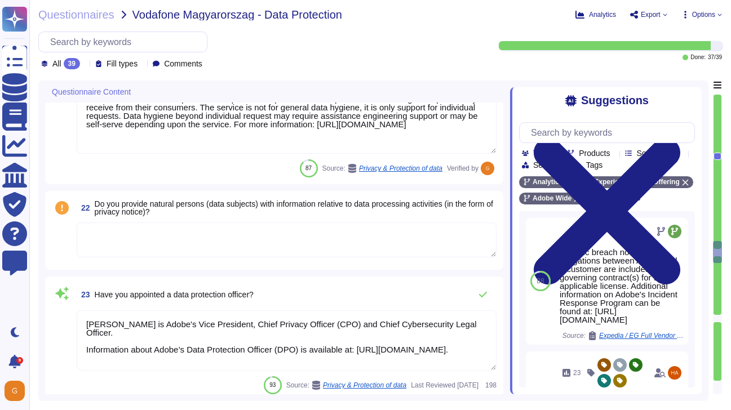
click at [284, 255] on textarea at bounding box center [287, 240] width 420 height 35
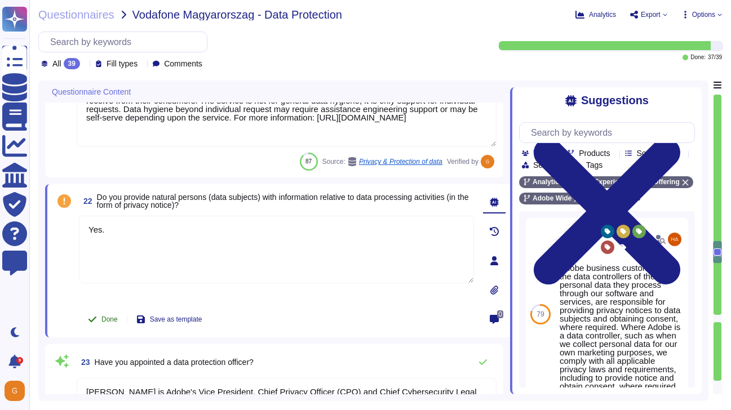
click at [99, 321] on button "Done" at bounding box center [103, 319] width 48 height 23
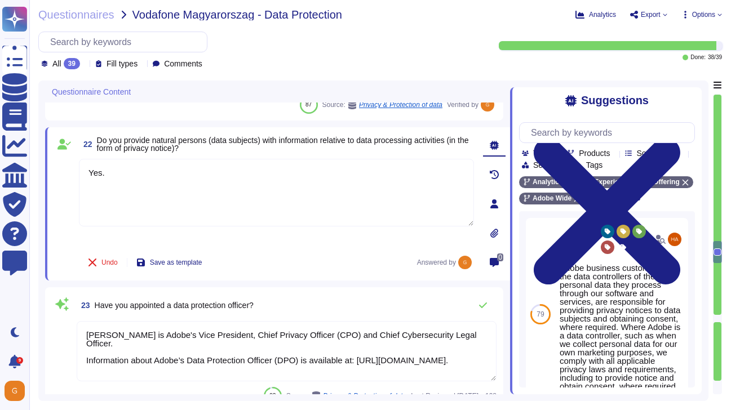
scroll to position [3430, 0]
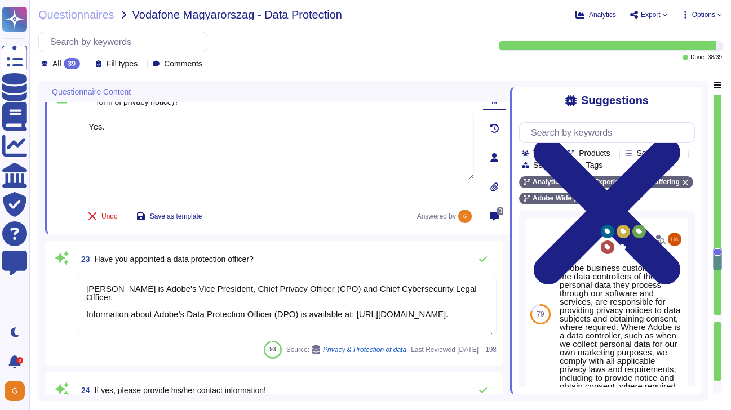
drag, startPoint x: 85, startPoint y: 313, endPoint x: 74, endPoint y: 261, distance: 52.8
click at [74, 261] on div "23 Have you appointed a data protection officer? Nubiaa Shabaka is Adobe's Vice…" at bounding box center [274, 303] width 445 height 111
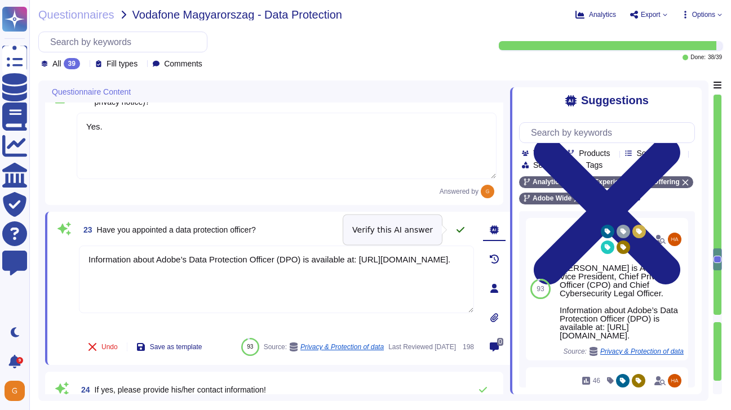
click at [462, 232] on icon at bounding box center [460, 229] width 9 height 9
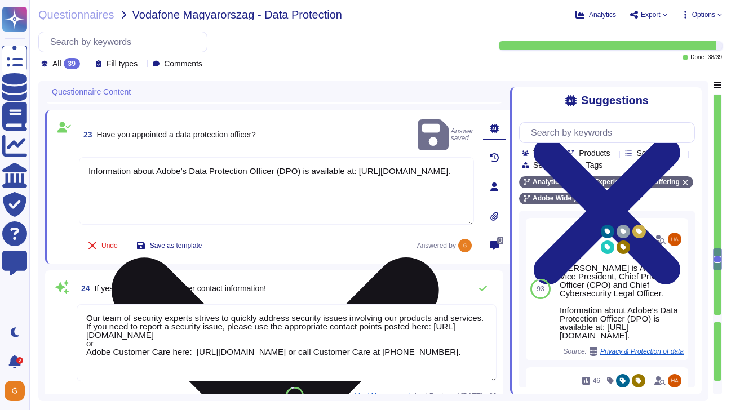
scroll to position [3534, 0]
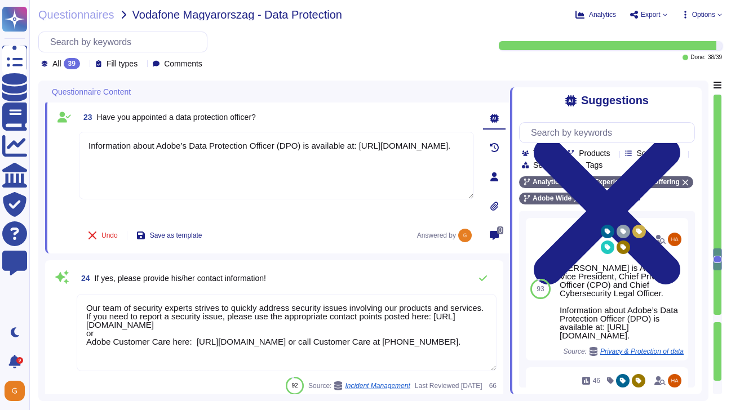
drag, startPoint x: 299, startPoint y: 154, endPoint x: 34, endPoint y: 147, distance: 265.0
click at [34, 147] on div "Questionnaires Vodafone Magyarorszag - Data Protection Analytics Export Options…" at bounding box center [380, 205] width 702 height 410
drag, startPoint x: 133, startPoint y: 359, endPoint x: 45, endPoint y: 285, distance: 114.8
click at [45, 285] on div "24 If yes, please provide his/her contact information! Our team of security exp…" at bounding box center [274, 330] width 458 height 141
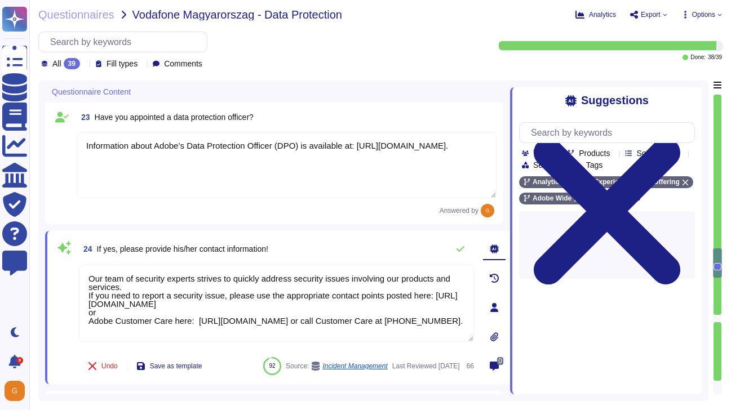
paste textarea "Information about Adobe’s Data Protection Officer (DPO) is available at: https:…"
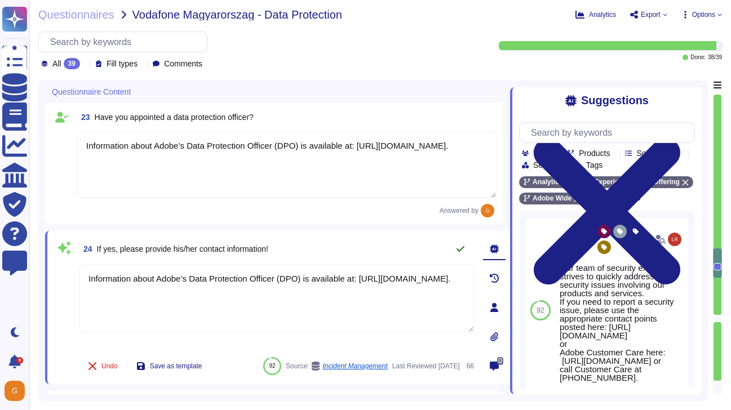
click at [461, 250] on icon at bounding box center [460, 249] width 8 height 6
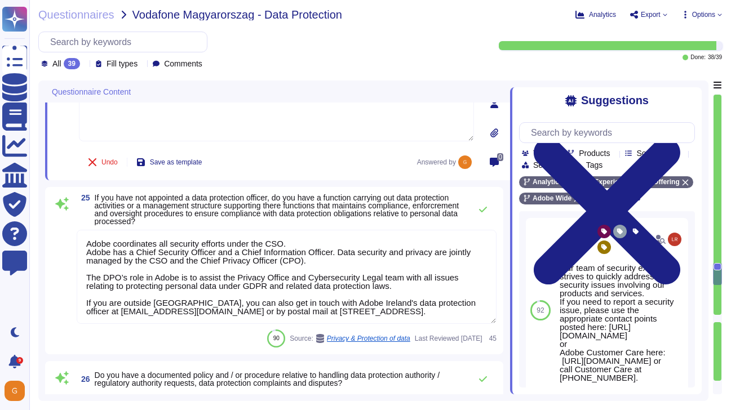
scroll to position [3725, 0]
click at [482, 212] on icon at bounding box center [482, 209] width 9 height 9
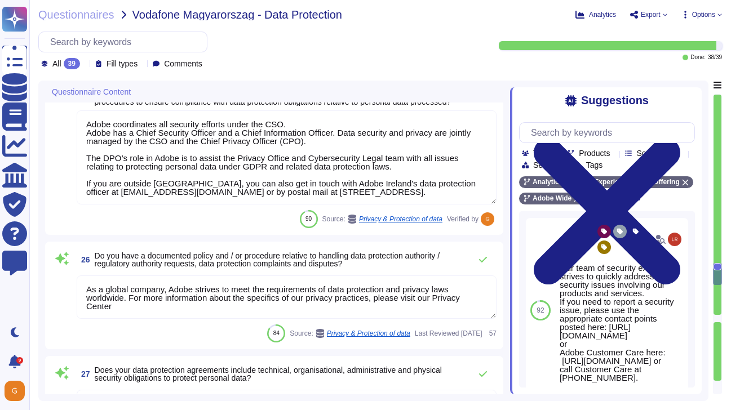
scroll to position [3830, 0]
click at [480, 262] on icon at bounding box center [483, 259] width 8 height 6
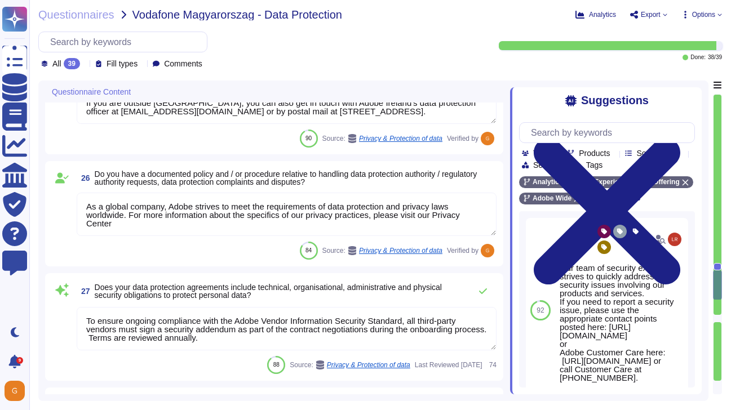
scroll to position [3924, 0]
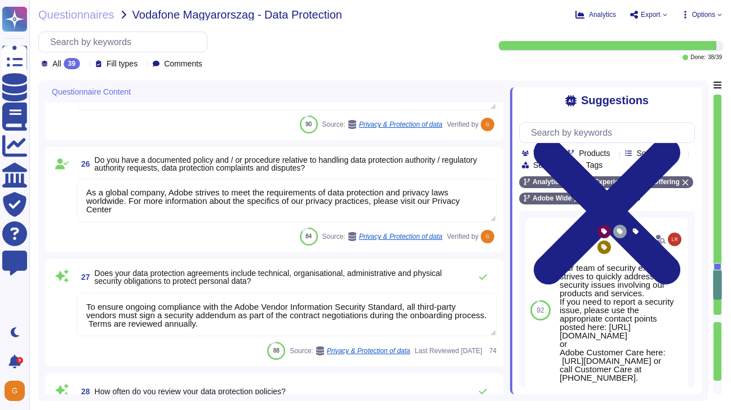
click at [392, 319] on textarea "To ensure ongoing compliance with the Adobe Vendor Information Security Standar…" at bounding box center [287, 314] width 420 height 43
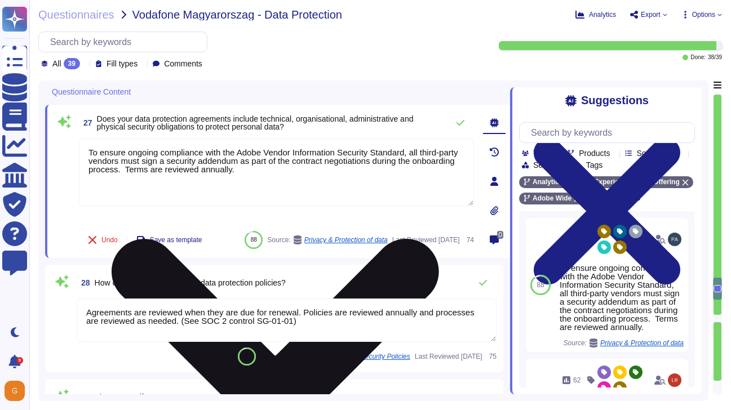
scroll to position [4035, 0]
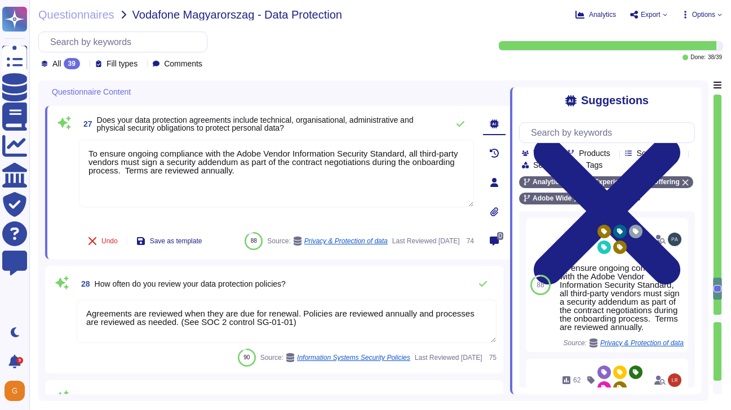
drag, startPoint x: 287, startPoint y: 187, endPoint x: 61, endPoint y: 153, distance: 228.6
click at [61, 153] on div "27 Does your data protection agreements include technical, organisational, admi…" at bounding box center [264, 183] width 420 height 140
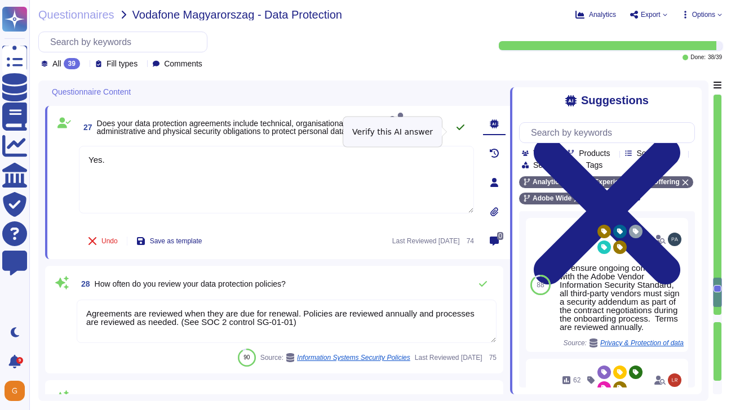
click at [461, 130] on icon at bounding box center [460, 128] width 8 height 6
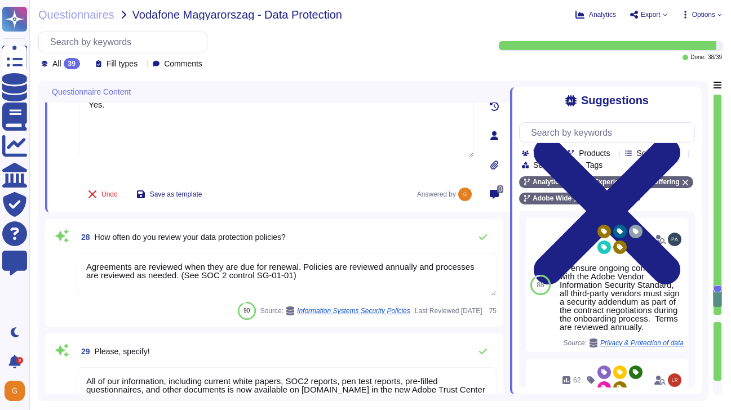
scroll to position [4107, 0]
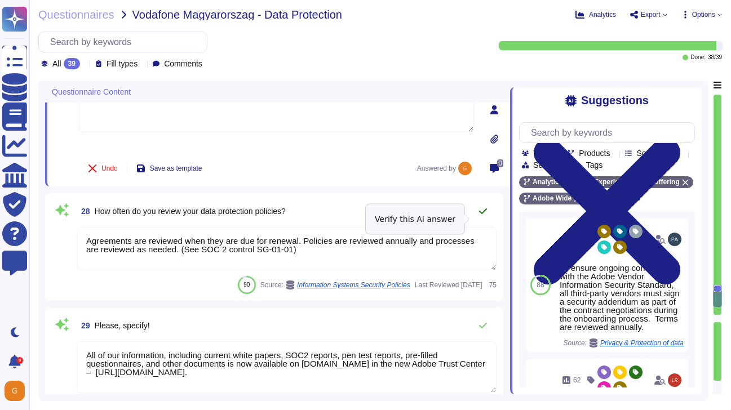
click at [483, 216] on icon at bounding box center [482, 211] width 9 height 9
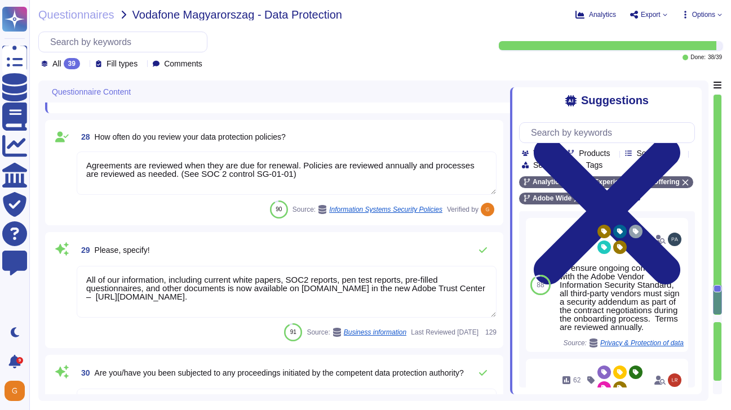
scroll to position [4193, 0]
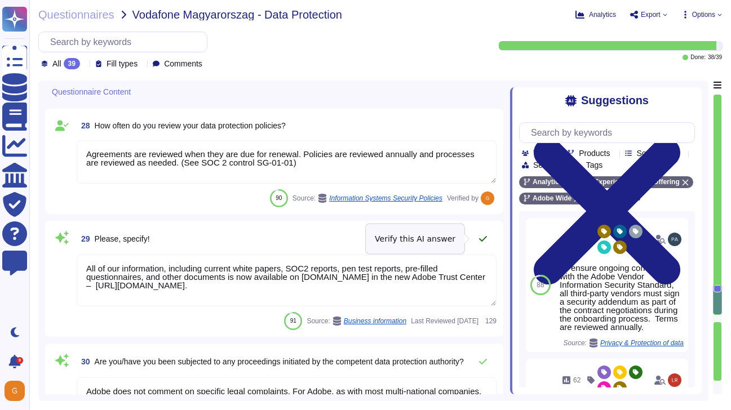
click at [483, 238] on icon at bounding box center [482, 238] width 9 height 9
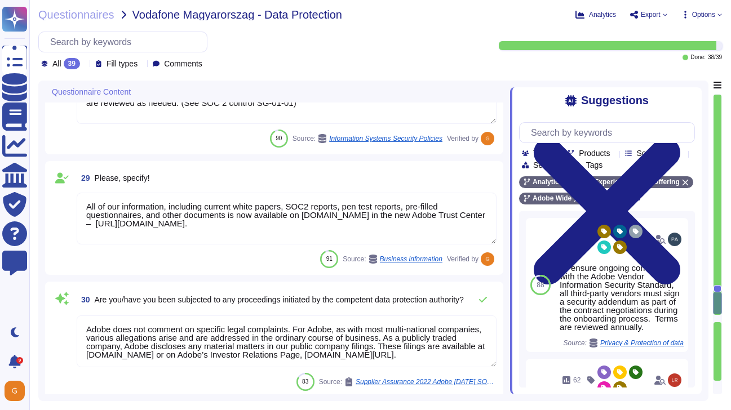
scroll to position [4261, 0]
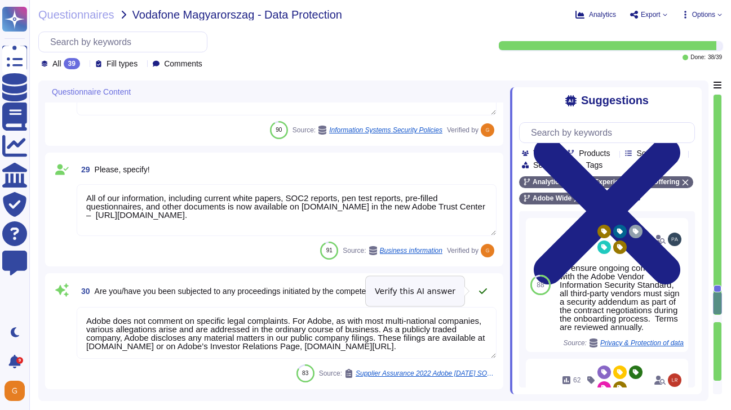
click at [479, 292] on icon at bounding box center [482, 291] width 9 height 9
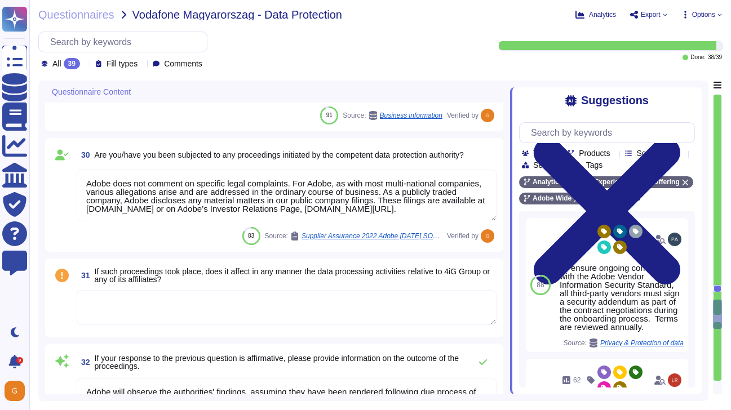
scroll to position [4392, 0]
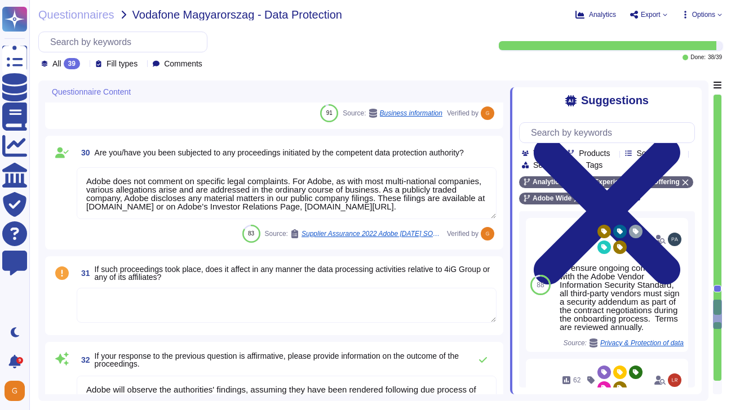
click at [417, 305] on textarea at bounding box center [287, 305] width 420 height 35
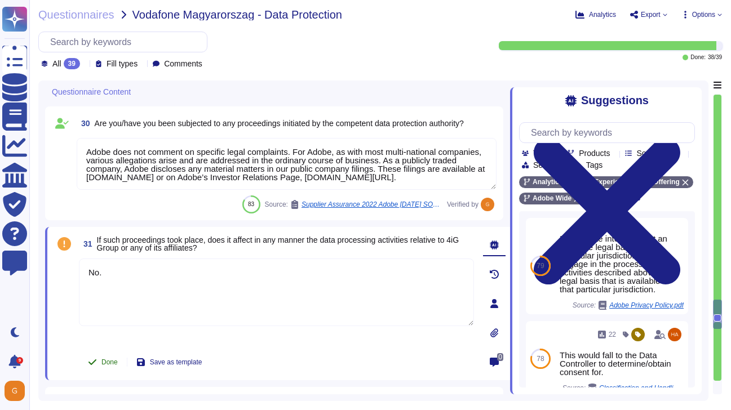
click at [103, 362] on span "Done" at bounding box center [109, 362] width 16 height 7
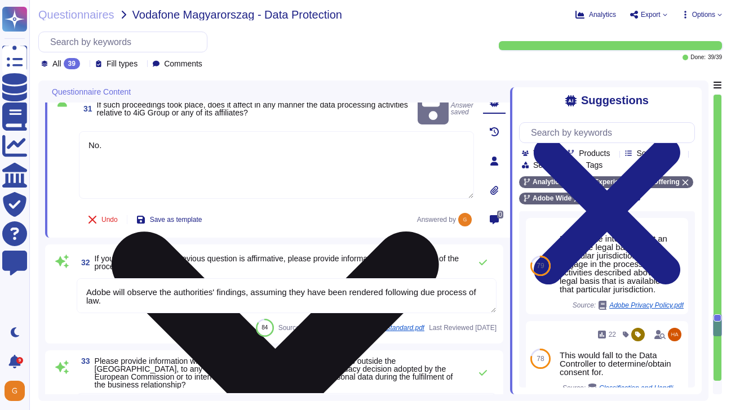
scroll to position [4551, 0]
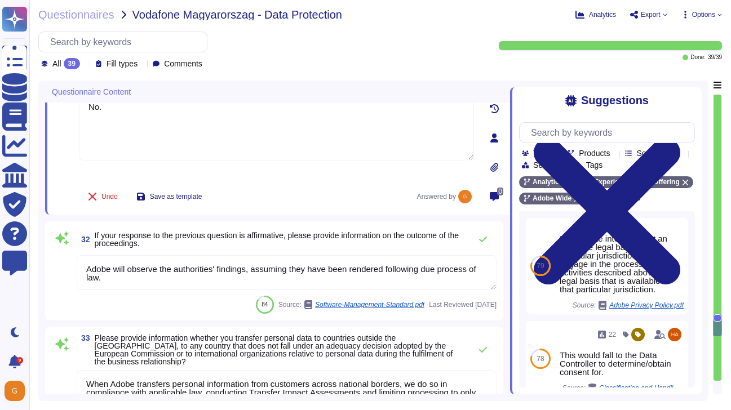
drag, startPoint x: 113, startPoint y: 278, endPoint x: 85, endPoint y: 265, distance: 30.3
click at [85, 265] on textarea "Adobe will observe the authorities' findings, assuming they have been rendered …" at bounding box center [287, 272] width 420 height 35
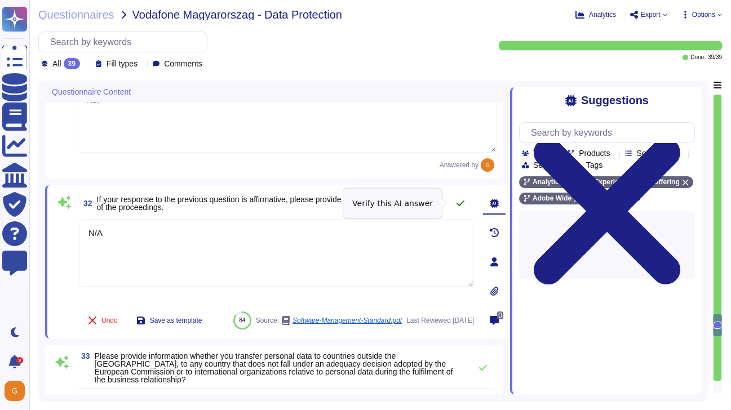
click at [460, 199] on icon at bounding box center [460, 203] width 9 height 9
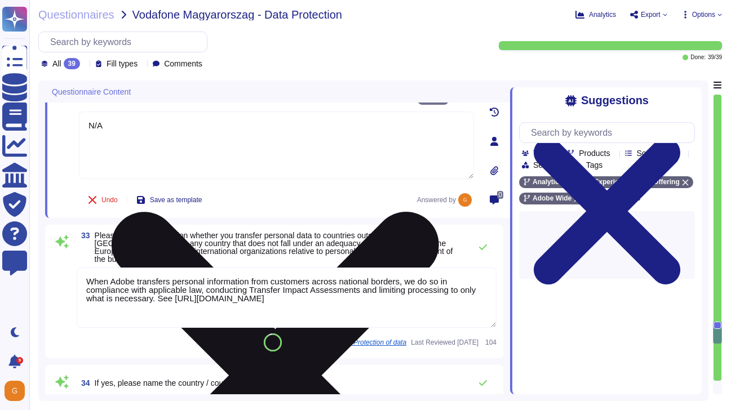
scroll to position [4670, 0]
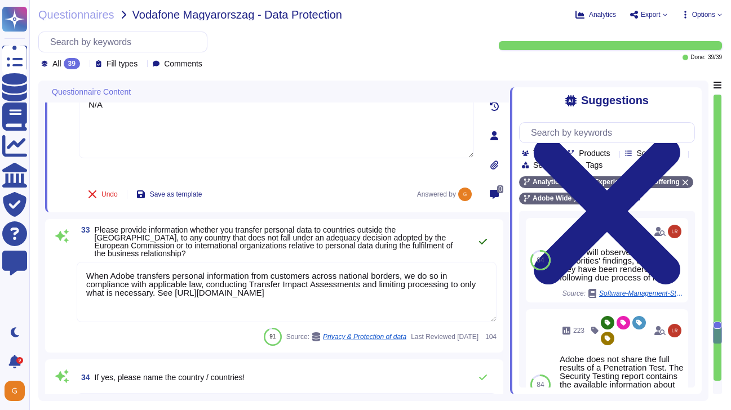
click at [479, 241] on icon at bounding box center [482, 241] width 9 height 9
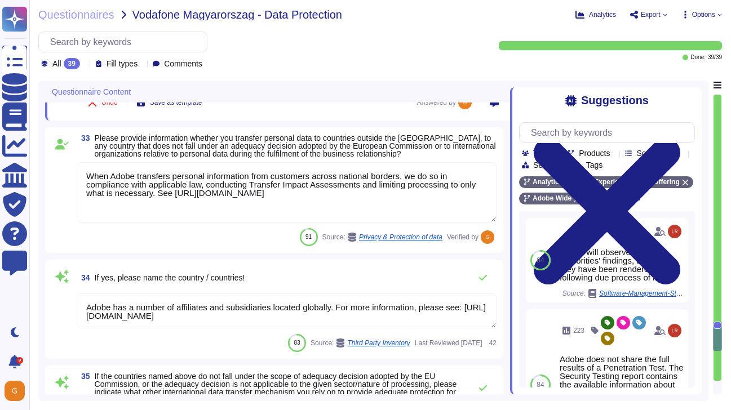
scroll to position [4769, 0]
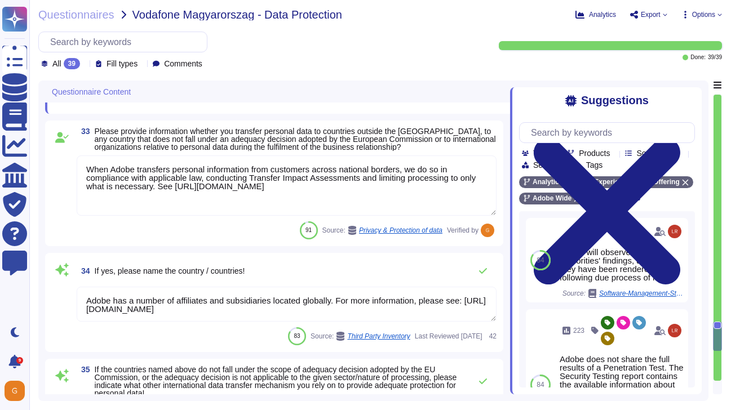
click at [327, 310] on textarea "Adobe has a number of affiliates and subsidiaries located globally. For more in…" at bounding box center [287, 304] width 420 height 35
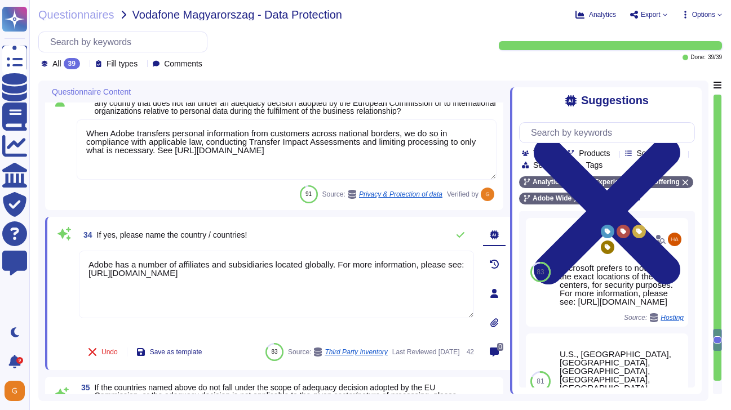
drag, startPoint x: 336, startPoint y: 273, endPoint x: 123, endPoint y: 243, distance: 214.5
click at [123, 243] on div "34 If yes, please name the country / countries! Adobe has a number of affiliate…" at bounding box center [264, 294] width 420 height 140
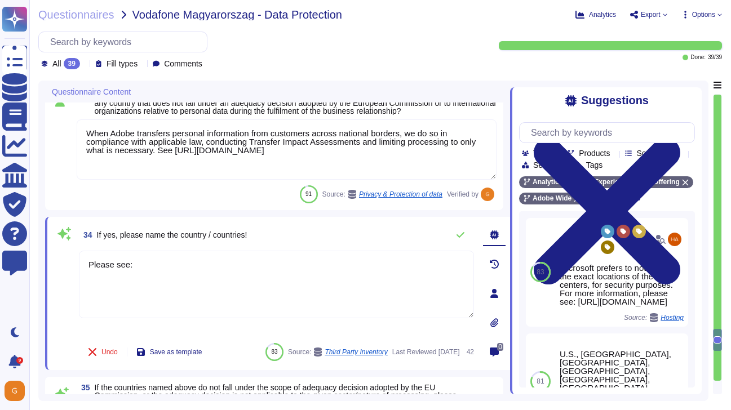
paste textarea "https://www.adobe.com/cc-shared/assets/pdf/trust-center/ungated/whitepapers/exp…"
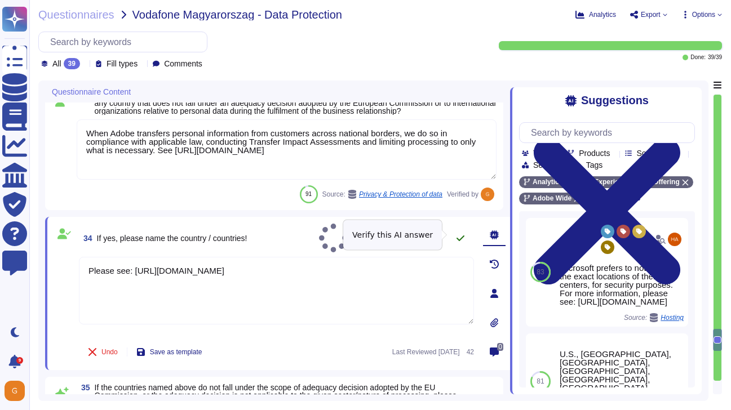
click at [459, 235] on icon at bounding box center [460, 238] width 9 height 9
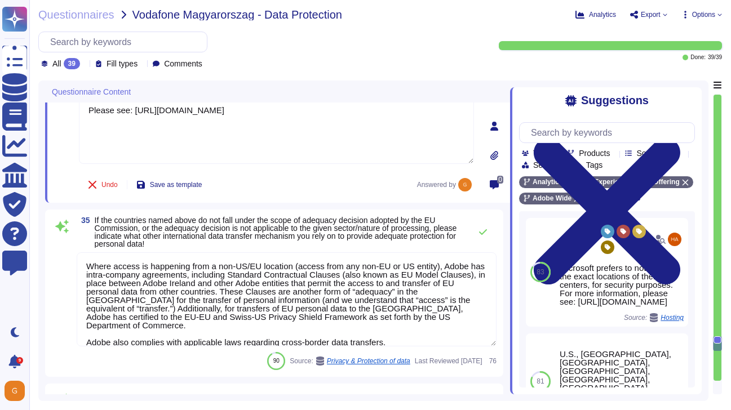
scroll to position [4958, 0]
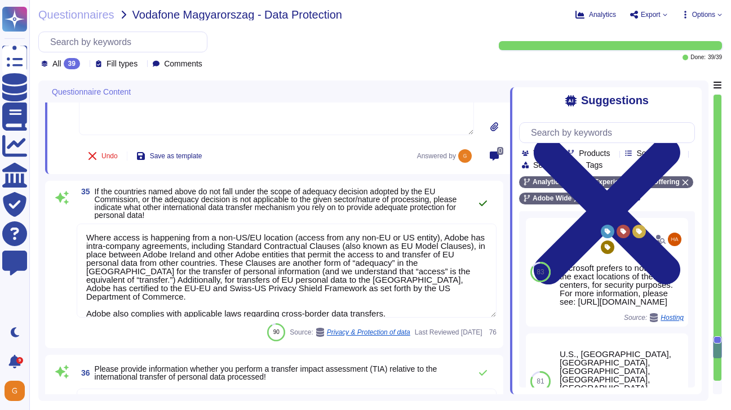
click at [481, 209] on button at bounding box center [482, 203] width 27 height 23
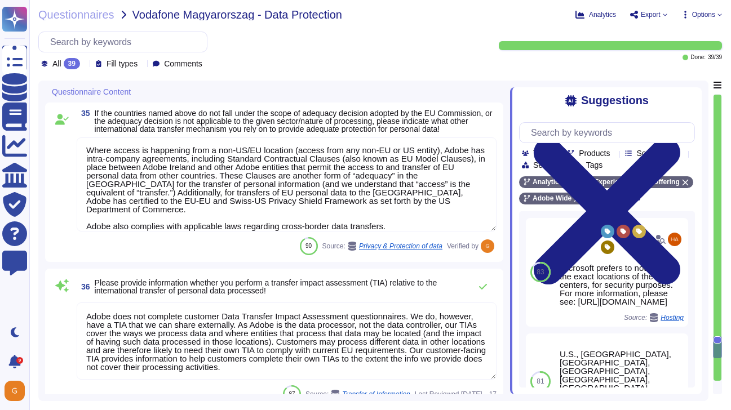
scroll to position [5040, 0]
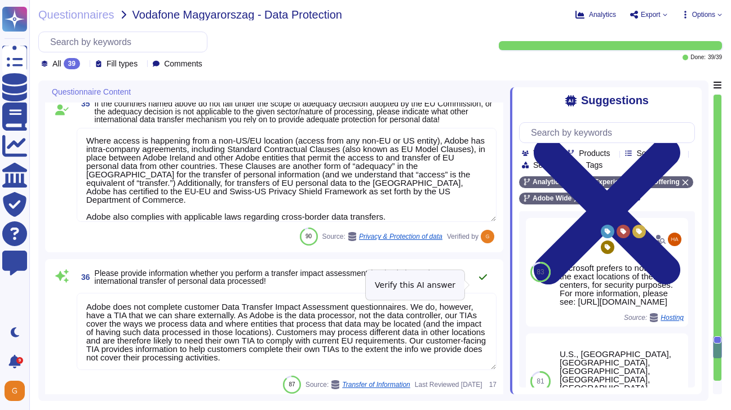
click at [484, 280] on icon at bounding box center [483, 277] width 8 height 6
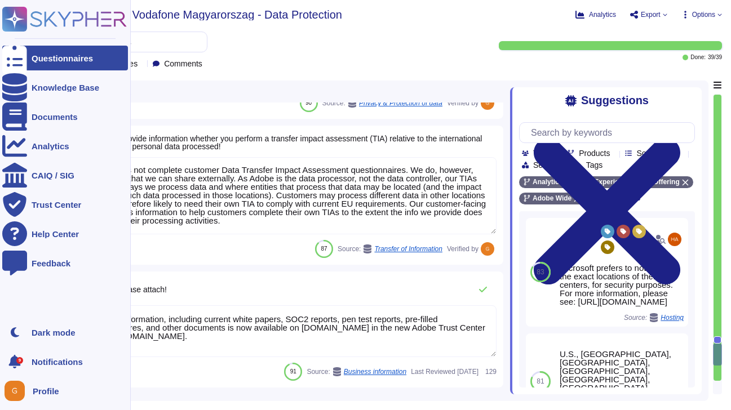
scroll to position [0, 0]
drag, startPoint x: 263, startPoint y: 344, endPoint x: 20, endPoint y: 305, distance: 245.9
click at [20, 305] on div "Questionnaires Knowledge Base Documents Analytics CAIQ / SIG Trust Center Help …" at bounding box center [365, 205] width 731 height 410
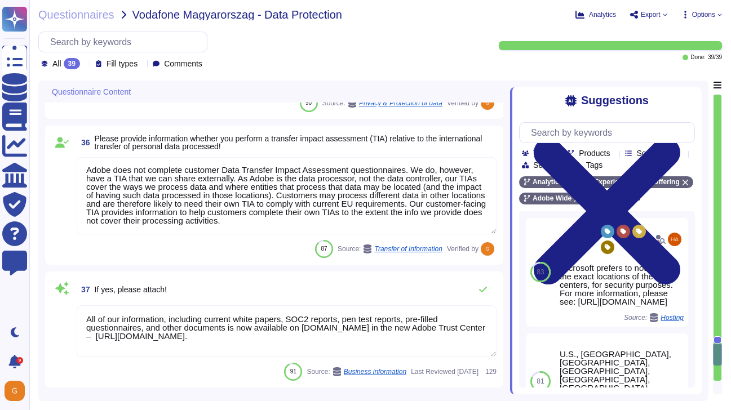
drag, startPoint x: 268, startPoint y: 347, endPoint x: -1, endPoint y: 323, distance: 269.8
click at [0, 323] on html "Questionnaires Knowledge Base Documents Analytics CAIQ / SIG Trust Center Help …" at bounding box center [365, 205] width 731 height 410
click at [148, 330] on textarea "All of our information, including current white papers, SOC2 reports, pen test …" at bounding box center [287, 331] width 420 height 52
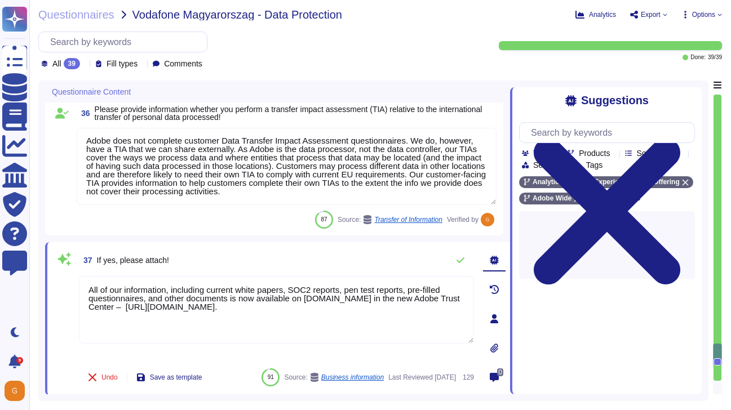
drag, startPoint x: 301, startPoint y: 312, endPoint x: 60, endPoint y: 299, distance: 242.1
click at [60, 299] on div "37 If yes, please attach! All of our information, including current white paper…" at bounding box center [264, 319] width 420 height 140
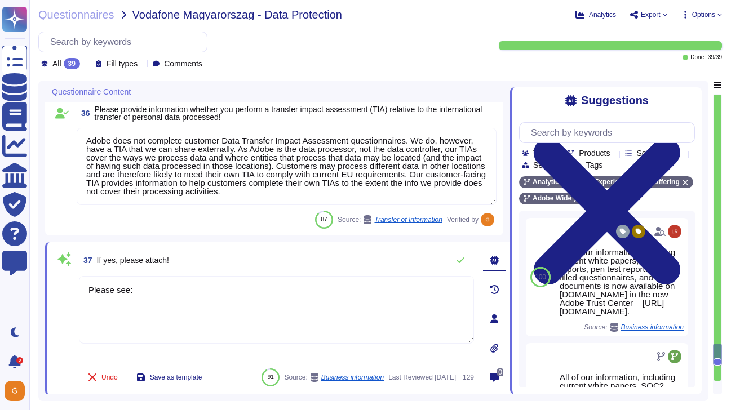
paste textarea "https://www.adobe.com/privacy/adobe-transfer-impact-assessment.html"
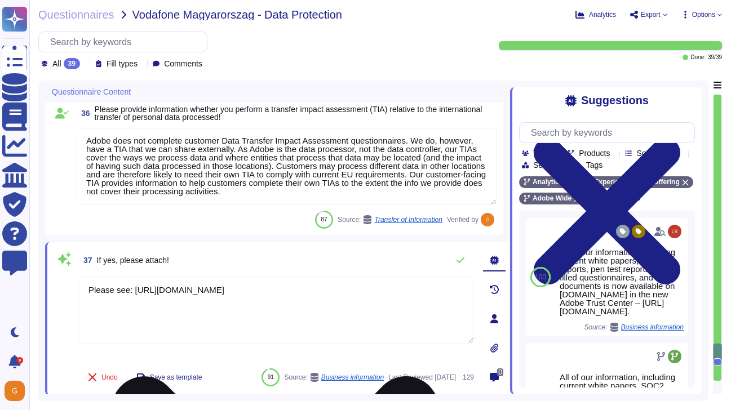
click at [110, 315] on textarea "Please see: https://www.adobe.com/privacy/adobe-transfer-impact-assessment.html" at bounding box center [276, 310] width 395 height 68
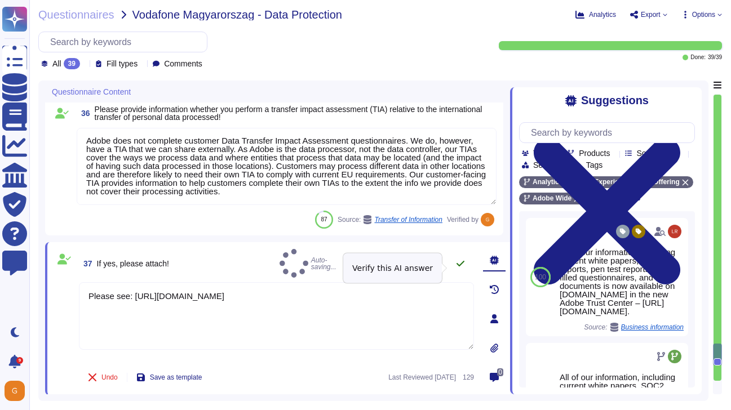
click at [460, 267] on icon at bounding box center [460, 263] width 9 height 9
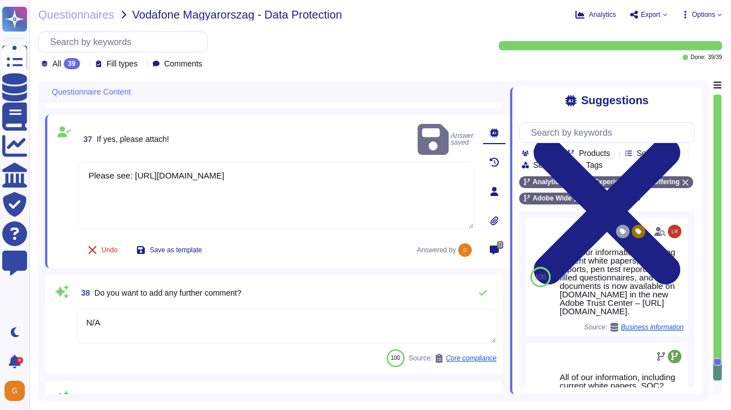
scroll to position [5380, 0]
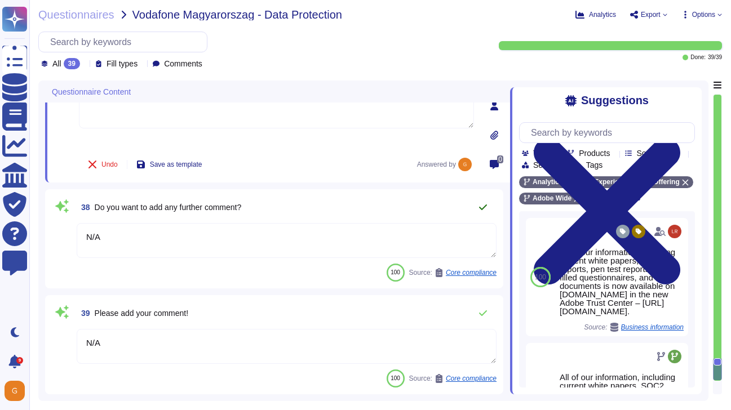
click at [479, 209] on icon at bounding box center [482, 207] width 9 height 9
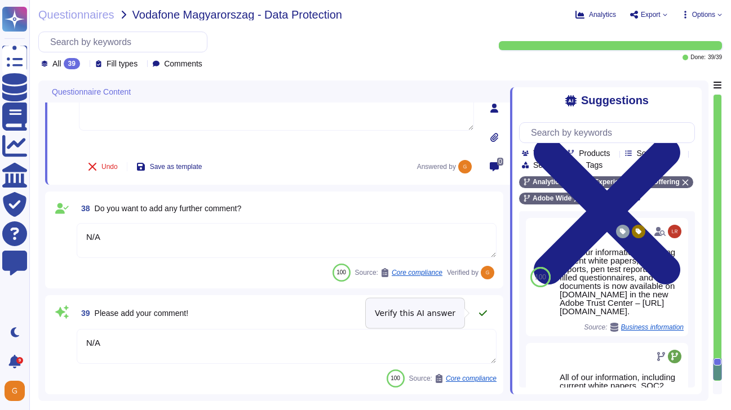
click at [486, 310] on icon at bounding box center [483, 313] width 8 height 6
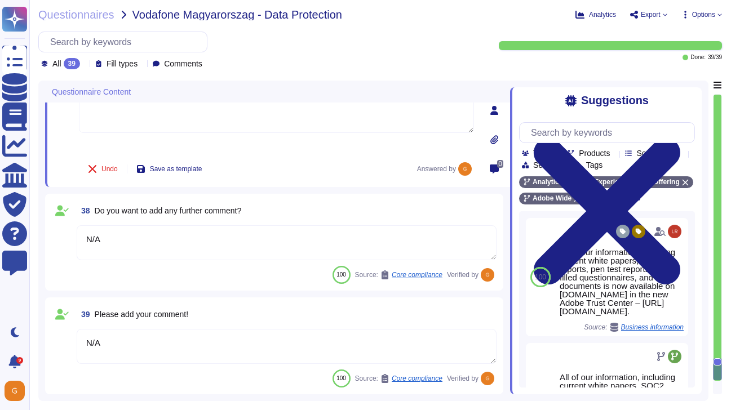
click at [660, 11] on span "Export" at bounding box center [648, 14] width 38 height 9
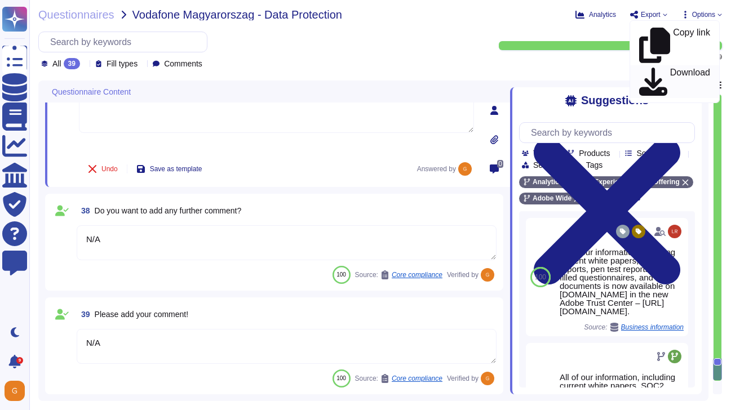
click at [670, 68] on p "Download" at bounding box center [690, 82] width 40 height 28
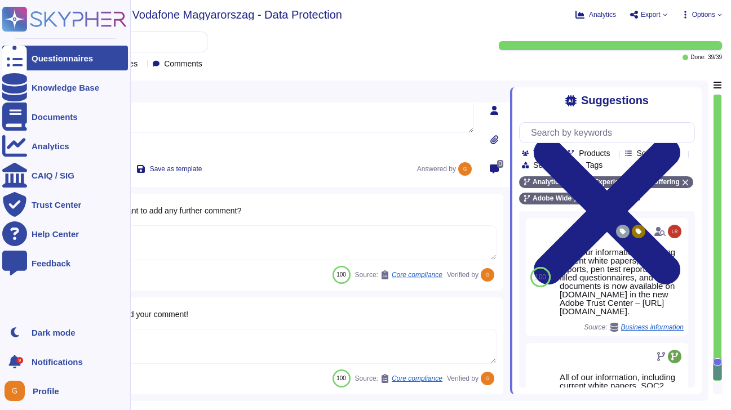
click at [48, 57] on div "Questionnaires" at bounding box center [62, 58] width 61 height 8
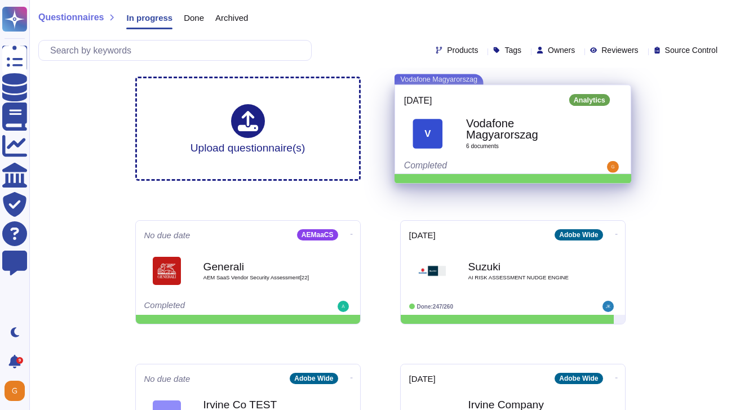
click at [493, 137] on b "Vodafone Magyarorszag" at bounding box center [525, 129] width 118 height 23
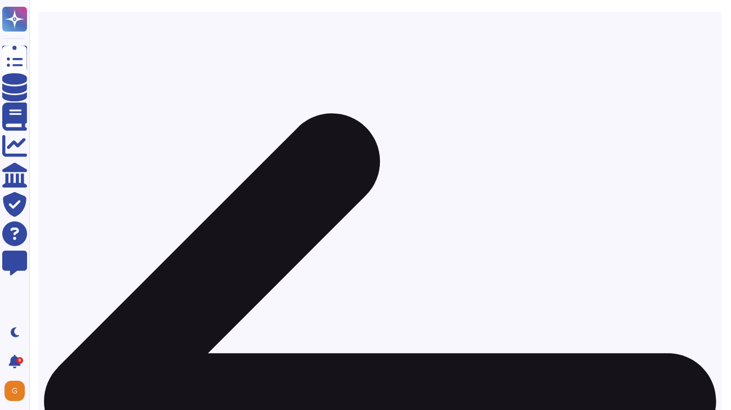
scroll to position [60, 0]
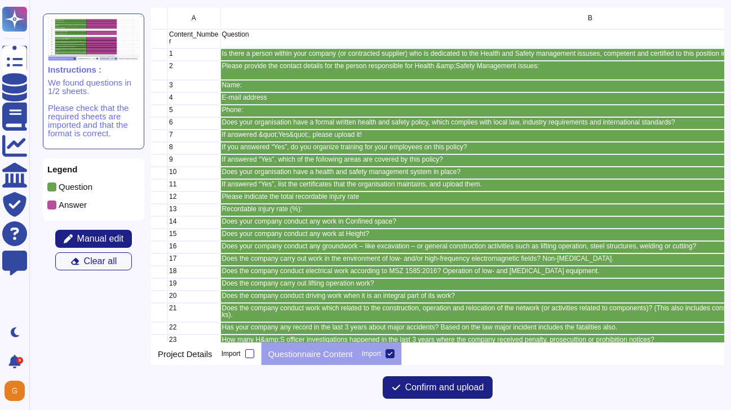
scroll to position [0, 24]
click at [409, 384] on span "Confirm and upload" at bounding box center [444, 387] width 79 height 9
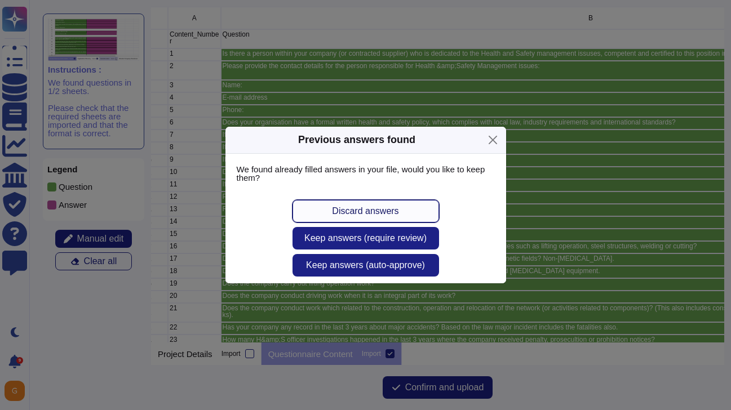
click at [374, 213] on span "Discard answers" at bounding box center [365, 211] width 66 height 9
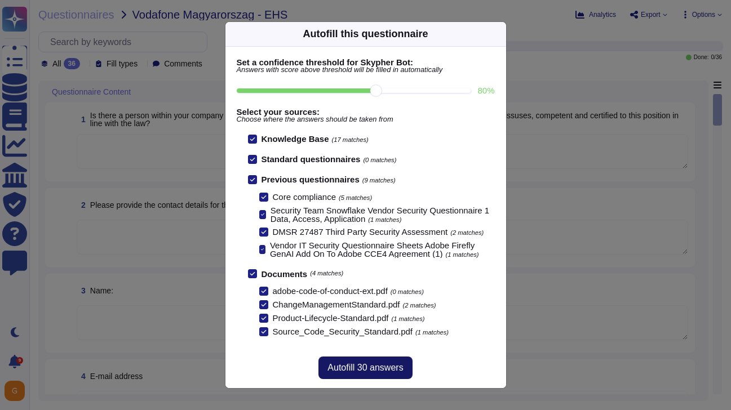
click at [365, 365] on span "Autofill 30 answers" at bounding box center [365, 367] width 76 height 9
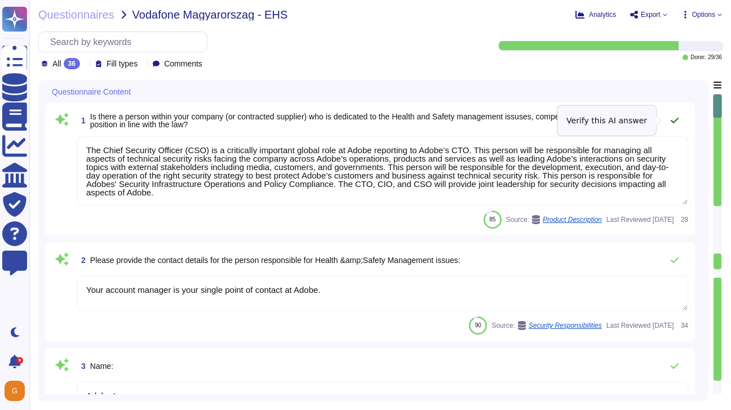
click at [674, 121] on icon at bounding box center [674, 120] width 9 height 9
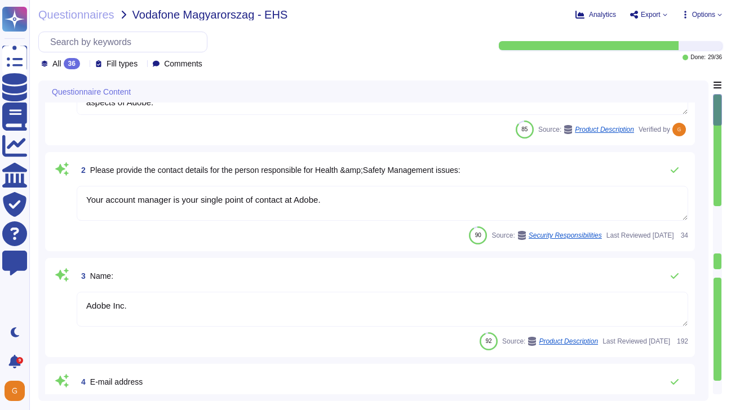
scroll to position [87, 0]
click at [677, 174] on icon at bounding box center [674, 171] width 9 height 9
click at [195, 305] on textarea "Adobe Inc." at bounding box center [382, 308] width 611 height 35
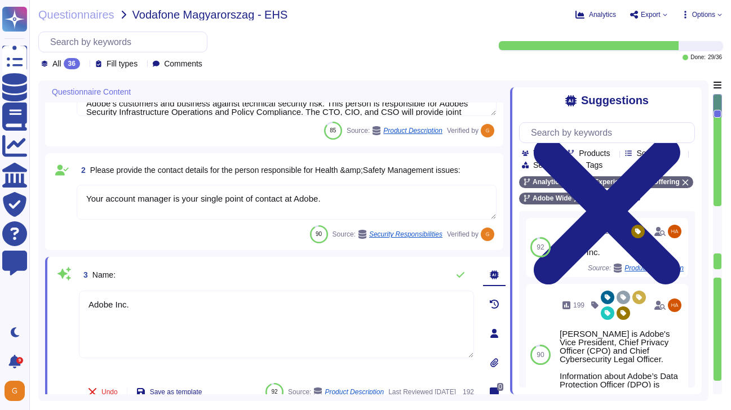
drag, startPoint x: 160, startPoint y: 303, endPoint x: 51, endPoint y: 290, distance: 110.0
click at [51, 290] on div "3 Name: Adobe Inc. Undo Save as template 92 Source: Product Description Last Re…" at bounding box center [277, 333] width 465 height 153
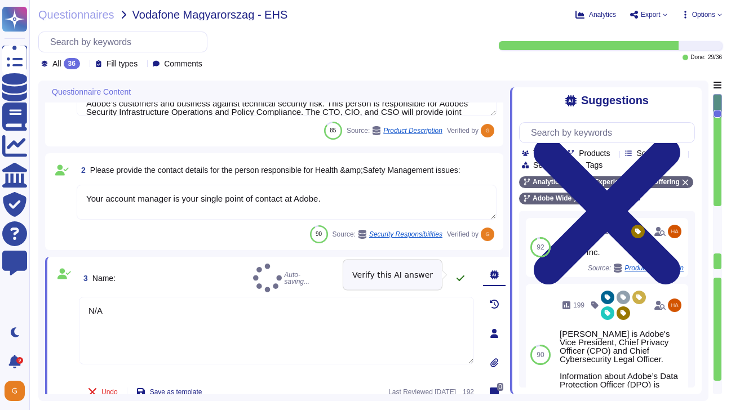
click at [464, 276] on icon at bounding box center [460, 278] width 9 height 9
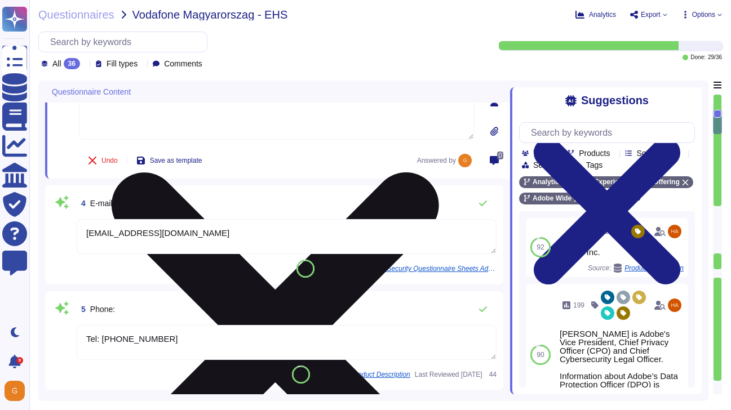
scroll to position [320, 0]
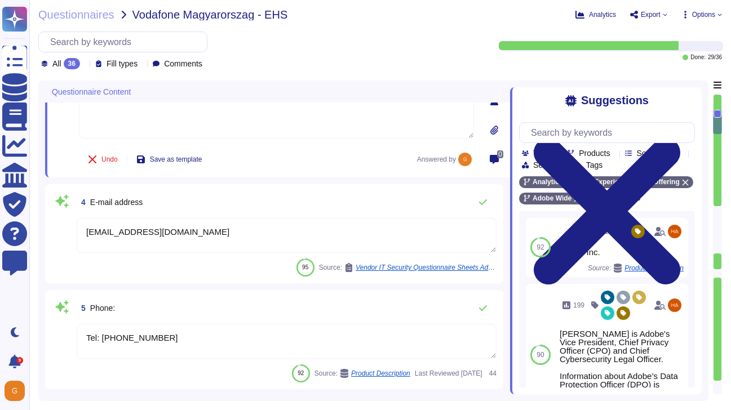
click at [207, 246] on textarea "Rmason@adobe.com" at bounding box center [287, 235] width 420 height 35
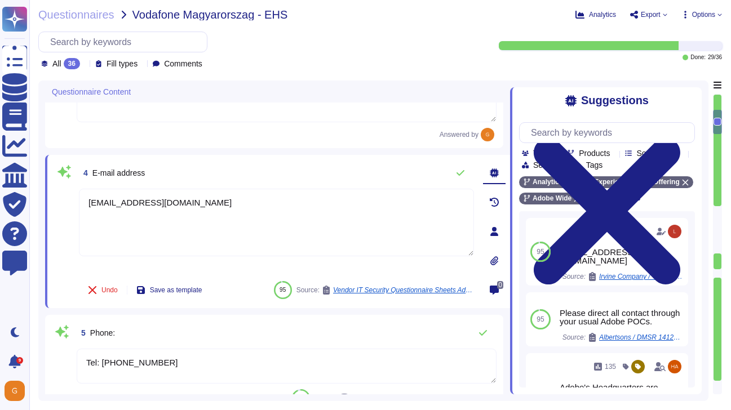
drag, startPoint x: 203, startPoint y: 213, endPoint x: 47, endPoint y: 199, distance: 156.2
click at [47, 199] on div "4 E-mail address Rmason@adobe.com Undo Save as template 95 Source: Vendor IT Se…" at bounding box center [277, 231] width 465 height 153
click at [462, 178] on button at bounding box center [460, 173] width 27 height 23
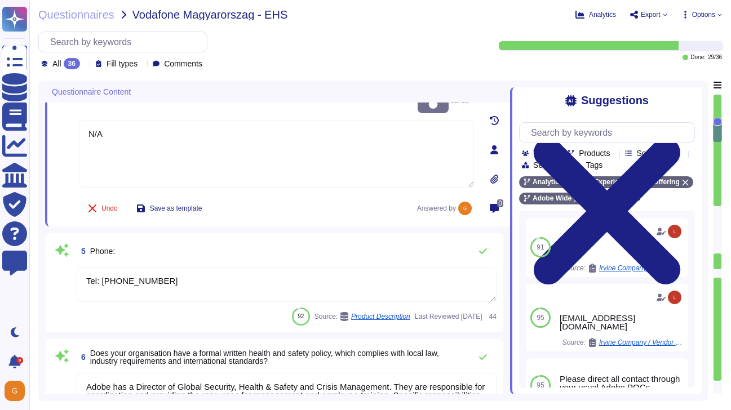
scroll to position [403, 0]
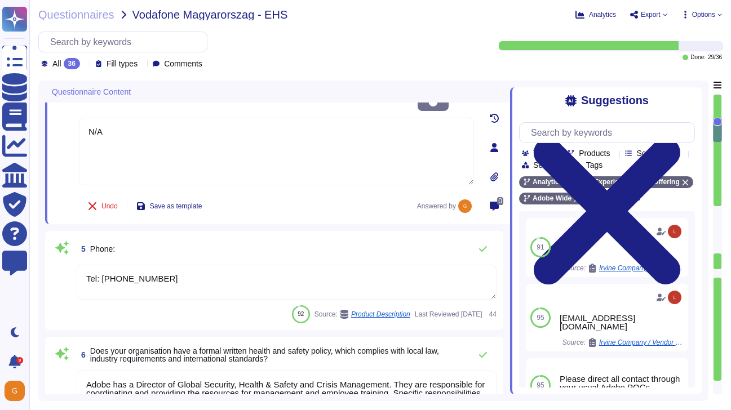
click at [194, 278] on textarea "Tel: (408) 536-6000" at bounding box center [287, 282] width 420 height 35
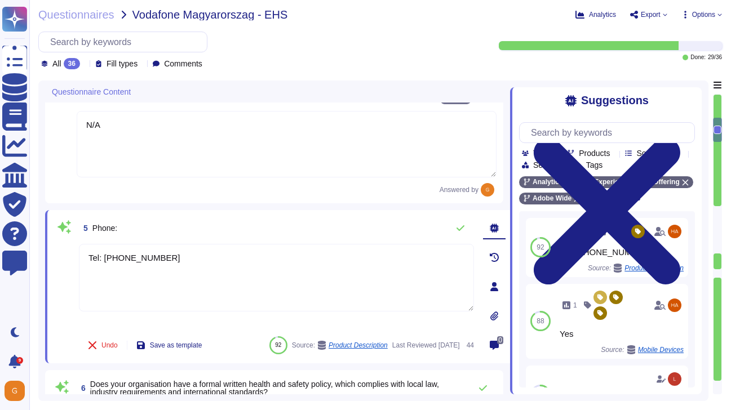
drag, startPoint x: 194, startPoint y: 256, endPoint x: 50, endPoint y: 252, distance: 144.9
click at [50, 252] on div "5 Phone: Tel: (408) 536-6000 Undo Save as template 92 Source: Product Descripti…" at bounding box center [277, 286] width 465 height 153
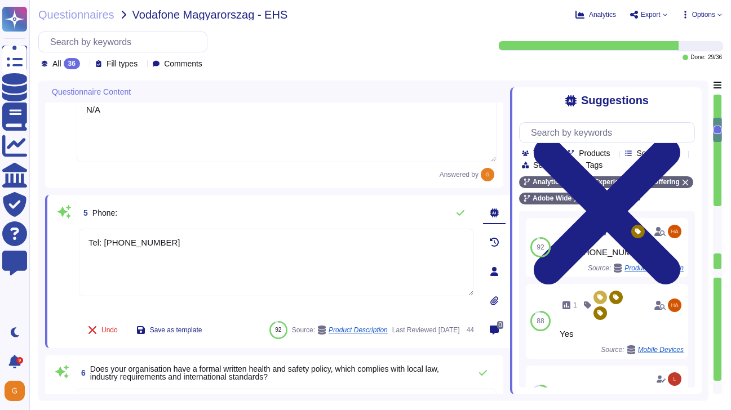
drag, startPoint x: 197, startPoint y: 238, endPoint x: 46, endPoint y: 241, distance: 151.0
click at [46, 242] on div "5 Phone: Tel: (408) 536-6000 Undo Save as template 92 Source: Product Descripti…" at bounding box center [277, 271] width 465 height 153
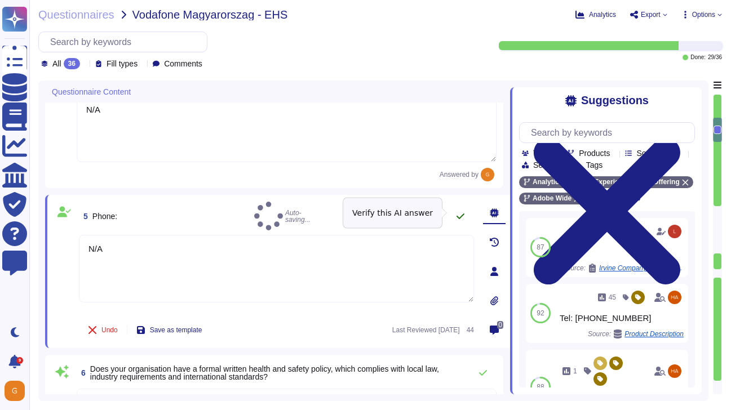
click at [458, 212] on icon at bounding box center [460, 216] width 9 height 9
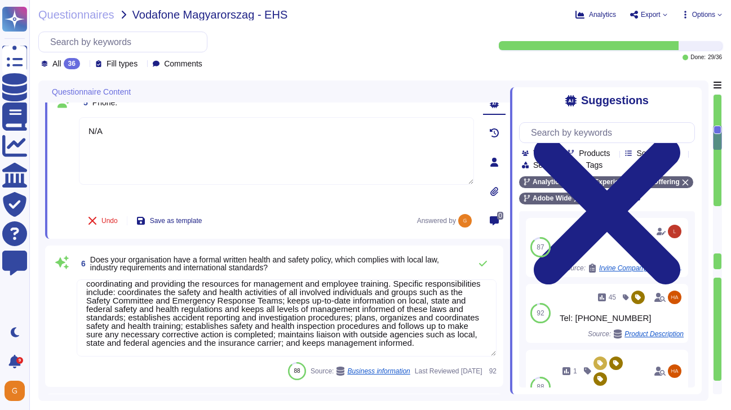
scroll to position [26, 0]
click at [481, 261] on icon at bounding box center [482, 263] width 9 height 9
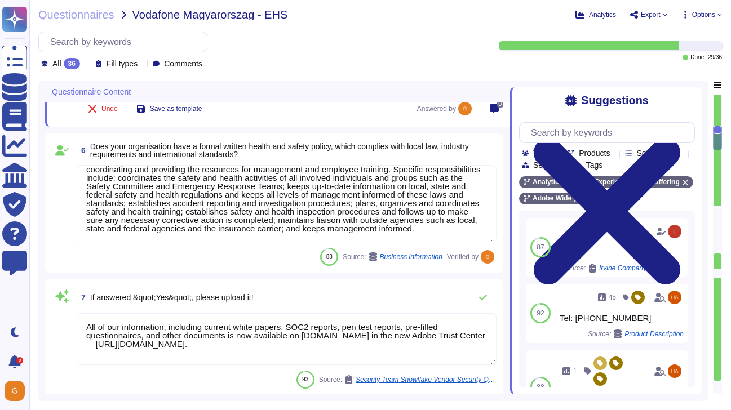
scroll to position [25, 0]
click at [484, 297] on icon at bounding box center [483, 298] width 8 height 6
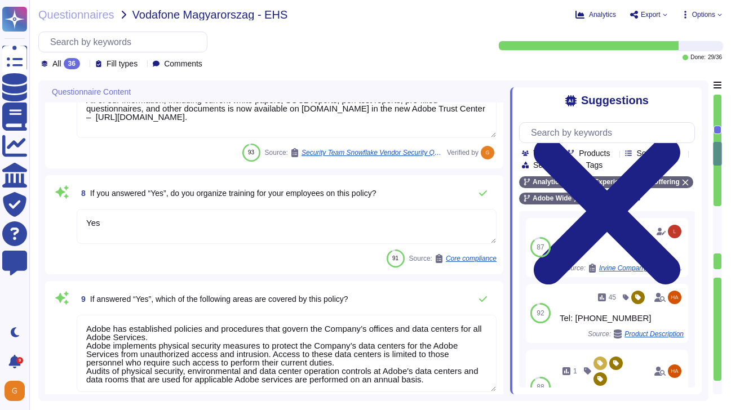
scroll to position [832, 0]
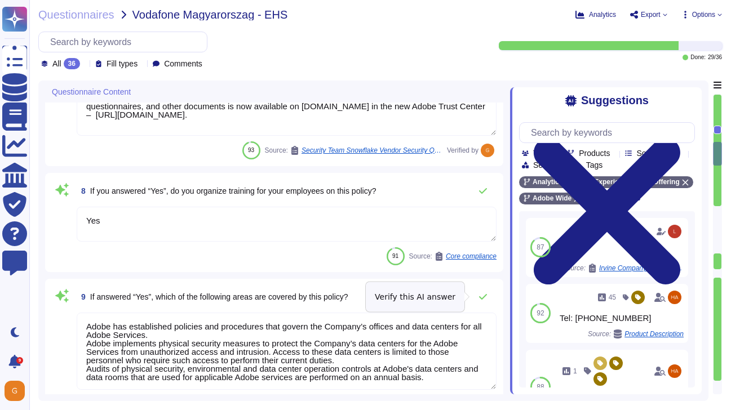
click at [484, 297] on icon at bounding box center [483, 297] width 8 height 6
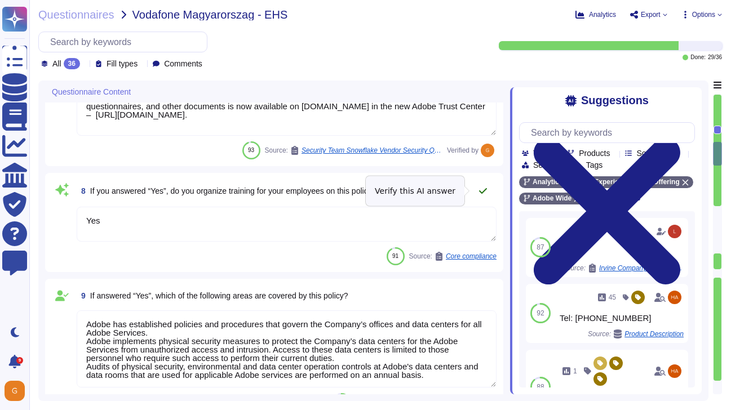
click at [484, 188] on icon at bounding box center [482, 191] width 9 height 9
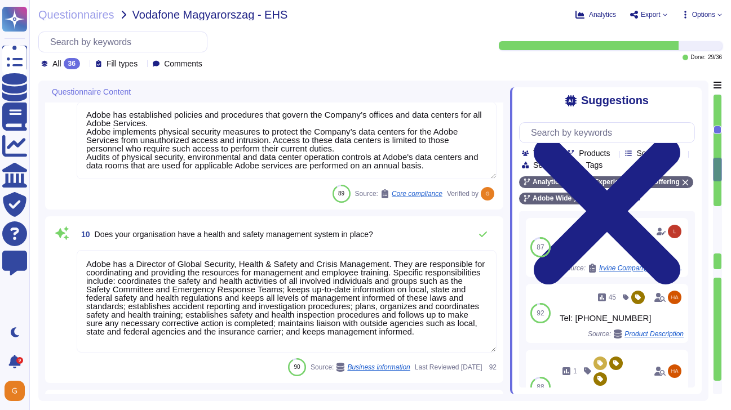
scroll to position [1047, 0]
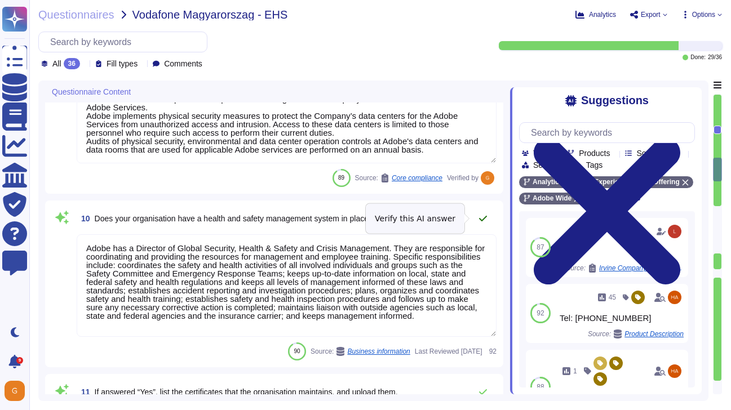
click at [480, 218] on icon at bounding box center [483, 219] width 8 height 6
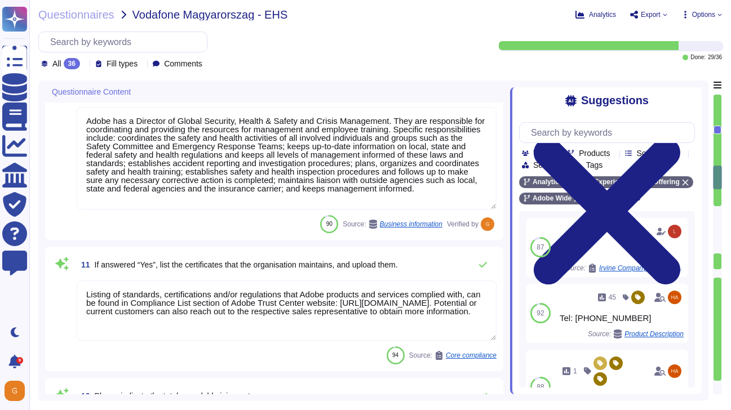
scroll to position [1145, 0]
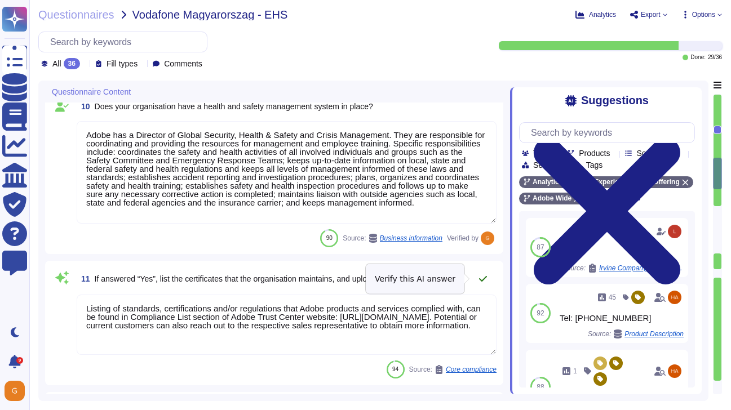
click at [482, 277] on icon at bounding box center [482, 278] width 9 height 9
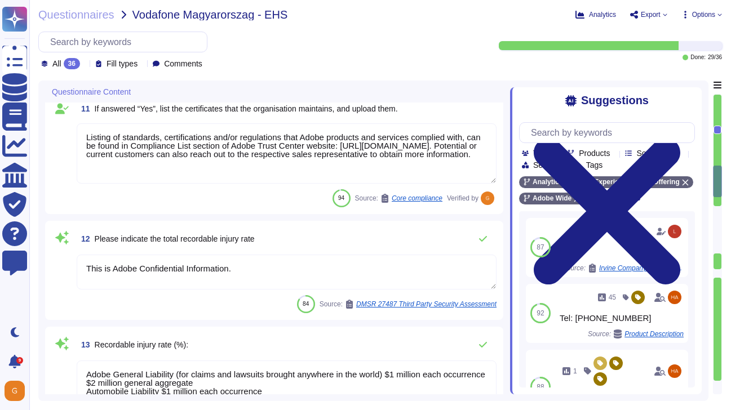
scroll to position [1318, 0]
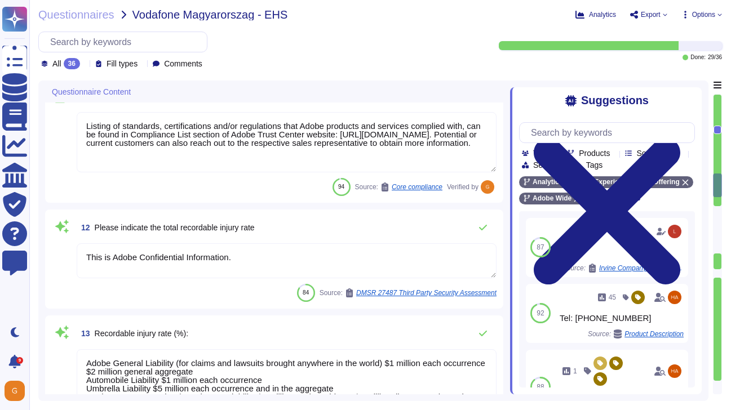
click at [280, 255] on textarea "This is Adobe Confidential Information." at bounding box center [287, 260] width 420 height 35
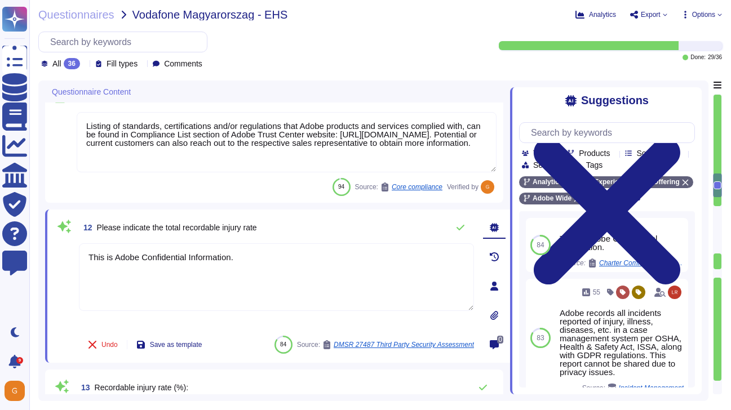
drag, startPoint x: 243, startPoint y: 254, endPoint x: 36, endPoint y: 248, distance: 206.9
click at [36, 248] on div "Questionnaires Vodafone Magyarorszag - EHS Analytics Export Options All 36 Fill…" at bounding box center [380, 205] width 702 height 410
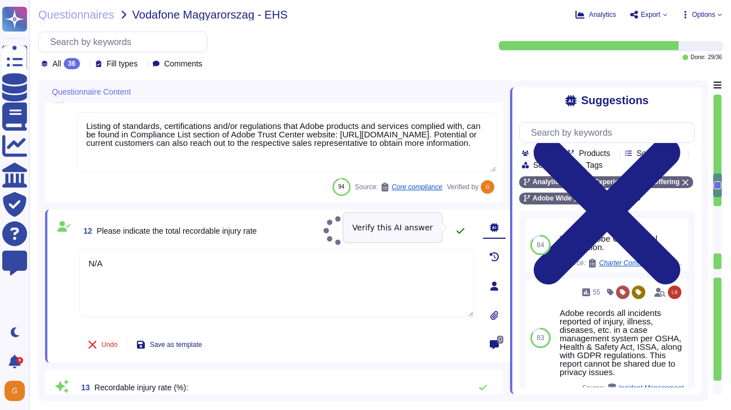
click at [463, 227] on icon at bounding box center [460, 231] width 9 height 9
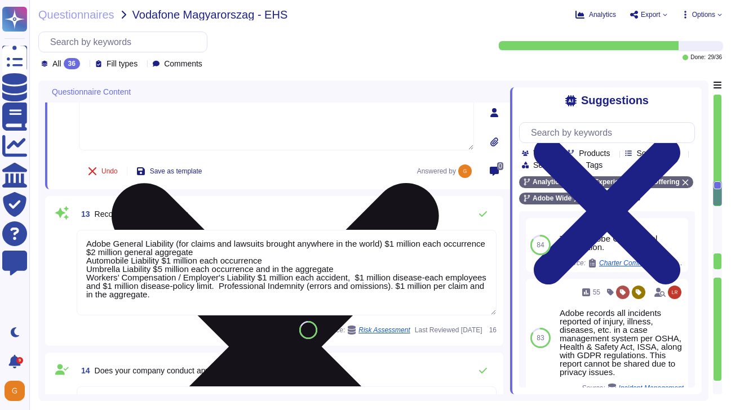
scroll to position [1485, 0]
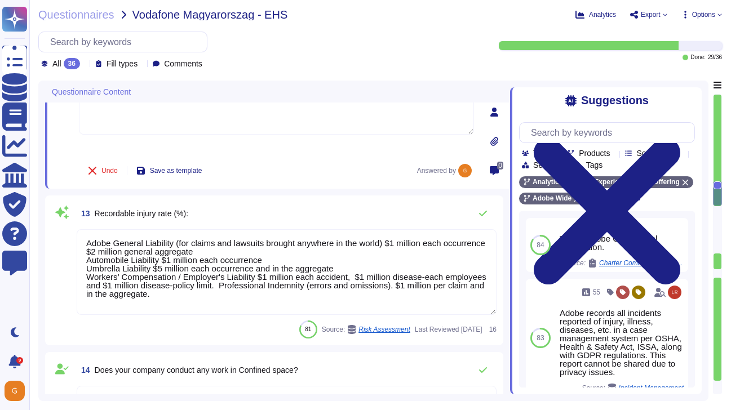
click at [276, 270] on textarea "Adobe General Liability (for claims and lawsuits brought anywhere in the world)…" at bounding box center [287, 272] width 420 height 86
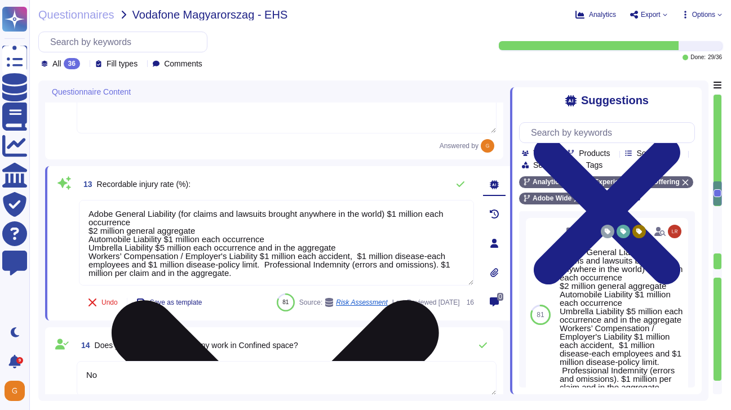
drag, startPoint x: 246, startPoint y: 273, endPoint x: 79, endPoint y: 201, distance: 182.0
click at [79, 201] on div "Adobe General Liability (for claims and lawsuits brought anywhere in the world)…" at bounding box center [276, 243] width 395 height 87
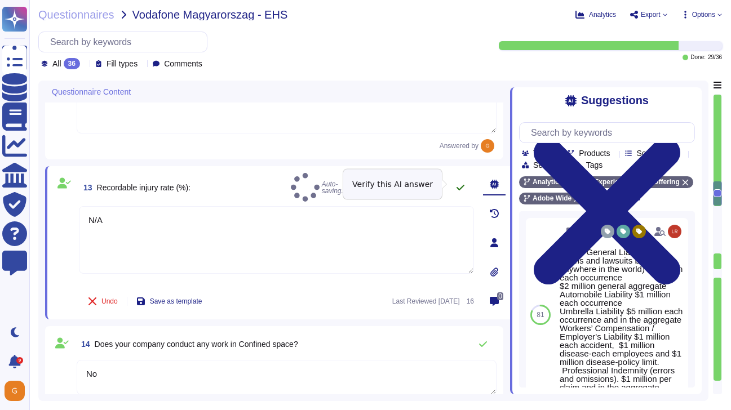
click at [459, 183] on icon at bounding box center [460, 187] width 9 height 9
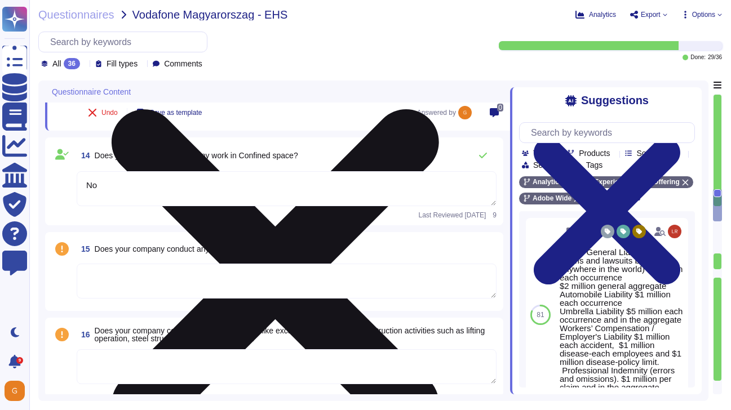
scroll to position [1668, 0]
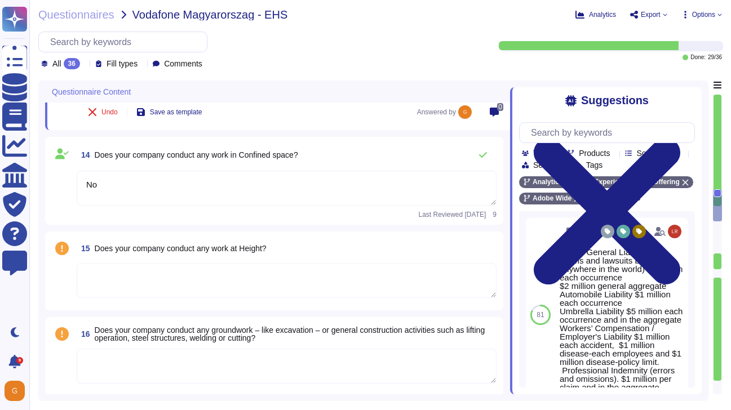
click at [193, 280] on textarea at bounding box center [287, 280] width 420 height 35
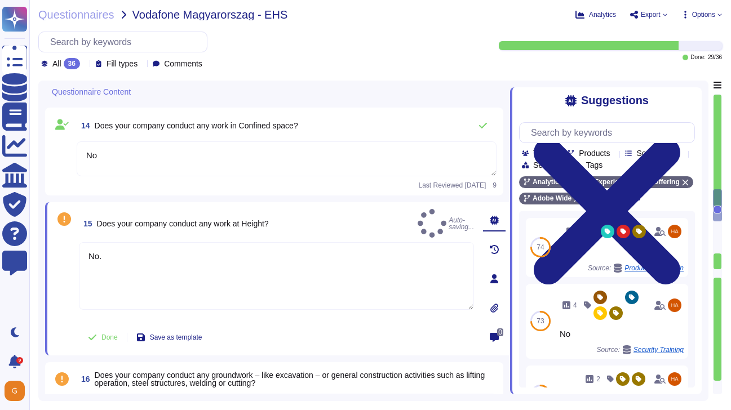
click at [488, 113] on div "14 Does your company conduct any work in Confined space? No Last Reviewed 2025-…" at bounding box center [274, 152] width 458 height 88
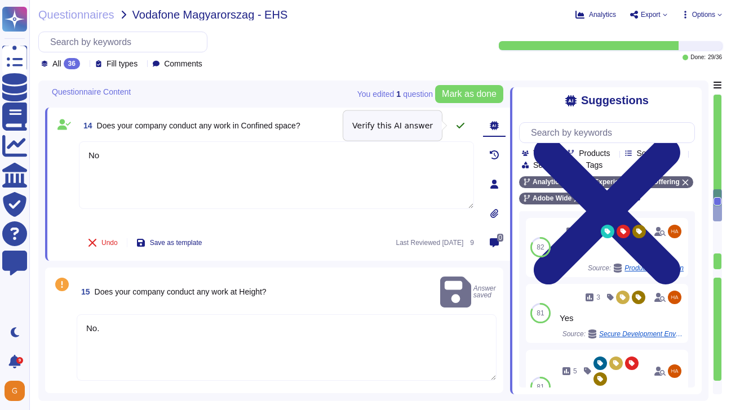
click at [459, 127] on icon at bounding box center [460, 126] width 8 height 6
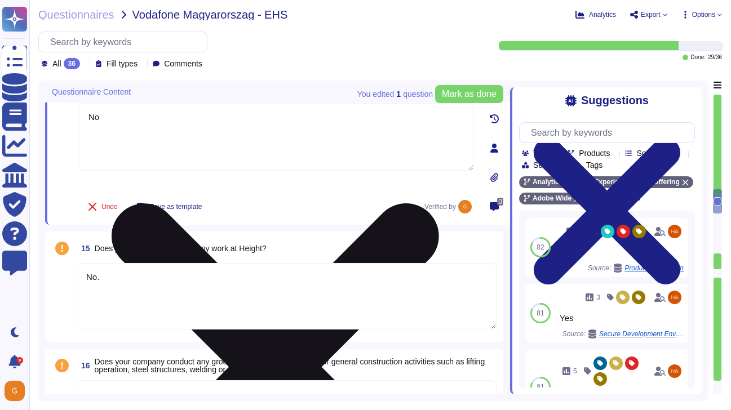
scroll to position [1728, 0]
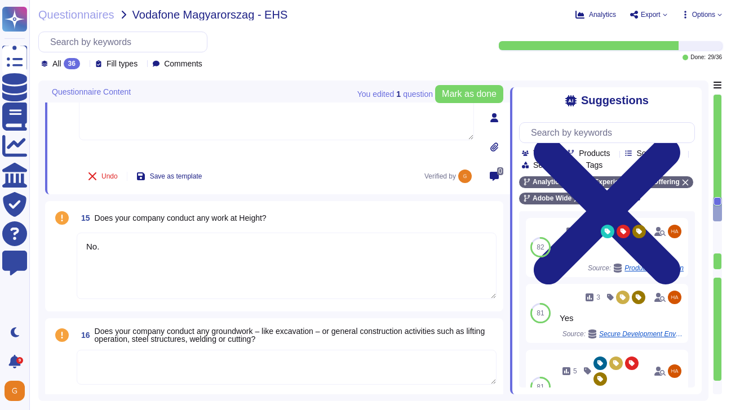
click at [292, 252] on textarea "No." at bounding box center [287, 266] width 420 height 66
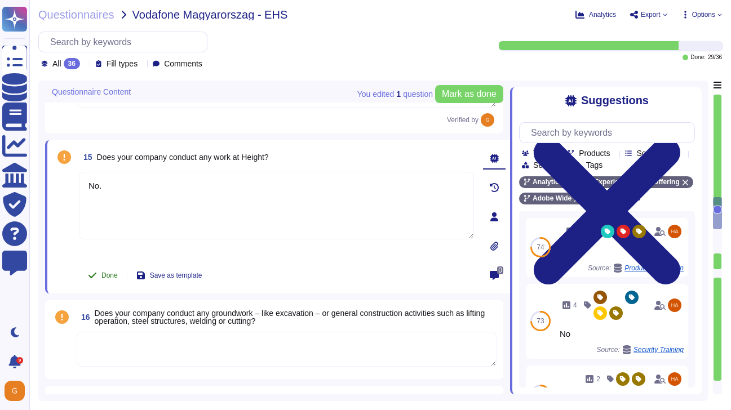
click at [107, 278] on span "Done" at bounding box center [109, 275] width 16 height 7
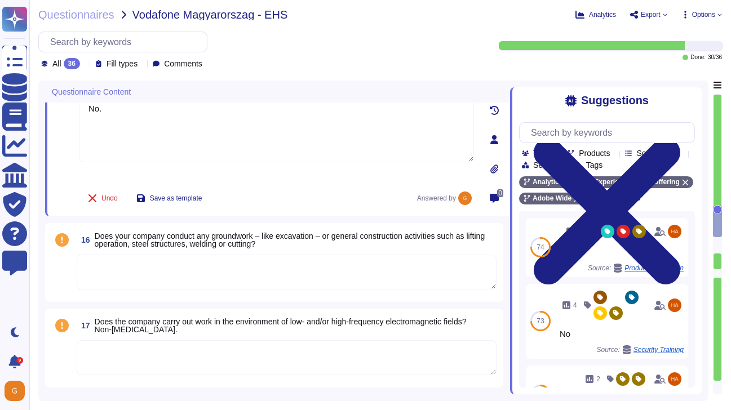
scroll to position [1797, 0]
click at [291, 289] on textarea at bounding box center [287, 273] width 420 height 35
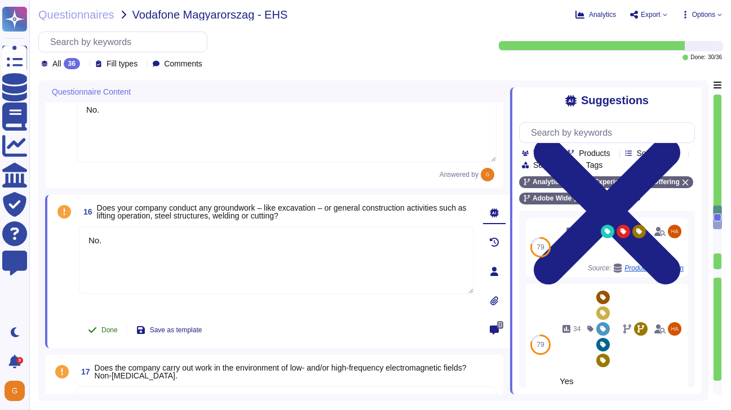
click at [105, 327] on span "Done" at bounding box center [109, 330] width 16 height 7
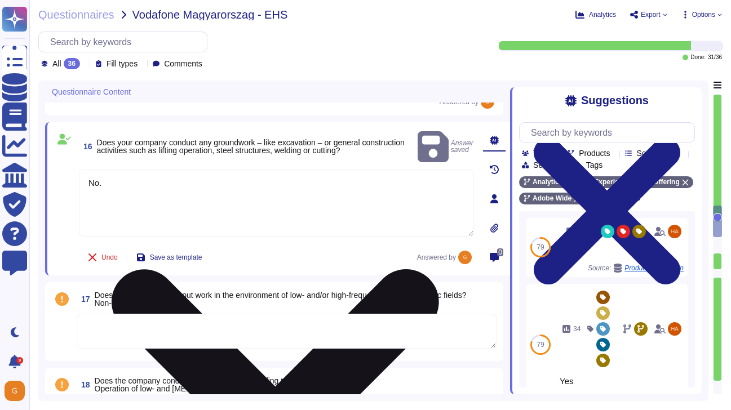
scroll to position [1870, 0]
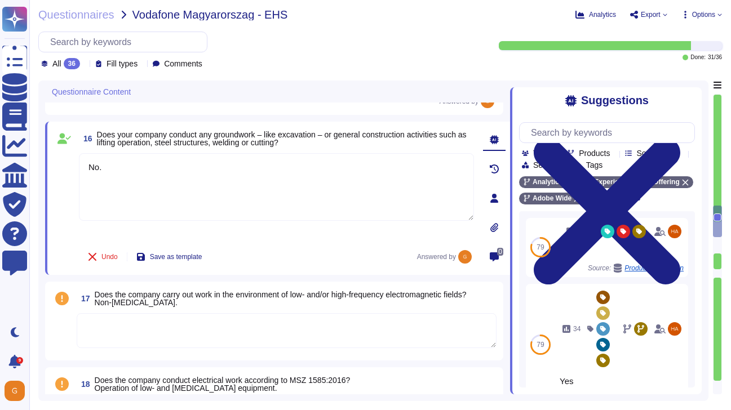
click at [276, 335] on textarea at bounding box center [287, 330] width 420 height 35
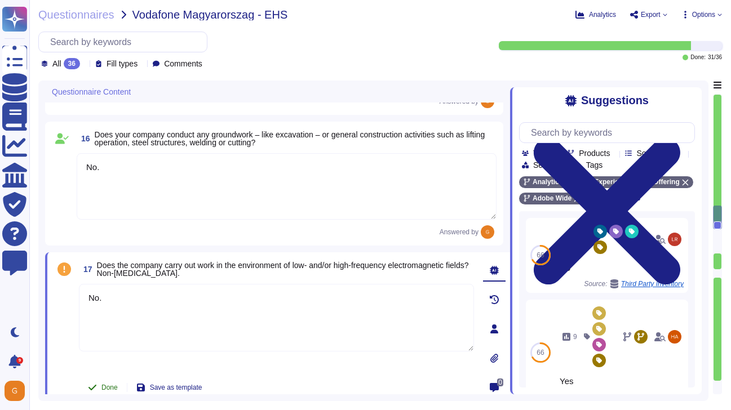
click at [99, 383] on button "Done" at bounding box center [103, 387] width 48 height 23
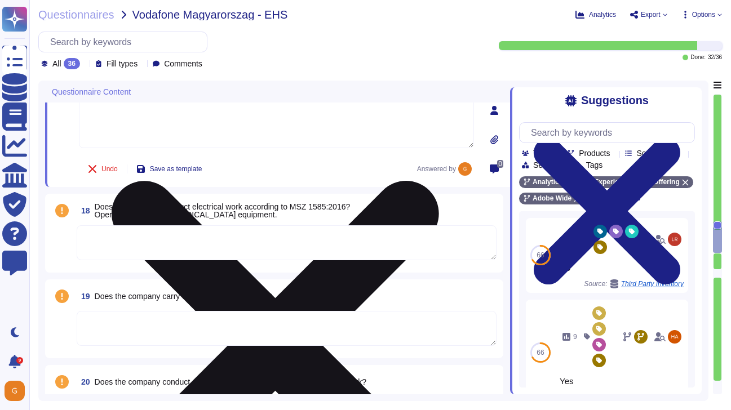
scroll to position [2076, 0]
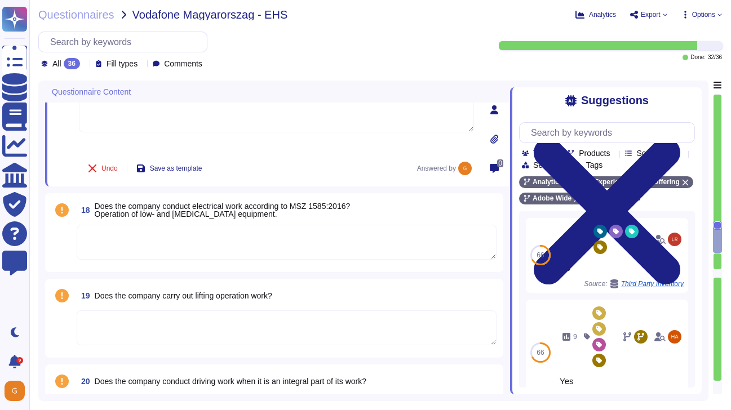
click at [304, 243] on textarea at bounding box center [287, 242] width 420 height 35
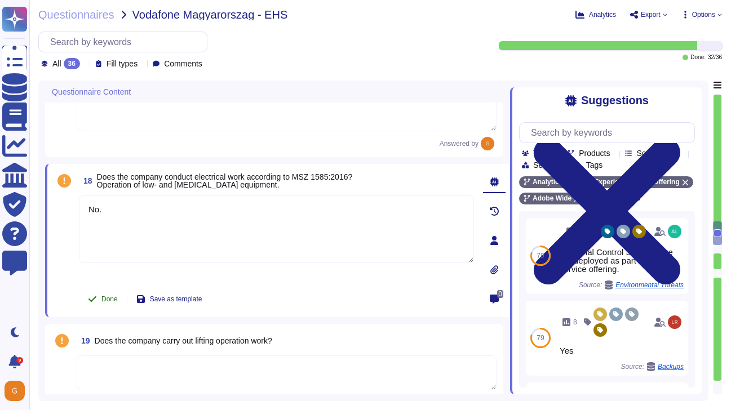
click at [113, 297] on span "Done" at bounding box center [109, 299] width 16 height 7
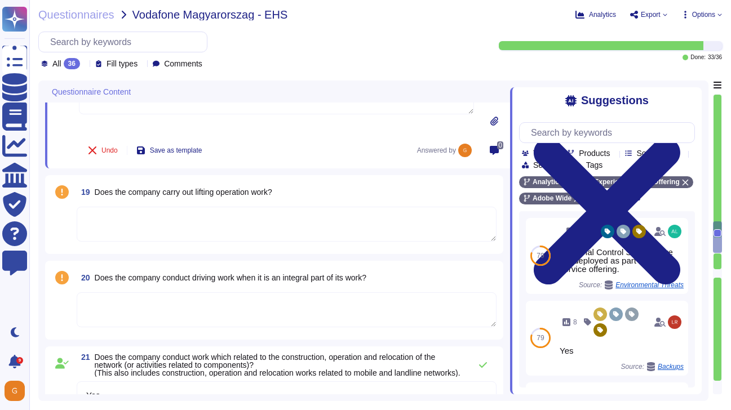
scroll to position [2223, 0]
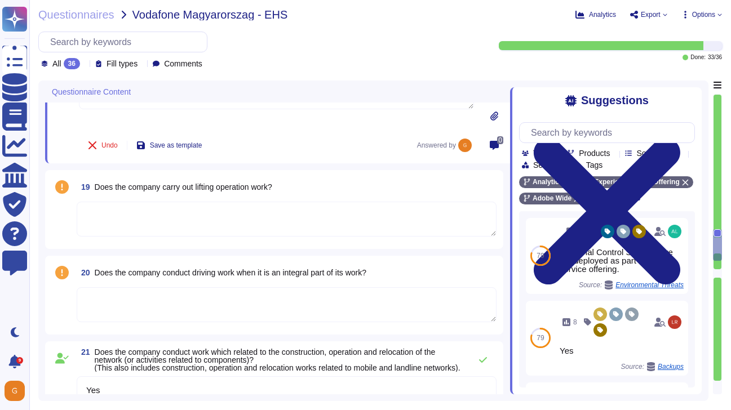
click at [301, 213] on textarea at bounding box center [287, 219] width 420 height 35
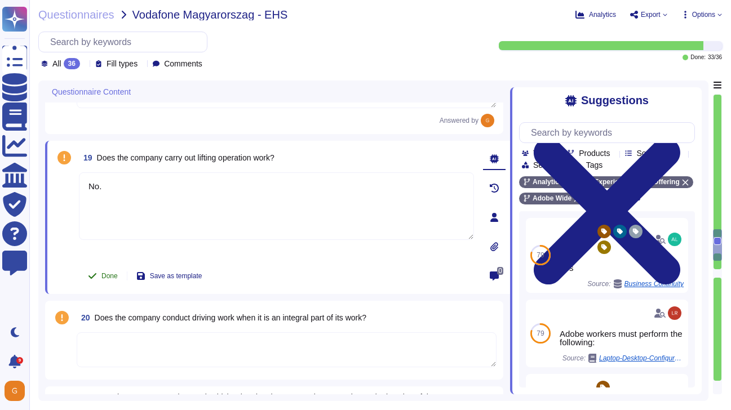
click at [107, 270] on button "Done" at bounding box center [103, 276] width 48 height 23
click at [205, 338] on textarea at bounding box center [287, 349] width 420 height 35
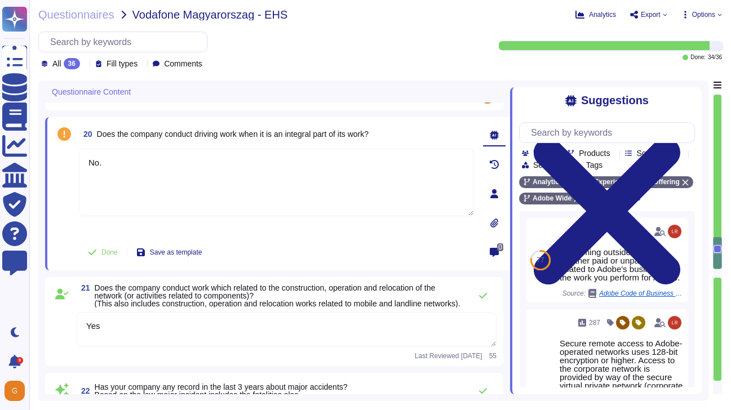
scroll to position [2377, 0]
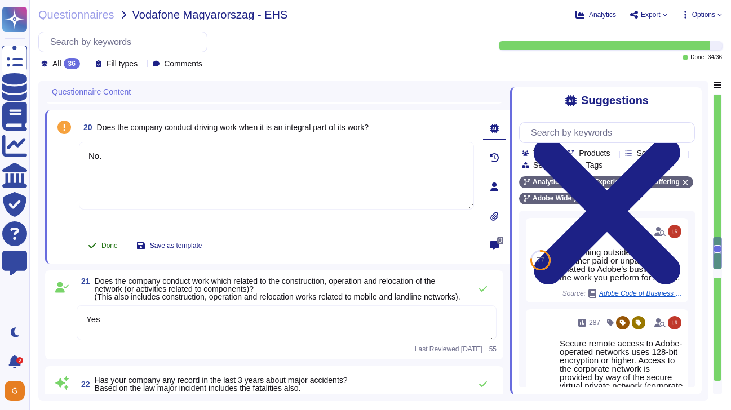
click at [111, 247] on span "Done" at bounding box center [109, 245] width 16 height 7
click at [483, 291] on icon at bounding box center [482, 289] width 9 height 9
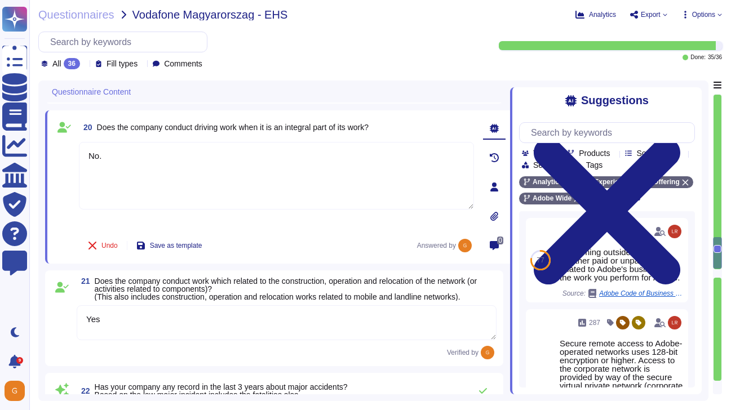
click at [193, 317] on textarea "Yes" at bounding box center [287, 322] width 420 height 35
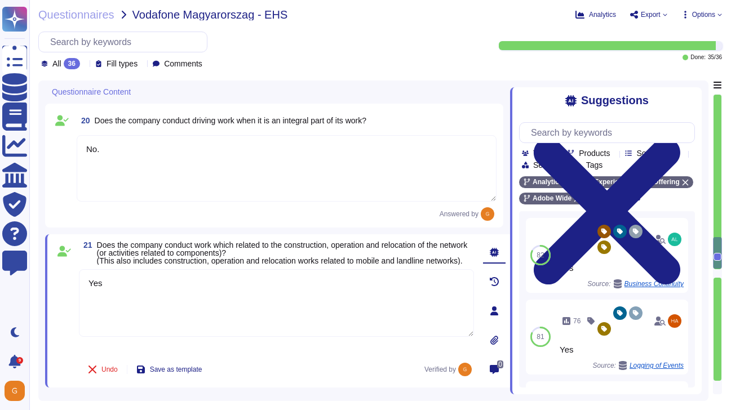
drag, startPoint x: 106, startPoint y: 292, endPoint x: 63, endPoint y: 292, distance: 43.4
click at [63, 292] on div "21 Does the company conduct work which related to the construction, operation a…" at bounding box center [264, 311] width 420 height 140
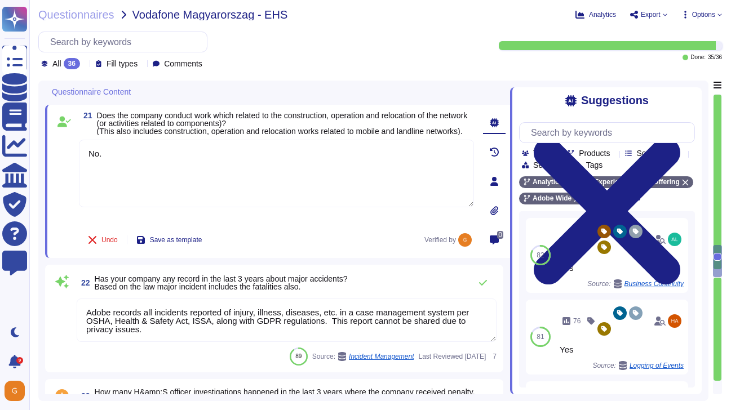
scroll to position [2531, 0]
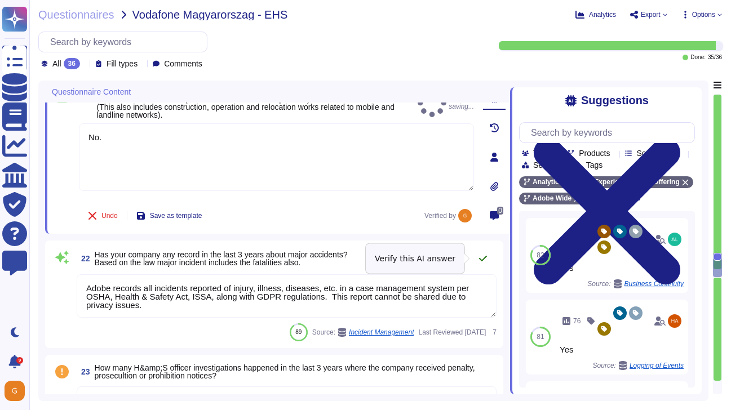
click at [483, 261] on icon at bounding box center [482, 258] width 9 height 9
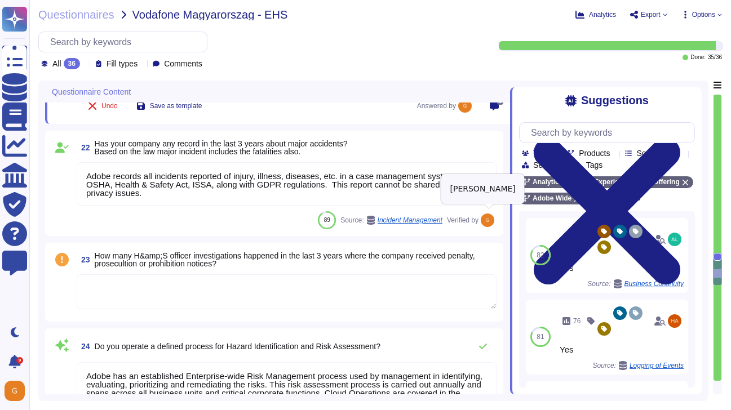
scroll to position [2637, 0]
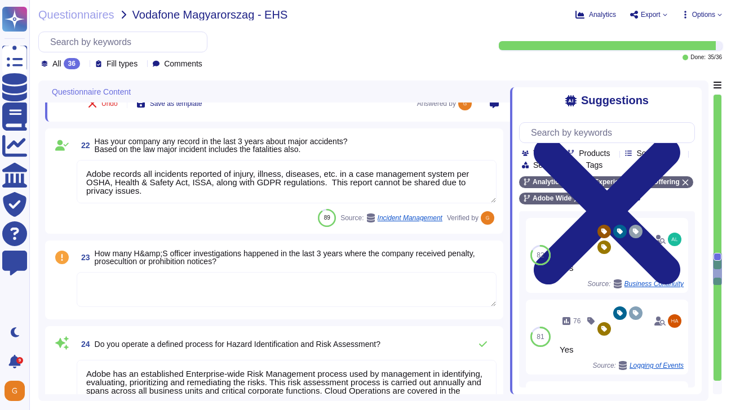
click at [331, 305] on textarea at bounding box center [287, 289] width 420 height 35
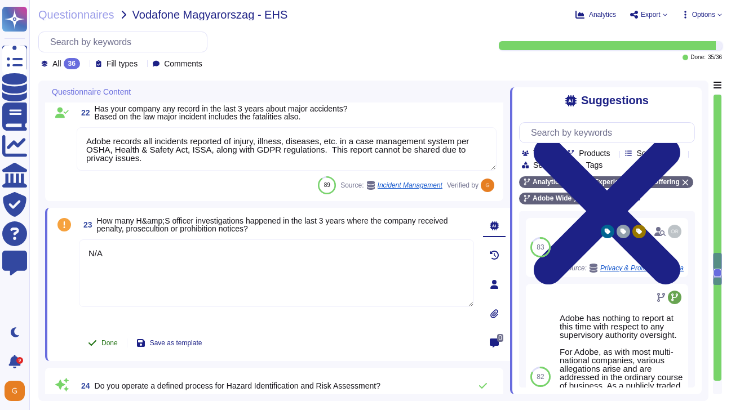
click at [107, 352] on button "Done" at bounding box center [103, 343] width 48 height 23
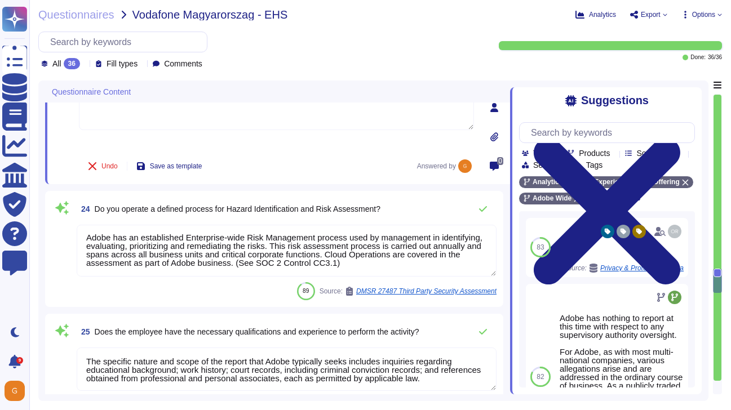
scroll to position [2810, 0]
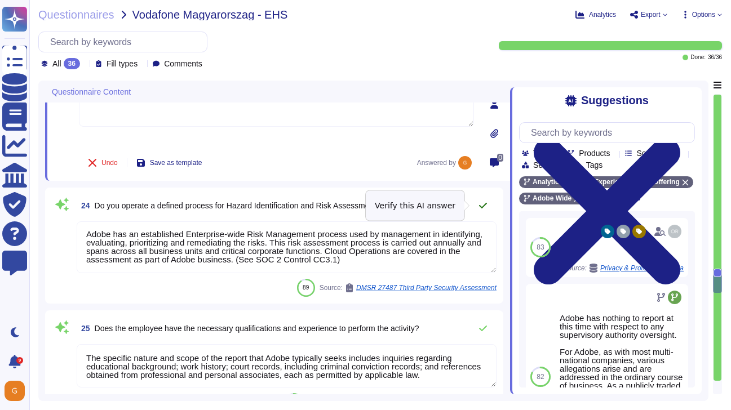
click at [482, 206] on icon at bounding box center [483, 206] width 8 height 6
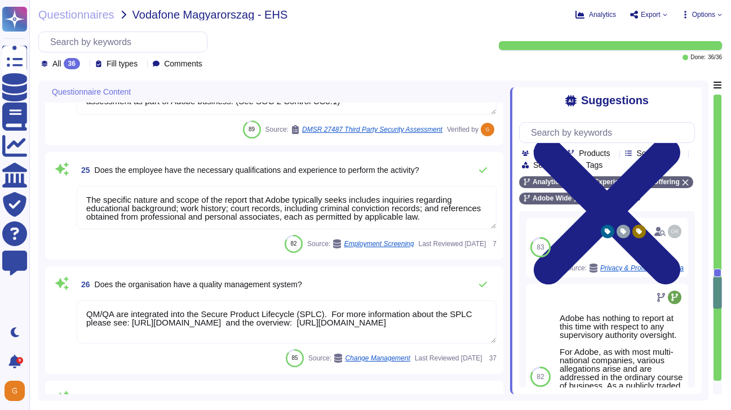
scroll to position [2960, 0]
click at [484, 174] on icon at bounding box center [482, 169] width 9 height 9
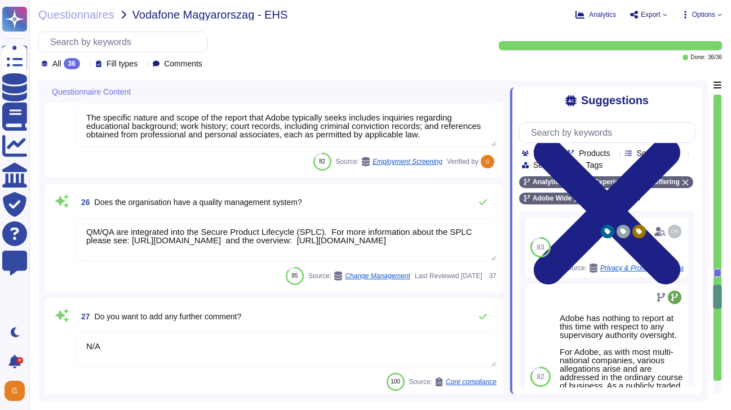
scroll to position [0, 0]
click at [307, 254] on textarea "QM/QA are integrated into the Secure Product Lifecycle (SPLC). For more informa…" at bounding box center [287, 239] width 420 height 43
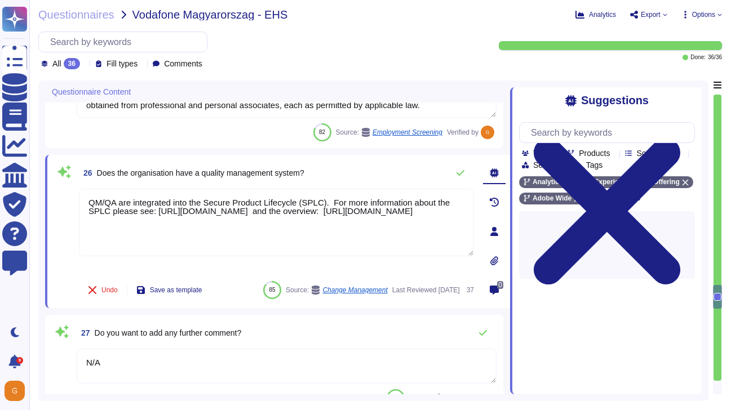
drag, startPoint x: 303, startPoint y: 221, endPoint x: 39, endPoint y: 193, distance: 265.7
click at [39, 193] on div "Questionnaire Content 23 How many H&amp;S officer investigations happened in th…" at bounding box center [373, 241] width 670 height 321
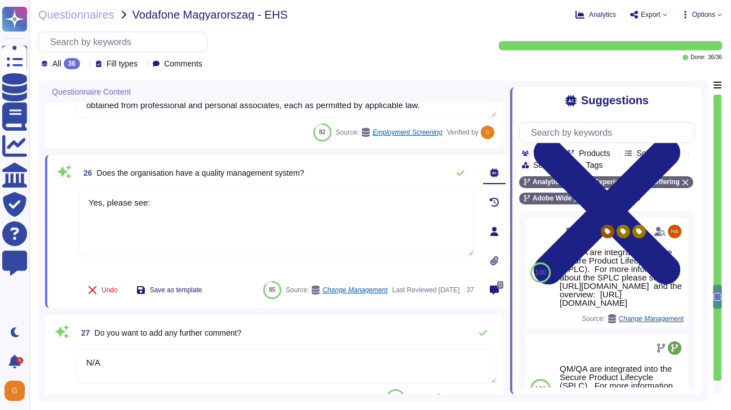
paste textarea "https://www.adobe.com/trust/compliance/compliance-list.html"
click at [462, 176] on icon at bounding box center [460, 172] width 9 height 9
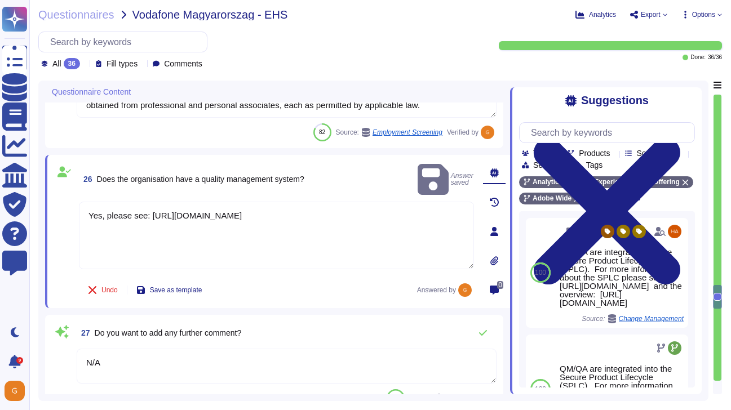
scroll to position [3124, 0]
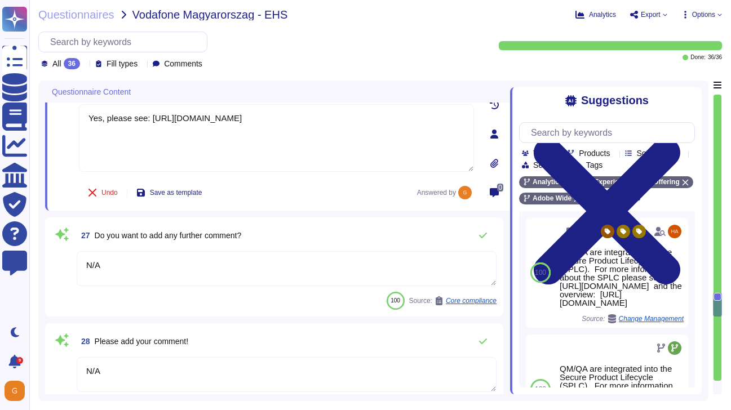
click at [232, 274] on textarea "N/A" at bounding box center [287, 268] width 420 height 35
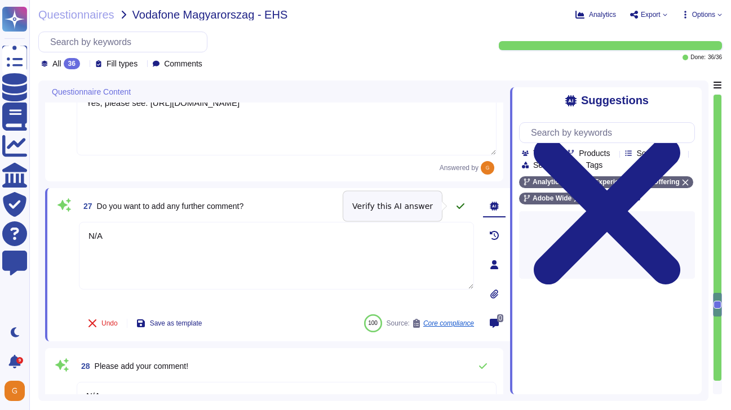
click at [458, 211] on button at bounding box center [460, 206] width 27 height 23
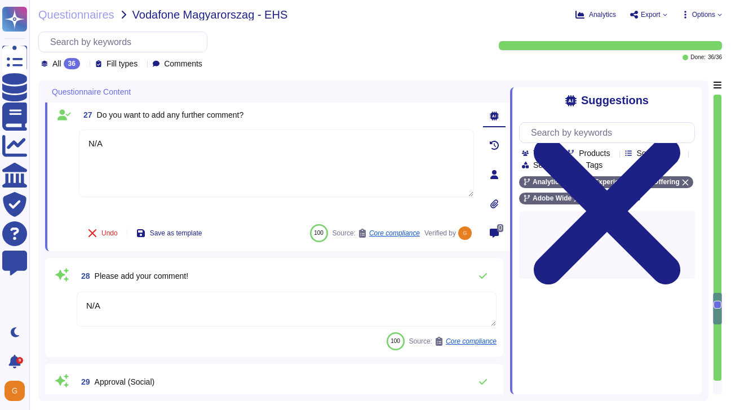
scroll to position [3215, 0]
click at [477, 277] on button at bounding box center [482, 275] width 27 height 23
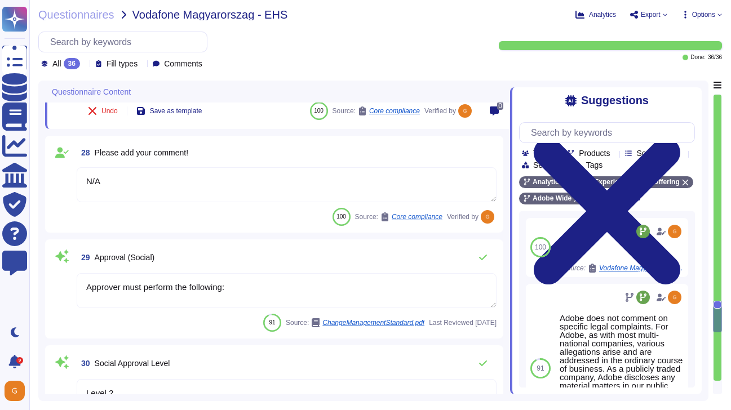
scroll to position [3329, 0]
click at [418, 280] on textarea "Approver must perform the following:" at bounding box center [287, 291] width 420 height 35
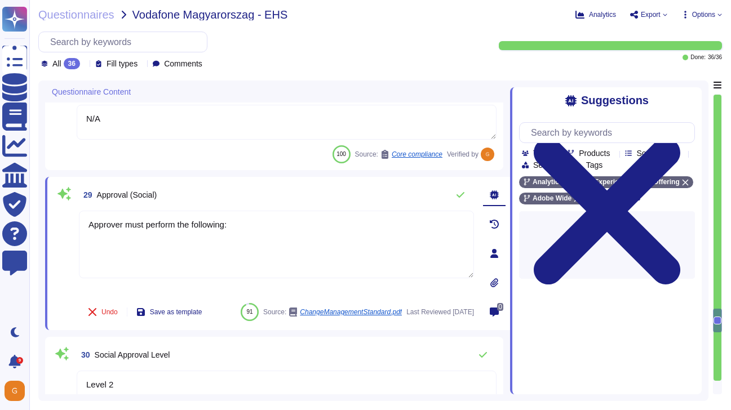
drag, startPoint x: 276, startPoint y: 238, endPoint x: -29, endPoint y: 204, distance: 306.2
click at [0, 204] on html "Questionnaires Knowledge Base Documents Analytics CAIQ / SIG Trust Center Help …" at bounding box center [365, 205] width 731 height 410
click at [462, 192] on icon at bounding box center [460, 194] width 9 height 9
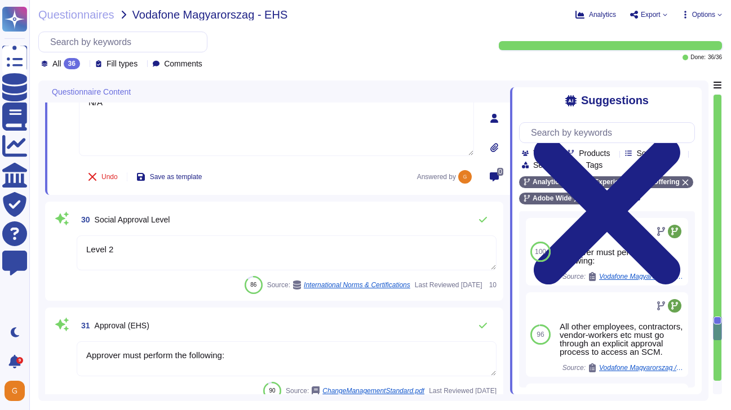
scroll to position [3466, 0]
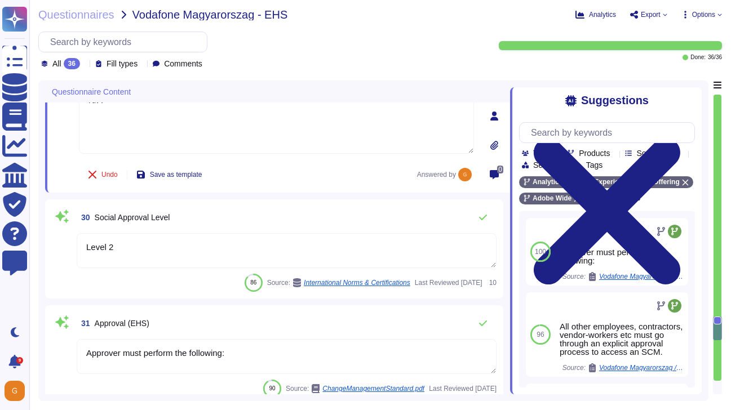
click at [261, 249] on textarea "Level 2" at bounding box center [287, 250] width 420 height 35
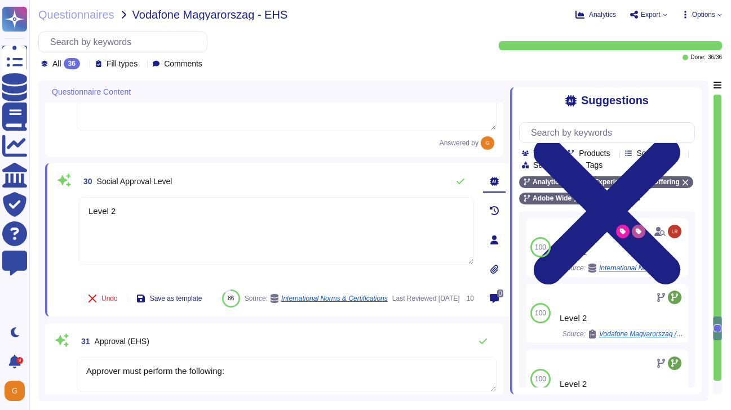
drag, startPoint x: 118, startPoint y: 211, endPoint x: 78, endPoint y: 203, distance: 40.7
click at [78, 203] on div "30 Social Approval Level Level 2 Undo Save as template 86 Source: International…" at bounding box center [264, 240] width 420 height 140
click at [464, 184] on icon at bounding box center [460, 181] width 9 height 9
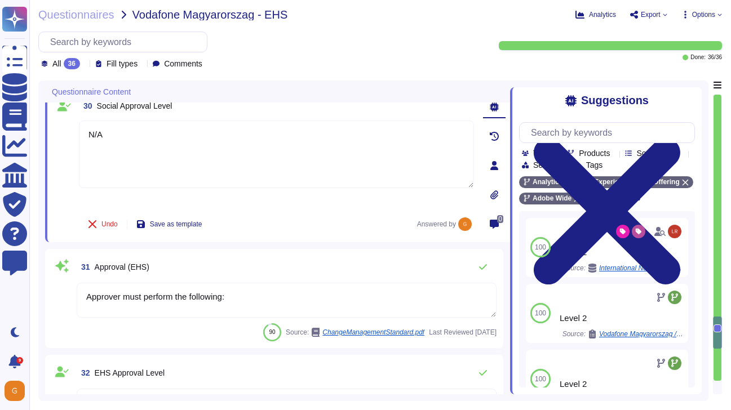
scroll to position [3520, 0]
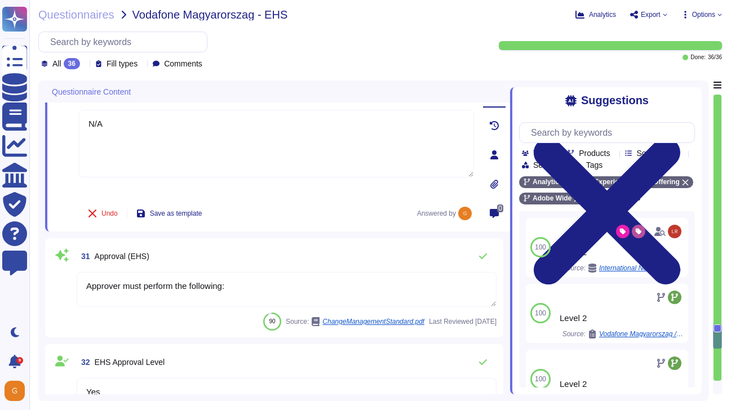
click at [274, 291] on textarea "Approver must perform the following:" at bounding box center [287, 289] width 420 height 35
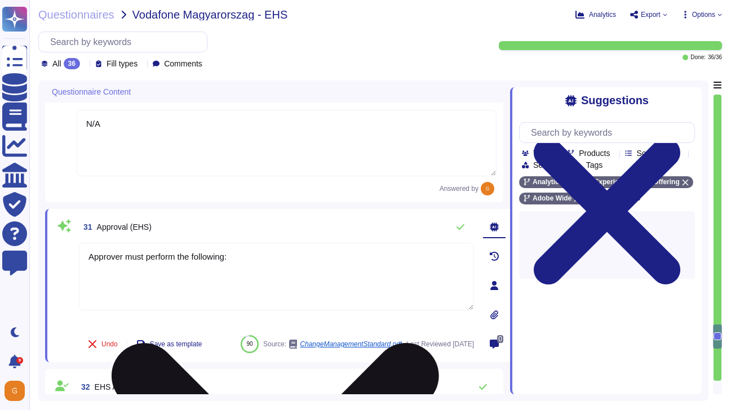
drag, startPoint x: 264, startPoint y: 272, endPoint x: 82, endPoint y: 255, distance: 183.4
click at [81, 255] on textarea "Approver must perform the following:" at bounding box center [276, 277] width 395 height 68
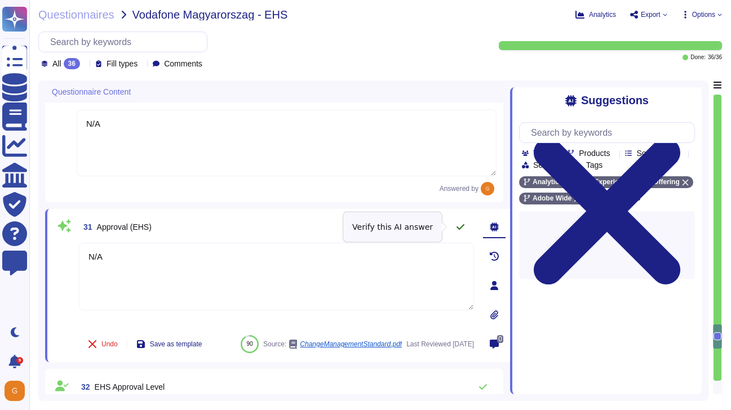
click at [458, 228] on icon at bounding box center [460, 227] width 8 height 6
